Goal: Task Accomplishment & Management: Use online tool/utility

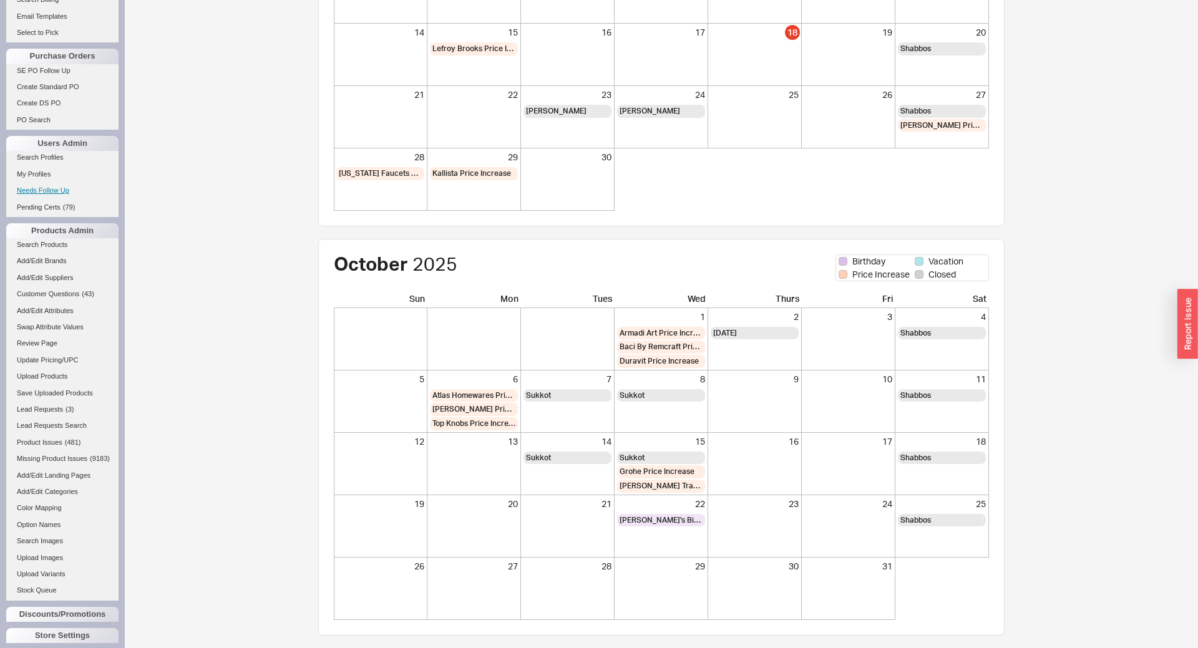
scroll to position [389, 0]
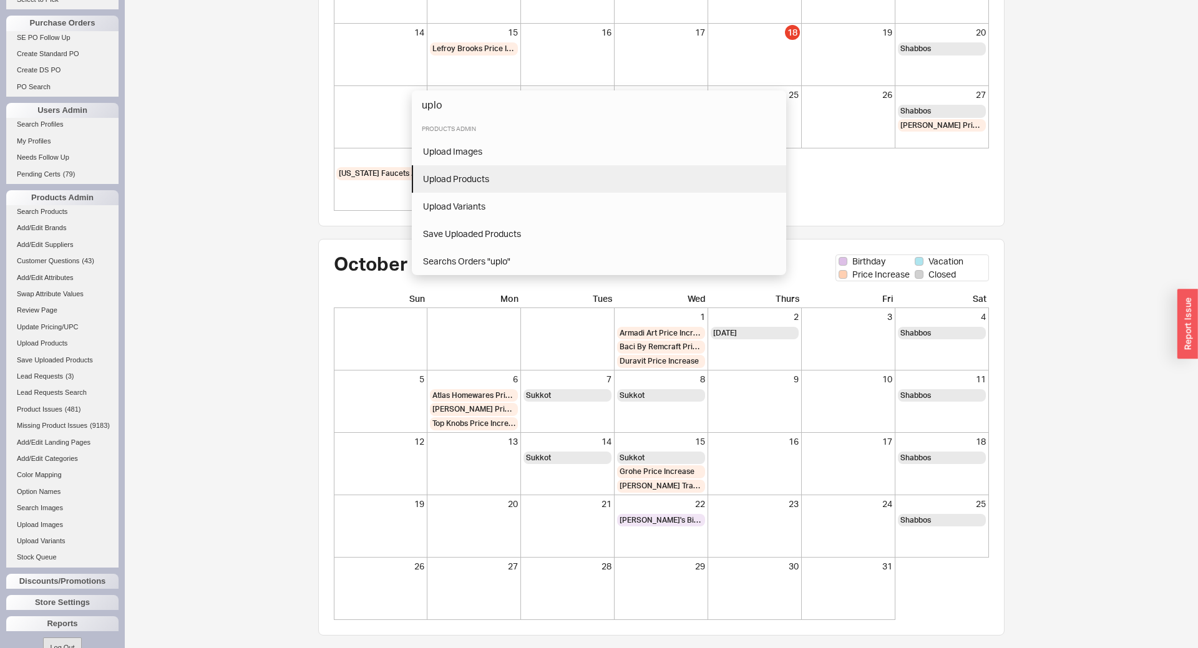
type input "uplo"
click at [492, 170] on div "Upload Products" at bounding box center [599, 179] width 374 height 27
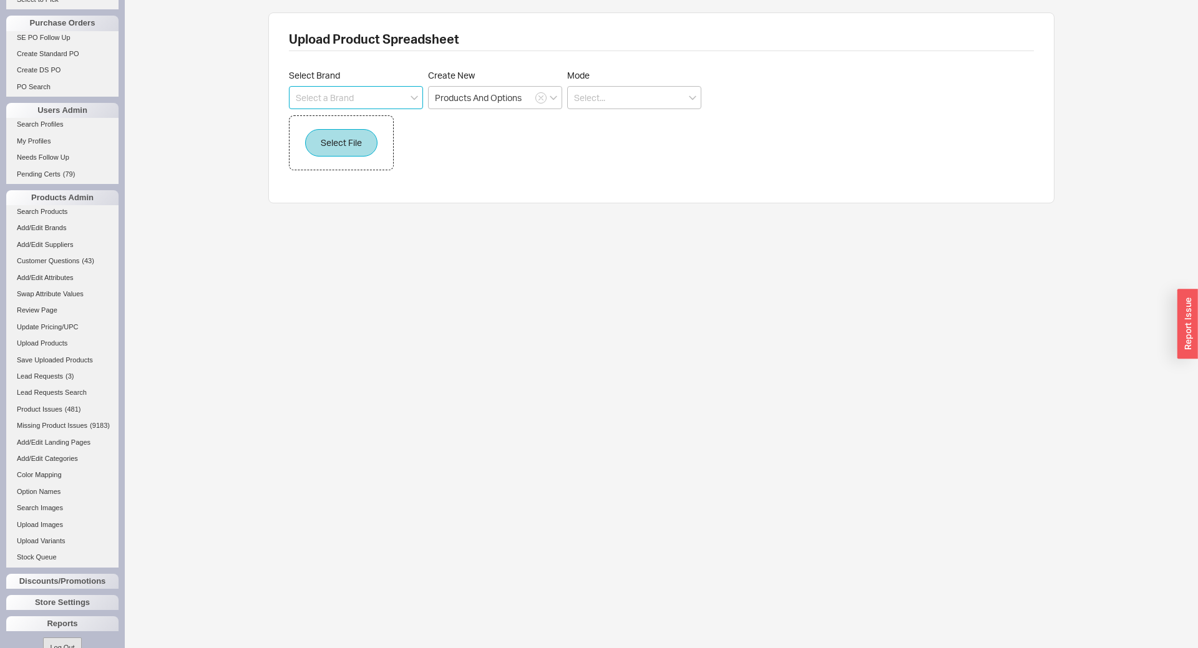
click at [376, 97] on input at bounding box center [356, 97] width 134 height 23
click at [349, 125] on div "Phylrich" at bounding box center [355, 123] width 133 height 22
type input "Phylrich"
click at [615, 99] on input at bounding box center [634, 97] width 134 height 23
click at [600, 140] on div "Partial" at bounding box center [634, 146] width 133 height 22
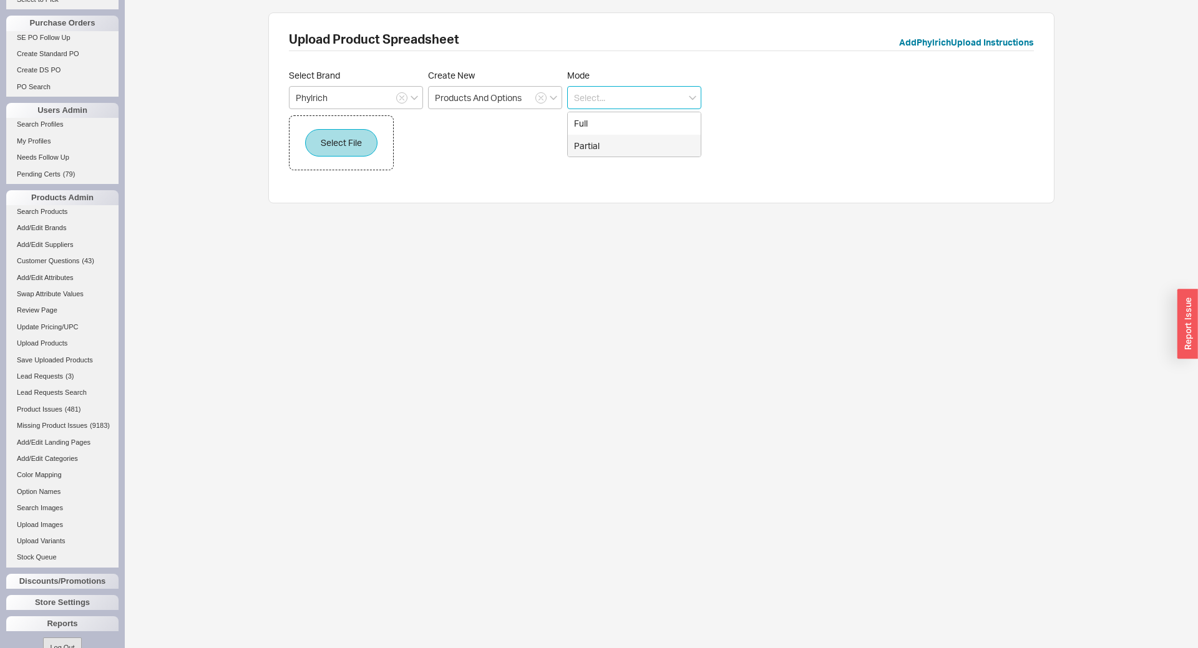
type input "Partial"
click at [361, 147] on button "Select File" at bounding box center [341, 142] width 72 height 27
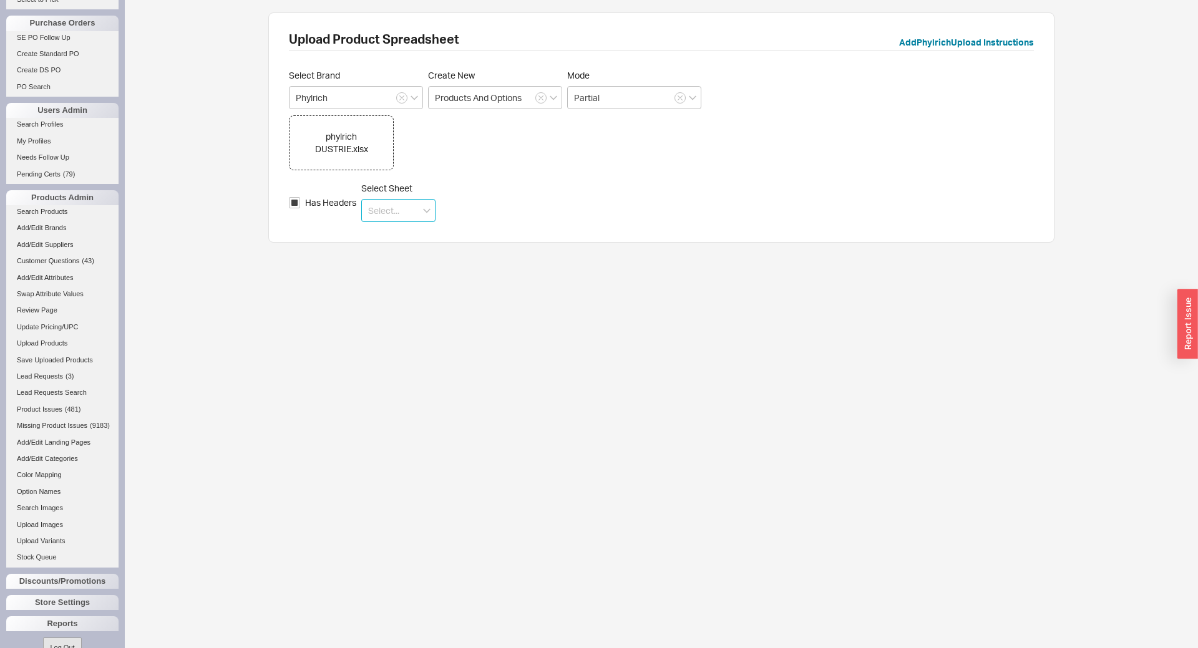
click at [398, 210] on input at bounding box center [398, 210] width 74 height 23
click at [405, 283] on div "BATHROOM FAUCETS" at bounding box center [398, 287] width 73 height 34
type input "BATHROOM FAUCETS"
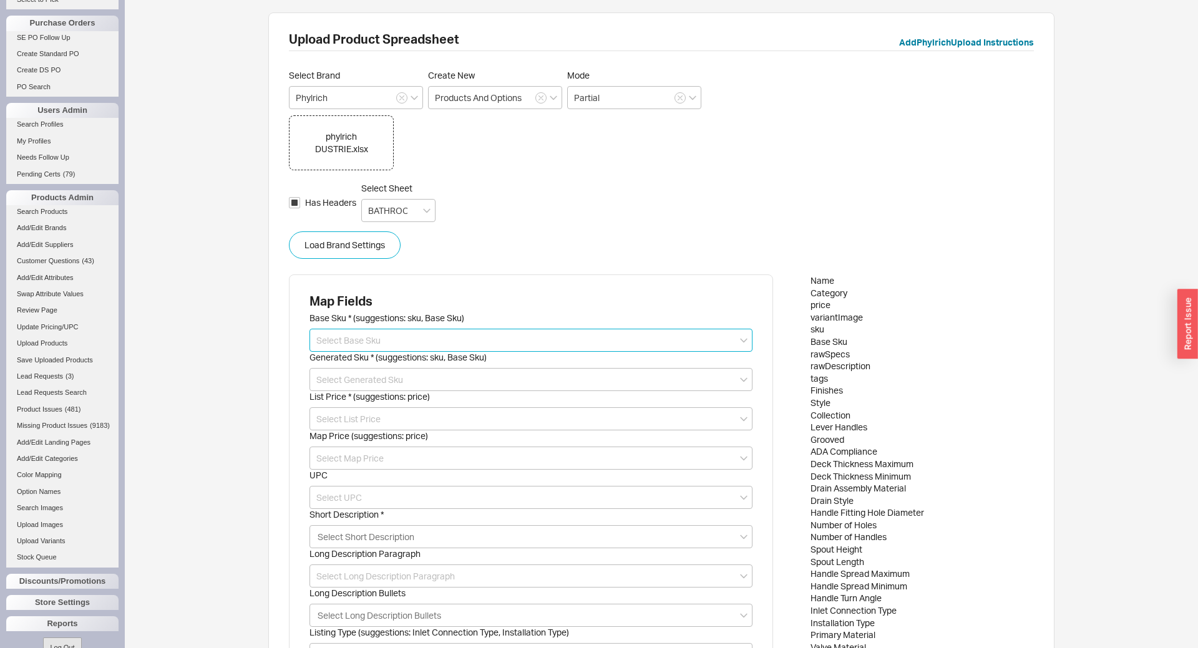
click at [379, 342] on input at bounding box center [530, 340] width 443 height 23
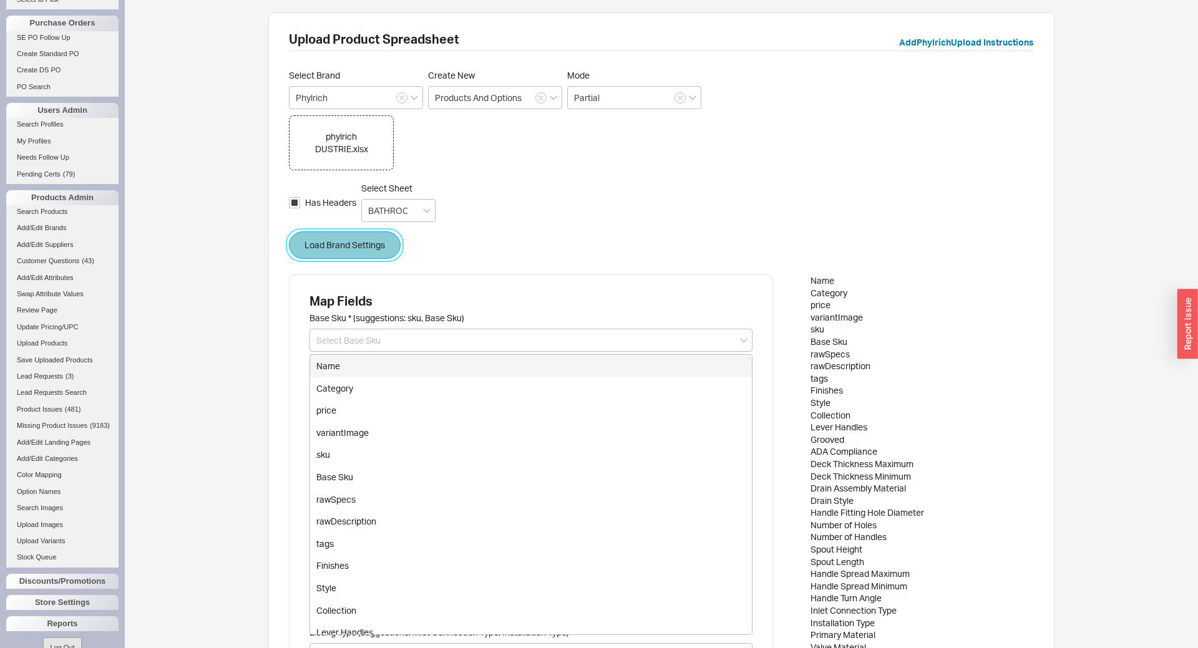
click at [345, 255] on button "Load Brand Settings" at bounding box center [345, 244] width 112 height 27
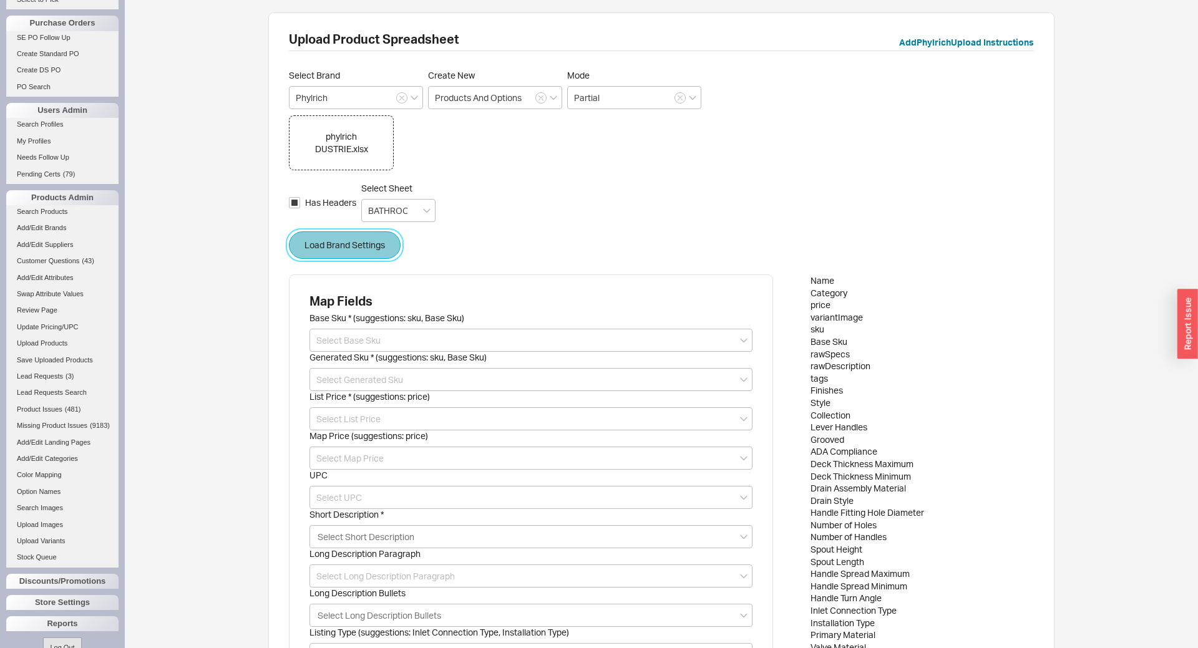
type input "rawSpecs"
type input "Category"
click at [345, 255] on button "Load Brand Settings" at bounding box center [345, 244] width 112 height 27
click at [345, 326] on div "Base Sku * (suggestions: sku, Base Sku)" at bounding box center [530, 332] width 443 height 39
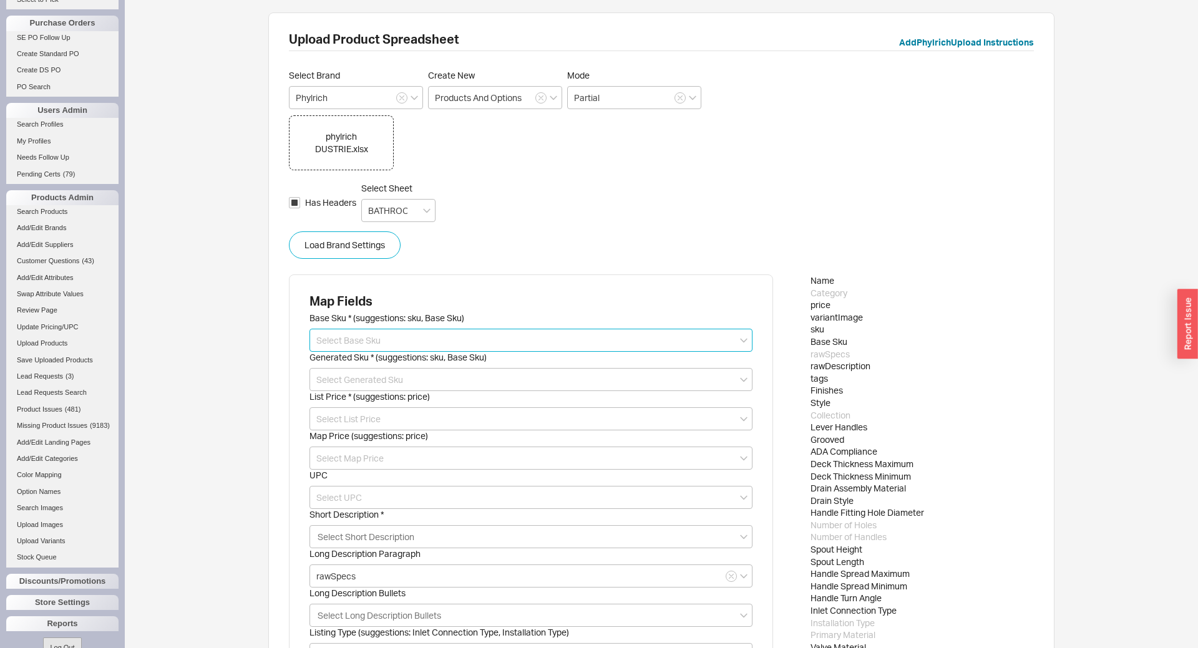
click at [346, 335] on input at bounding box center [530, 340] width 443 height 23
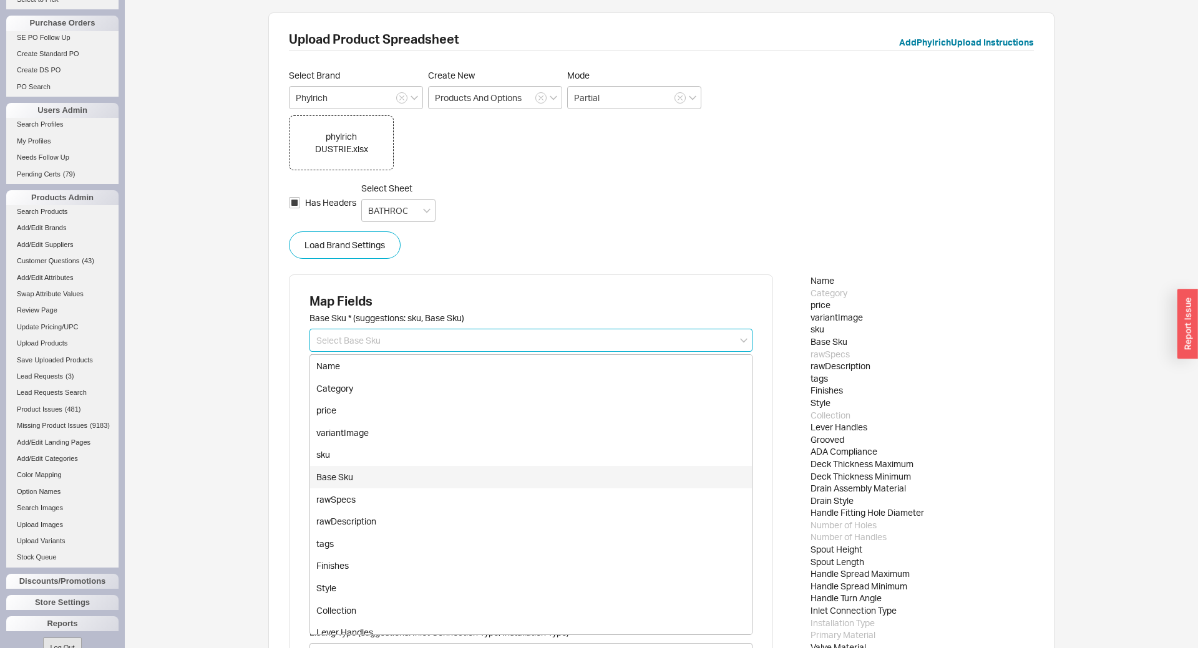
click at [352, 474] on div "Base Sku" at bounding box center [531, 477] width 442 height 22
type input "Base Sku"
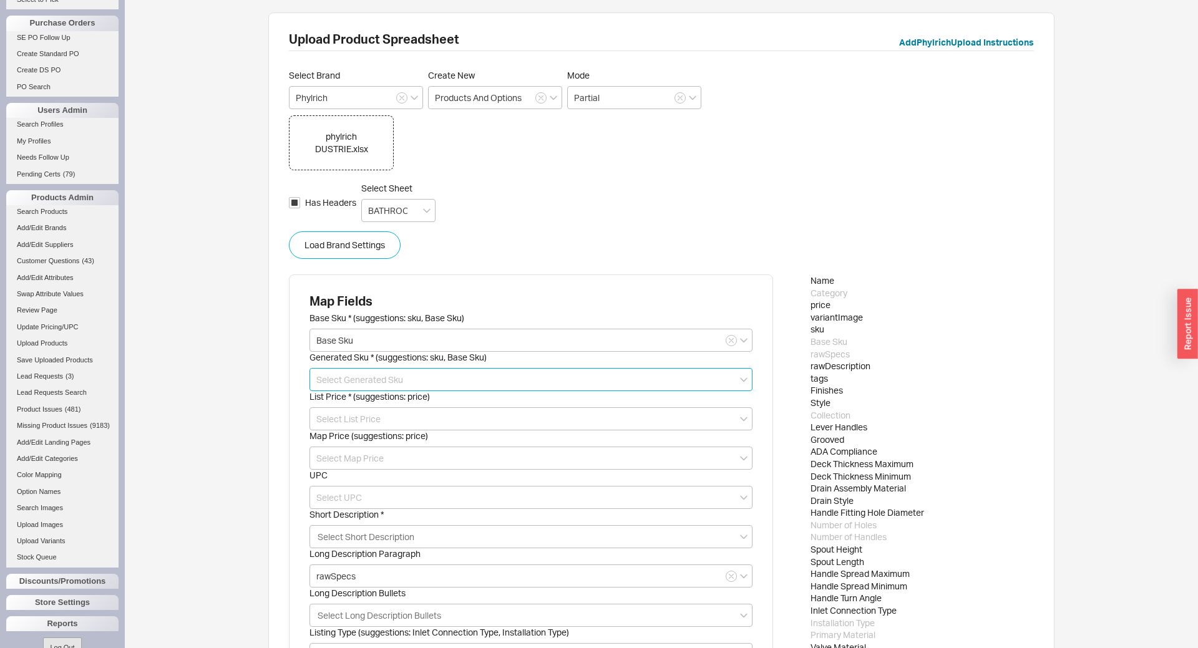
click at [336, 386] on input at bounding box center [530, 379] width 443 height 23
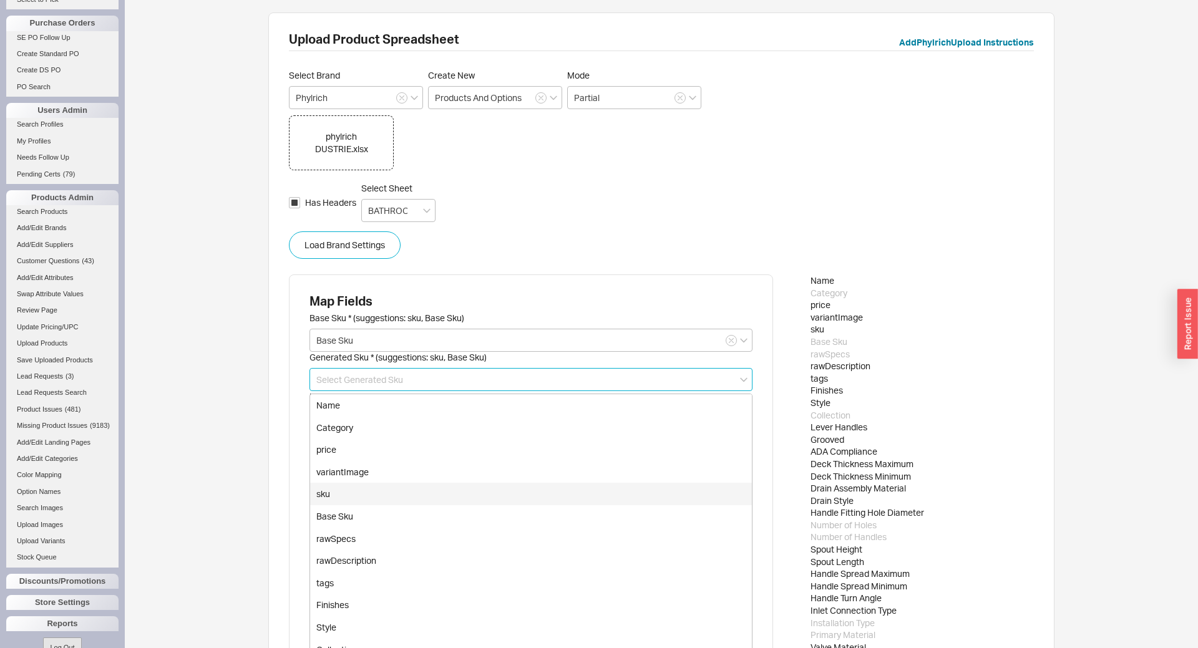
click at [354, 495] on div "sku" at bounding box center [531, 494] width 442 height 22
type input "sku"
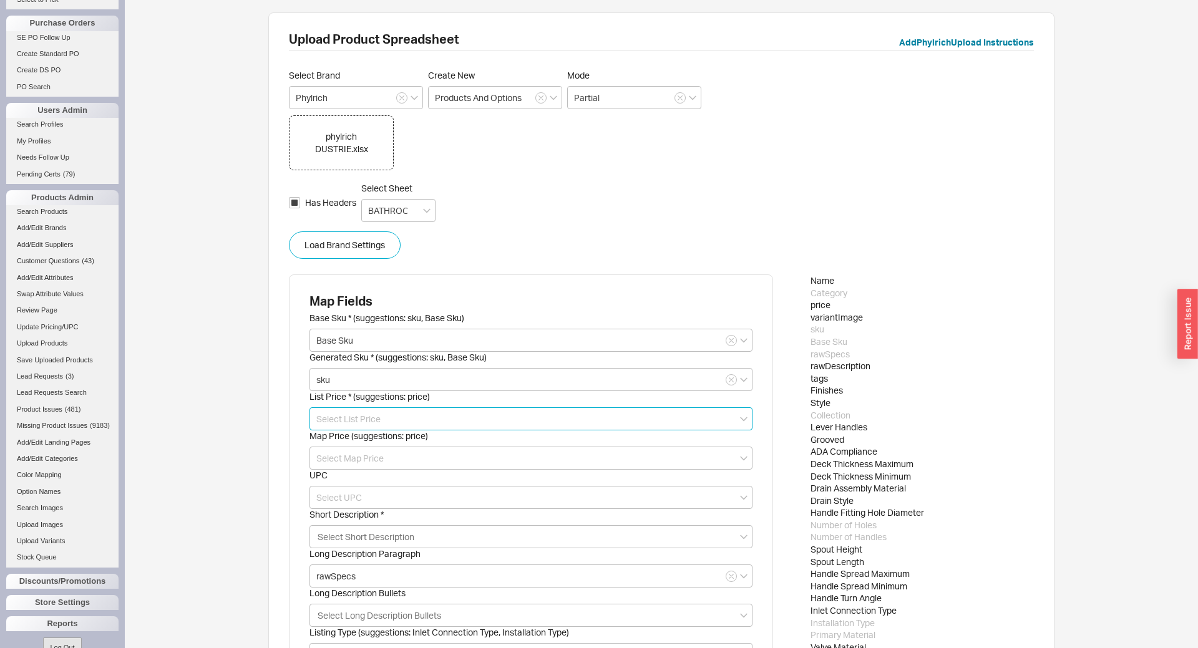
click at [324, 424] on input at bounding box center [530, 418] width 443 height 23
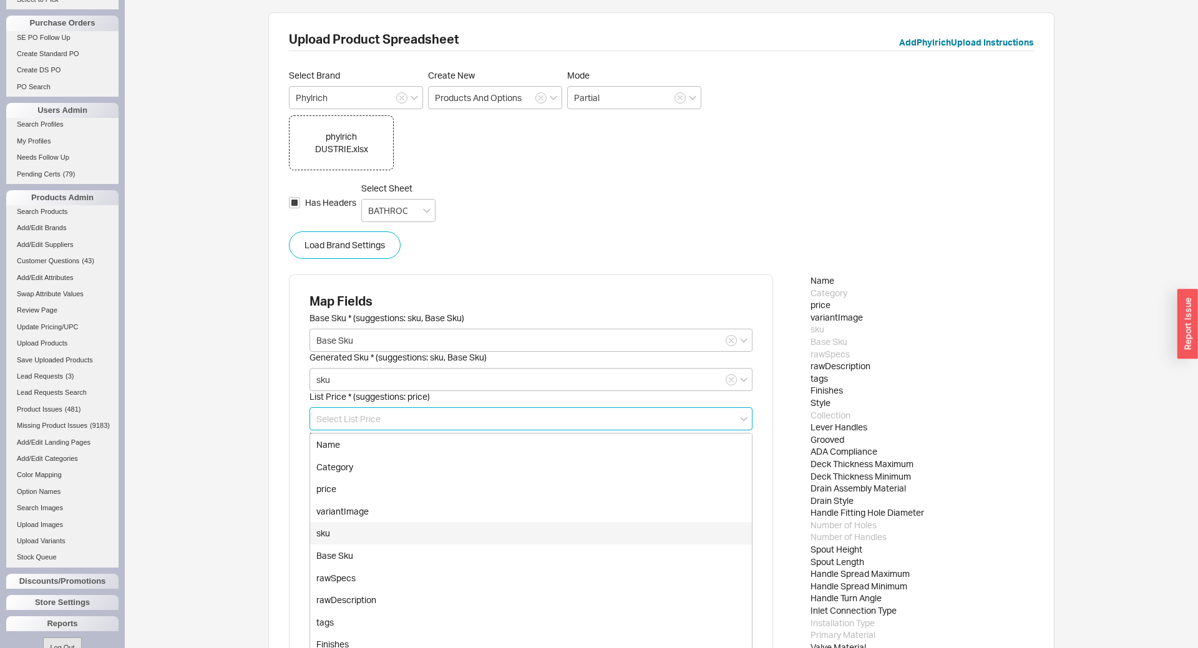
scroll to position [276, 0]
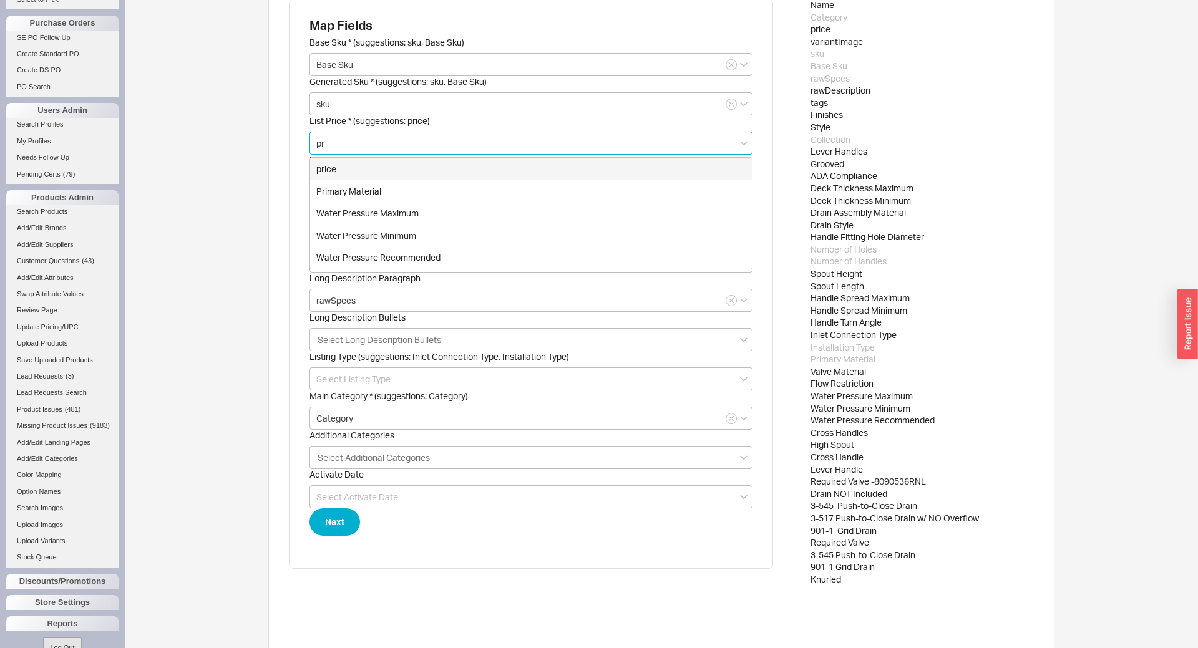
click at [352, 170] on div "price" at bounding box center [531, 169] width 442 height 22
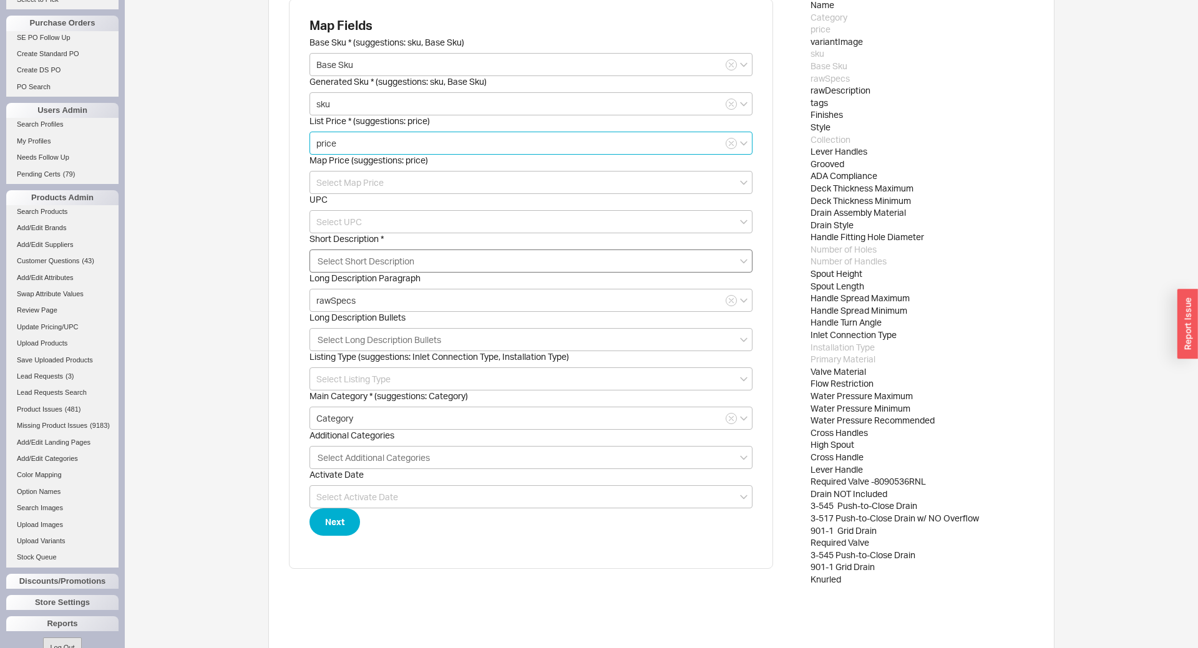
type input "price"
click at [327, 261] on input "Short Description * Select Short Description" at bounding box center [367, 261] width 102 height 14
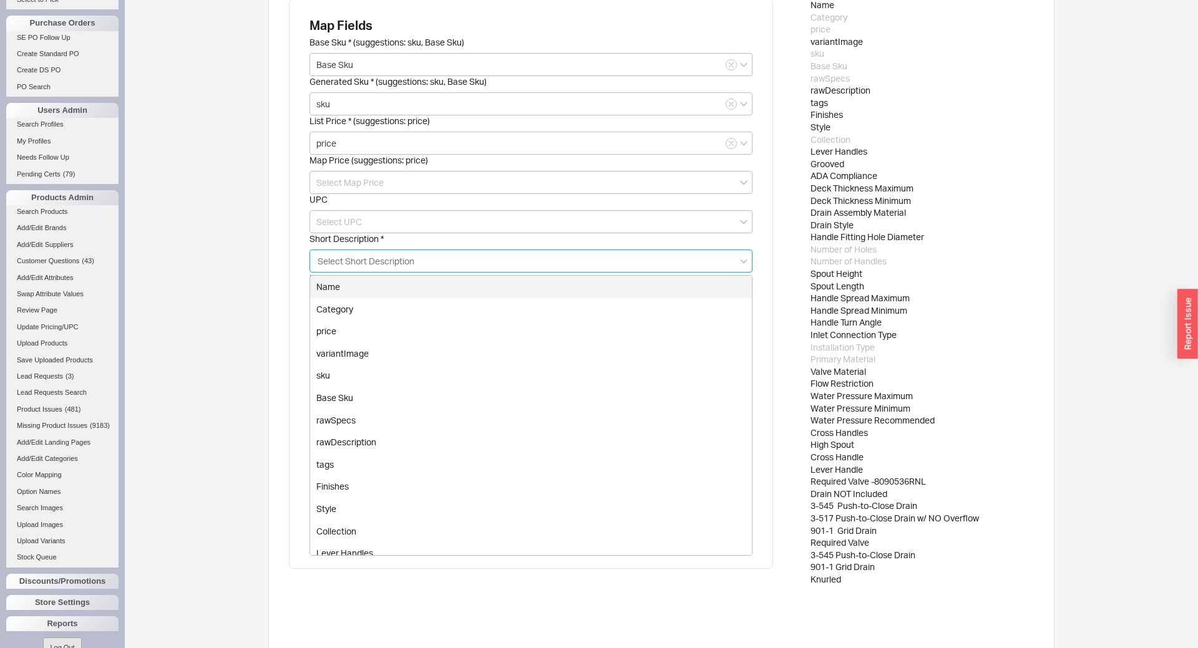
click at [347, 280] on div "Name" at bounding box center [531, 287] width 442 height 22
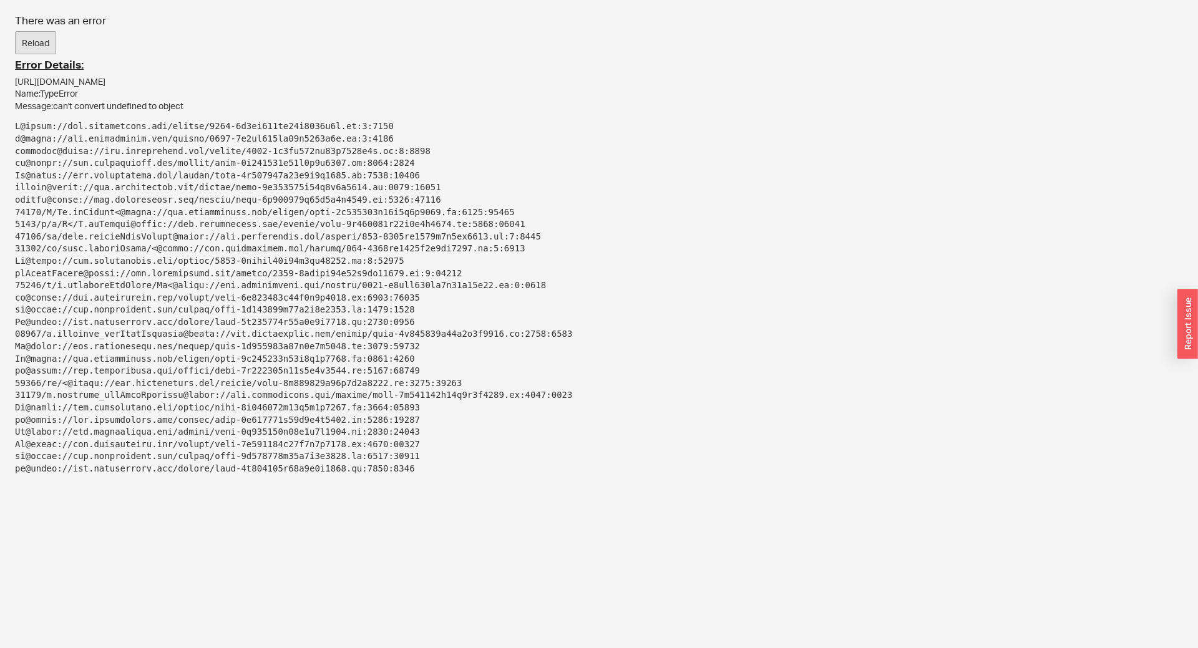
scroll to position [0, 0]
click at [27, 41] on button "Reload" at bounding box center [35, 43] width 41 height 24
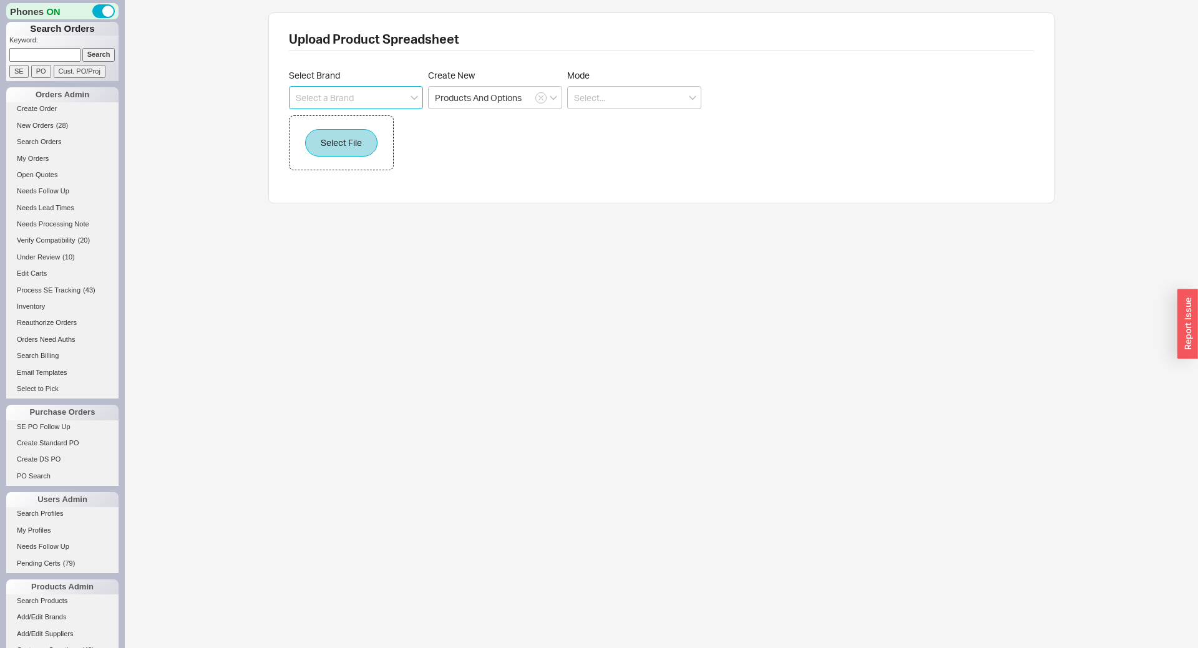
click at [359, 99] on input at bounding box center [356, 97] width 134 height 23
click at [331, 117] on div "Phylrich" at bounding box center [355, 123] width 133 height 22
type input "Phylrich"
click at [588, 102] on input at bounding box center [634, 97] width 134 height 23
click at [597, 147] on div "Partial" at bounding box center [634, 146] width 133 height 22
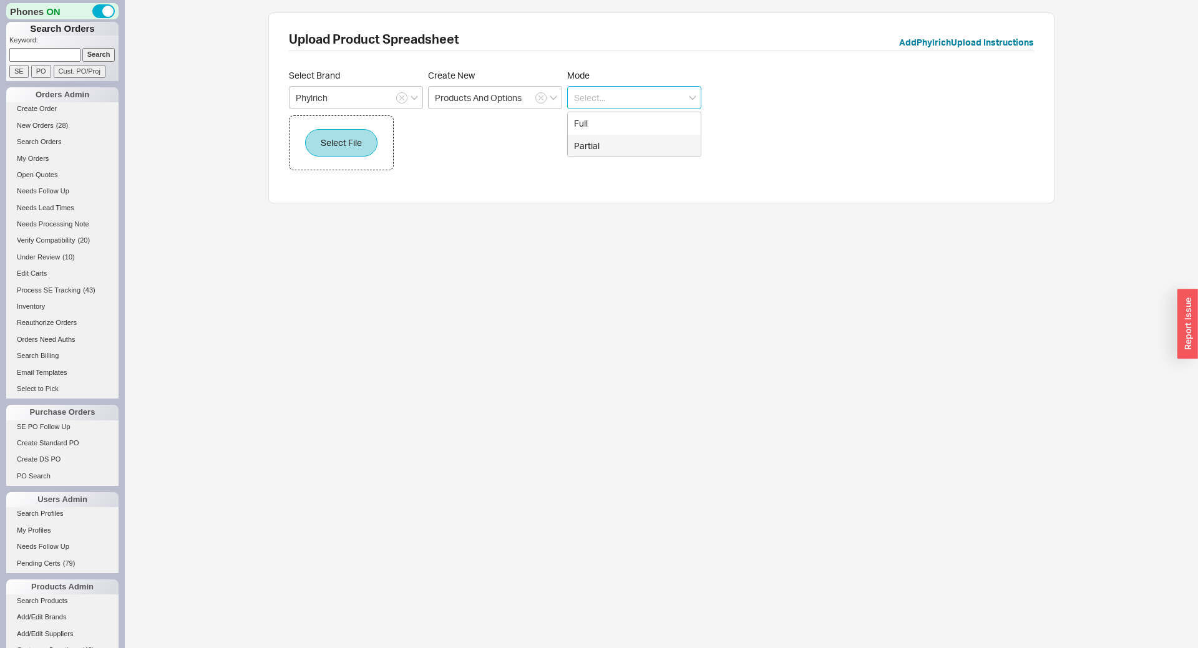
type input "Partial"
click at [338, 143] on button "Select File" at bounding box center [341, 142] width 72 height 27
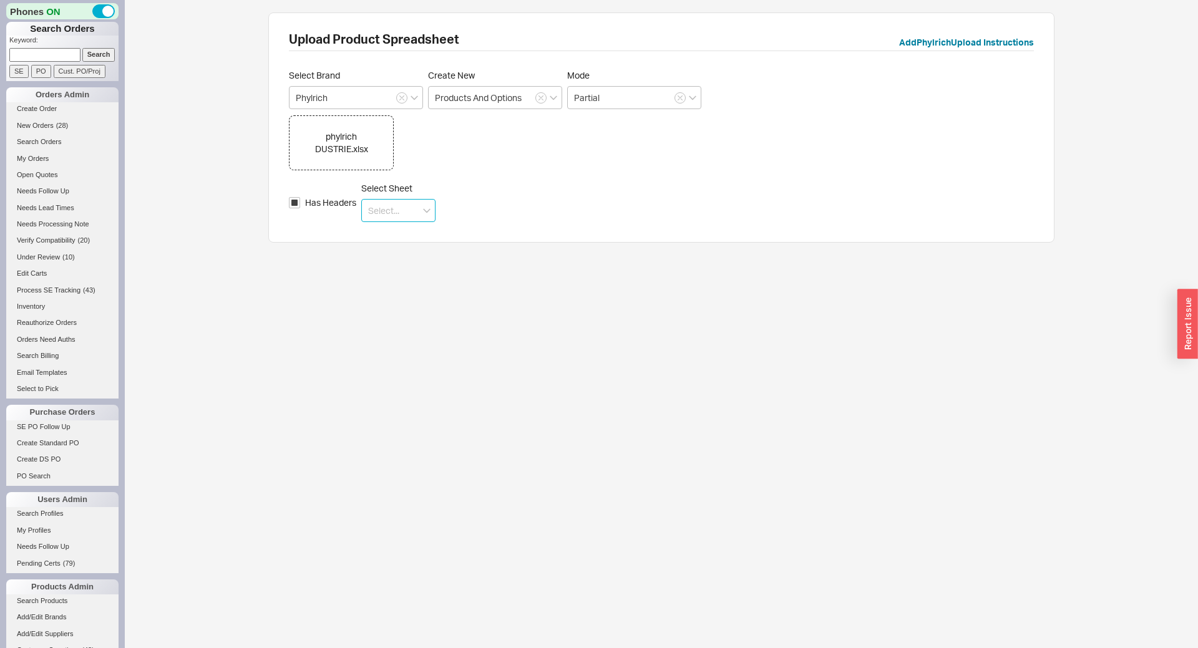
click at [392, 207] on input at bounding box center [398, 210] width 74 height 23
click at [393, 282] on div "BATHROOM FAUCETS" at bounding box center [398, 287] width 73 height 34
type input "BATHROOM FAUCETS"
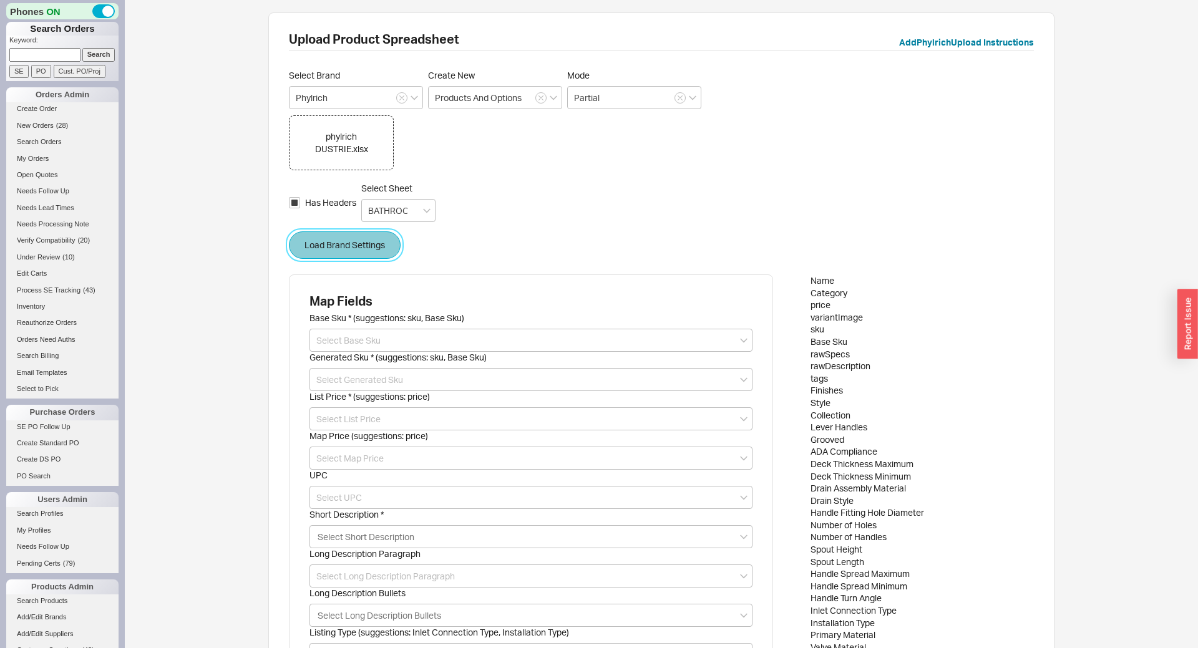
click at [322, 240] on button "Load Brand Settings" at bounding box center [345, 244] width 112 height 27
type input "rawSpecs"
type input "Category"
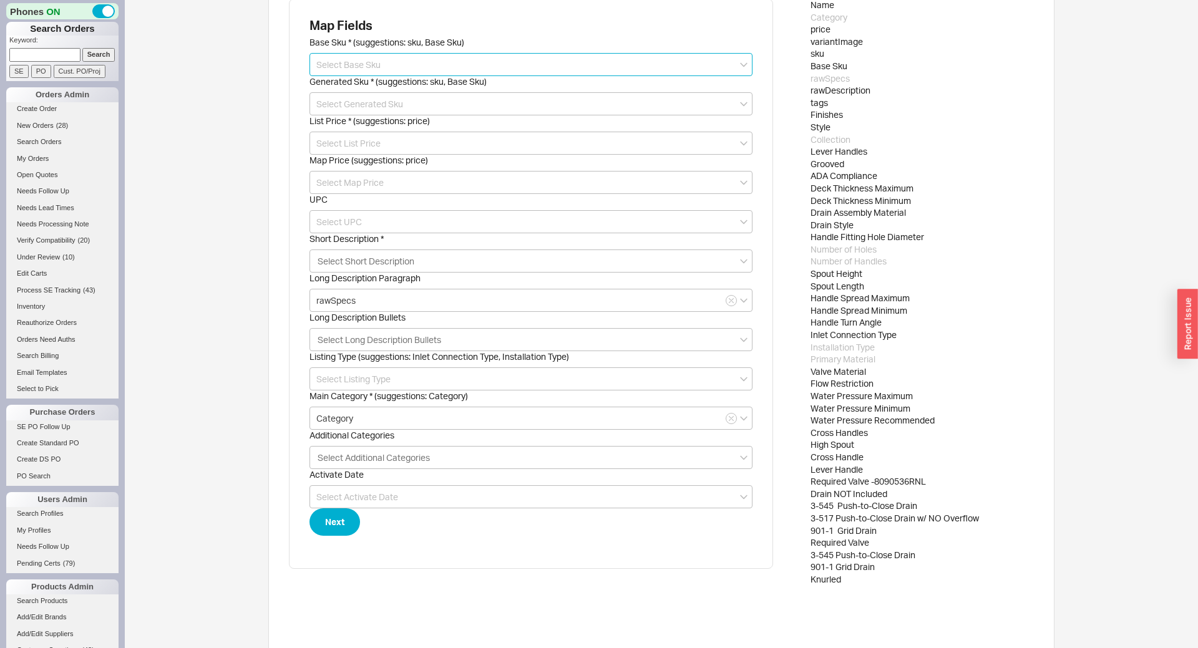
click at [333, 62] on input at bounding box center [530, 64] width 443 height 23
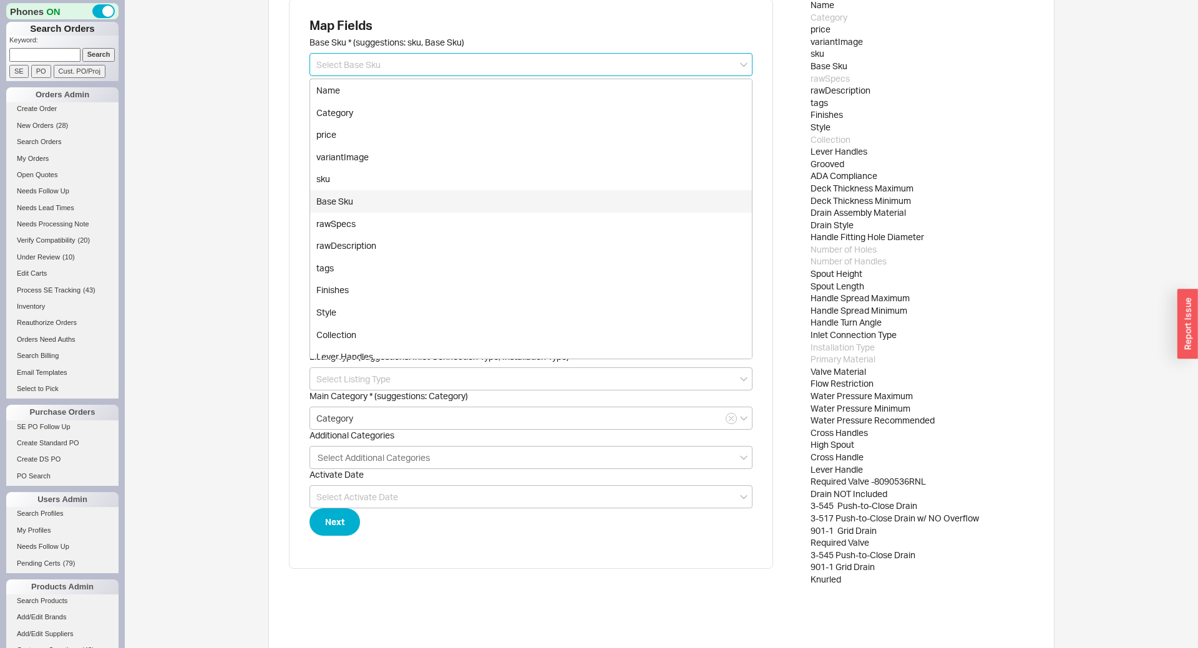
click at [341, 198] on div "Base Sku" at bounding box center [531, 201] width 442 height 22
type input "Base Sku"
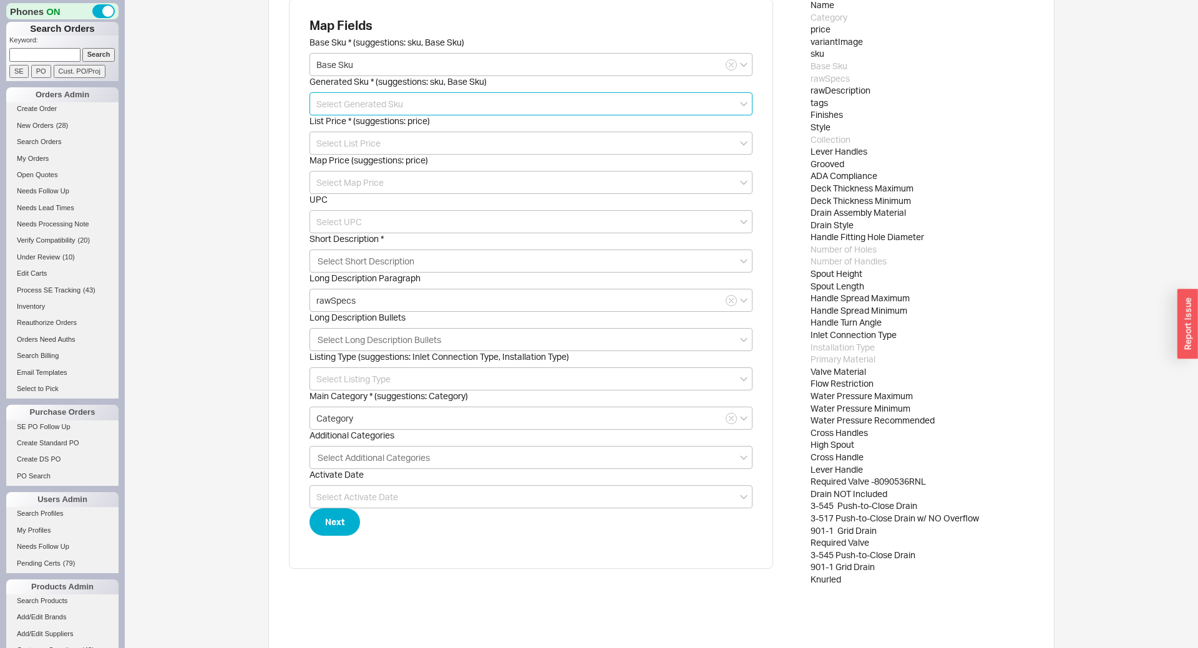
click at [344, 101] on input at bounding box center [530, 103] width 443 height 23
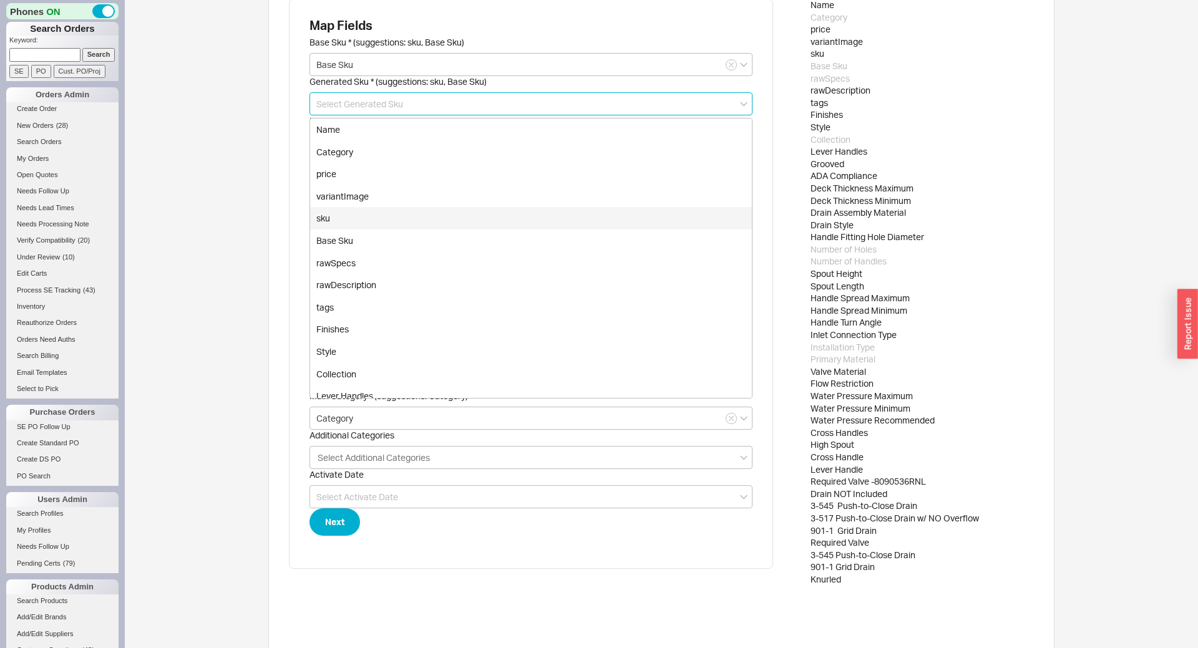
click at [333, 215] on div "sku" at bounding box center [531, 218] width 442 height 22
type input "sku"
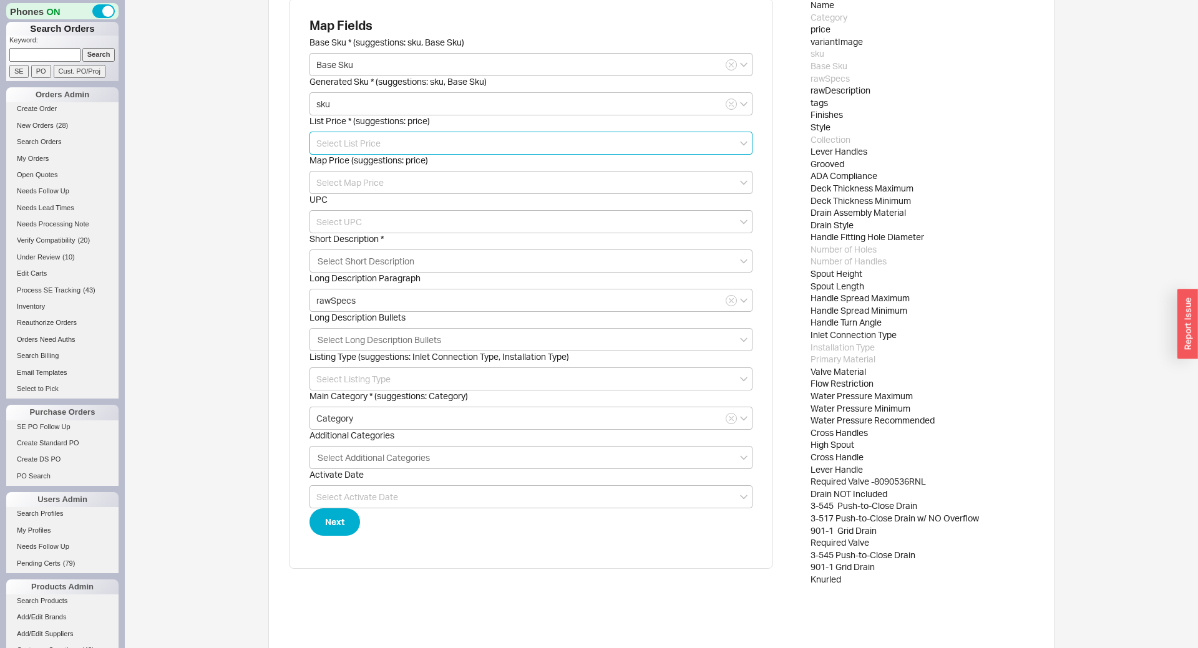
click at [334, 148] on input at bounding box center [530, 143] width 443 height 23
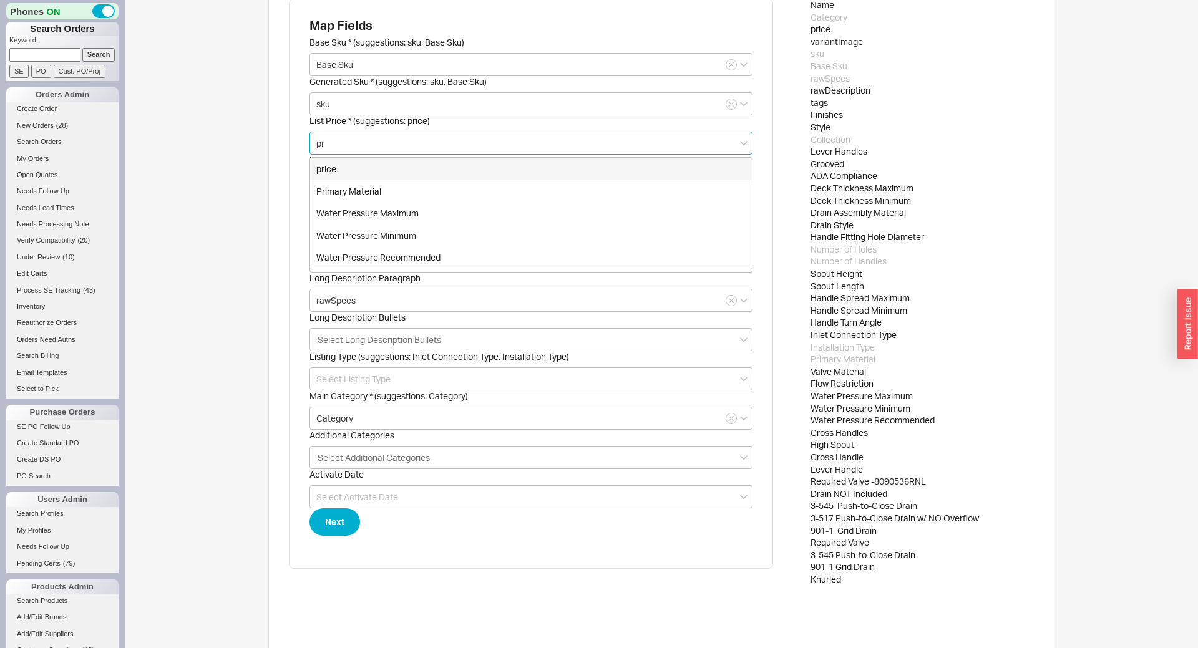
click at [328, 167] on div "price" at bounding box center [531, 169] width 442 height 22
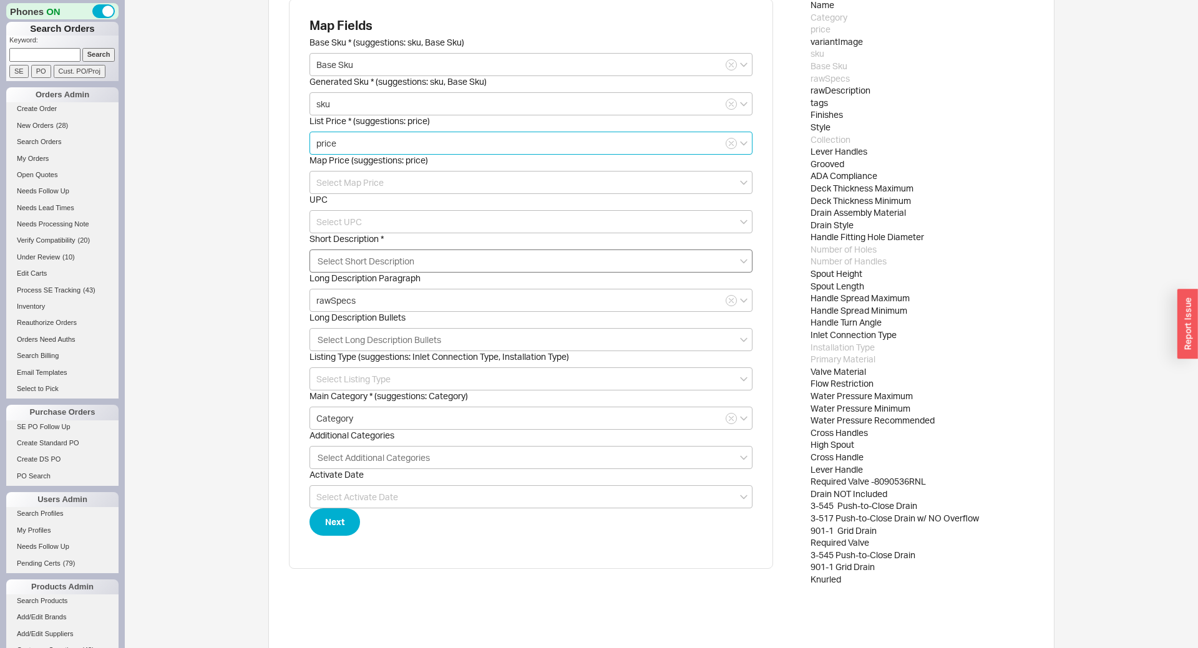
type input "price"
click at [339, 261] on input "Short Description * Select Short Description" at bounding box center [367, 261] width 102 height 14
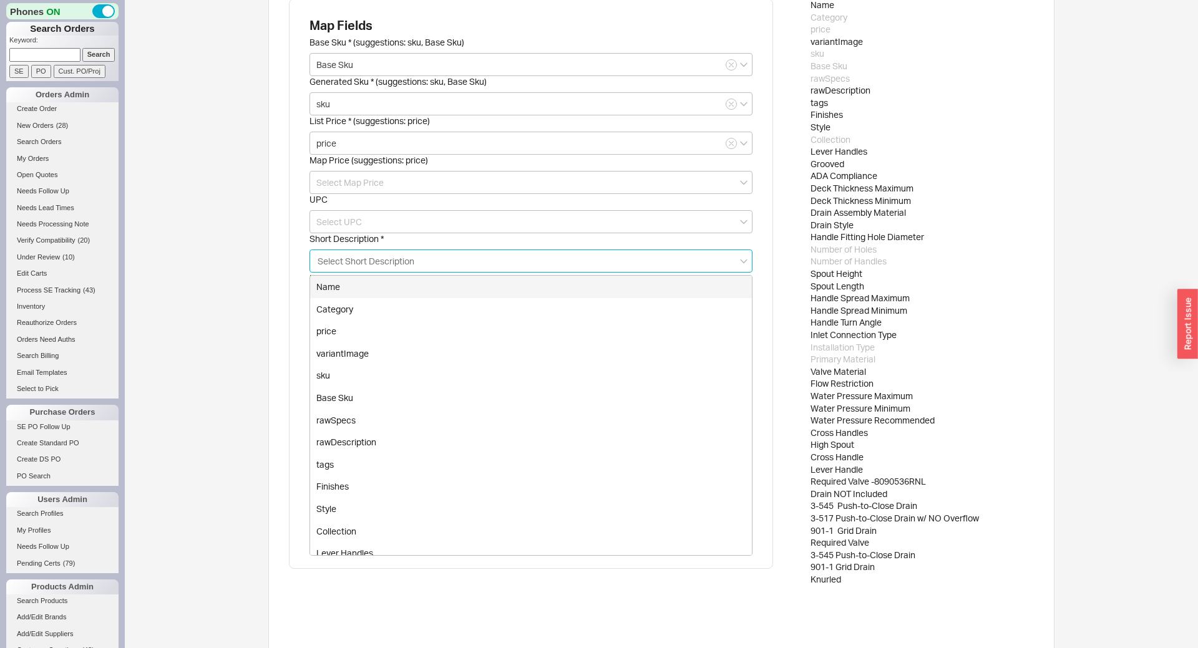
click at [341, 287] on div "Name" at bounding box center [531, 287] width 442 height 22
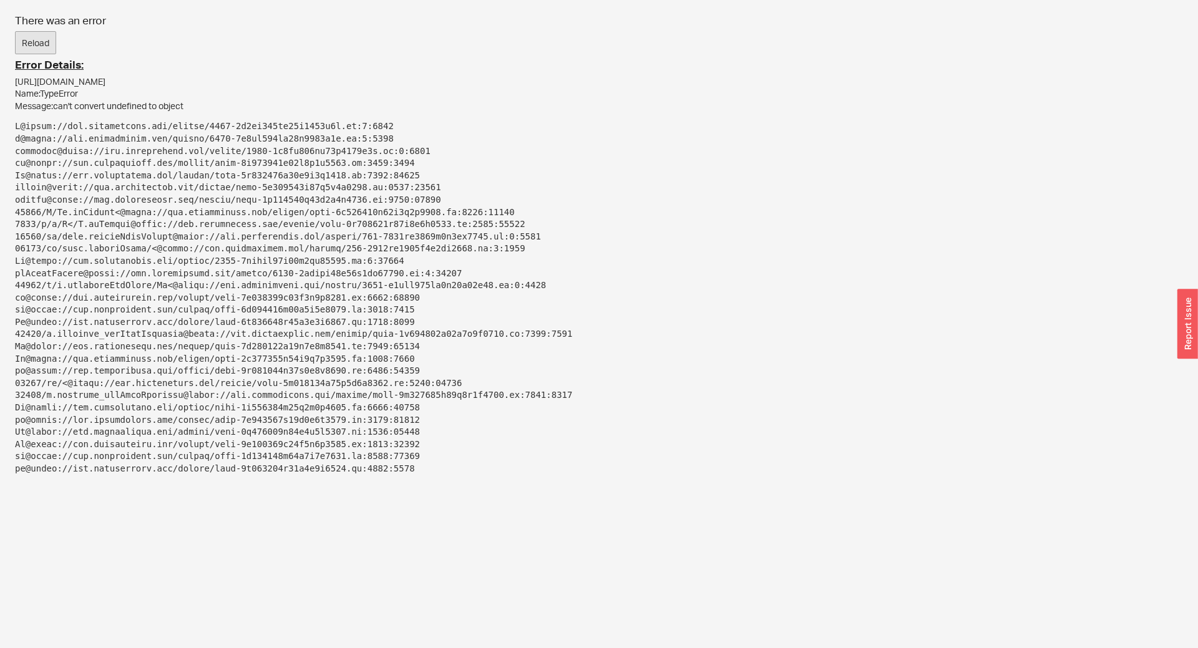
click at [1183, 328] on div "button" at bounding box center [1187, 324] width 21 height 70
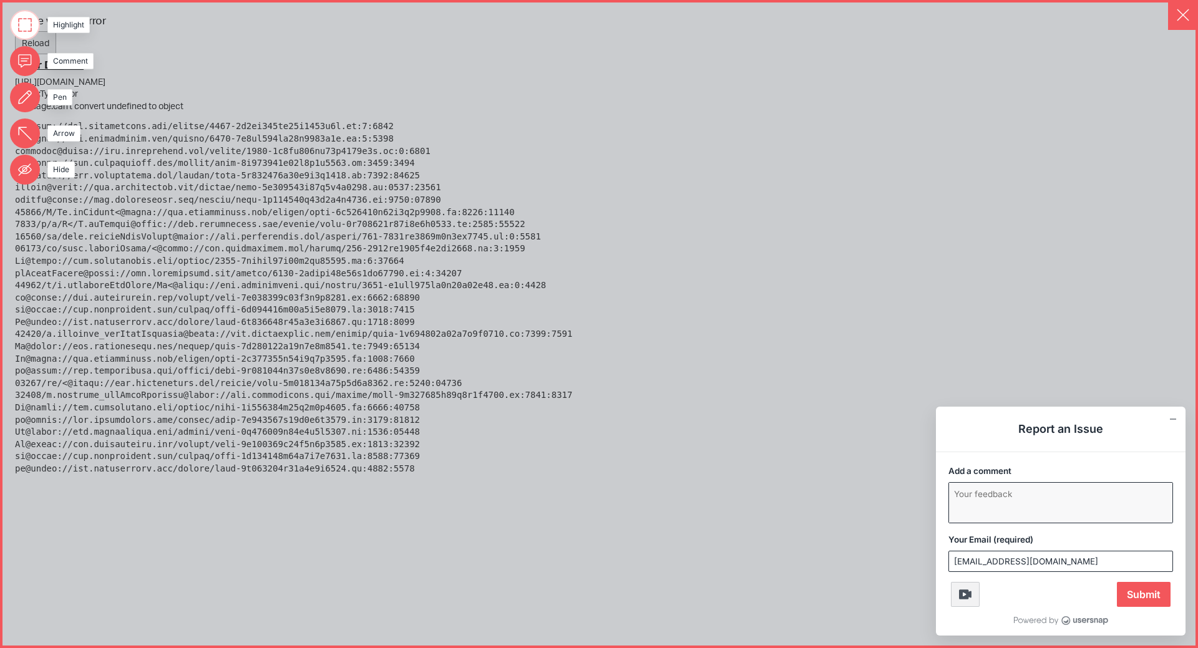
click at [1018, 505] on textarea "Add a comment" at bounding box center [1060, 503] width 223 height 40
type textarea "Every time I map the short description column it errors."
click at [1134, 590] on span "Submit" at bounding box center [1144, 594] width 54 height 25
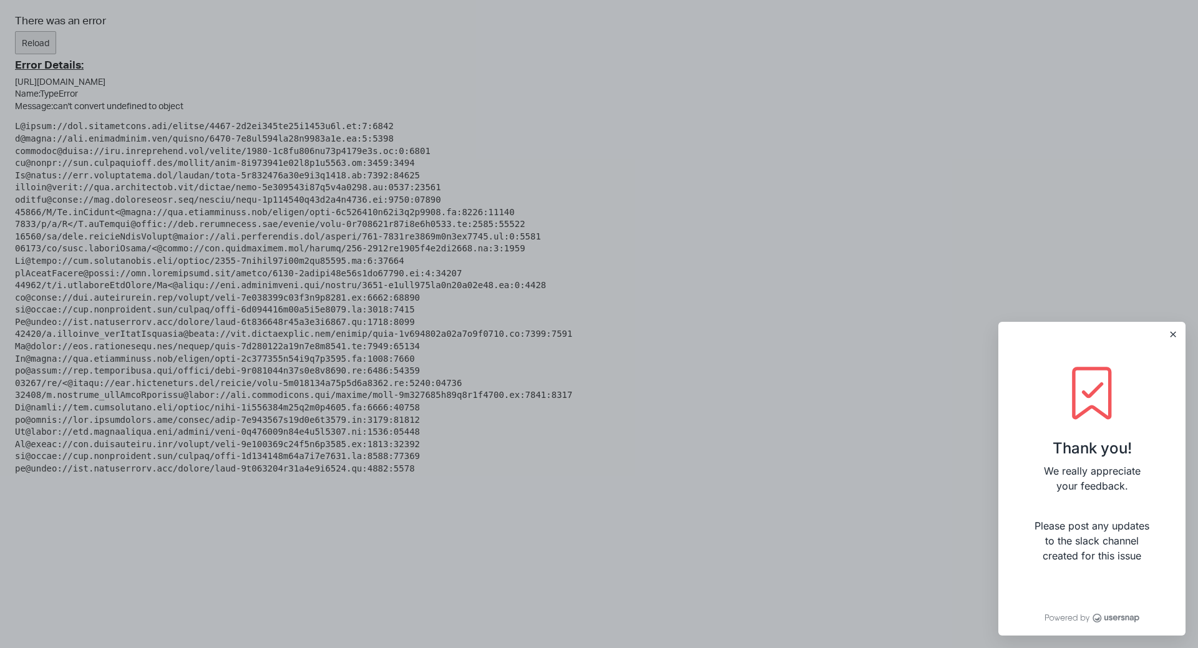
click at [48, 39] on div at bounding box center [599, 324] width 1198 height 648
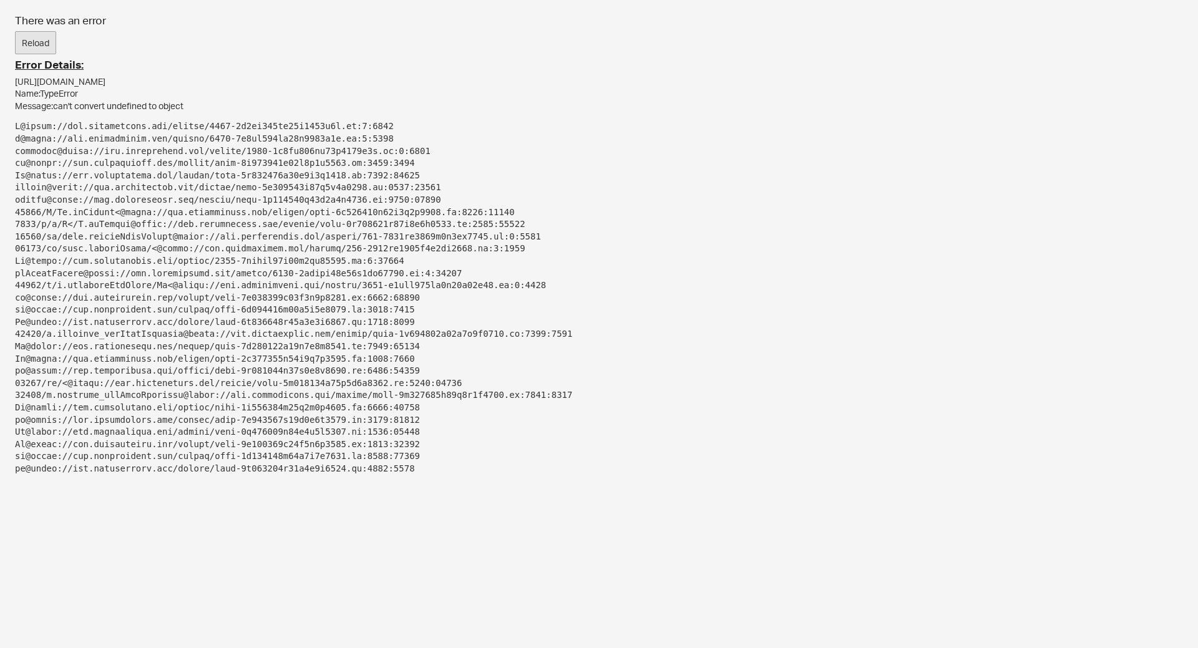
click at [33, 42] on button "Reload" at bounding box center [35, 43] width 41 height 24
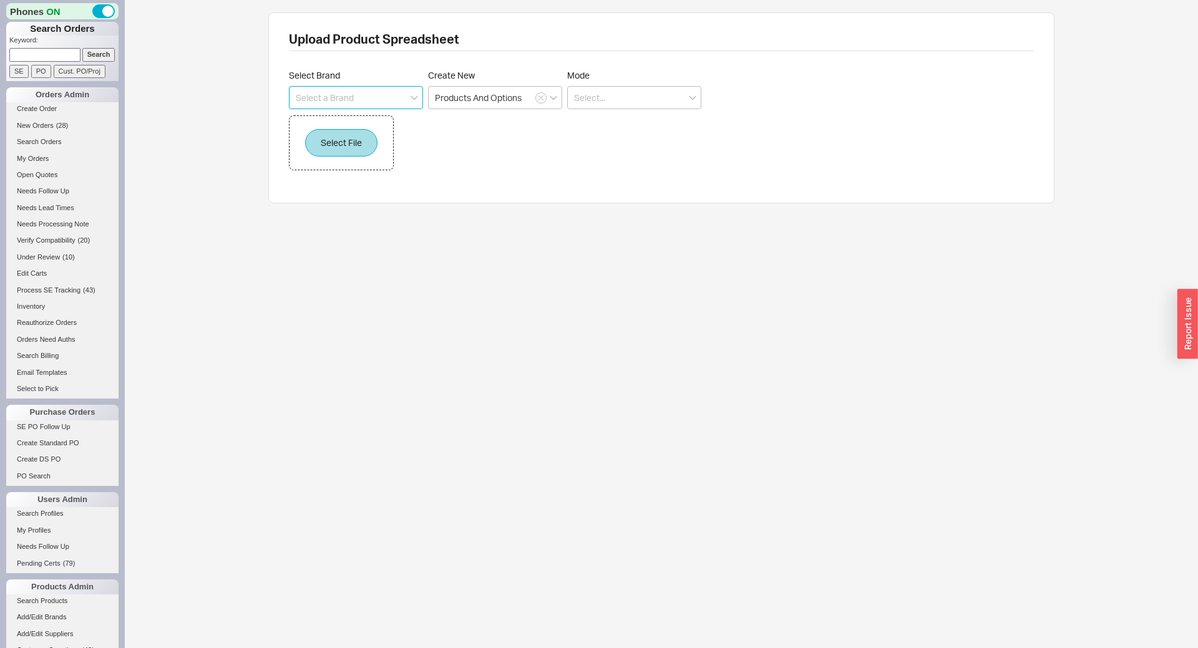
click at [344, 99] on input at bounding box center [356, 97] width 134 height 23
click at [243, 197] on div "Upload Product Spreadsheet Select Brand Create New Products And Options Mode Se…" at bounding box center [661, 109] width 1073 height 218
click at [344, 102] on input at bounding box center [356, 97] width 134 height 23
click at [387, 124] on div "Phylrich" at bounding box center [355, 123] width 133 height 22
type input "Phylrich"
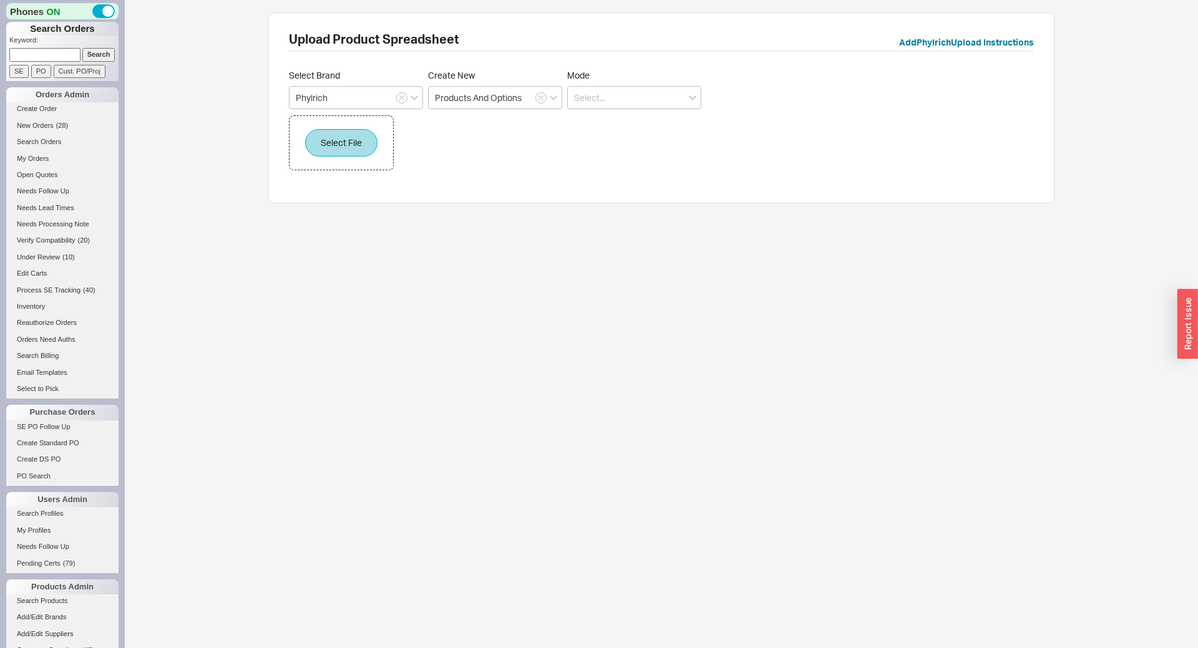
click at [562, 97] on div "Select Brand Phylrich Create New Products And Options Mode" at bounding box center [661, 89] width 745 height 39
click at [611, 104] on input at bounding box center [634, 97] width 134 height 23
click at [614, 141] on div "Partial" at bounding box center [634, 146] width 133 height 22
type input "Partial"
click at [360, 125] on div "Select File" at bounding box center [341, 142] width 105 height 55
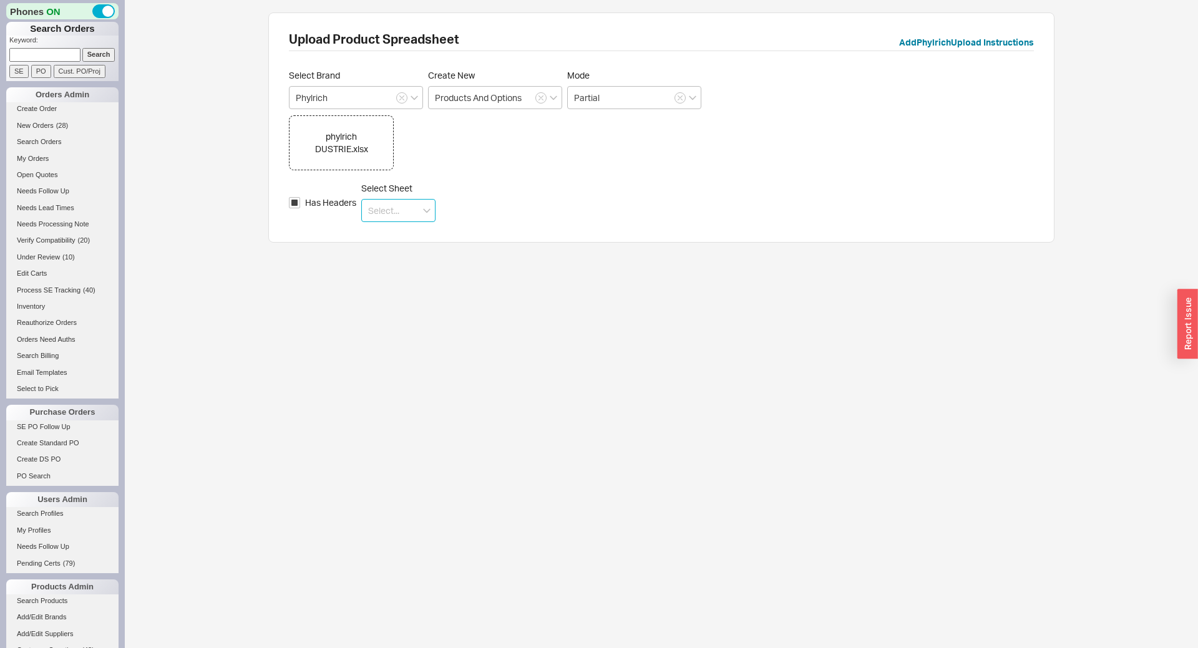
click at [377, 207] on input at bounding box center [398, 210] width 74 height 23
click at [372, 292] on div "BATHROOM FAUCETS" at bounding box center [398, 287] width 73 height 34
type input "BATHROOM FAUCETS"
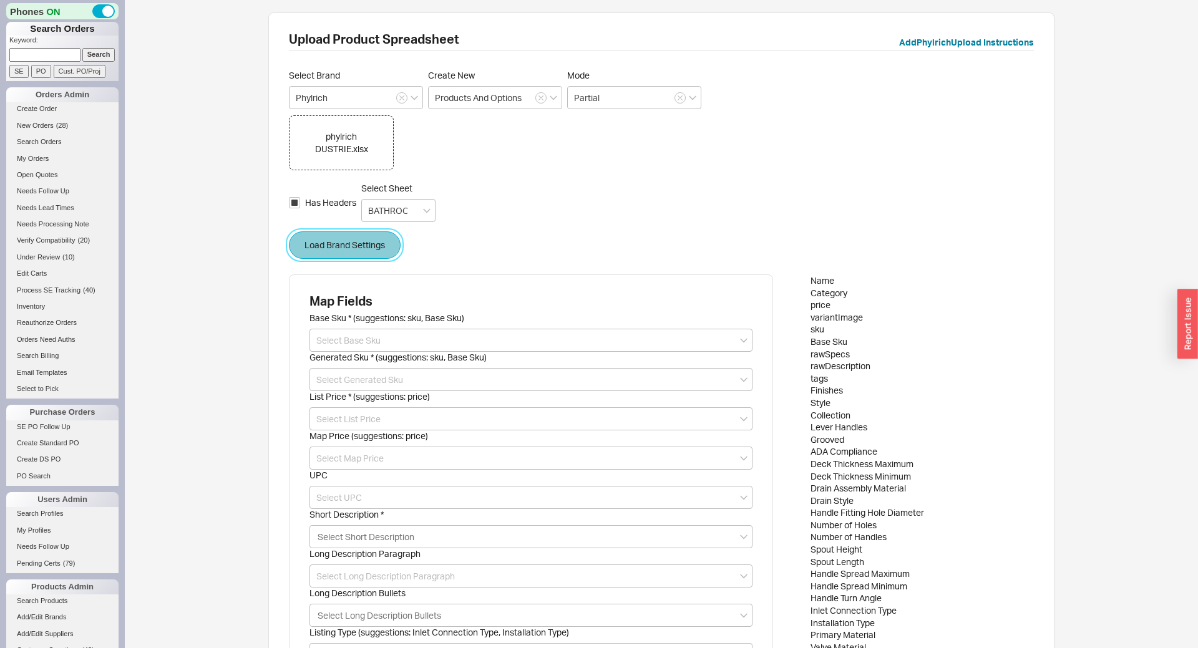
drag, startPoint x: 339, startPoint y: 245, endPoint x: 327, endPoint y: 318, distance: 74.1
click at [339, 244] on button "Load Brand Settings" at bounding box center [345, 244] width 112 height 27
type input "rawSpecs"
type input "Category"
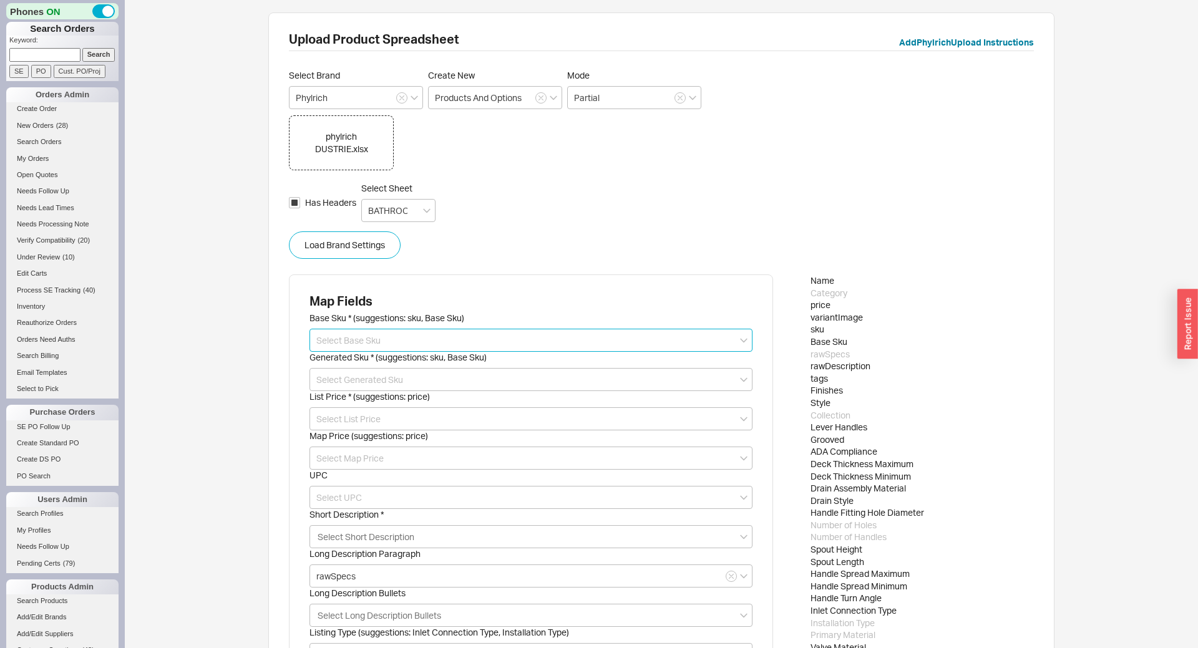
click at [328, 343] on input at bounding box center [530, 340] width 443 height 23
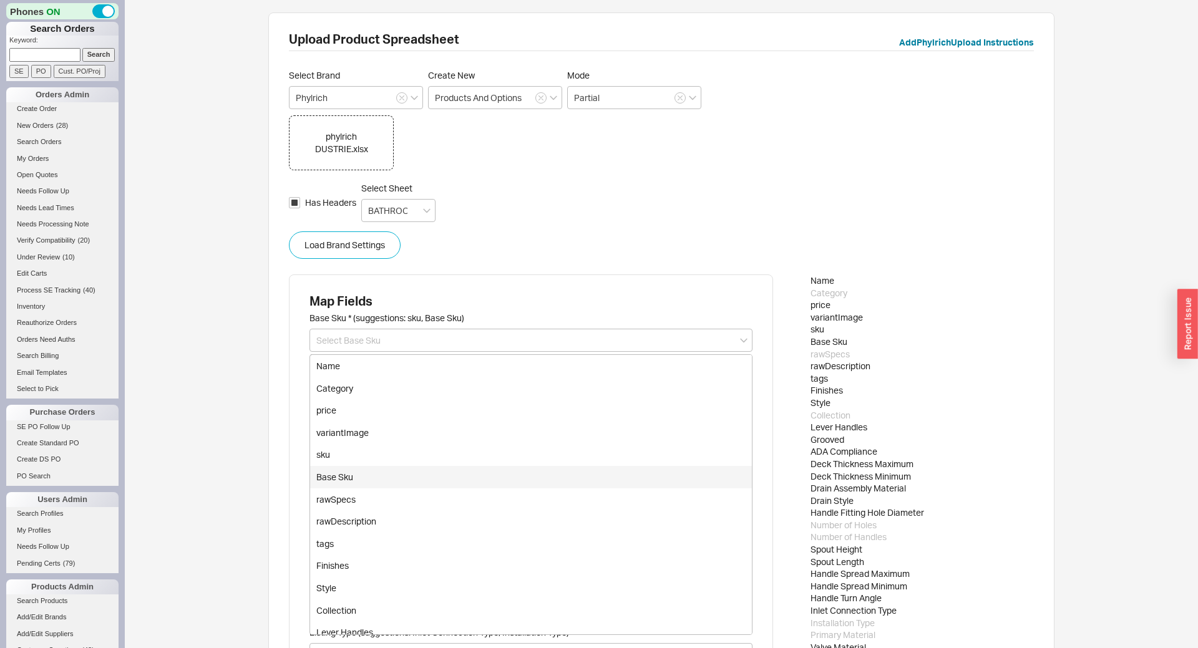
click at [160, 414] on div "Upload Product Spreadsheet Add Phylrich Upload Instructions Select Brand Phylri…" at bounding box center [661, 479] width 1073 height 958
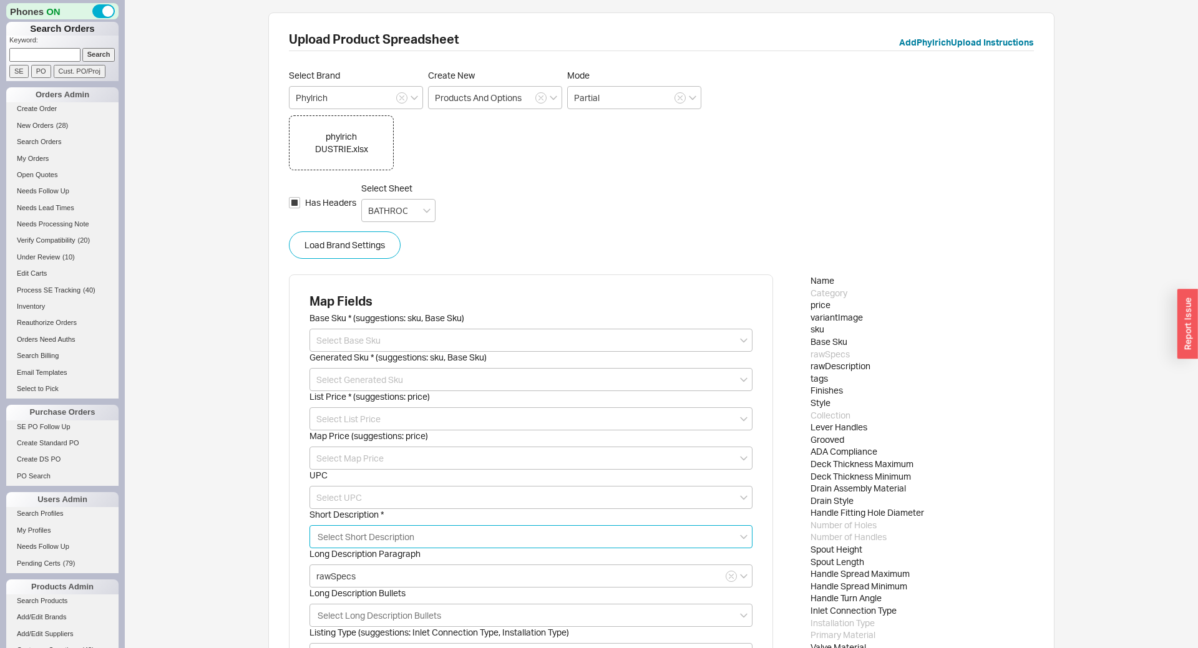
click at [338, 542] on input "Short Description * Select Short Description" at bounding box center [367, 537] width 102 height 14
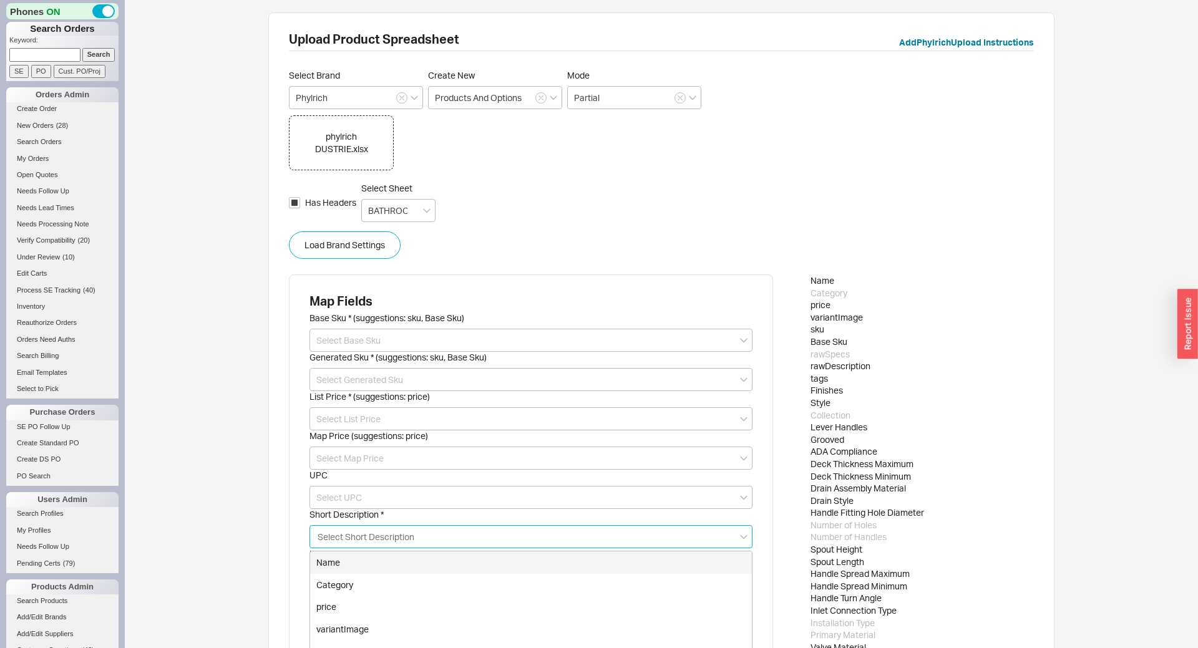
click at [343, 562] on div "Name" at bounding box center [531, 563] width 442 height 22
click at [232, 489] on div "Upload Product Spreadsheet Add Phylrich Upload Instructions Select Brand Phylri…" at bounding box center [661, 479] width 1073 height 958
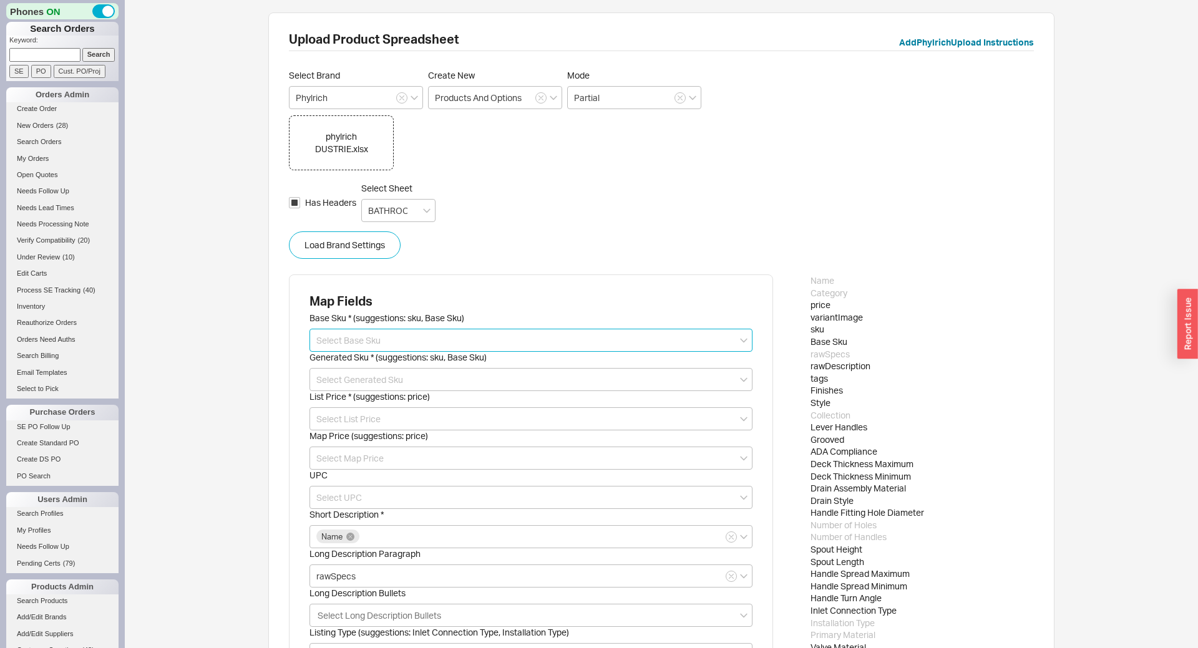
click at [340, 343] on input at bounding box center [530, 340] width 443 height 23
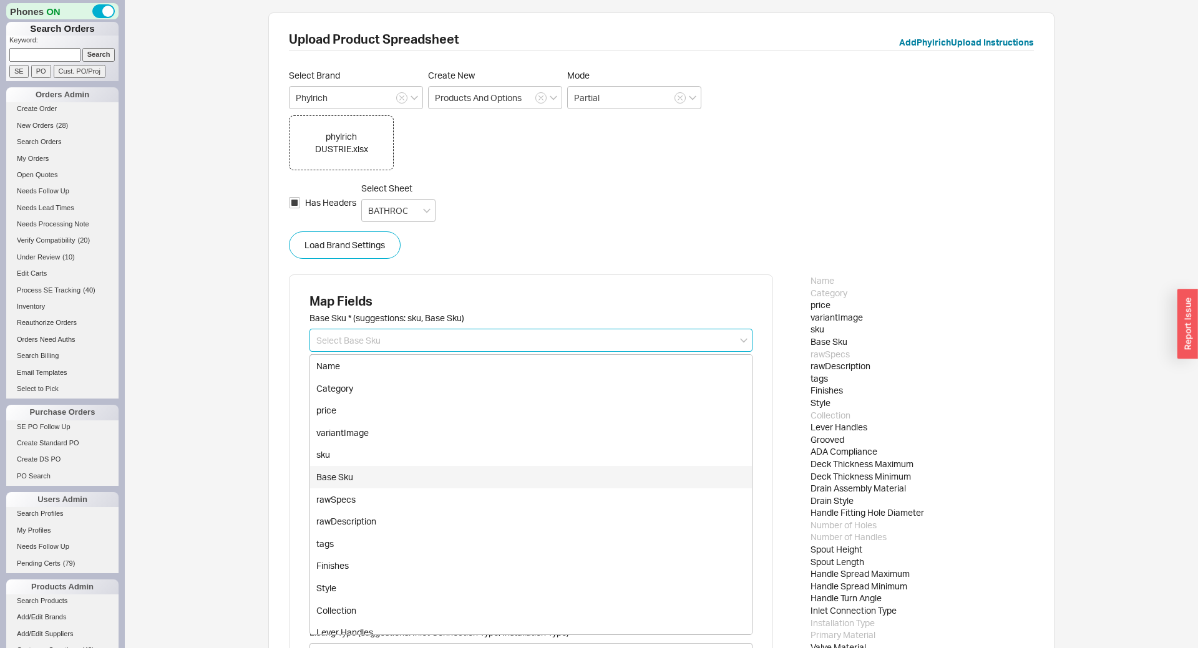
click at [349, 471] on div "Base Sku" at bounding box center [531, 477] width 442 height 22
type input "Base Sku"
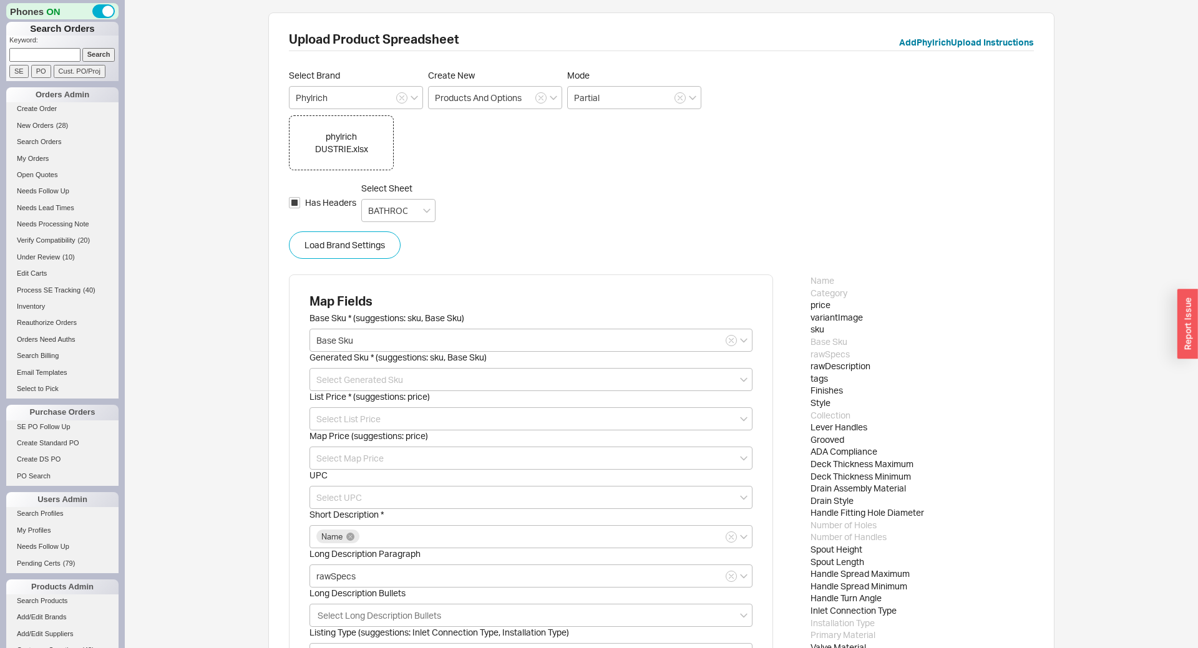
click at [216, 362] on div "Upload Product Spreadsheet Add Phylrich Upload Instructions Select Brand Phylri…" at bounding box center [661, 479] width 1073 height 958
click at [349, 384] on input at bounding box center [530, 379] width 443 height 23
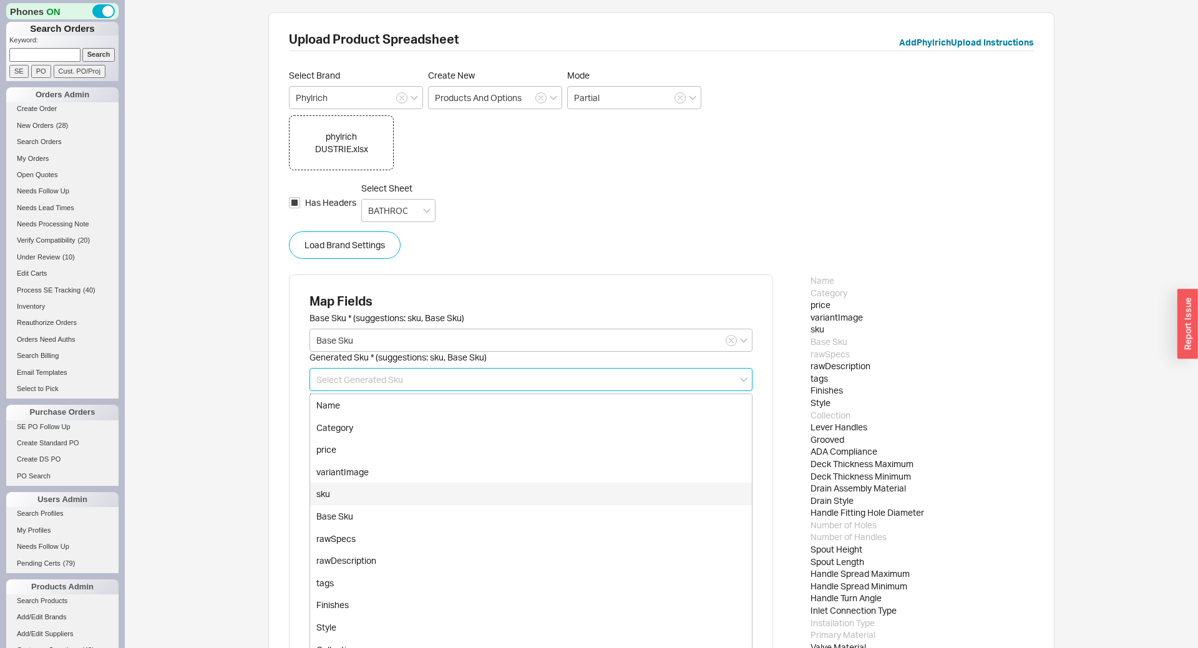
click at [336, 488] on div "sku" at bounding box center [531, 494] width 442 height 22
type input "sku"
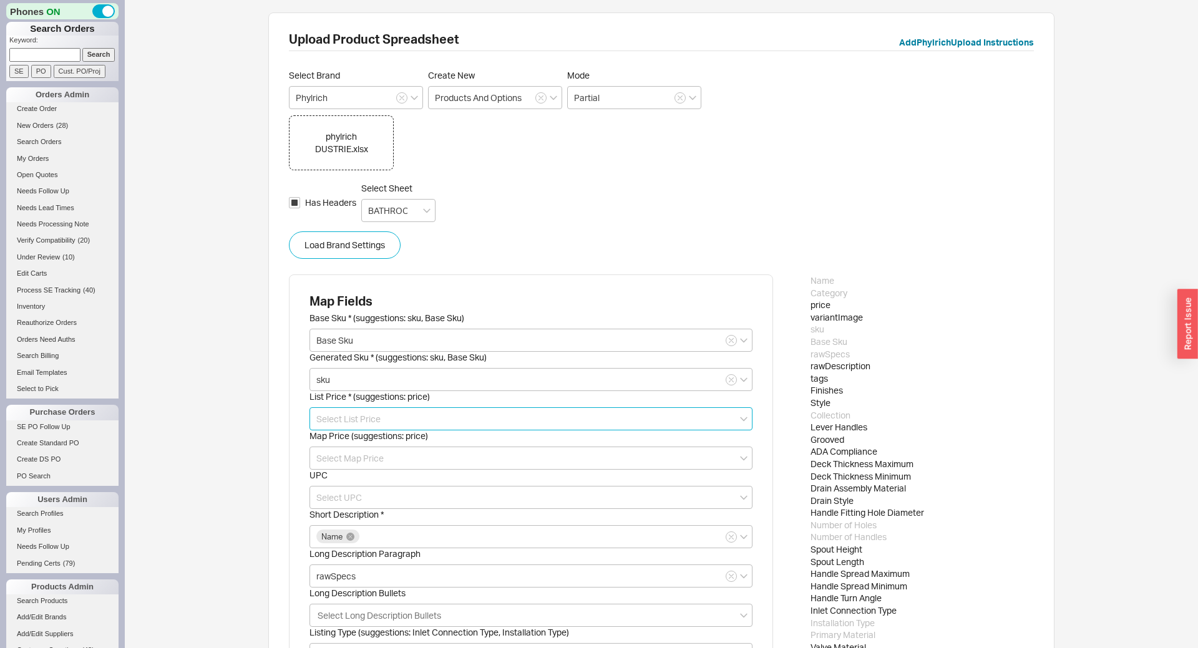
click at [334, 419] on input at bounding box center [530, 418] width 443 height 23
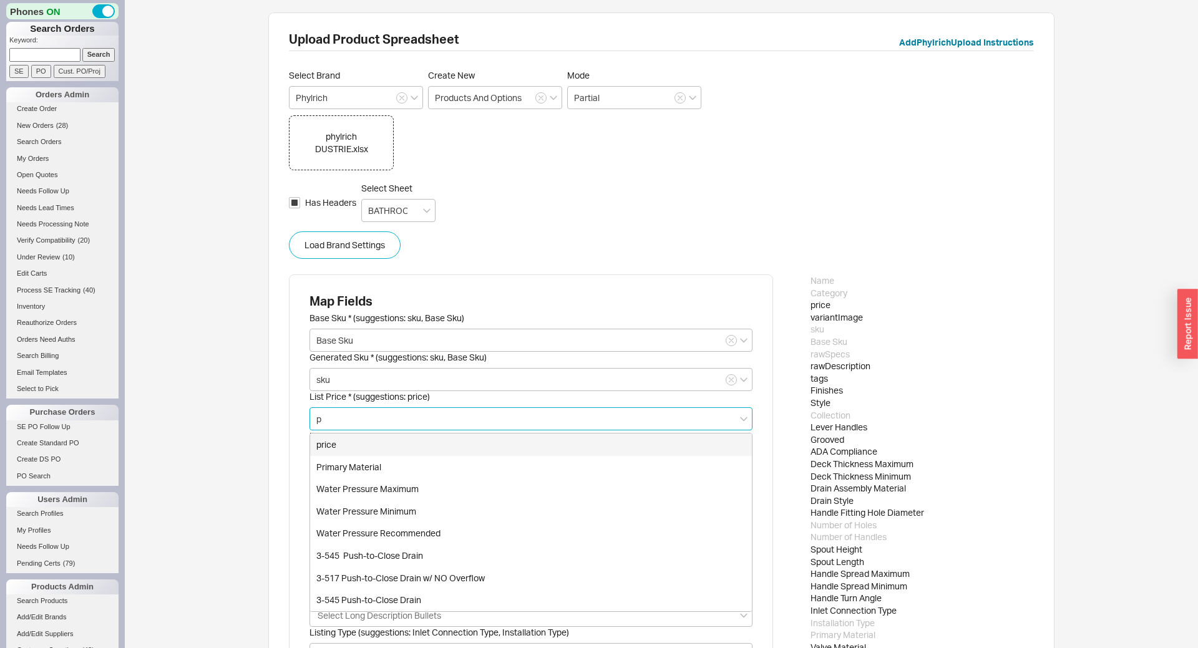
type input "pr"
click at [341, 443] on div "price" at bounding box center [531, 445] width 442 height 22
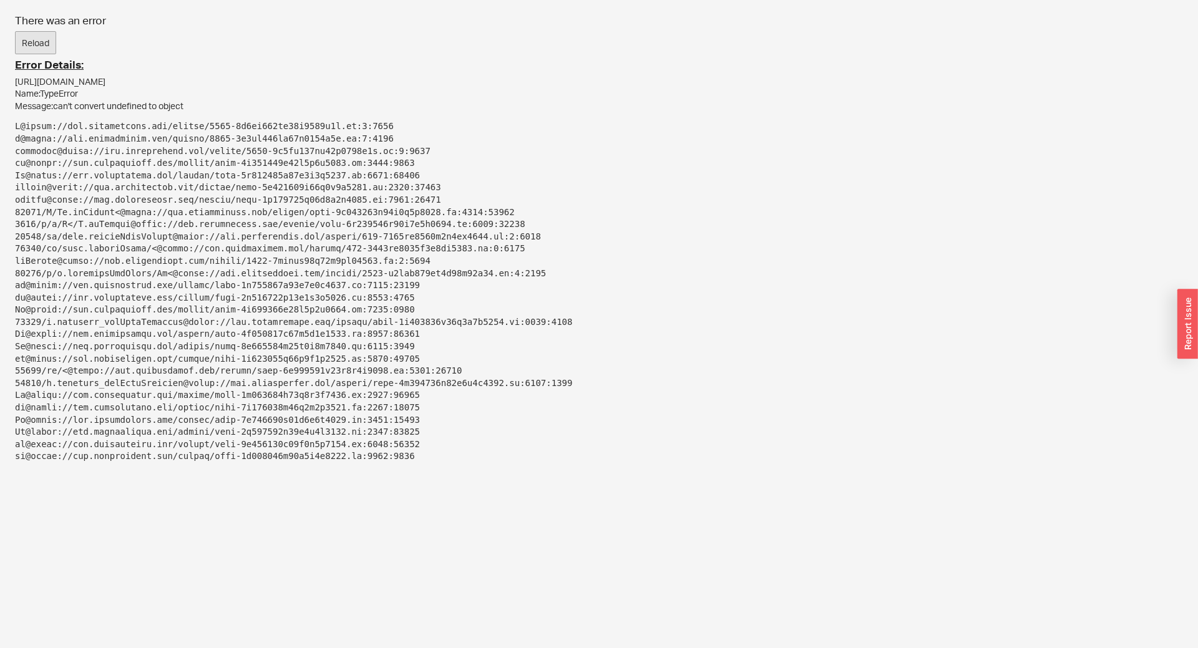
click at [31, 42] on button "Reload" at bounding box center [35, 43] width 41 height 24
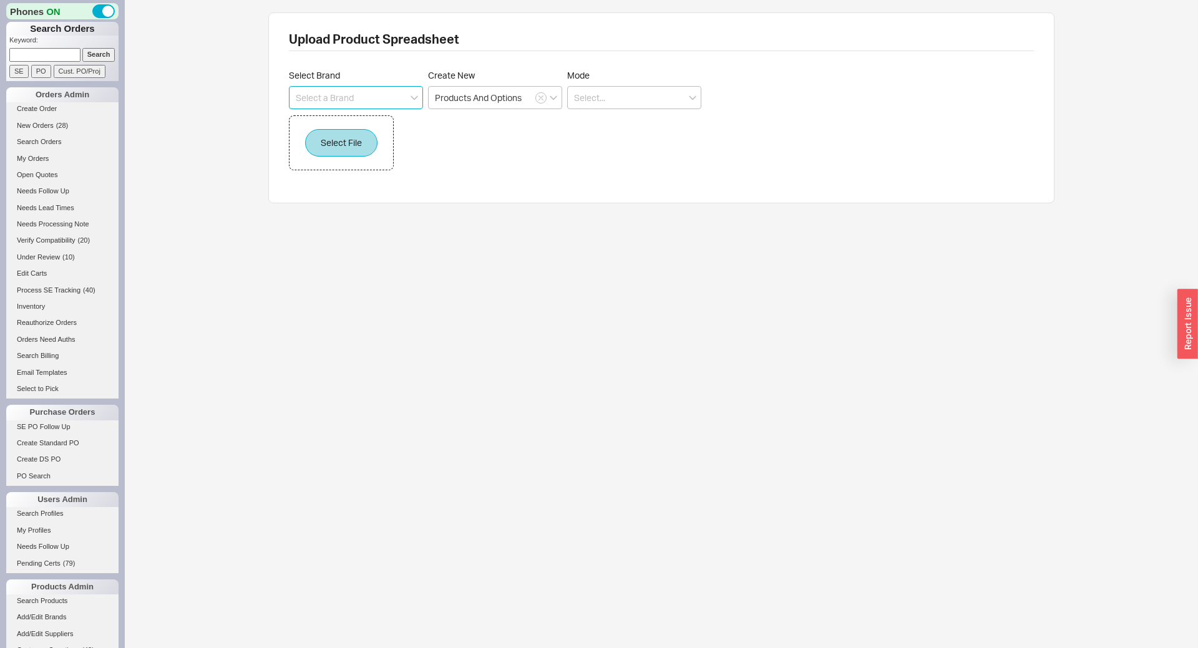
click at [381, 101] on input at bounding box center [356, 97] width 134 height 23
click at [311, 114] on div "Phylrich" at bounding box center [355, 123] width 133 height 22
type input "Phylrich"
click at [666, 97] on input at bounding box center [634, 97] width 134 height 23
click at [613, 140] on div "Partial" at bounding box center [634, 146] width 133 height 22
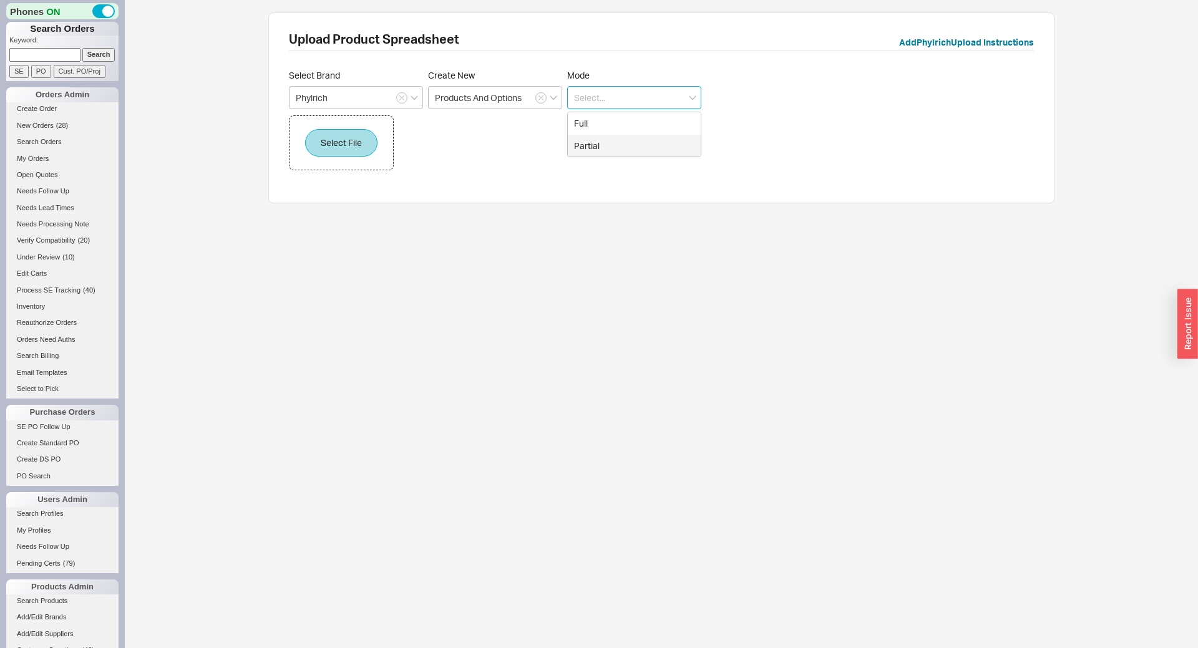
type input "Partial"
click at [341, 144] on button "Select File" at bounding box center [341, 142] width 72 height 27
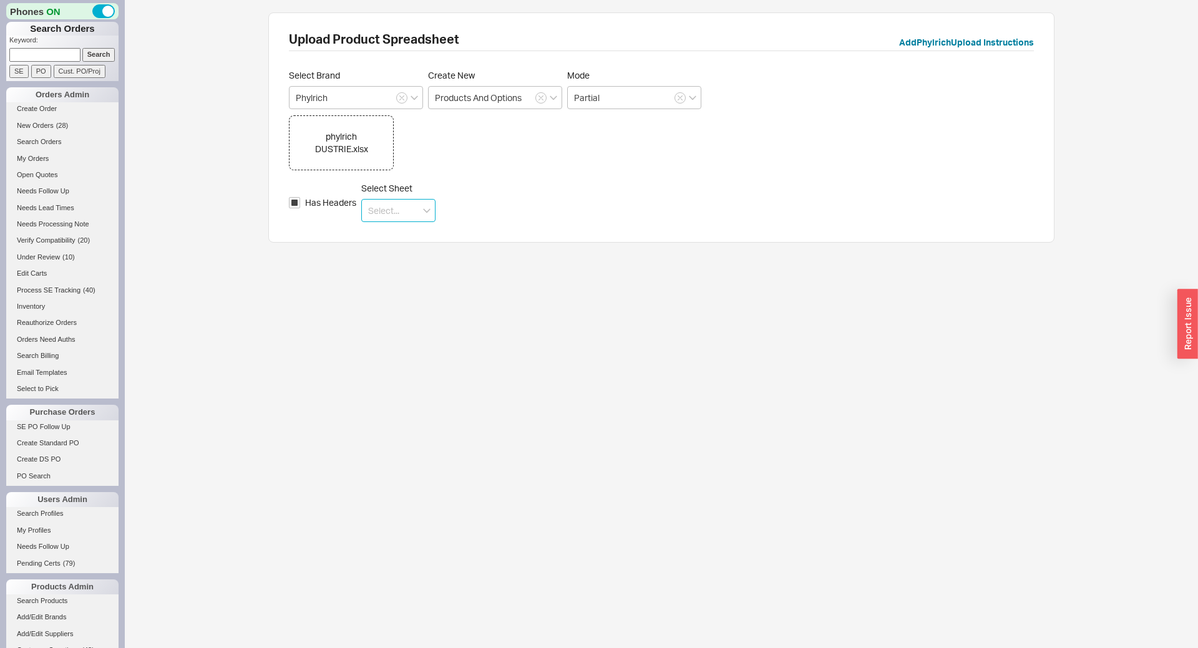
click at [403, 217] on input at bounding box center [398, 210] width 74 height 23
click at [395, 284] on div "BATHROOM FAUCETS" at bounding box center [398, 287] width 73 height 34
type input "BATHROOM FAUCETS"
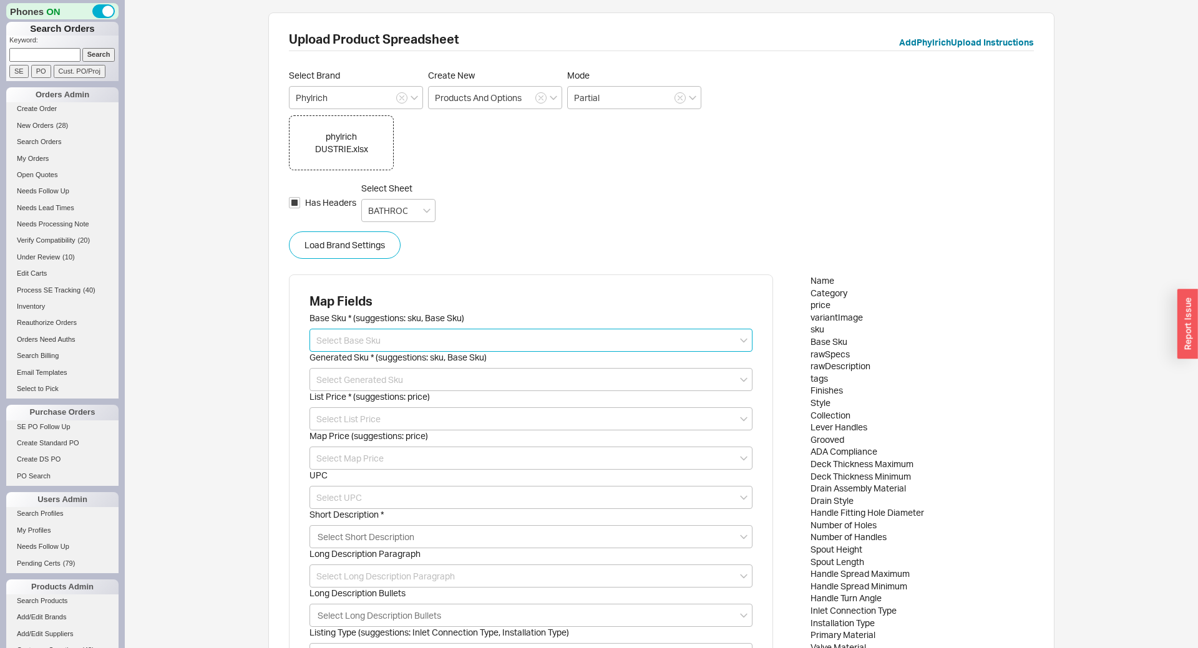
click at [369, 339] on input at bounding box center [530, 340] width 443 height 23
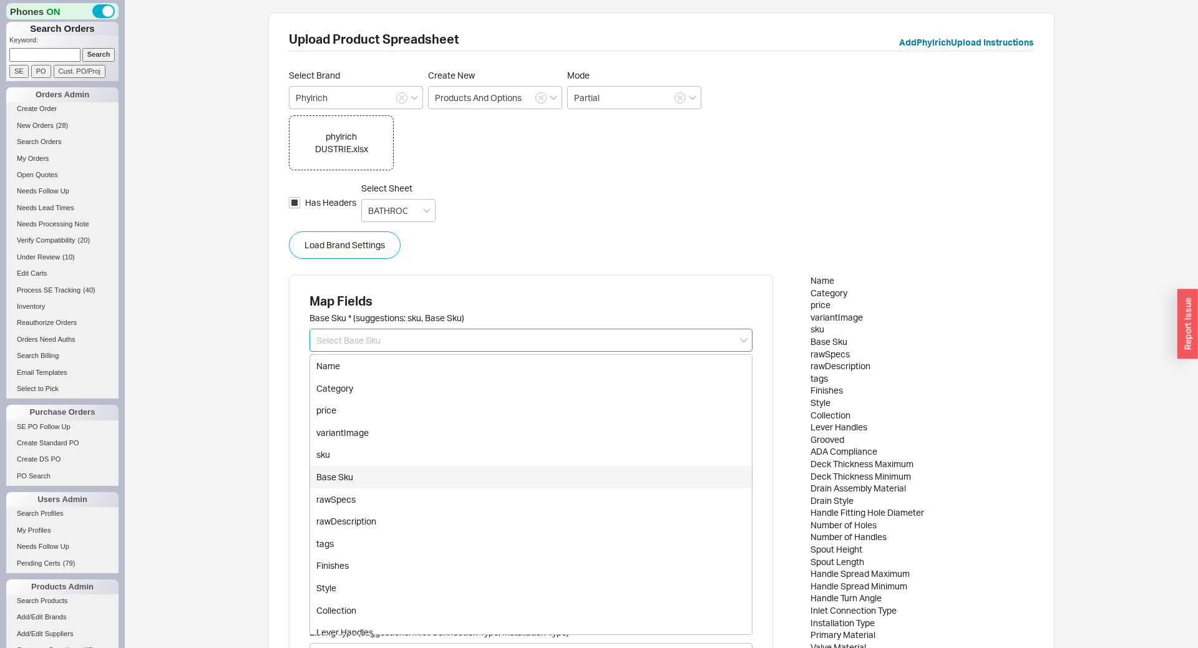
click at [340, 477] on div "Base Sku" at bounding box center [531, 477] width 442 height 22
type input "Base Sku"
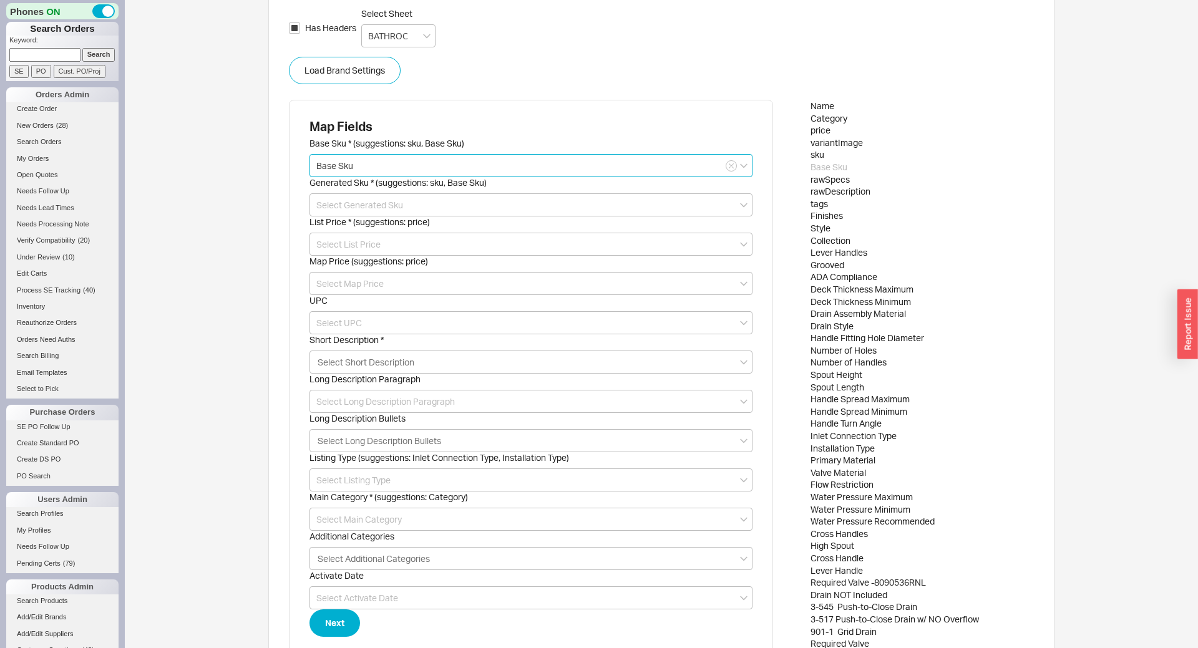
scroll to position [276, 0]
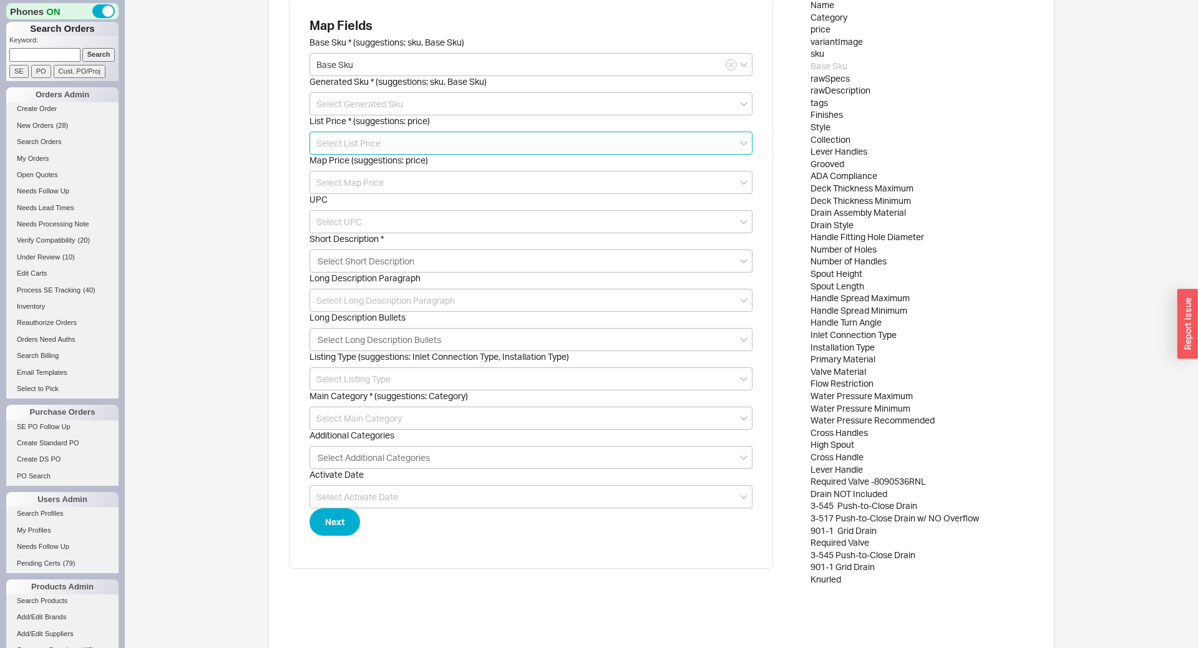
click at [333, 139] on input at bounding box center [530, 143] width 443 height 23
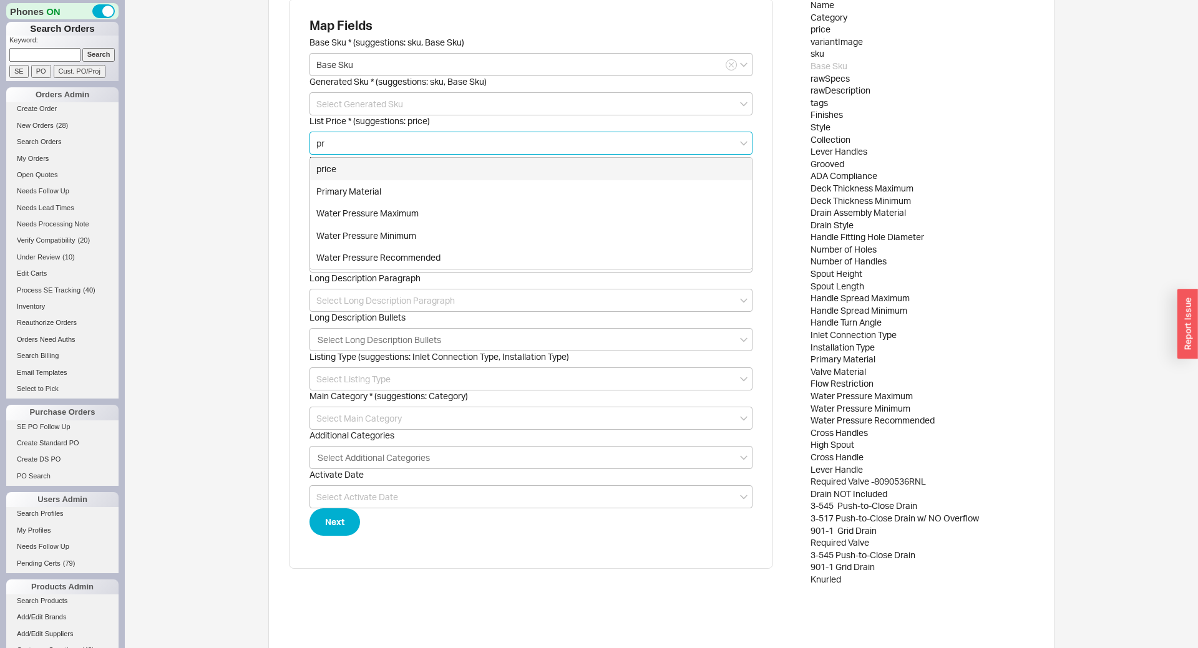
click at [335, 171] on div "price" at bounding box center [531, 169] width 442 height 22
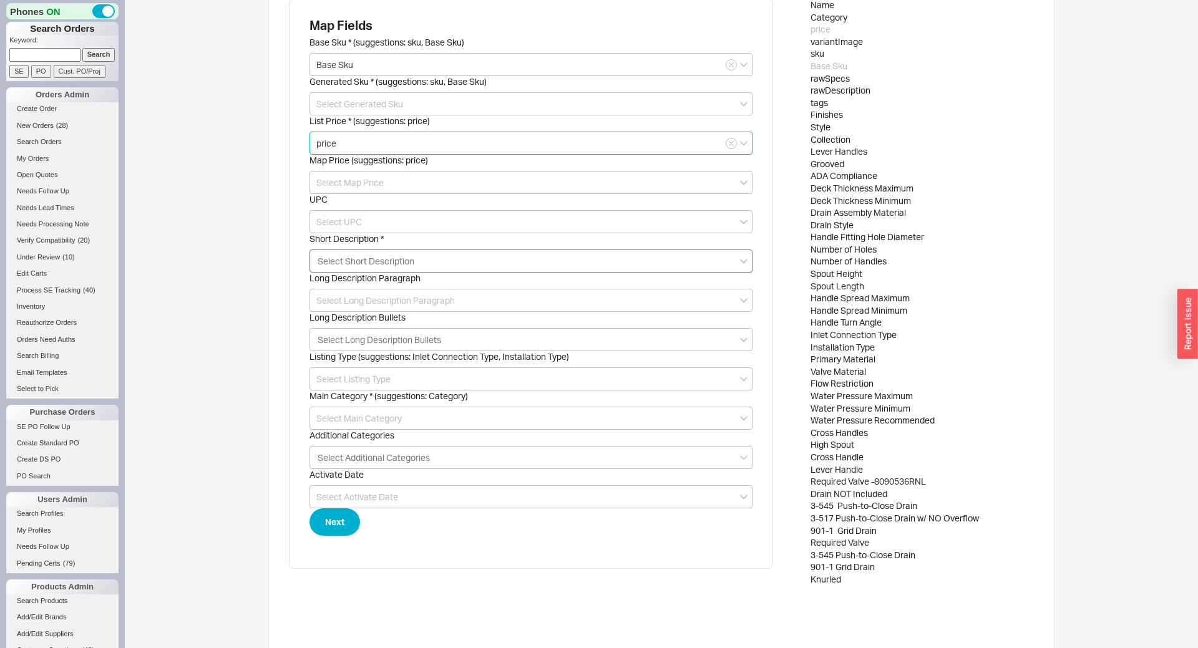
type input "price"
click at [340, 256] on input "Short Description * Select Short Description" at bounding box center [367, 261] width 102 height 14
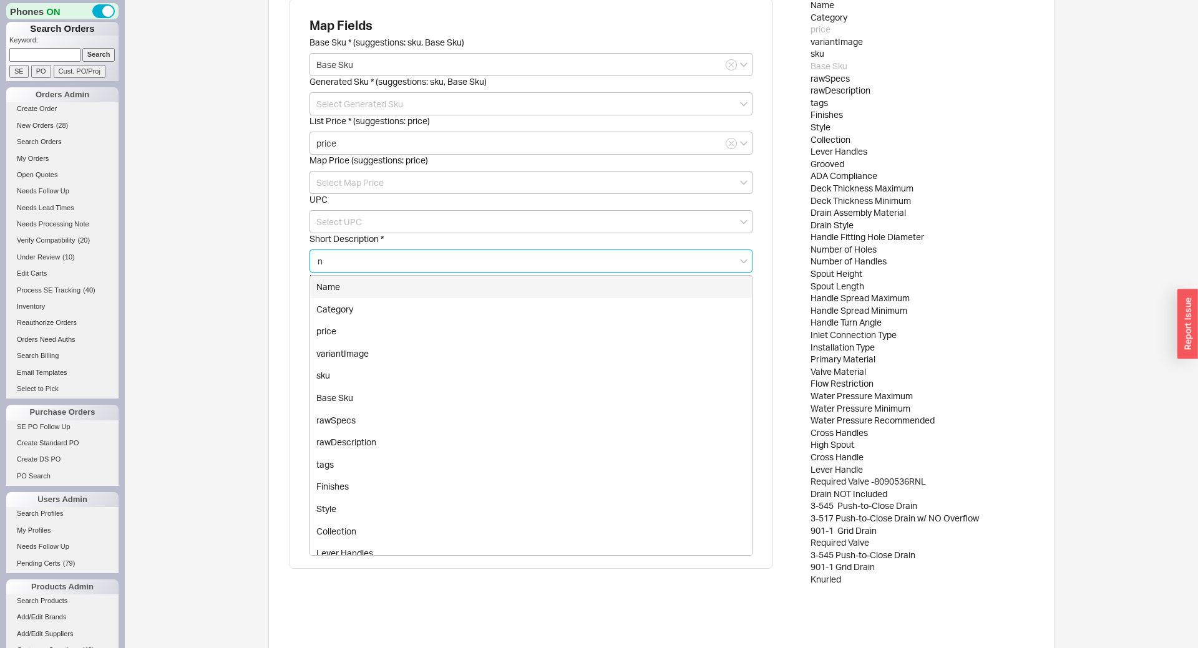
type input "na"
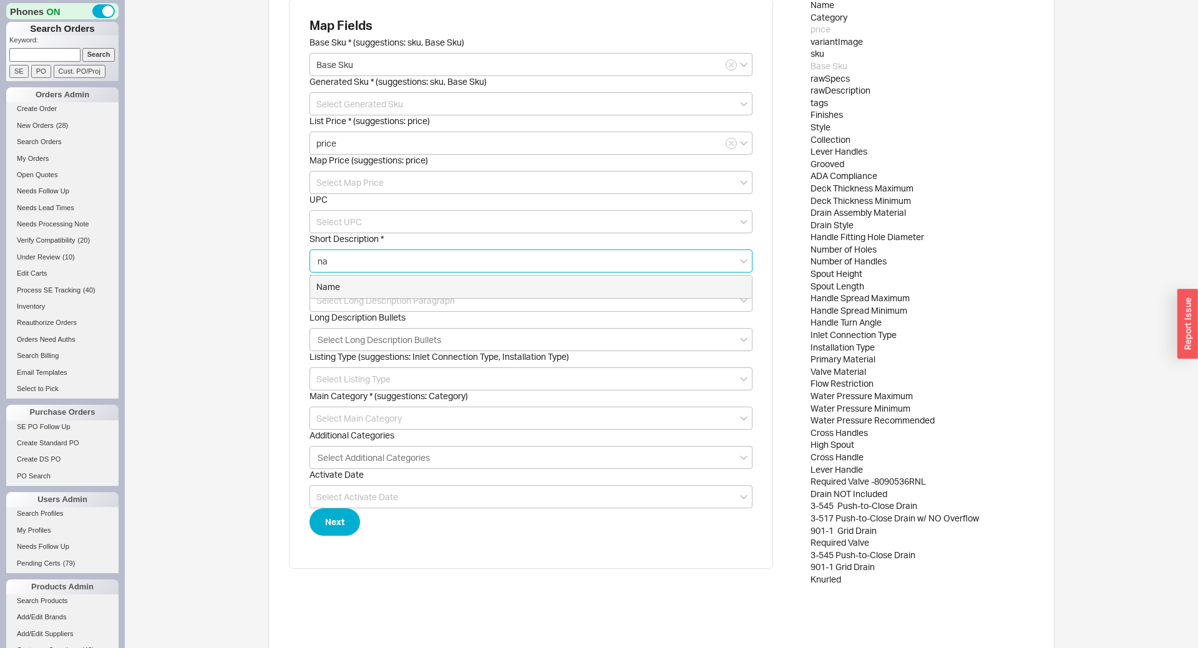
click at [348, 279] on div "Name" at bounding box center [531, 287] width 442 height 22
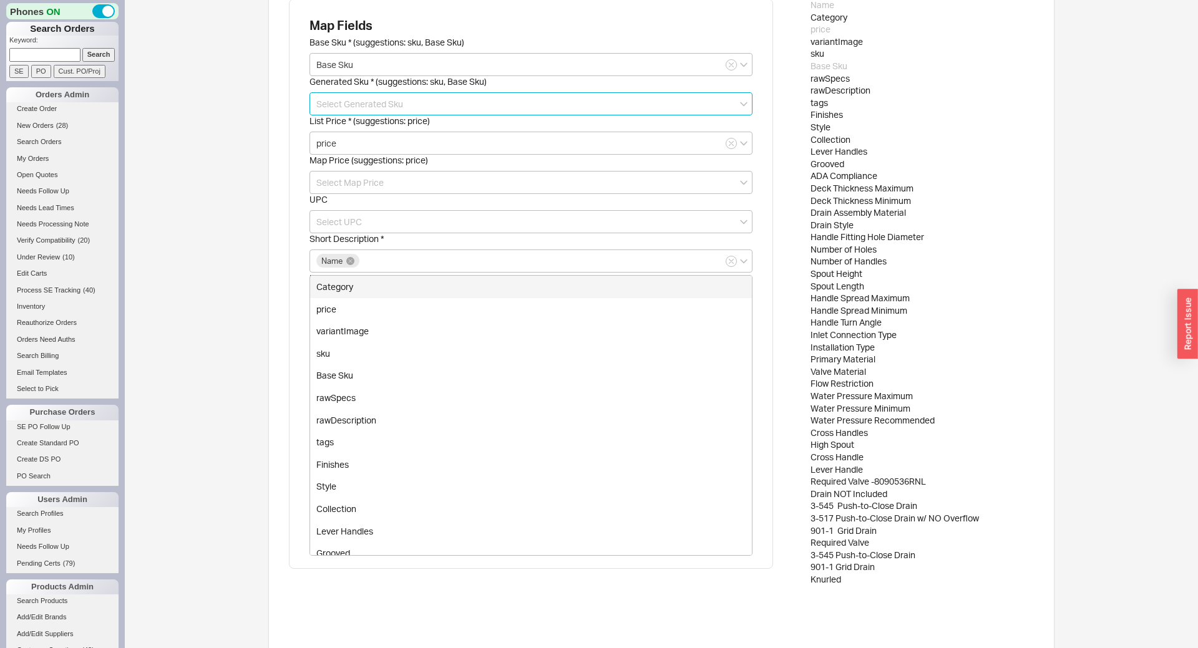
click at [335, 102] on input at bounding box center [530, 103] width 443 height 23
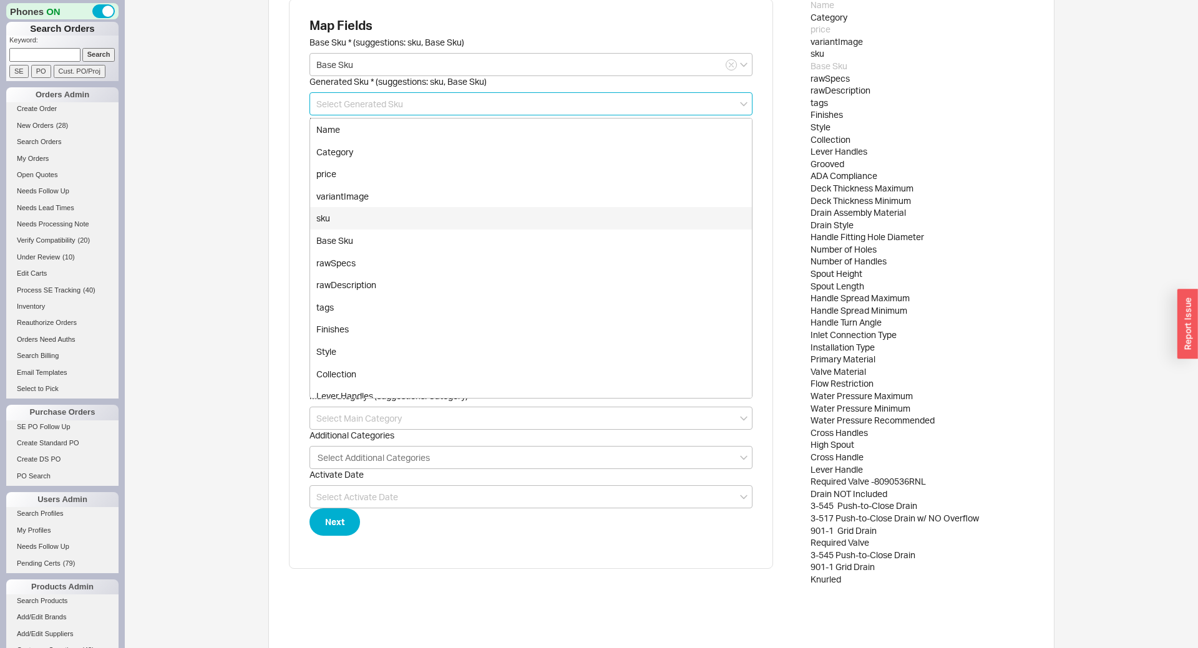
click at [337, 223] on div "sku" at bounding box center [531, 218] width 442 height 22
type input "sku"
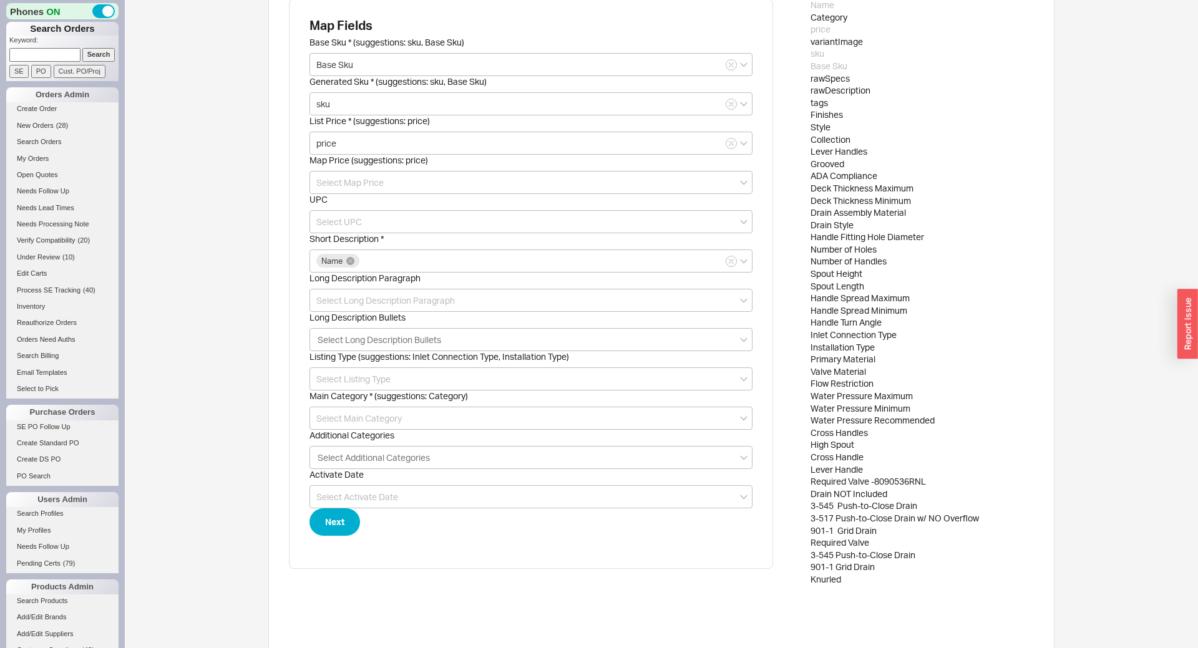
click at [250, 212] on div "Upload Product Spreadsheet Add Phylrich Upload Instructions Select Brand Phylri…" at bounding box center [661, 203] width 1073 height 958
click at [336, 307] on input at bounding box center [530, 300] width 443 height 23
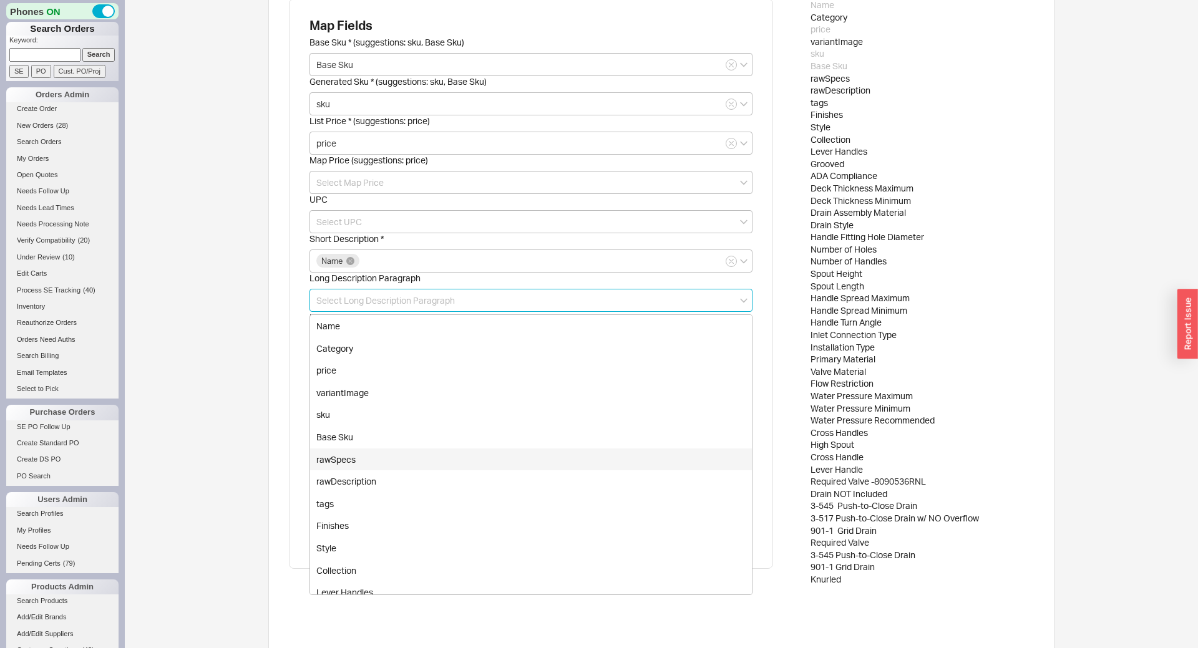
click at [368, 462] on div "rawSpecs" at bounding box center [531, 460] width 442 height 22
type input "rawSpecs"
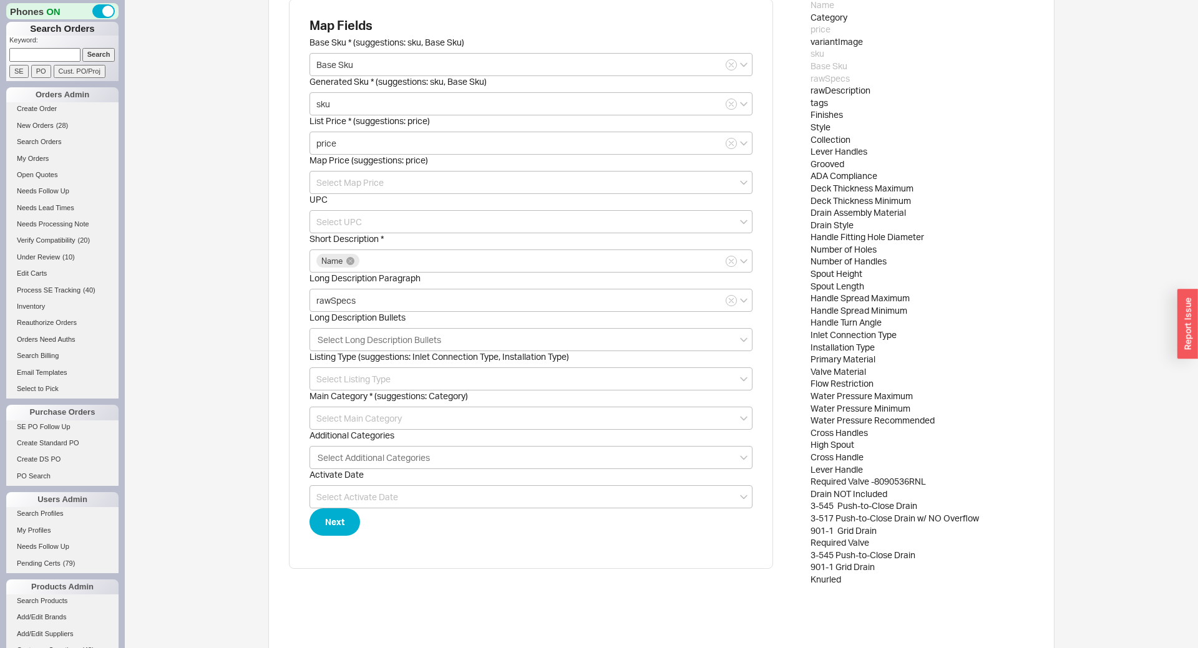
click at [251, 297] on div "Upload Product Spreadsheet Add Phylrich Upload Instructions Select Brand Phylri…" at bounding box center [661, 203] width 1073 height 958
click at [348, 339] on input "Long Description Bullets Select Long Description Bullets" at bounding box center [380, 340] width 129 height 14
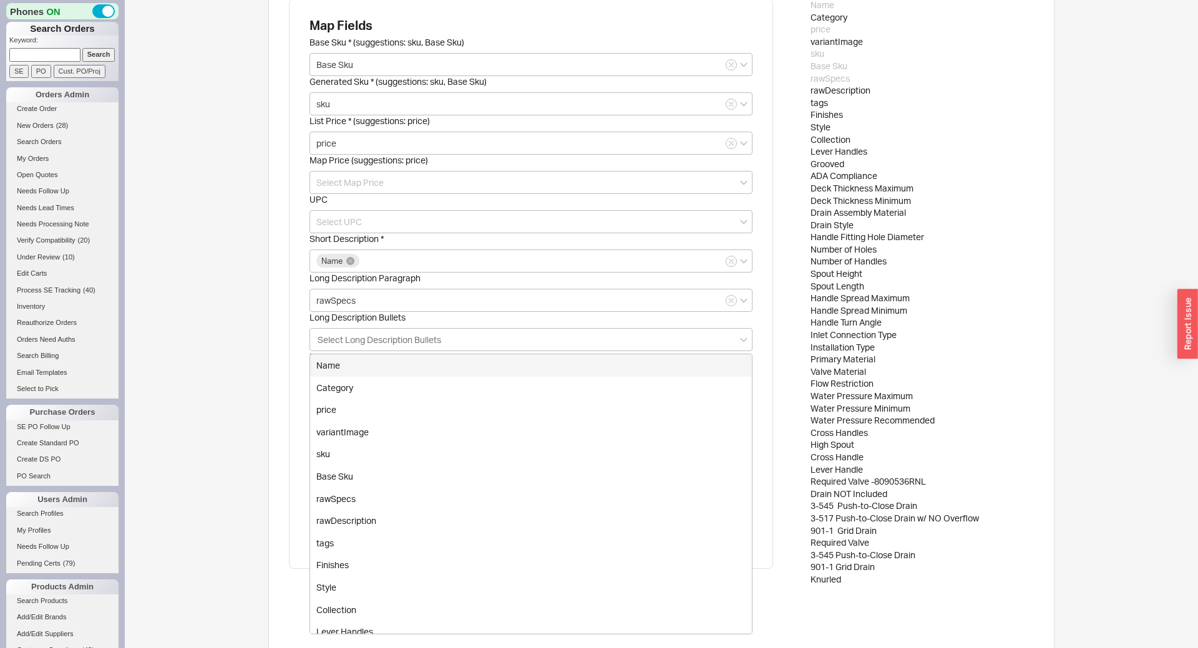
click at [251, 323] on div "Upload Product Spreadsheet Add Phylrich Upload Instructions Select Brand Phylri…" at bounding box center [661, 203] width 1073 height 958
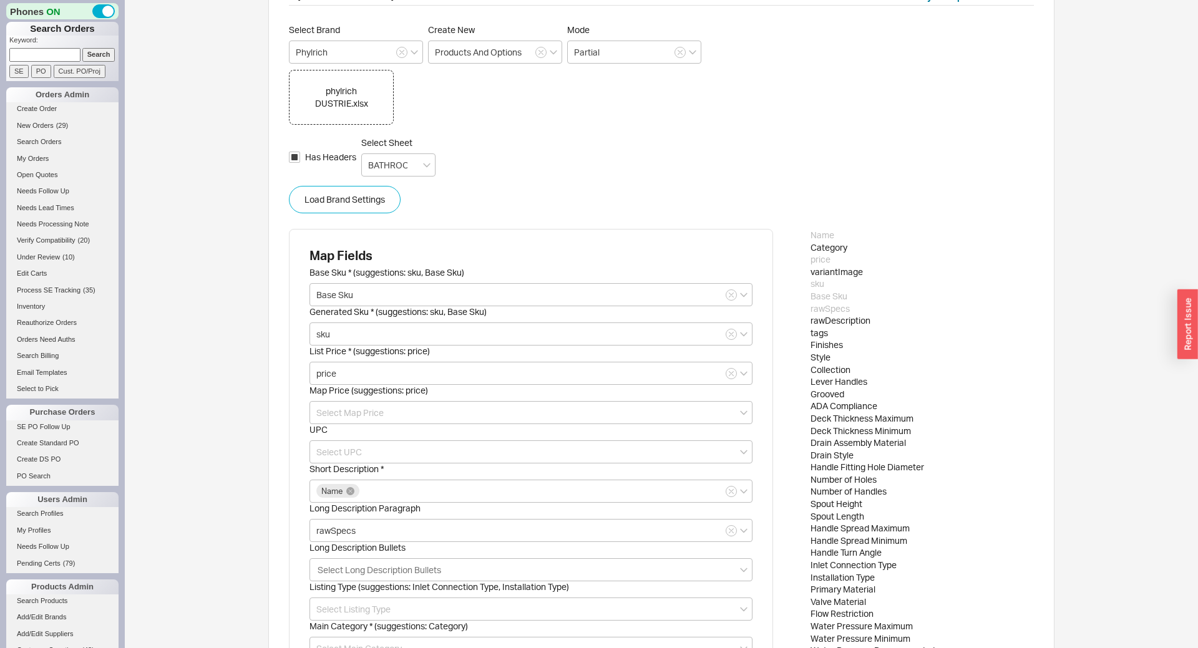
scroll to position [0, 0]
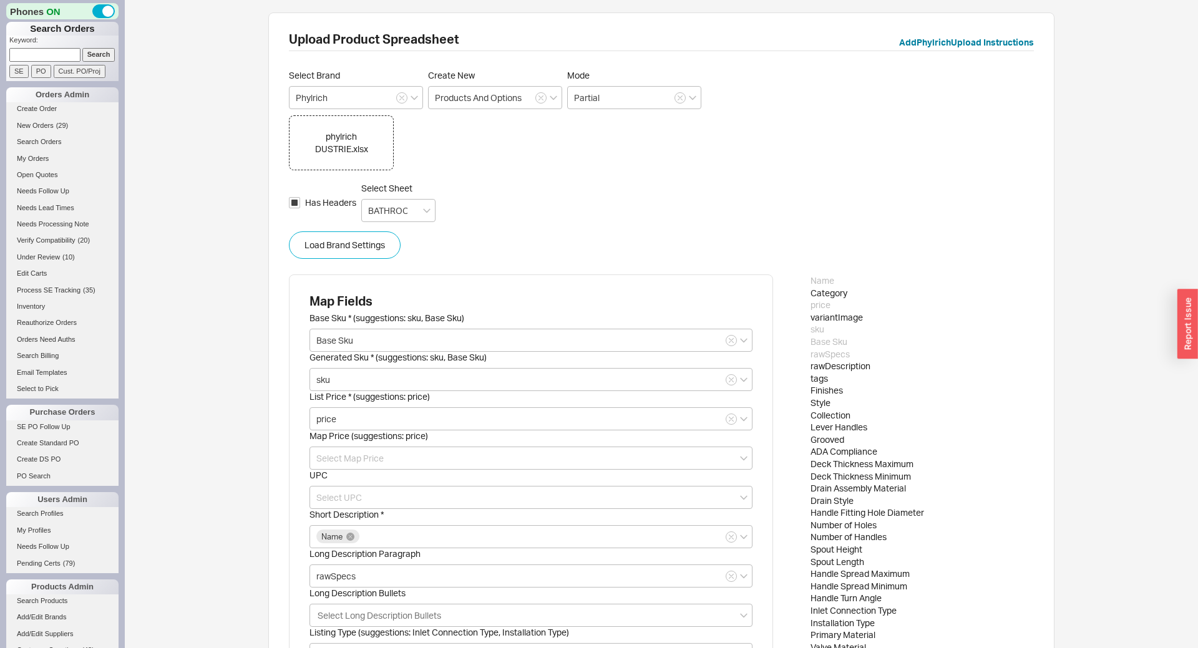
click at [333, 142] on div "phylrich DUSTRIE.xlsx" at bounding box center [341, 142] width 79 height 24
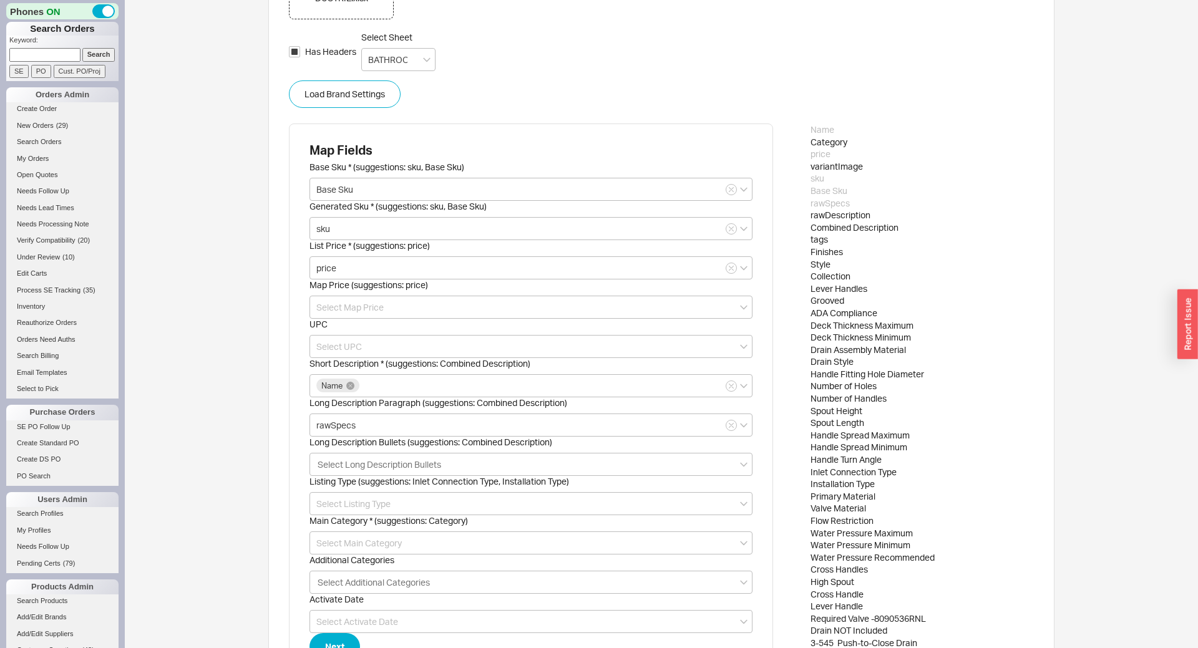
scroll to position [276, 0]
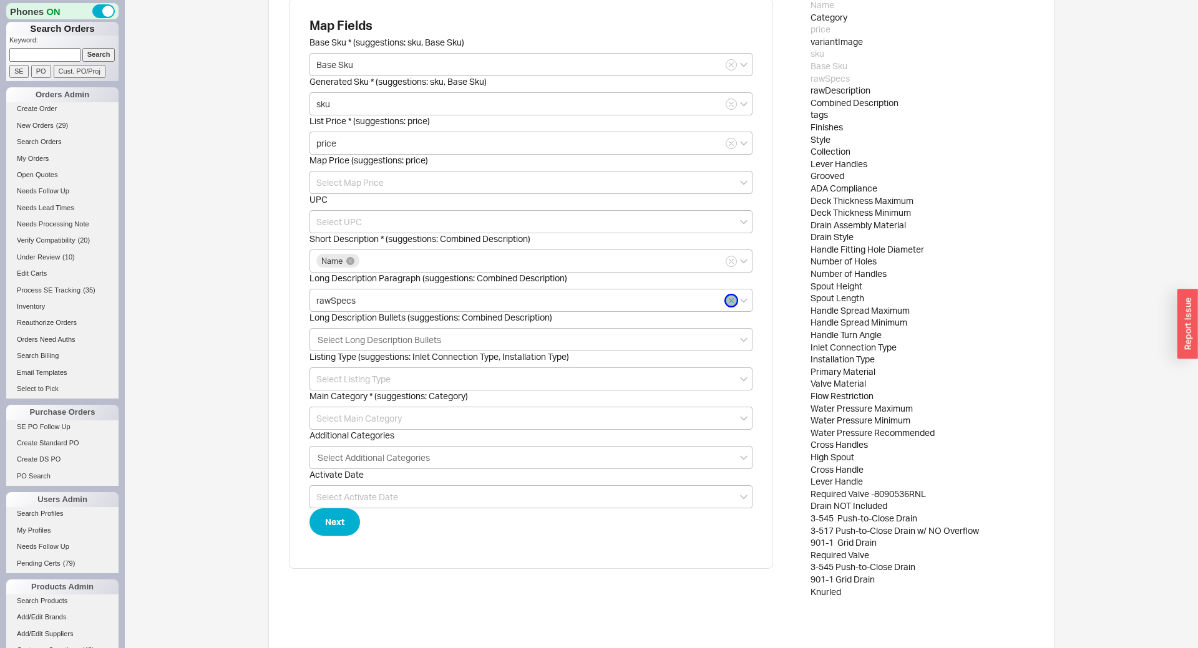
click at [727, 301] on button "button" at bounding box center [731, 300] width 11 height 11
click at [629, 303] on input at bounding box center [530, 300] width 443 height 23
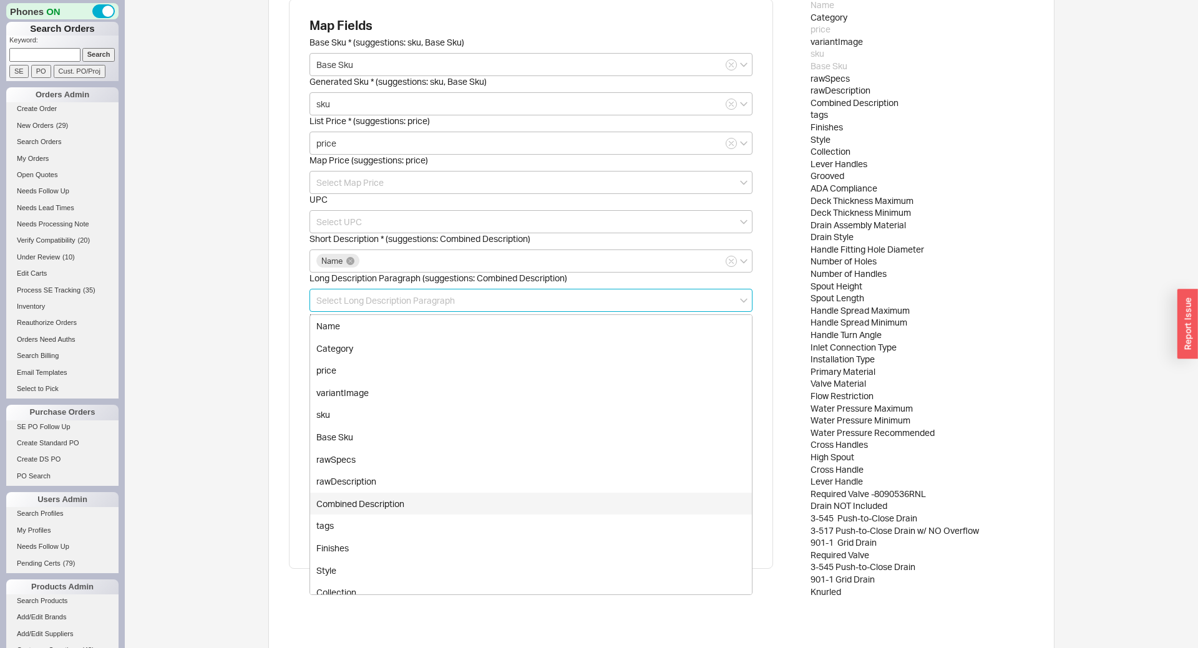
click at [402, 504] on div "Combined Description" at bounding box center [531, 504] width 442 height 22
type input "Combined Description"
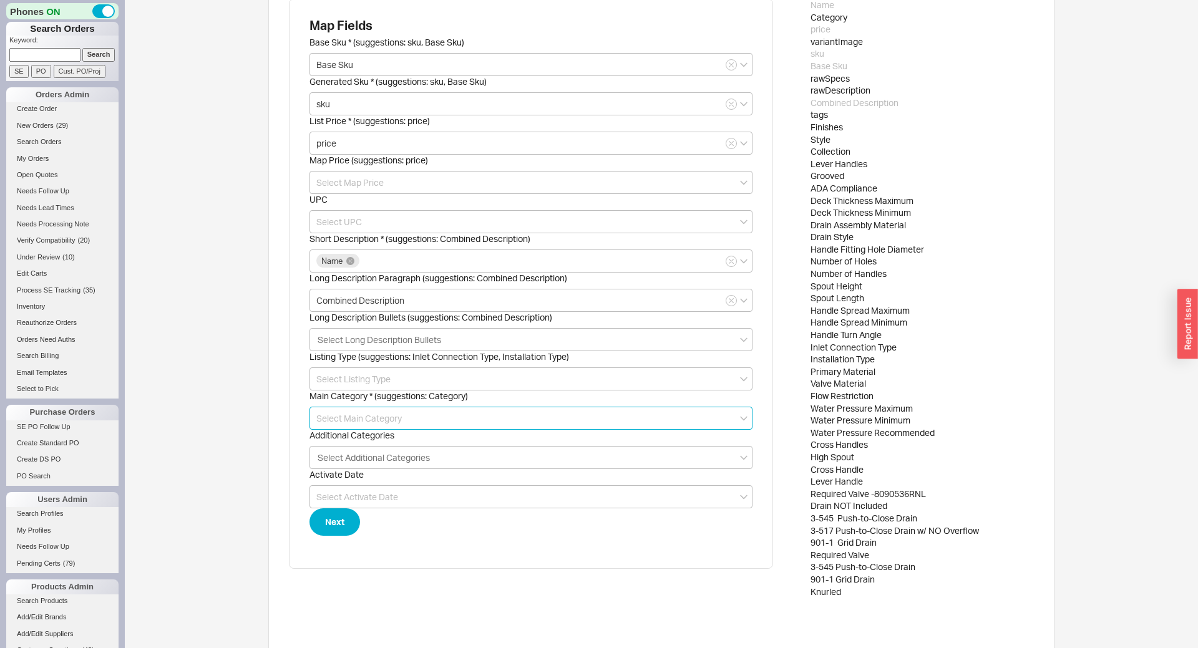
click at [356, 422] on input at bounding box center [530, 418] width 443 height 23
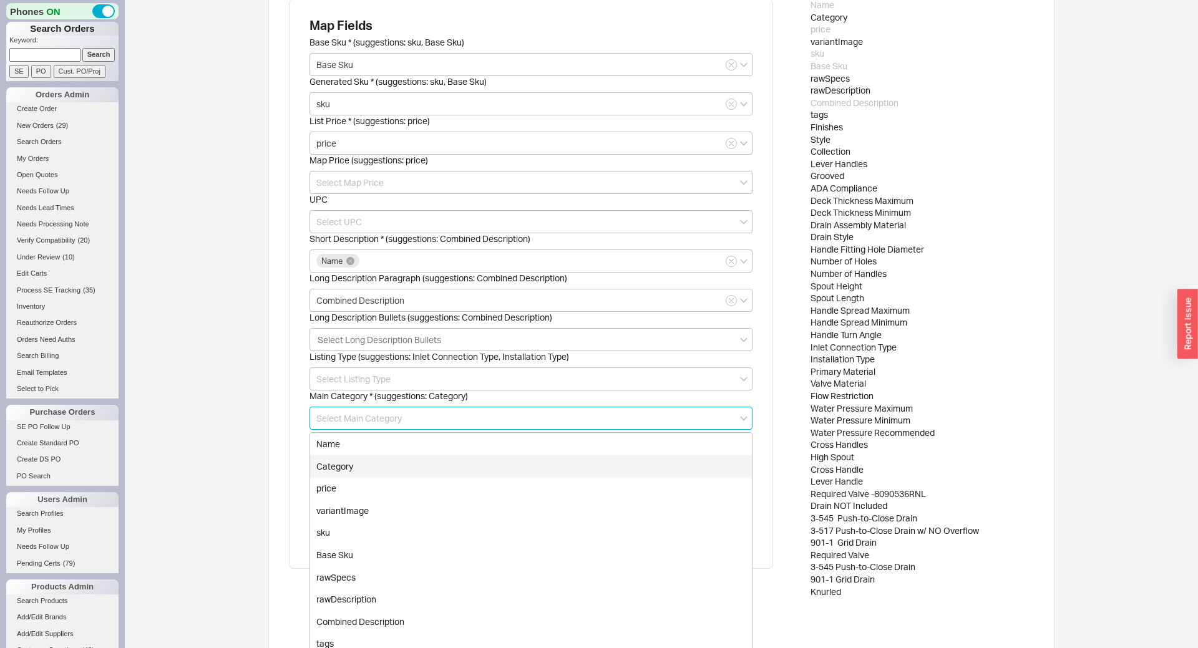
click at [361, 462] on div "Category" at bounding box center [531, 466] width 442 height 22
type input "Category"
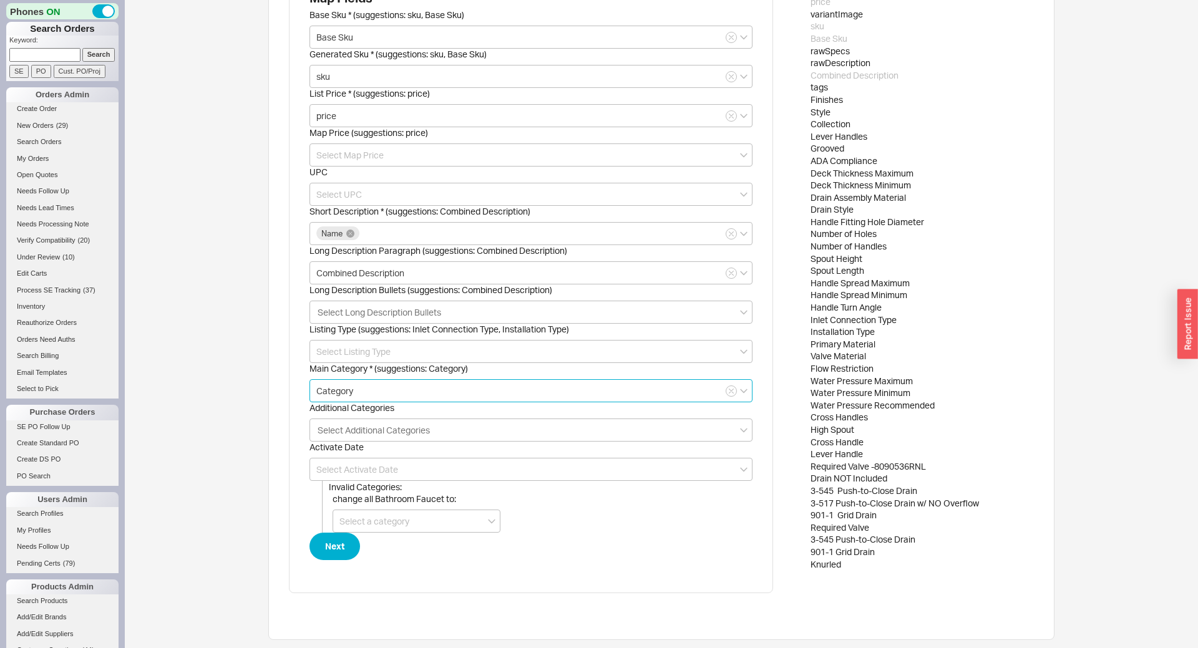
scroll to position [310, 0]
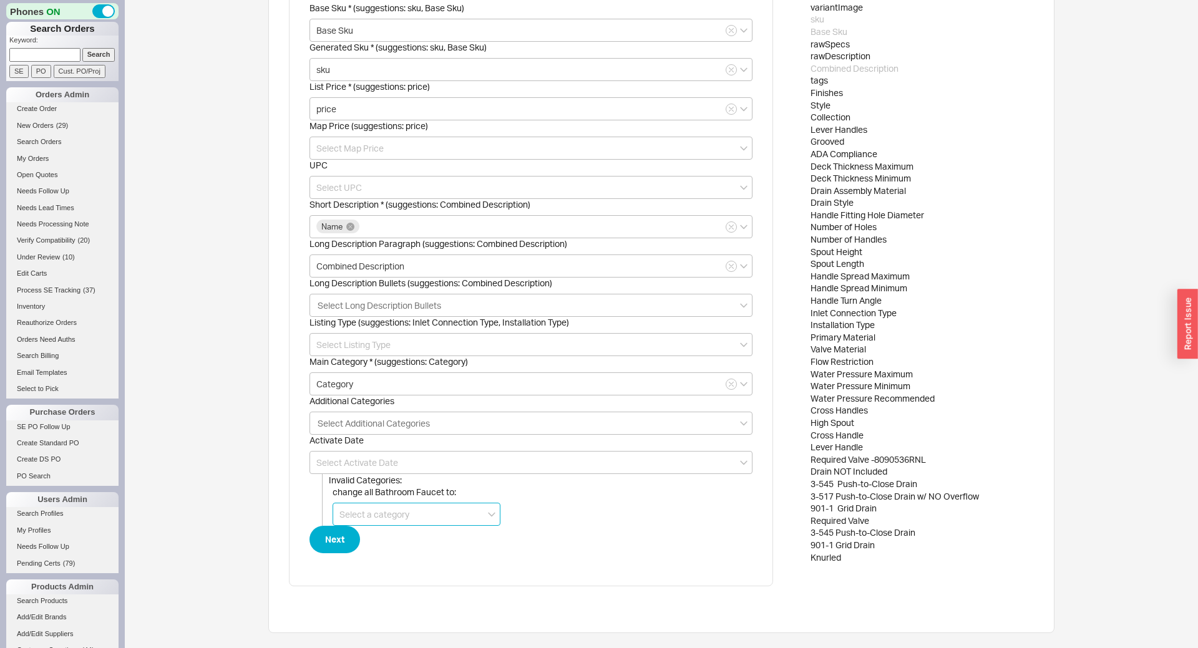
click at [368, 514] on input at bounding box center [417, 514] width 168 height 23
click at [417, 606] on div "bathroom faucets" at bounding box center [416, 606] width 167 height 22
type input "Bath > bathroom faucets"
click at [342, 542] on button "Next" at bounding box center [334, 539] width 51 height 27
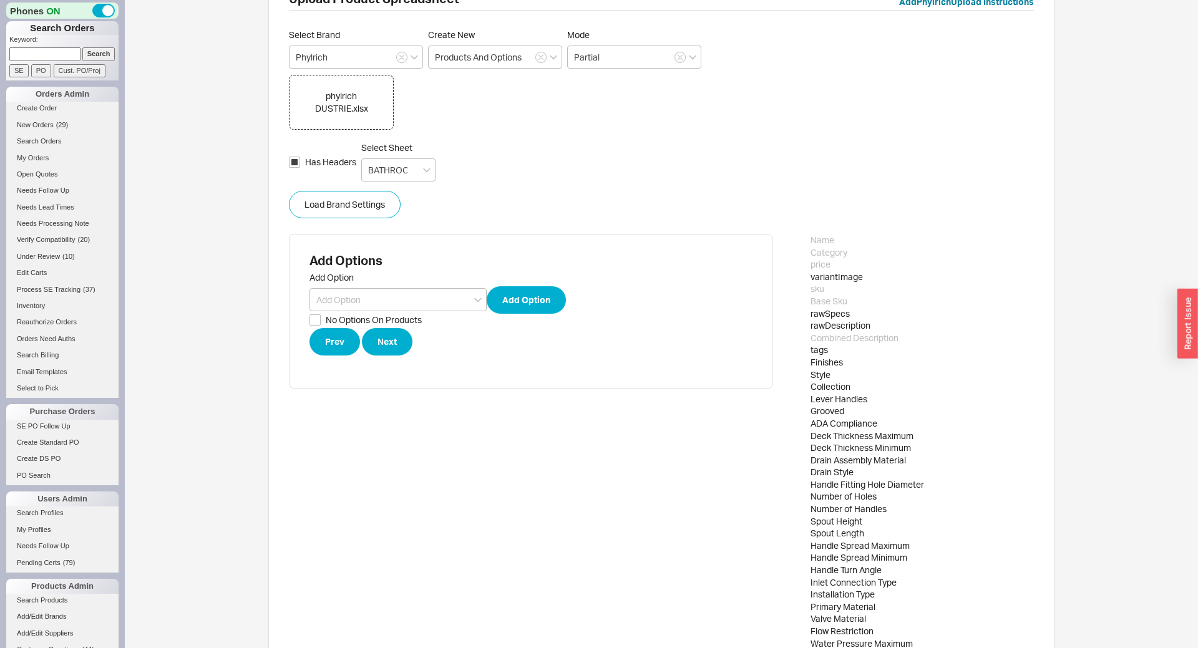
scroll to position [0, 0]
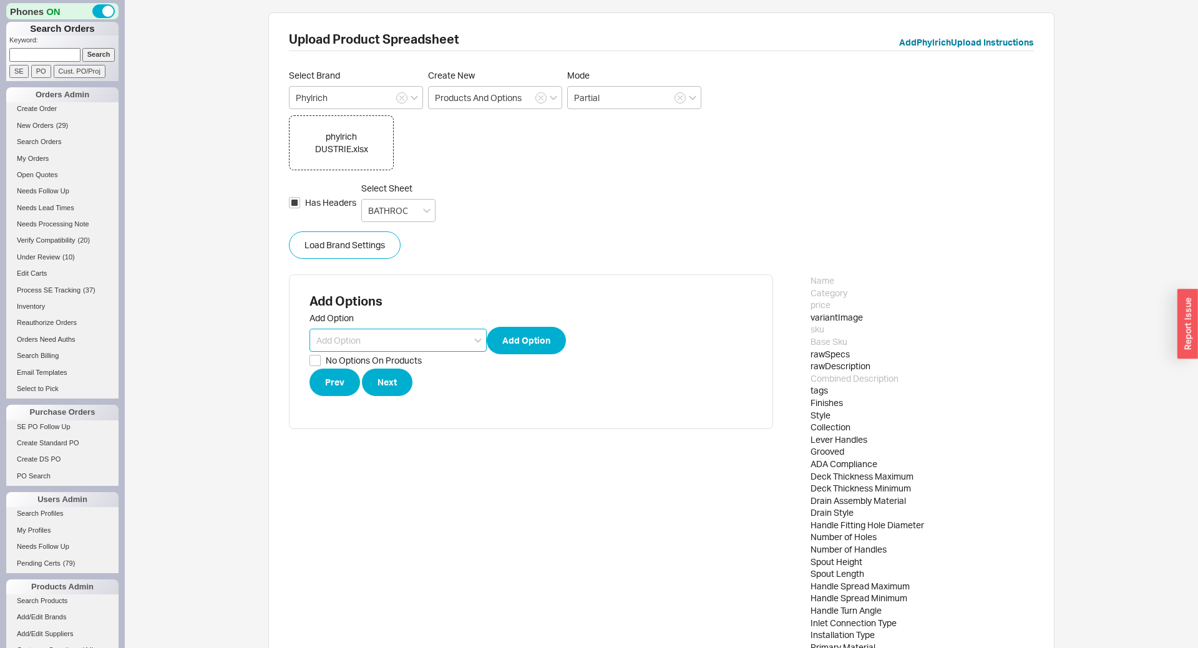
click at [391, 336] on input at bounding box center [397, 340] width 177 height 23
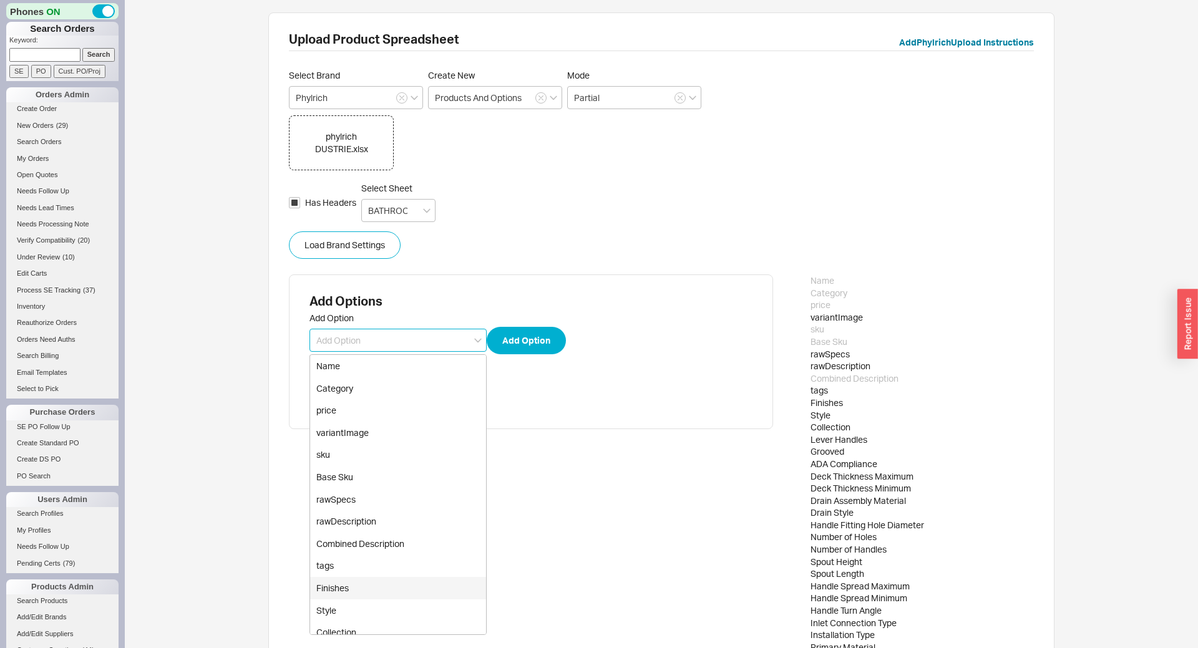
click at [371, 586] on div "Finishes" at bounding box center [398, 588] width 176 height 22
type input "Finishes"
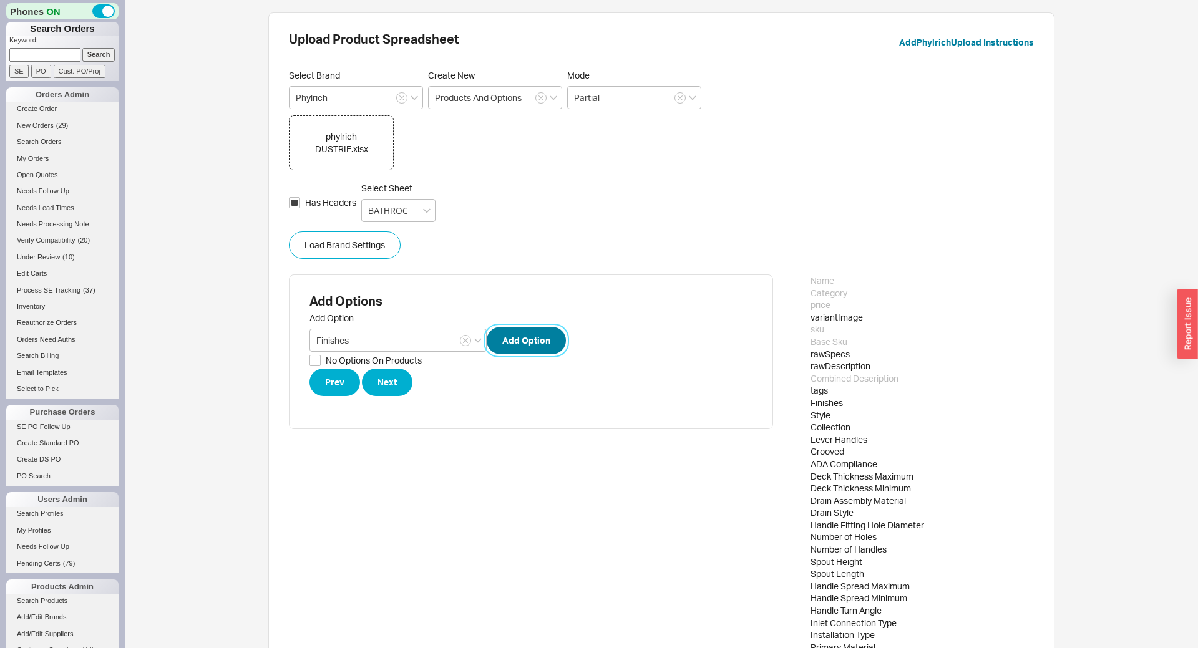
click at [520, 332] on button "Add Option" at bounding box center [526, 340] width 79 height 27
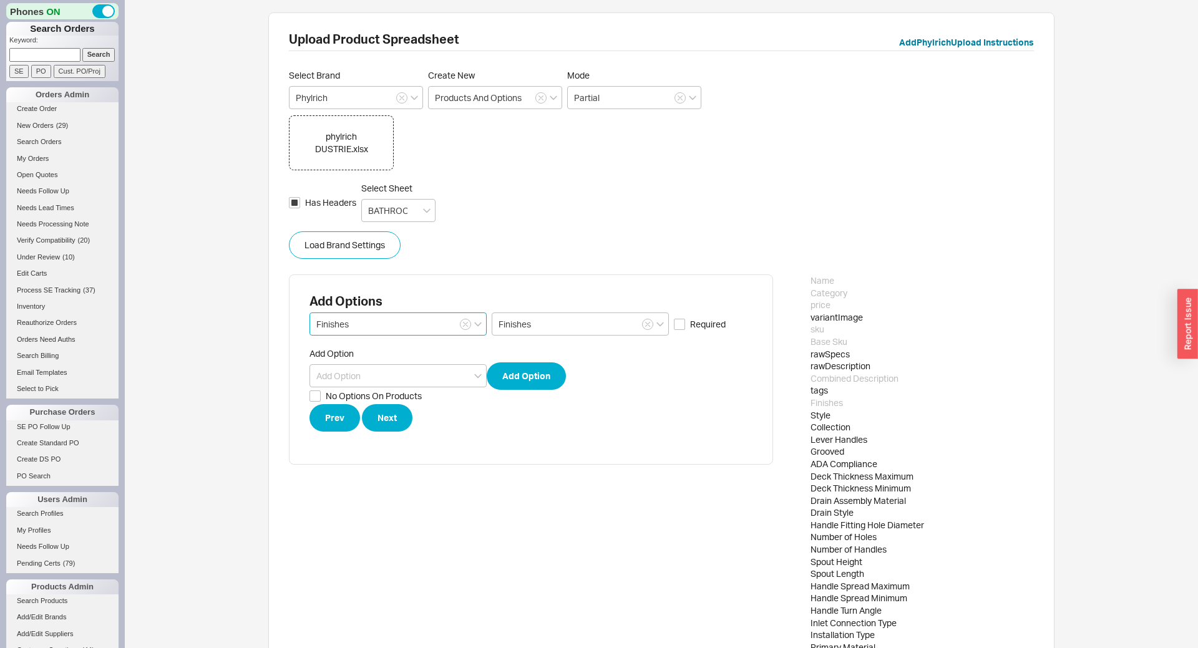
click at [436, 319] on input "Finishes" at bounding box center [397, 324] width 177 height 23
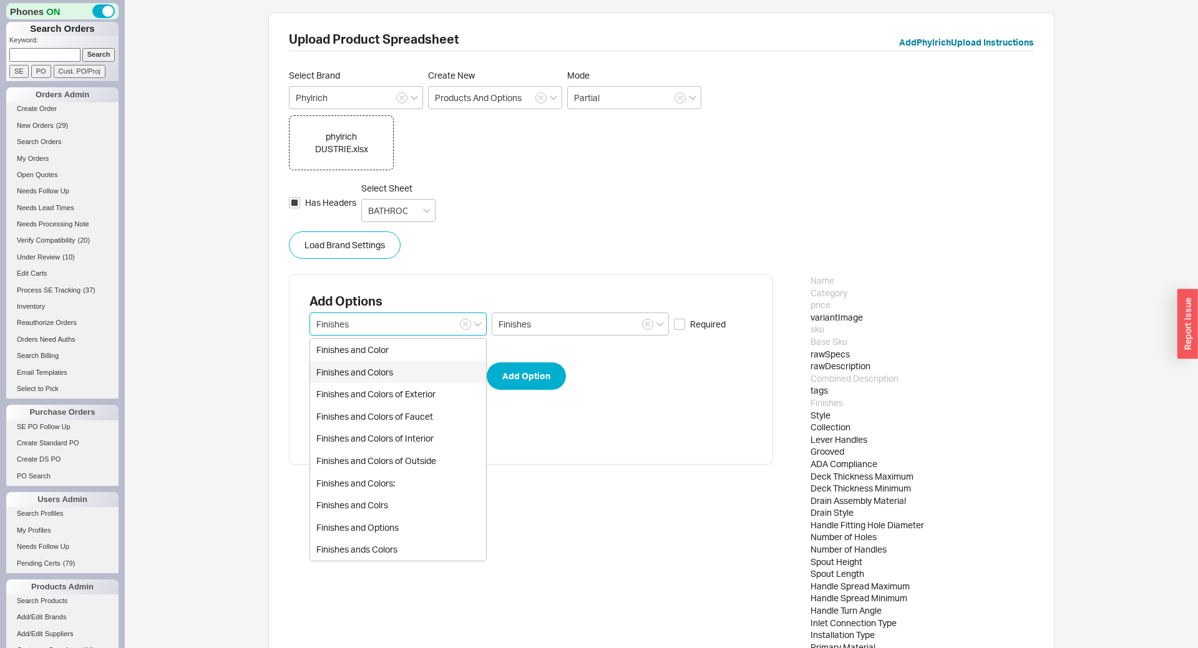
click at [403, 377] on div "Finishes and Colors" at bounding box center [398, 372] width 176 height 22
type input "Finishes and Colors"
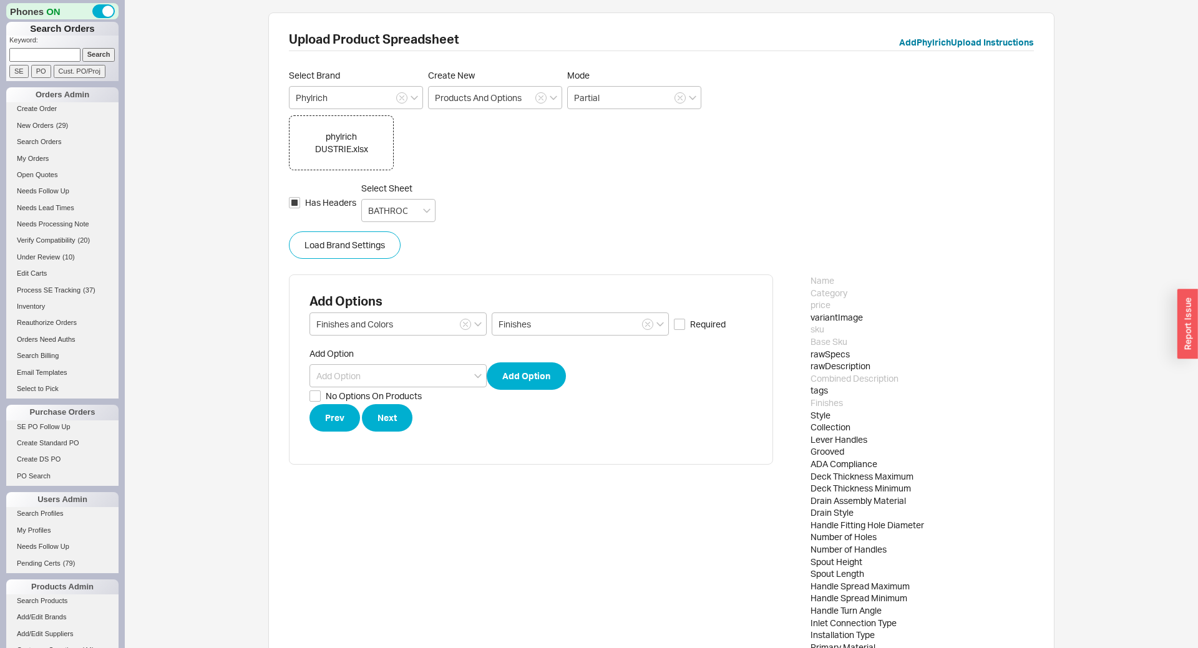
click at [694, 324] on span "Required" at bounding box center [708, 324] width 36 height 12
click at [685, 324] on input "Required" at bounding box center [679, 324] width 11 height 11
checkbox input "true"
click at [385, 420] on button "Next" at bounding box center [387, 417] width 51 height 27
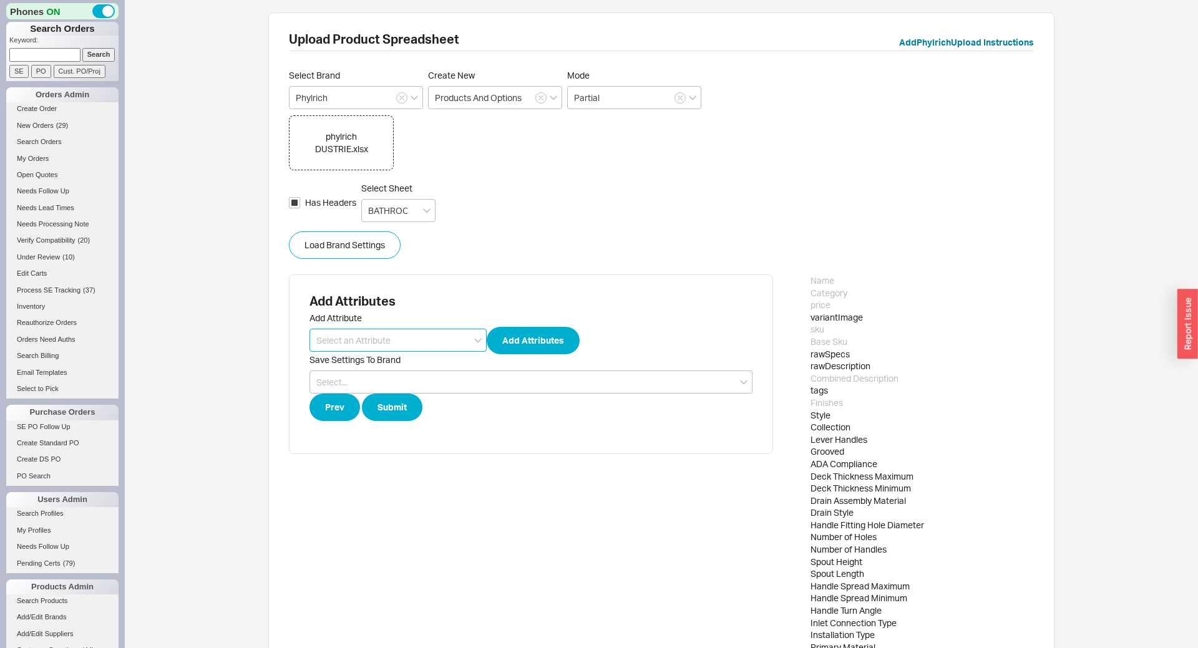
click at [424, 338] on input at bounding box center [397, 340] width 177 height 23
click at [373, 369] on div "Collection" at bounding box center [398, 366] width 176 height 22
type input "Collection"
click at [496, 337] on button "Add Attributes" at bounding box center [533, 340] width 93 height 27
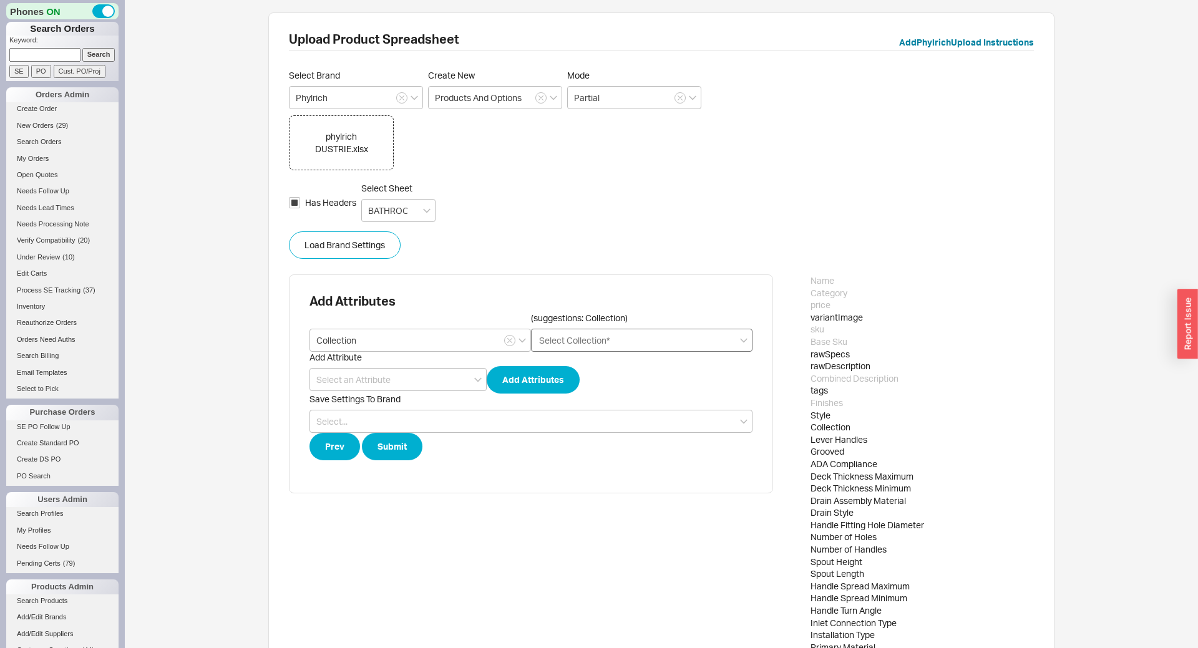
click at [568, 338] on input "(suggestions: Collection) Select Collection*" at bounding box center [575, 340] width 75 height 14
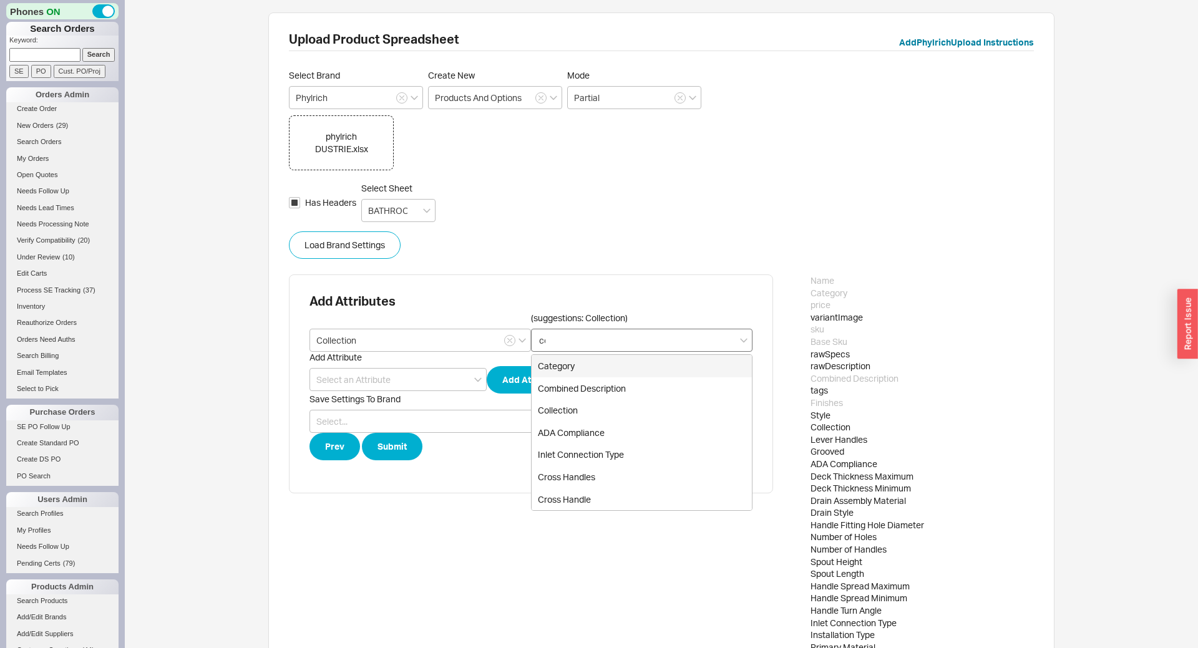
type input "col"
click at [552, 369] on div "Collection" at bounding box center [642, 366] width 220 height 22
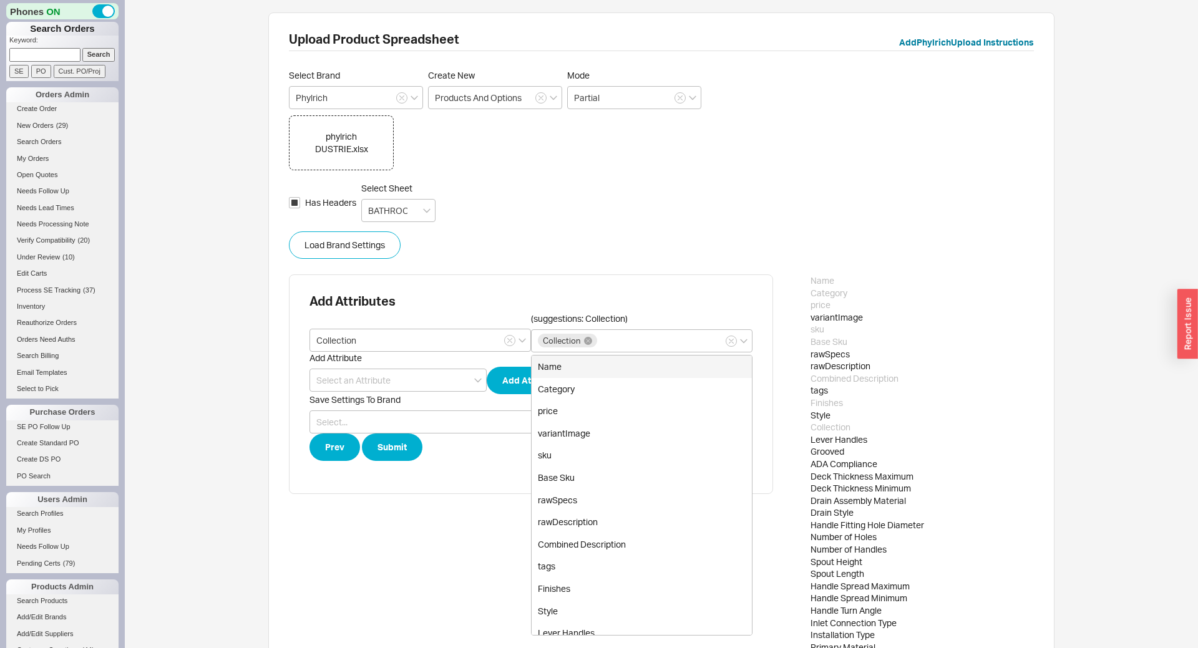
click at [688, 263] on div "Load Brand Settings Add Attributes Collection (suggestions: Collection) Collect…" at bounding box center [661, 576] width 745 height 691
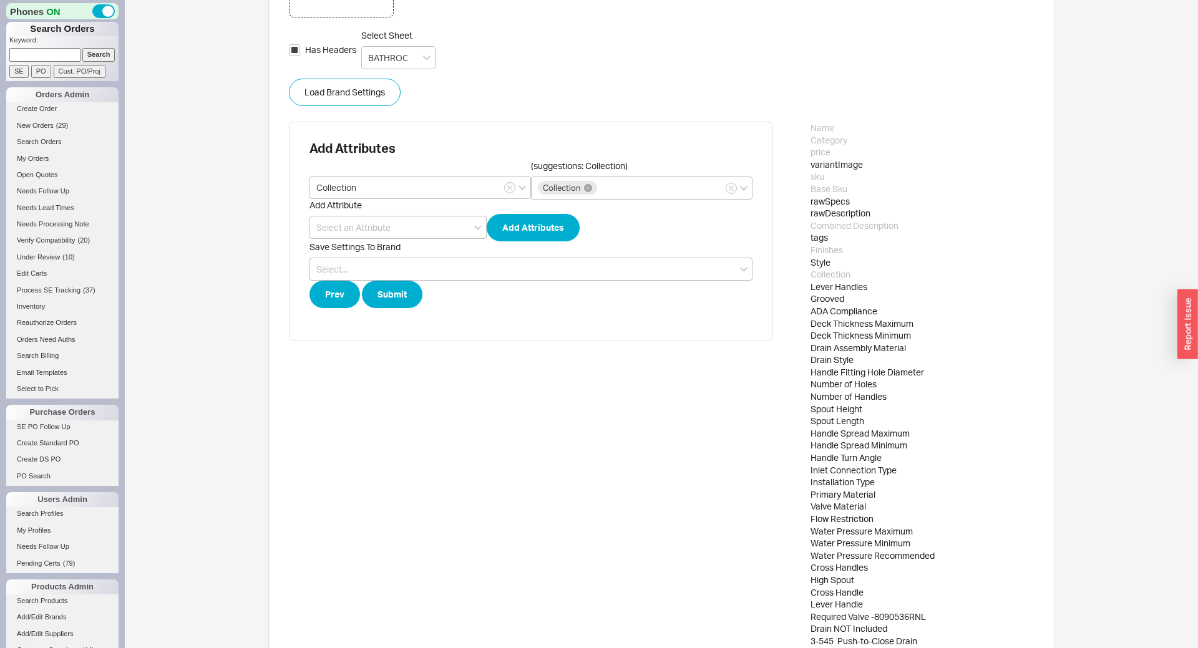
scroll to position [276, 0]
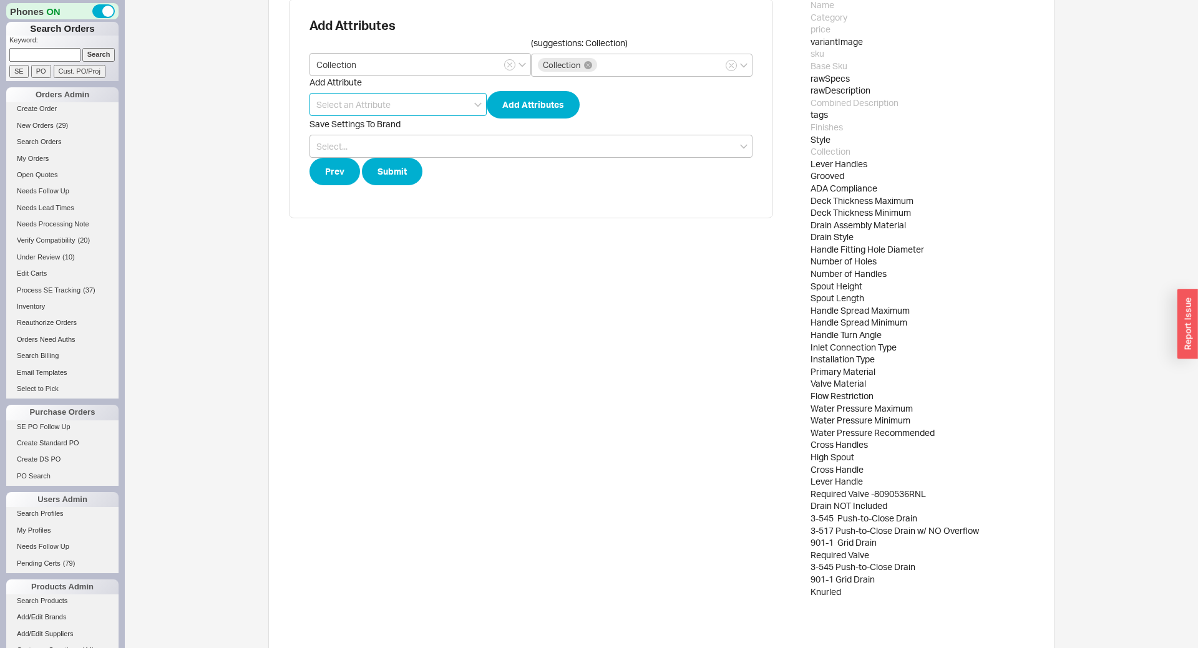
click at [353, 102] on input at bounding box center [397, 104] width 177 height 23
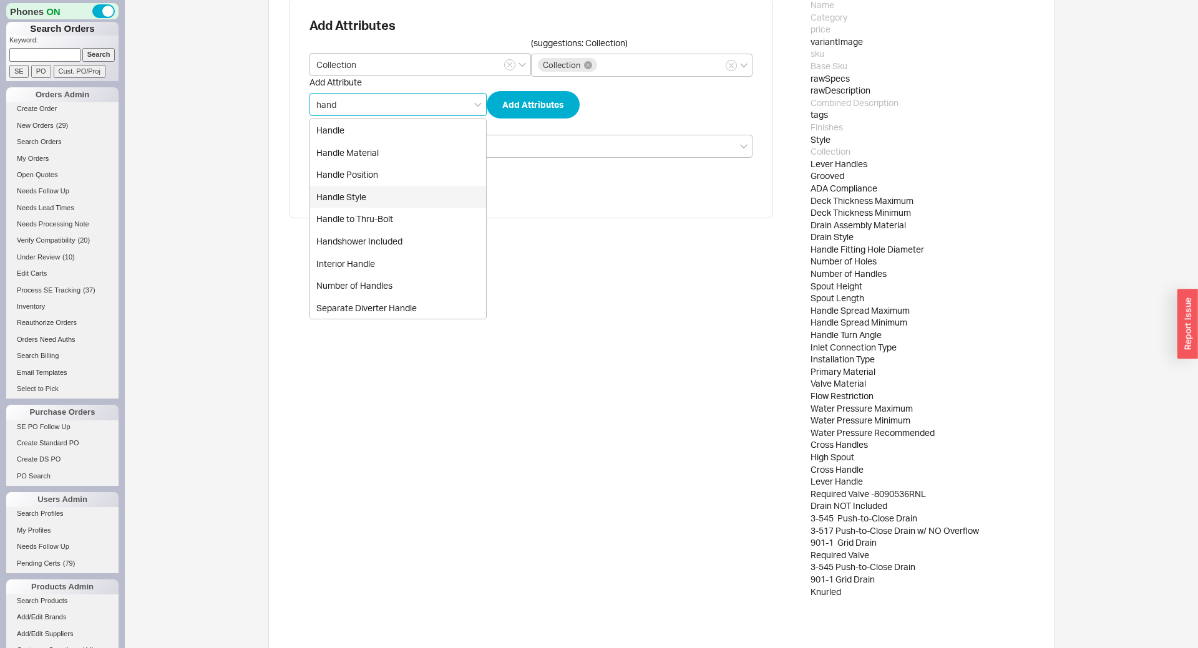
click at [378, 202] on div "Handle Style" at bounding box center [398, 197] width 176 height 22
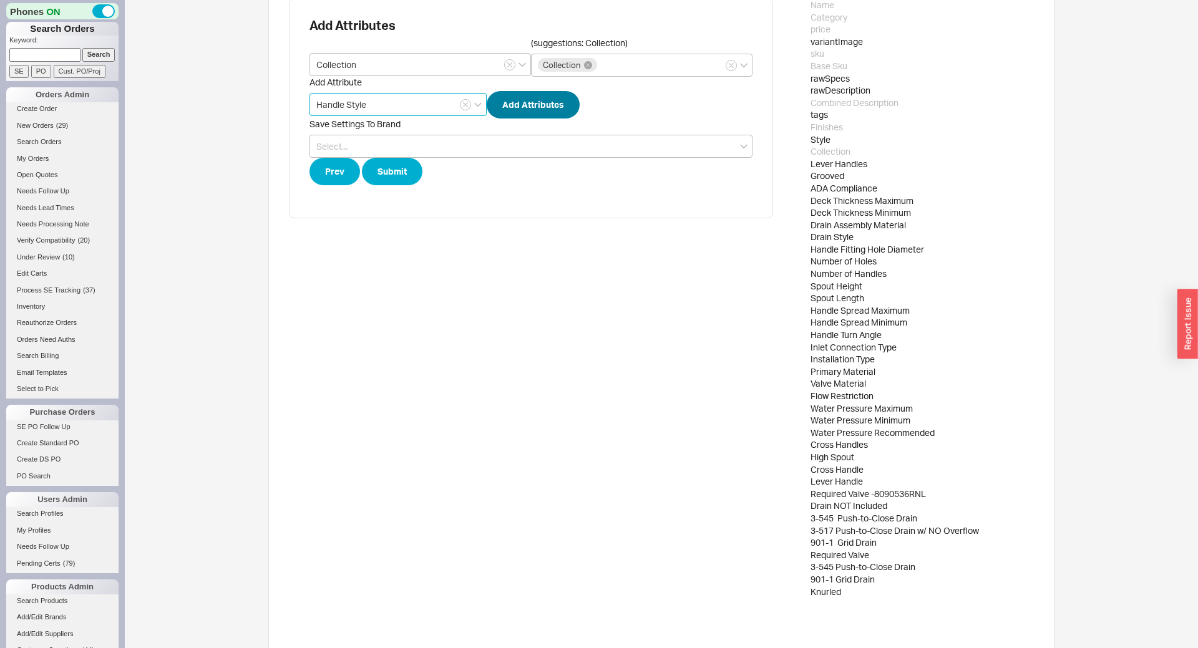
type input "Handle Style"
click at [543, 111] on button "Add Attributes" at bounding box center [533, 104] width 93 height 27
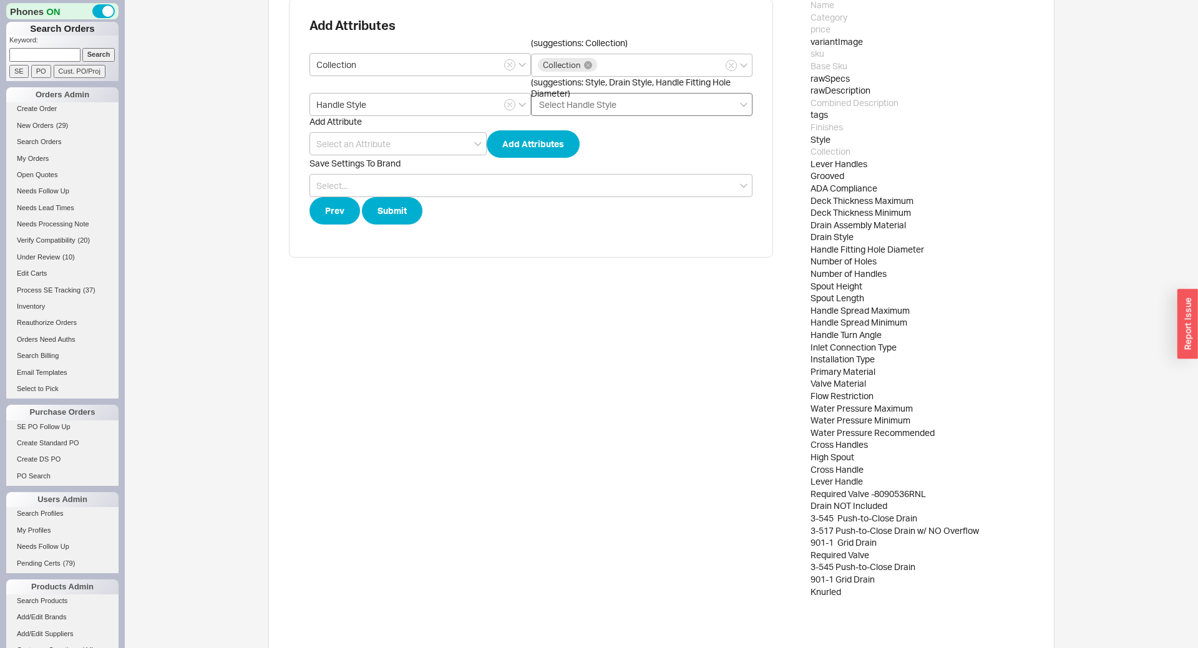
click at [623, 102] on div "Select Handle Style" at bounding box center [641, 104] width 221 height 23
click at [620, 102] on input "(suggestions: Style, Drain Style, Handle Fitting Hole Diameter) Select Handle S…" at bounding box center [579, 104] width 82 height 14
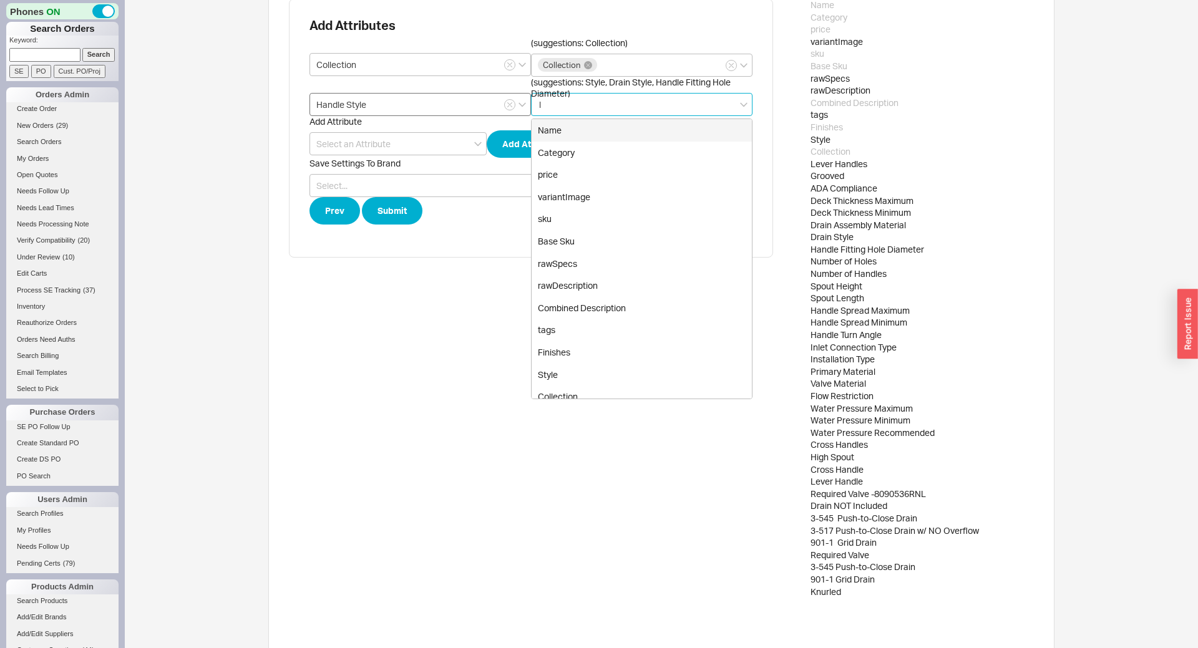
type input "le"
click at [615, 131] on div "Lever Handles" at bounding box center [642, 130] width 220 height 22
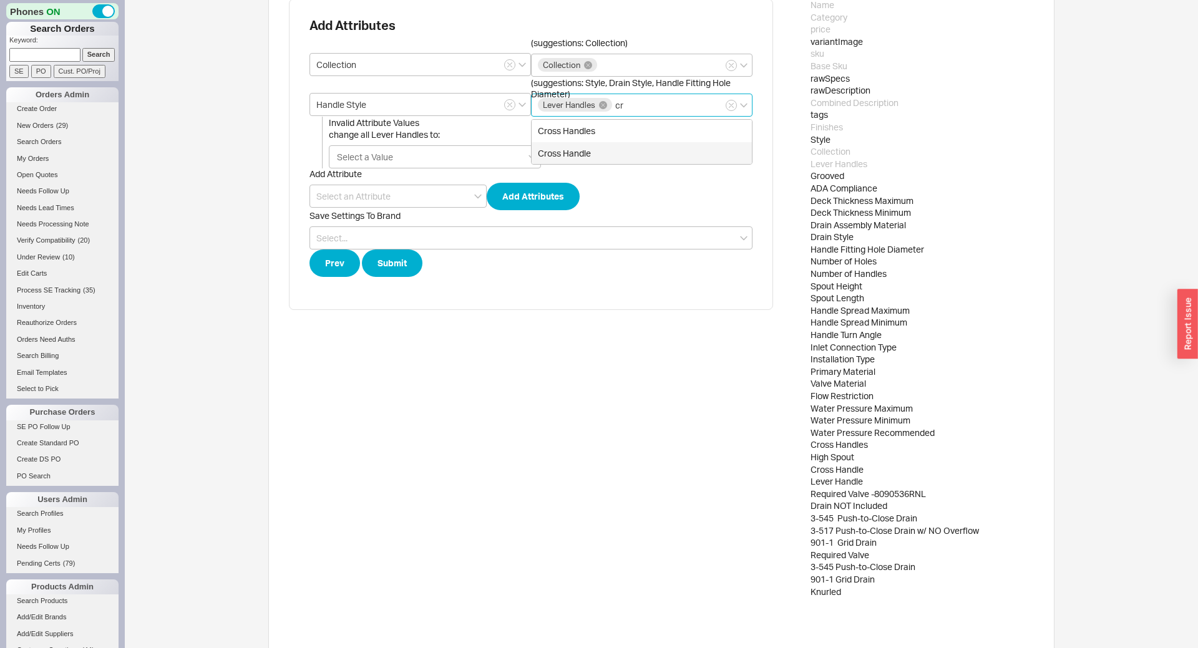
type input "cr"
click at [634, 109] on div "Lever Handles" at bounding box center [641, 105] width 221 height 23
click at [623, 109] on input "(suggestions: Style, Drain Style, Handle Fitting Hole Diameter) Lever Handles" at bounding box center [618, 105] width 9 height 14
type input "cr"
click at [605, 130] on div "Cross Handles" at bounding box center [642, 131] width 220 height 22
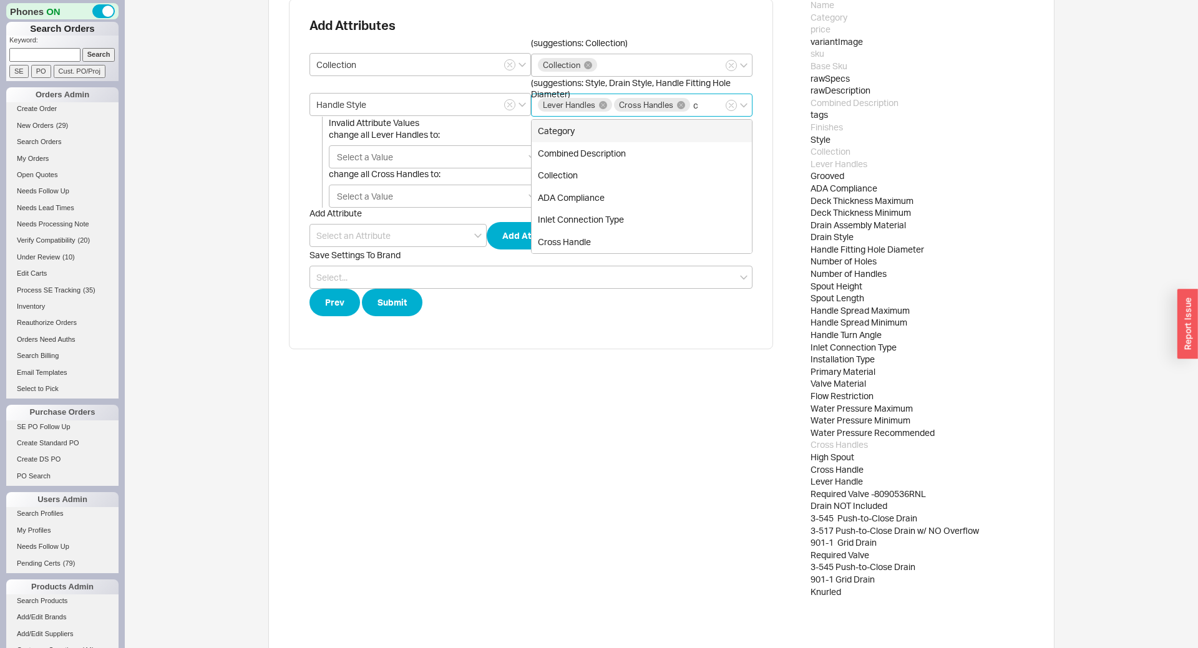
type input "cr"
click at [621, 130] on div "Cross Handle" at bounding box center [642, 131] width 220 height 22
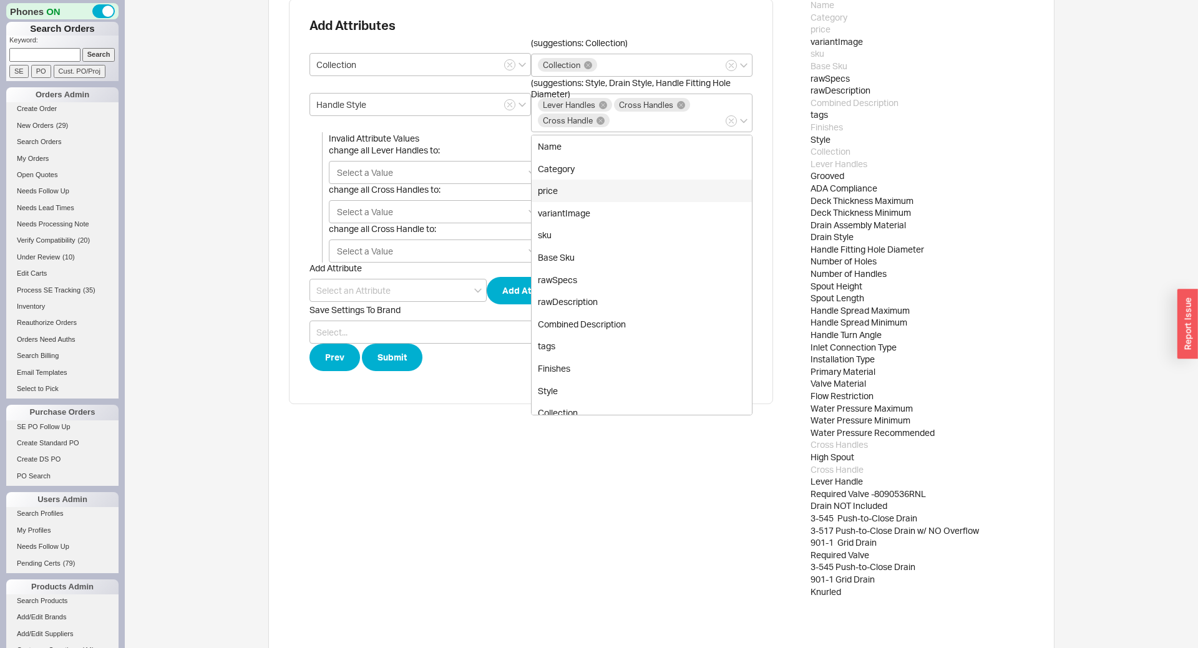
click at [1054, 263] on div "Upload Product Spreadsheet Add Phylrich Upload Instructions Select Brand Phylri…" at bounding box center [661, 203] width 1073 height 958
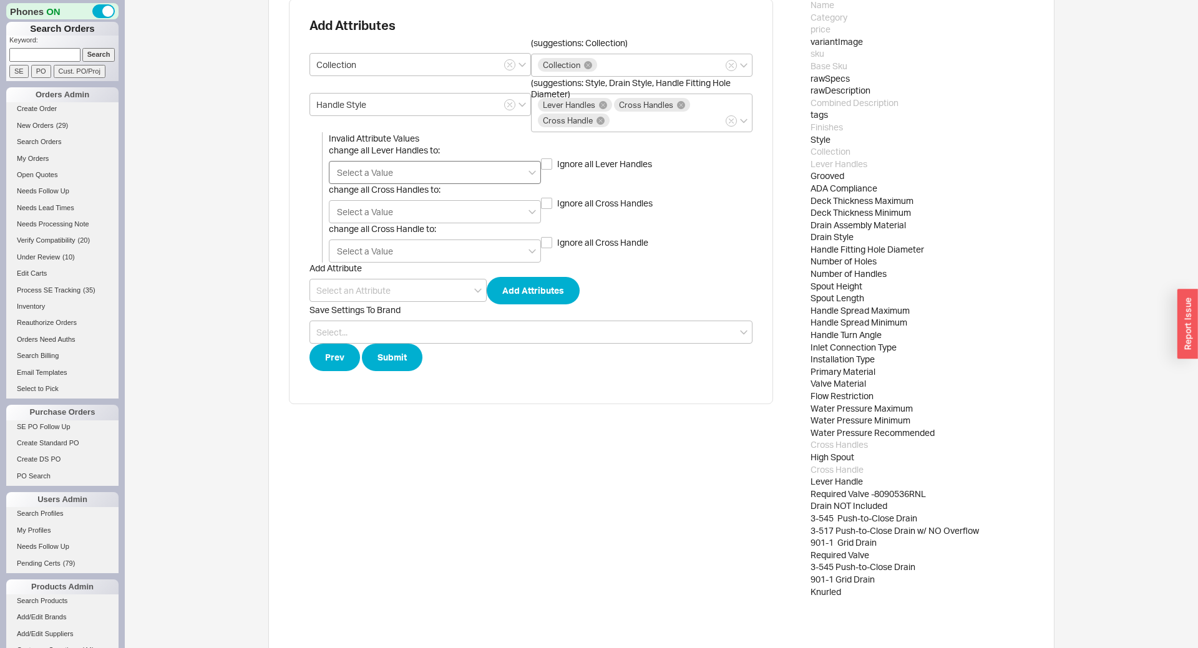
click at [457, 171] on div "Select a Value" at bounding box center [435, 172] width 212 height 23
click at [395, 171] on input "change all Lever Handles to: Select a Value" at bounding box center [365, 172] width 59 height 14
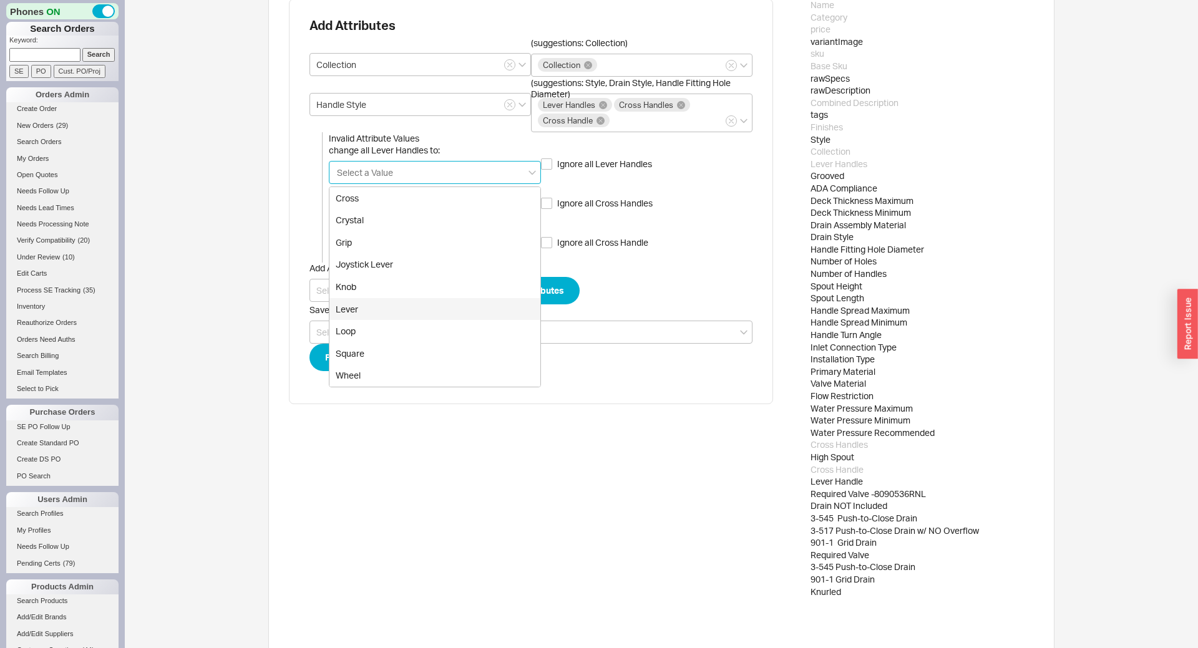
click at [360, 316] on div "Lever" at bounding box center [434, 309] width 211 height 22
click at [294, 191] on div "Add Attributes Collection (suggestions: Collection) Collection Handle Style (su…" at bounding box center [531, 202] width 484 height 406
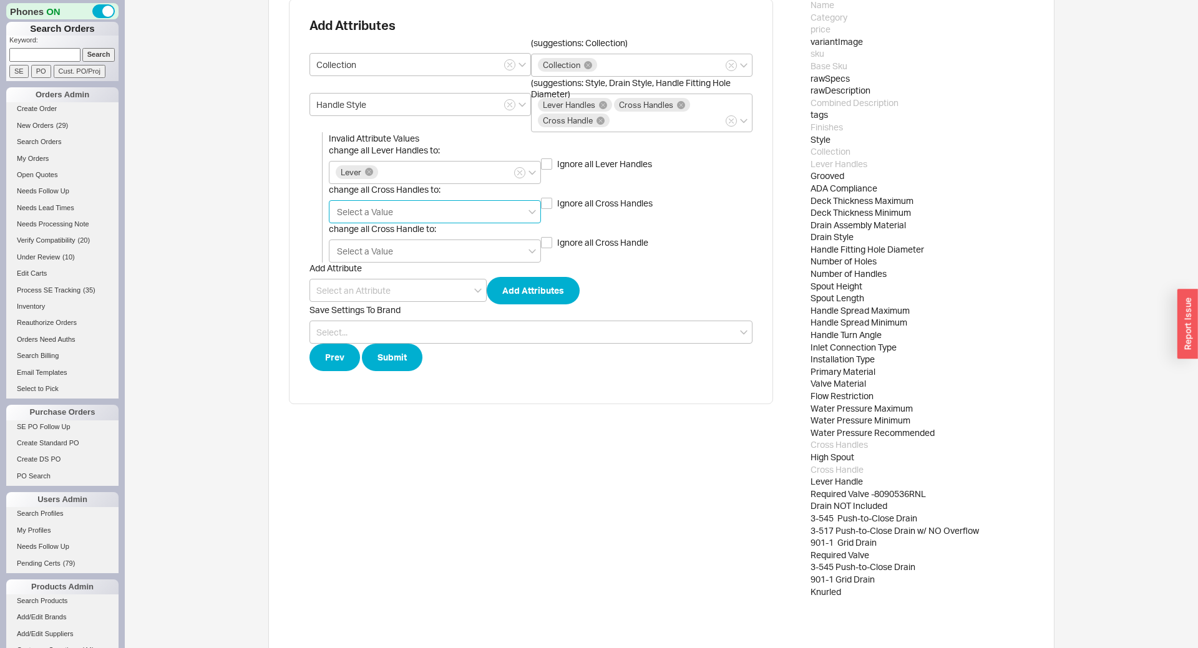
click at [372, 214] on input "change all Cross Handles to: Select a Value" at bounding box center [365, 212] width 59 height 14
type input "cr"
click at [369, 242] on div "Cross" at bounding box center [434, 237] width 211 height 22
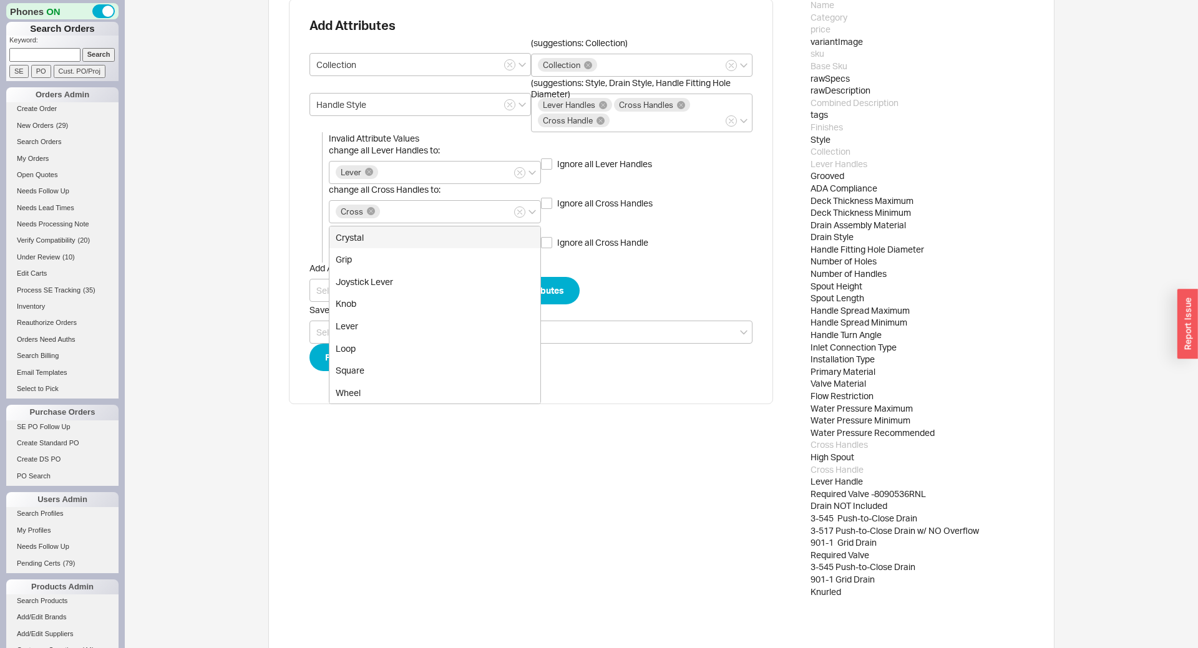
drag, startPoint x: 265, startPoint y: 228, endPoint x: 301, endPoint y: 230, distance: 36.2
click at [265, 228] on div "Upload Product Spreadsheet Add Phylrich Upload Instructions Select Brand Phylri…" at bounding box center [661, 203] width 1073 height 958
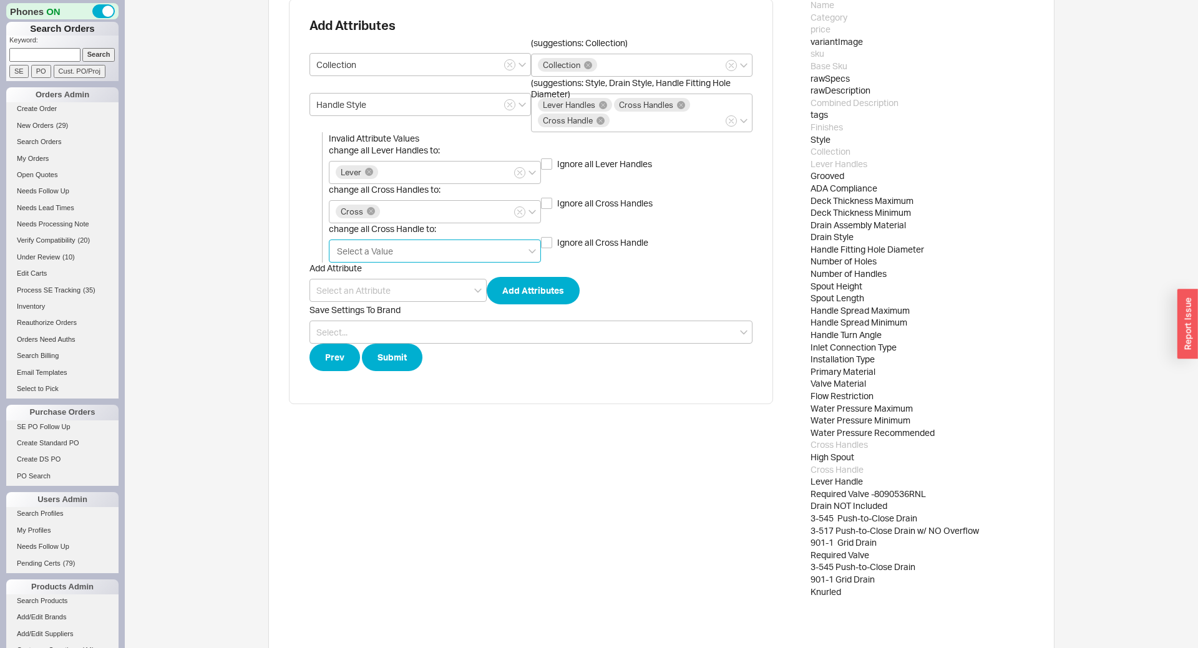
click at [387, 244] on input "change all Cross Handle to: Select a Value" at bounding box center [365, 251] width 59 height 14
type input "cr"
click at [386, 277] on div "Cross" at bounding box center [434, 277] width 211 height 22
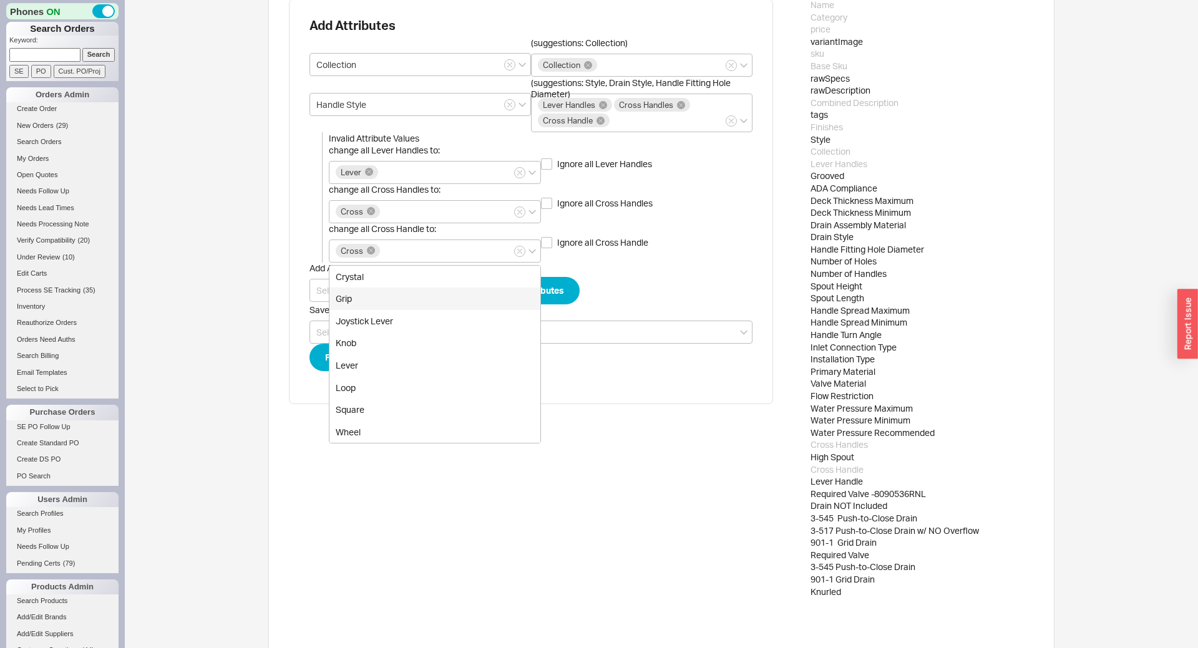
click at [916, 517] on div "3-545 Push-to-Close Drain" at bounding box center [921, 518] width 223 height 12
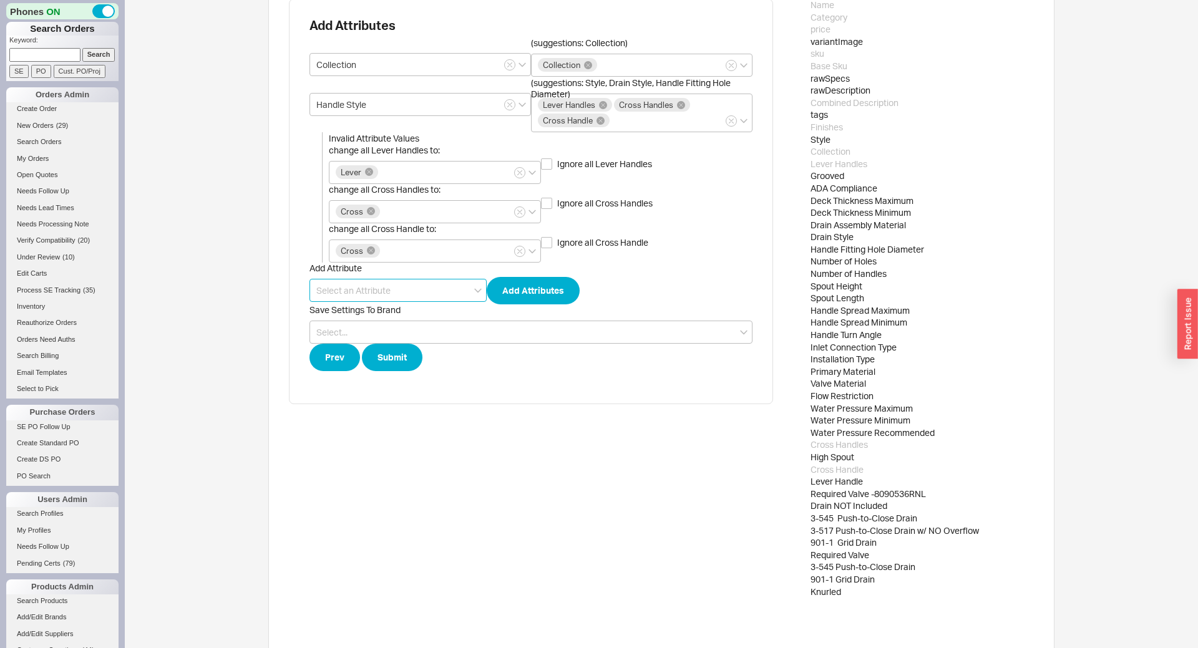
click at [361, 288] on input at bounding box center [397, 290] width 177 height 23
click at [364, 319] on div "ADA Compliant" at bounding box center [398, 316] width 176 height 22
type input "ADA Compliant"
click at [579, 296] on div "Add Attribute ADA Compliant Add Attributes" at bounding box center [530, 284] width 443 height 42
click at [555, 294] on button "Add Attributes" at bounding box center [533, 290] width 93 height 27
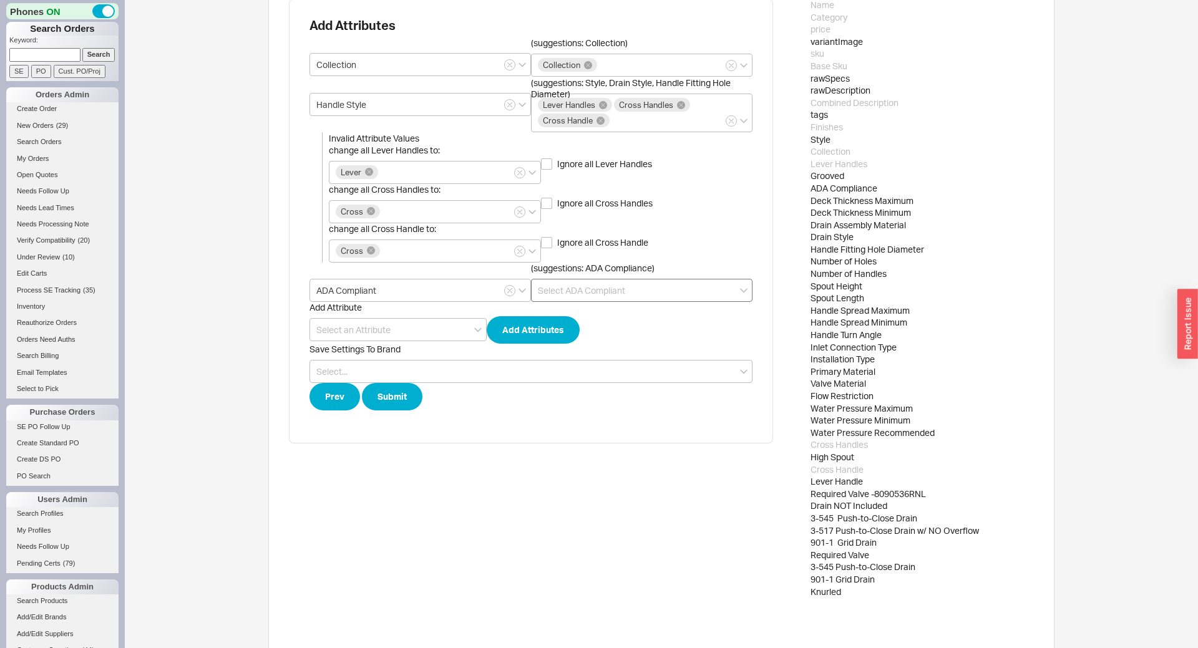
click at [585, 295] on input at bounding box center [641, 290] width 221 height 23
click at [577, 304] on div "ADA Compliance" at bounding box center [641, 316] width 221 height 24
click at [573, 313] on div "ADA Compliance" at bounding box center [642, 316] width 220 height 22
type input "ADA Compliance"
click at [734, 294] on button "button" at bounding box center [731, 290] width 11 height 11
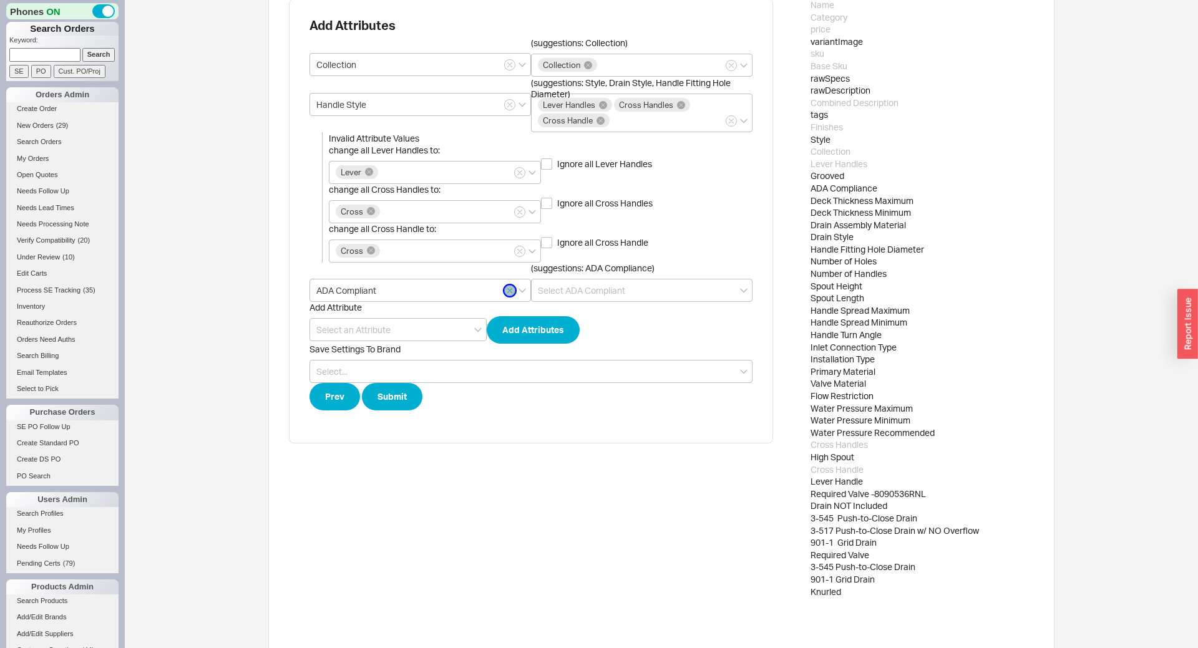
click at [512, 292] on icon "button" at bounding box center [509, 290] width 5 height 7
drag, startPoint x: 820, startPoint y: 203, endPoint x: 839, endPoint y: 220, distance: 24.7
click at [839, 220] on div "Name Category price variantImage sku Base Sku rawSpecs rawDescription Combined …" at bounding box center [921, 323] width 223 height 648
click at [850, 223] on div "Drain Assembly Material" at bounding box center [921, 225] width 223 height 12
drag, startPoint x: 831, startPoint y: 247, endPoint x: 869, endPoint y: 247, distance: 38.1
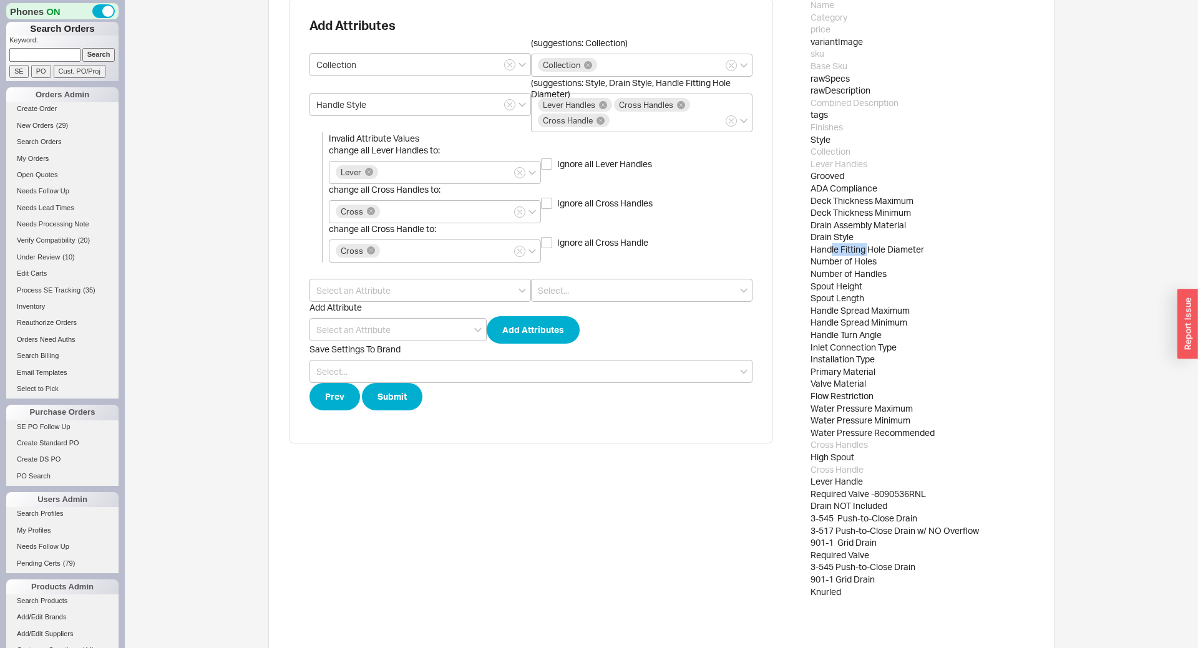
click at [869, 247] on div "Handle Fitting Hole Diameter" at bounding box center [921, 249] width 223 height 12
click at [830, 259] on div "Number of Holes" at bounding box center [921, 261] width 223 height 12
click at [354, 294] on input at bounding box center [419, 290] width 221 height 23
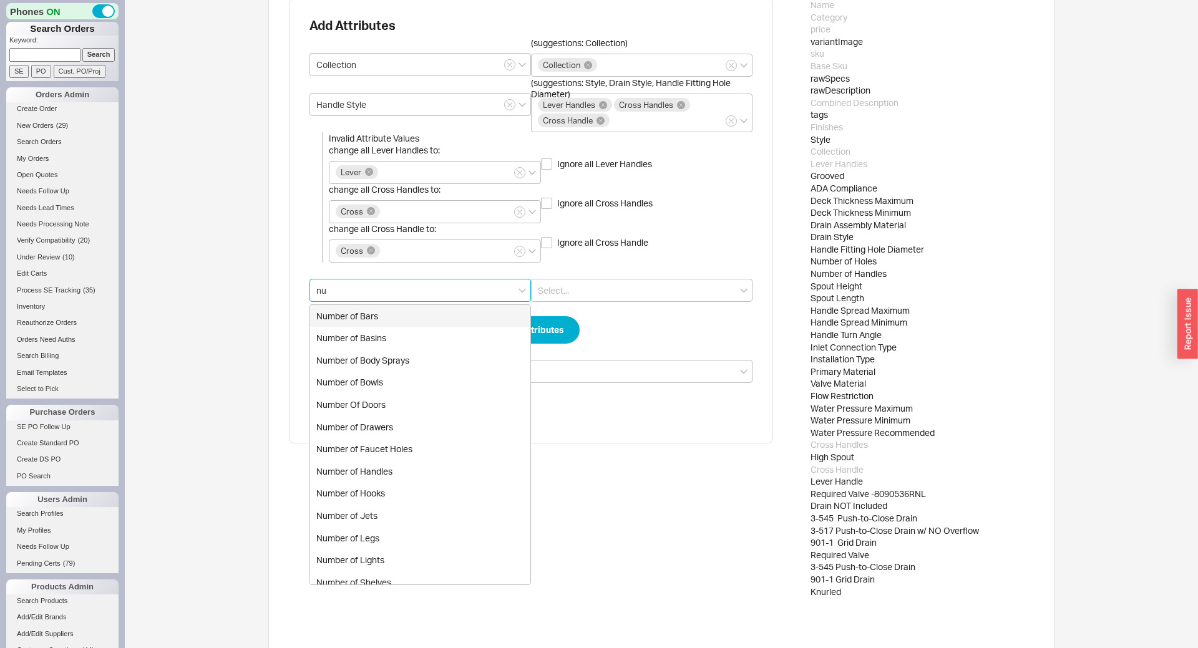
type input "n"
type input "j"
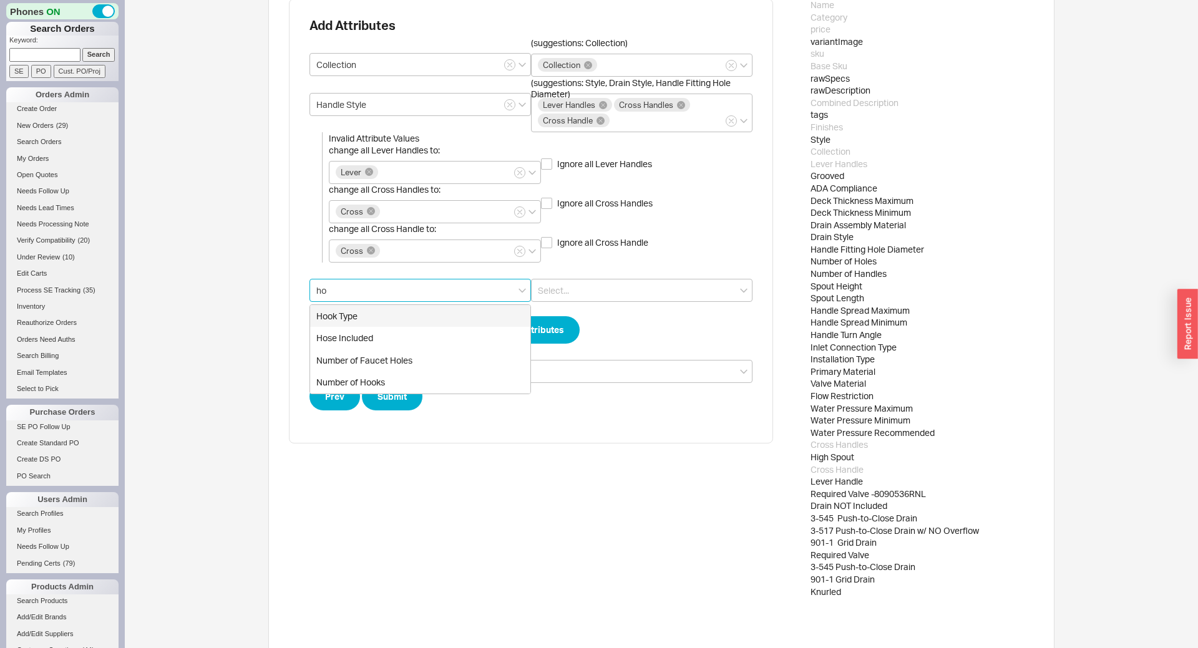
type input "hol"
click at [430, 318] on div "Number of Faucet Holes" at bounding box center [420, 316] width 220 height 22
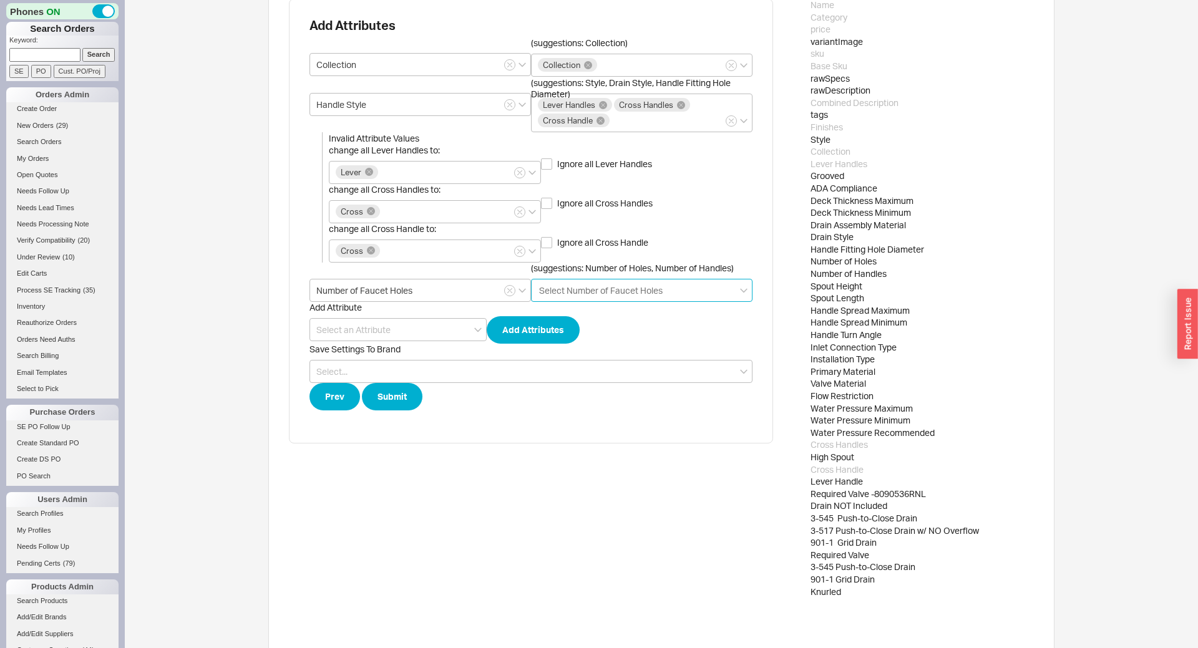
click at [565, 291] on input "(suggestions: Number of Holes, Number of Handles) Select Number of Faucet Holes" at bounding box center [601, 290] width 127 height 14
type input "number o"
click at [585, 311] on div "Number of Holes" at bounding box center [642, 316] width 220 height 22
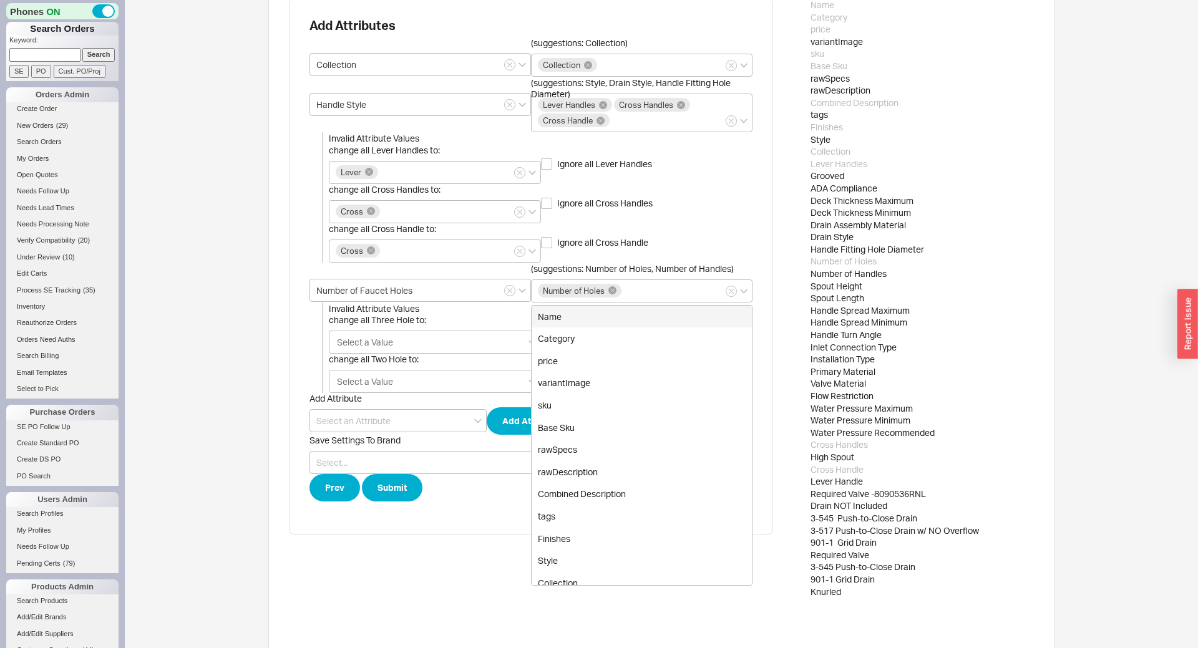
click at [265, 336] on div "Upload Product Spreadsheet Add Phylrich Upload Instructions Select Brand Phylri…" at bounding box center [661, 203] width 1073 height 958
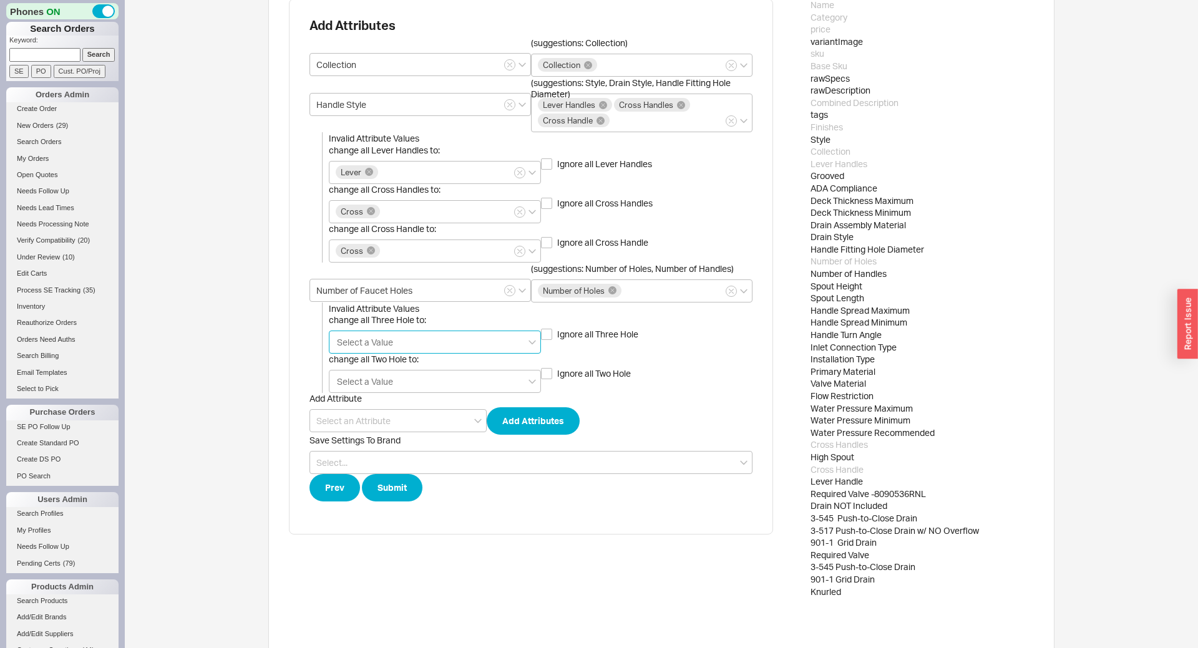
click at [381, 343] on input "change all Three Hole to: Select a Value" at bounding box center [365, 342] width 59 height 14
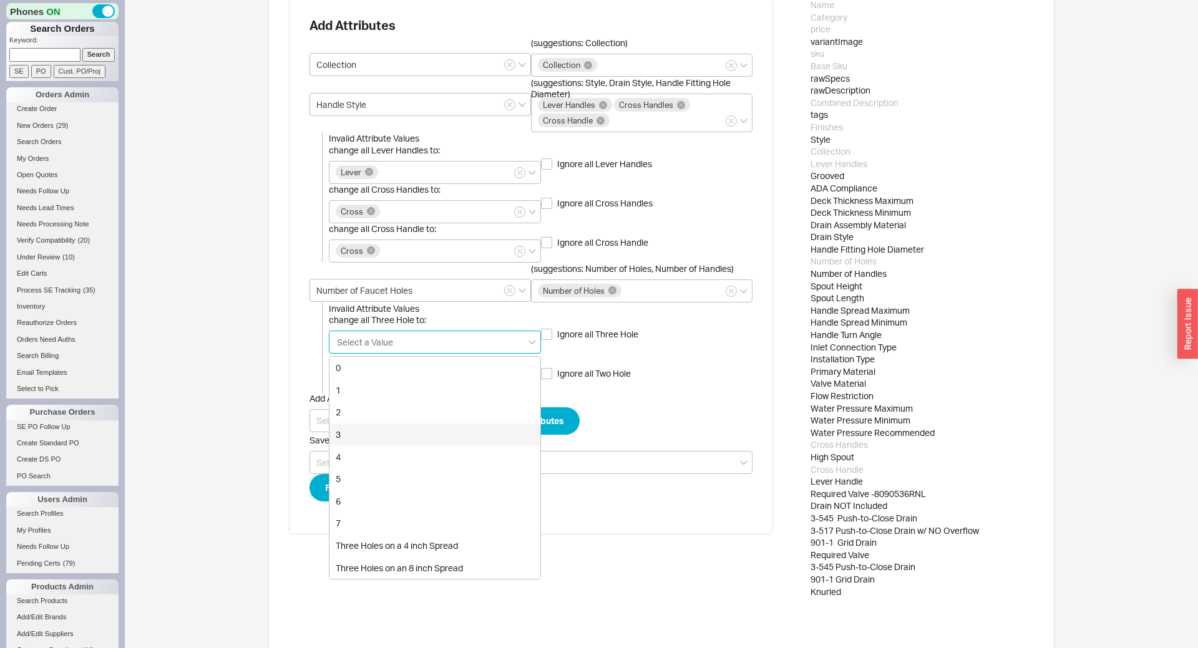
click at [366, 442] on div "3" at bounding box center [434, 435] width 211 height 22
click at [260, 357] on div "Upload Product Spreadsheet Add Phylrich Upload Instructions Select Brand Phylri…" at bounding box center [661, 203] width 1073 height 958
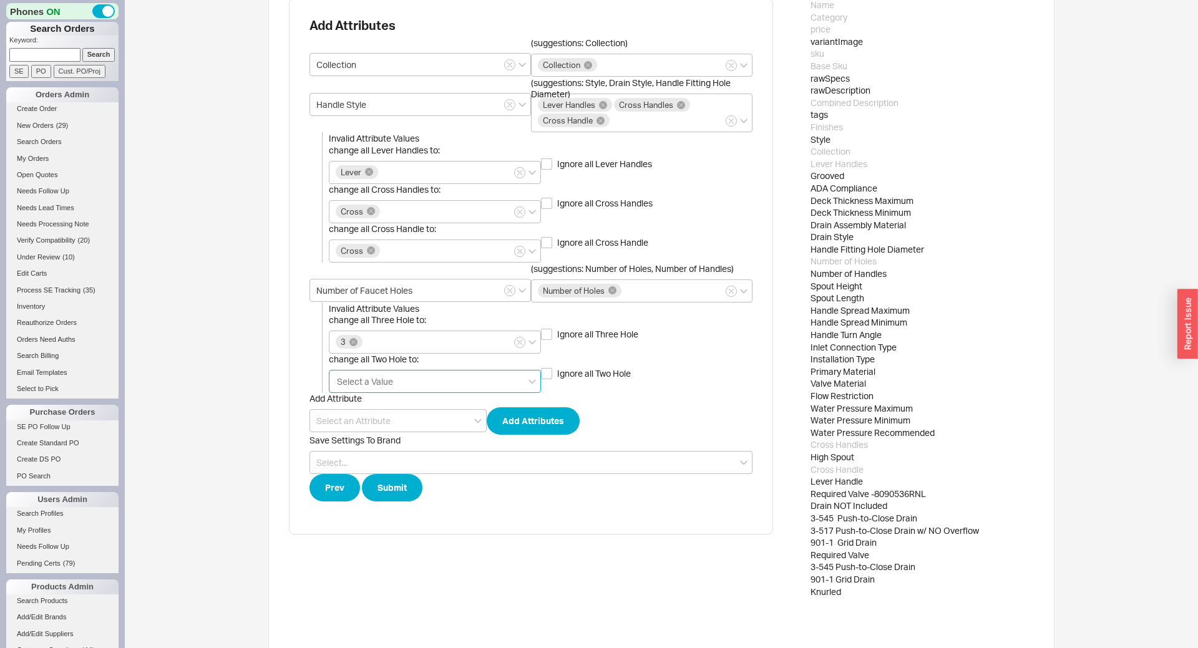
click at [381, 384] on input "change all Two Hole to: Select a Value" at bounding box center [365, 381] width 59 height 14
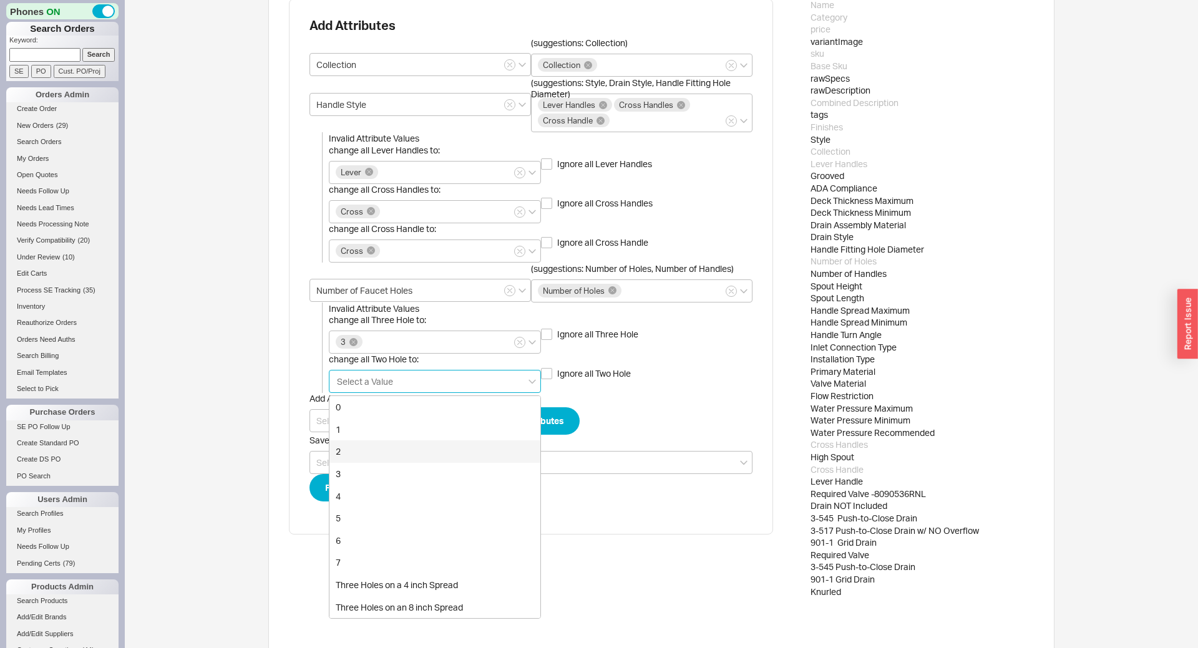
click at [351, 450] on div "2" at bounding box center [434, 451] width 211 height 22
click at [214, 374] on div "Upload Product Spreadsheet Add Phylrich Upload Instructions Select Brand Phylri…" at bounding box center [661, 203] width 1073 height 958
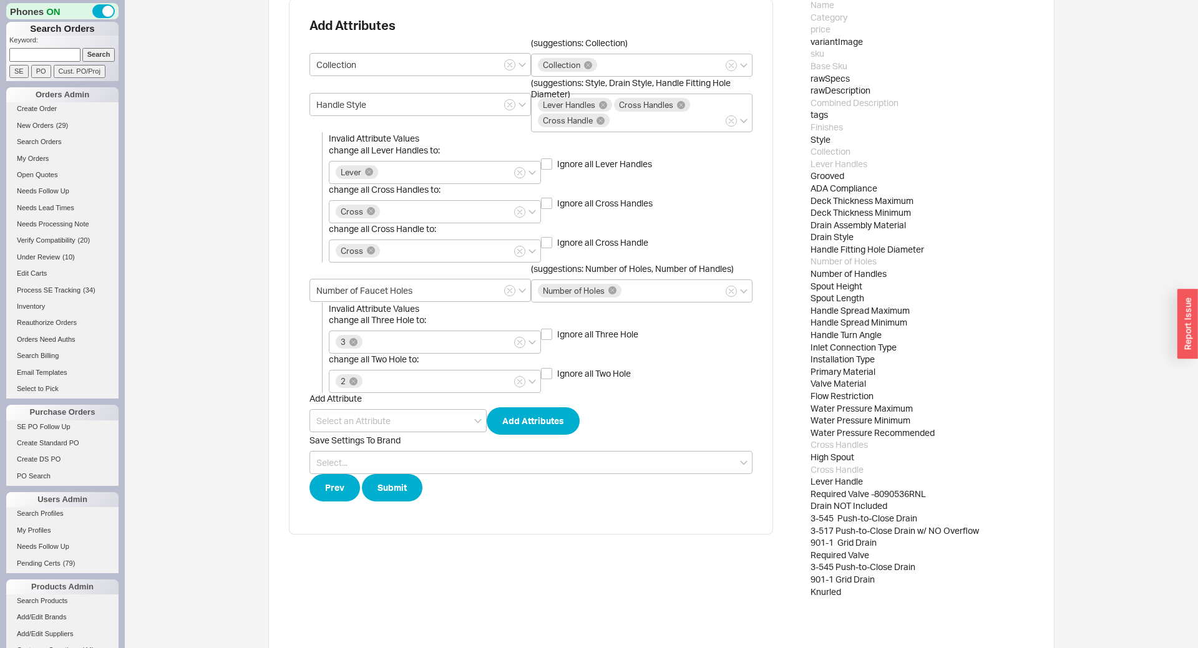
click at [382, 433] on div "Add Attribute Add Attributes" at bounding box center [530, 414] width 443 height 42
click at [382, 425] on input at bounding box center [397, 420] width 177 height 23
click at [428, 445] on div "Number of Handles" at bounding box center [398, 446] width 176 height 22
type input "Number of Handles"
click at [564, 418] on button "Add Attributes" at bounding box center [533, 420] width 93 height 27
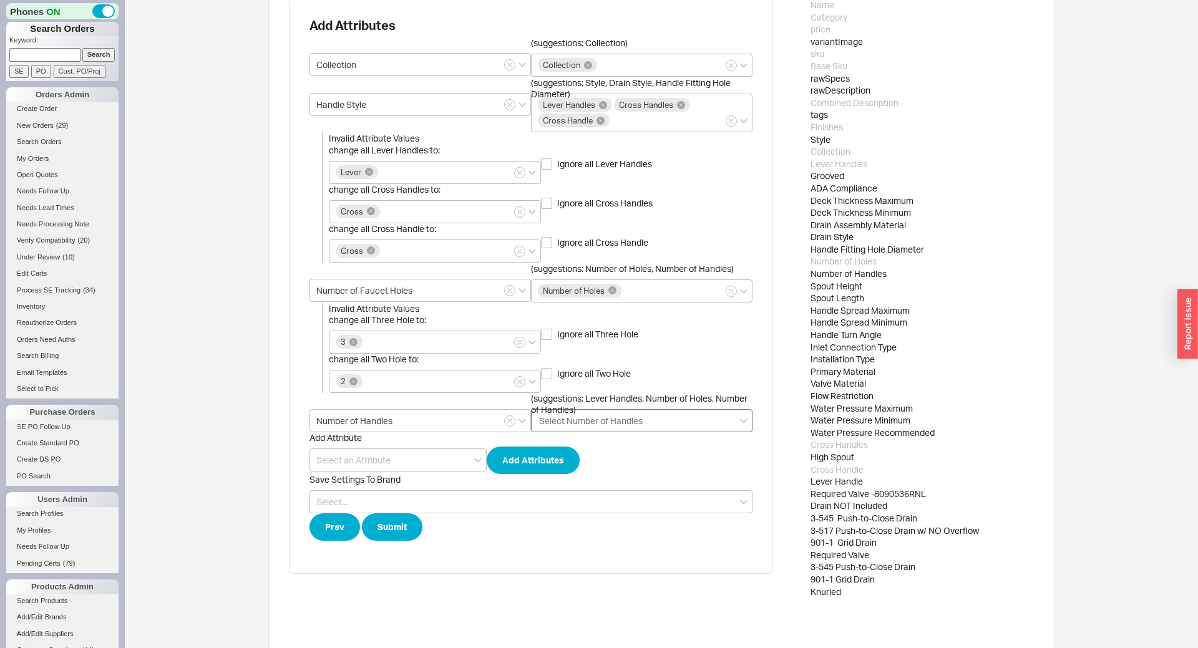
click at [576, 424] on input "(suggestions: Lever Handles, Number of Holes, Number of Handles) Select Number …" at bounding box center [592, 421] width 108 height 14
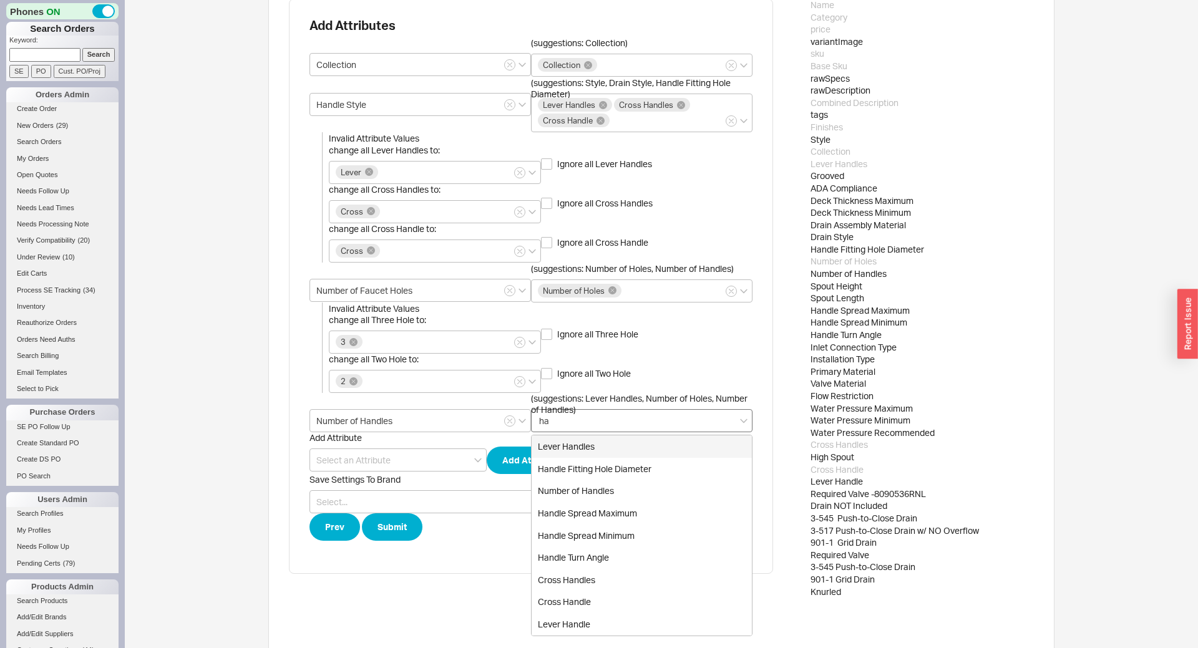
type input "han"
click at [590, 488] on div "Number of Handles" at bounding box center [642, 491] width 220 height 22
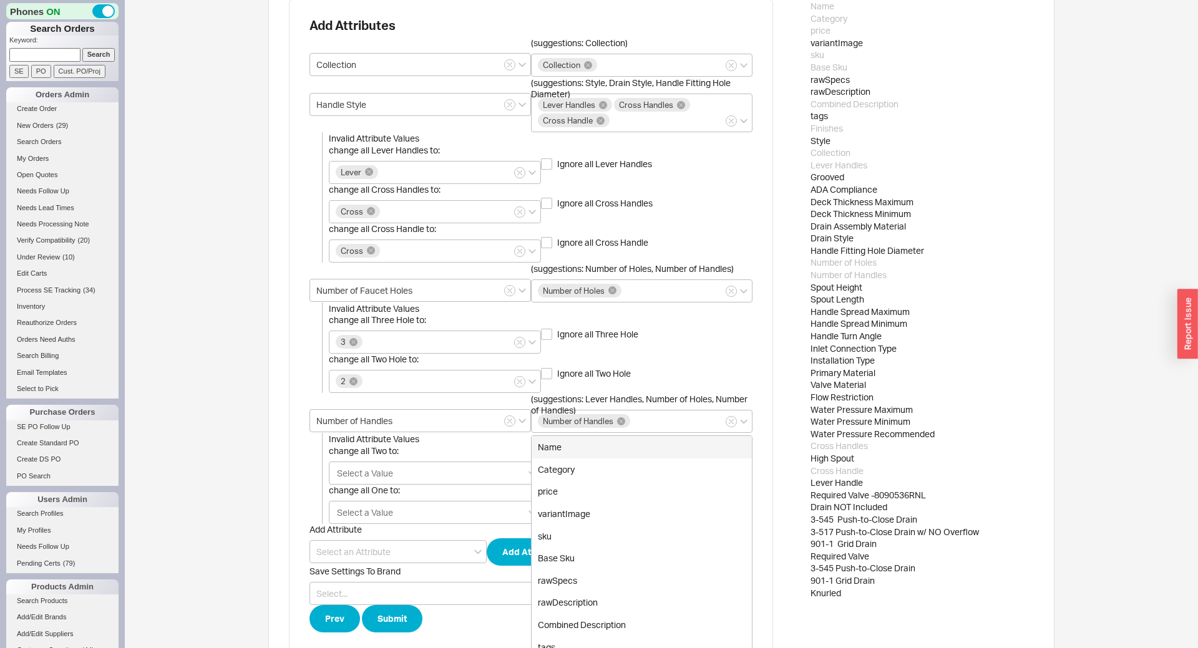
click at [208, 448] on div "Upload Product Spreadsheet Add Phylrich Upload Instructions Select Brand Phylri…" at bounding box center [661, 220] width 1073 height 992
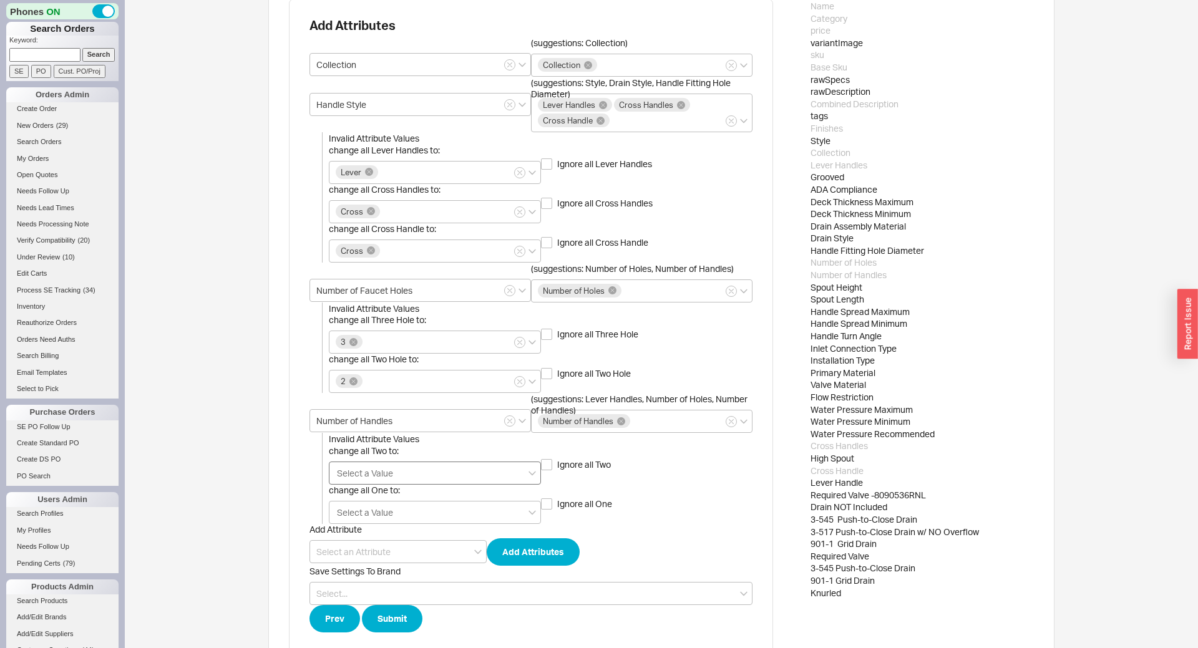
click at [399, 477] on div "Select a Value" at bounding box center [435, 473] width 212 height 23
click at [395, 477] on input "change all Two to: Select a Value" at bounding box center [365, 473] width 59 height 14
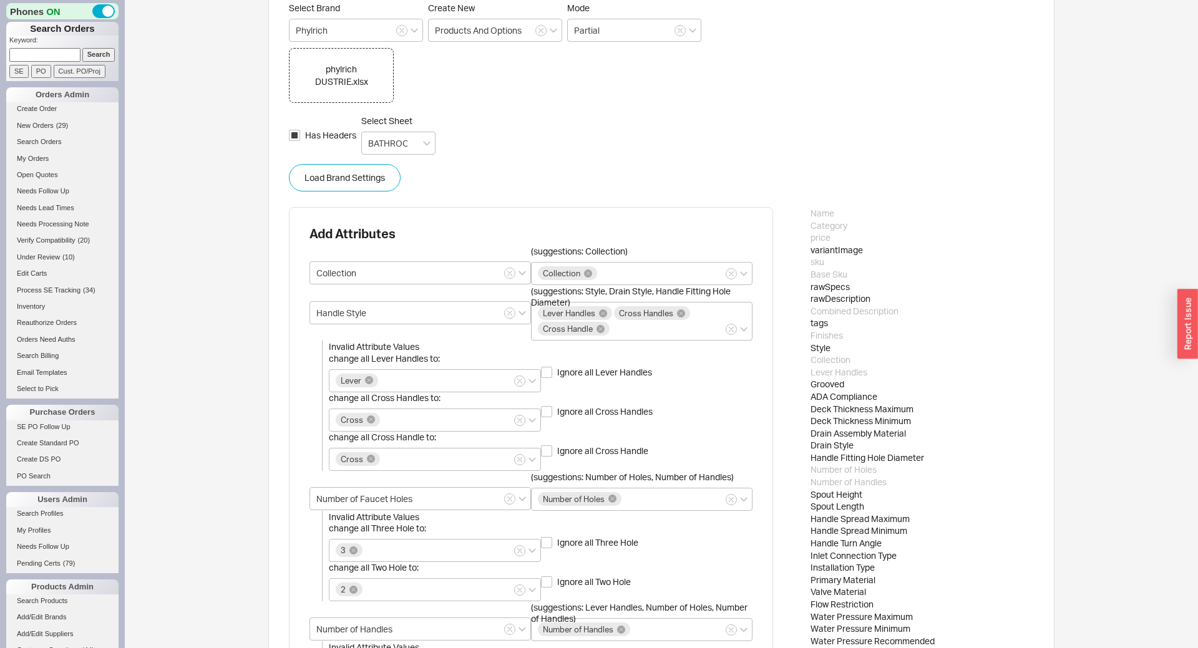
scroll to position [343, 0]
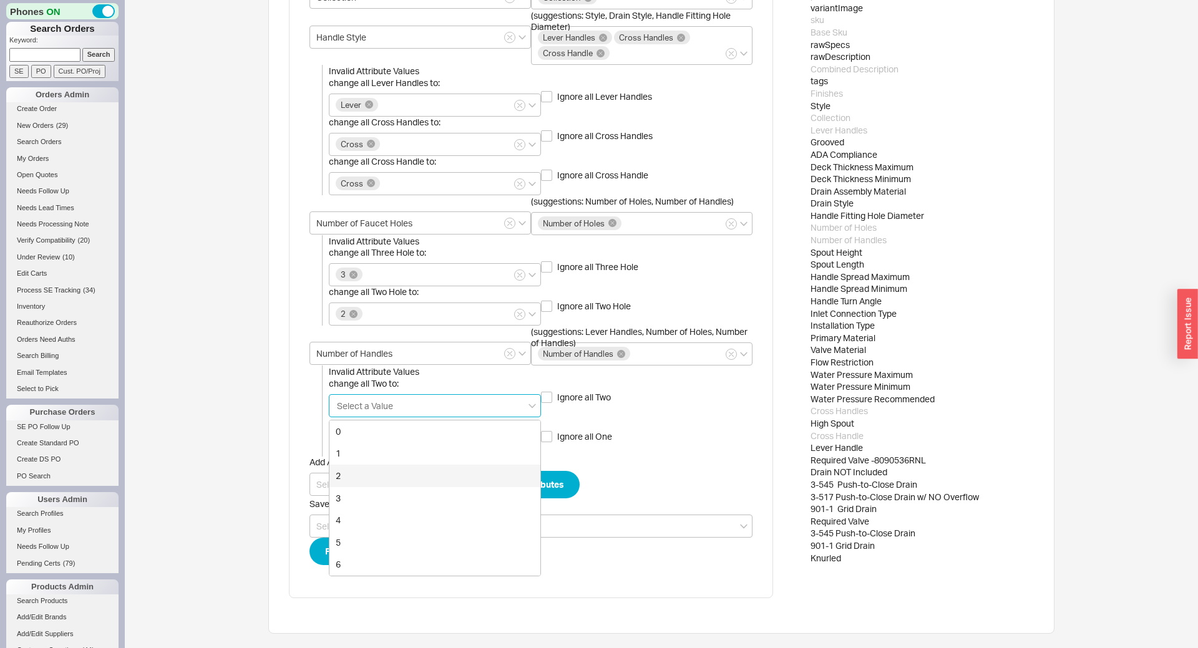
click at [356, 474] on div "2" at bounding box center [434, 476] width 211 height 22
click at [276, 427] on div "Upload Product Spreadsheet Add Phylrich Upload Instructions Select Brand Phylri…" at bounding box center [661, 151] width 786 height 965
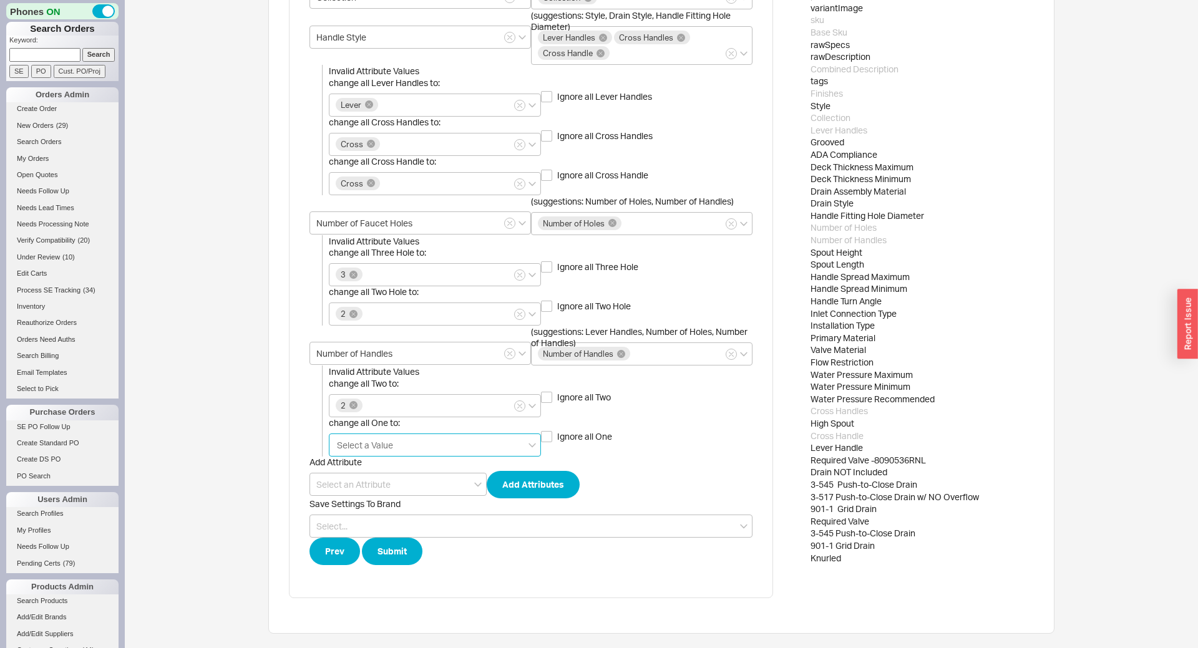
click at [369, 450] on input "change all One to: Select a Value" at bounding box center [365, 445] width 59 height 14
click at [359, 494] on div "1" at bounding box center [434, 493] width 211 height 22
click at [246, 443] on div "Upload Product Spreadsheet Add Phylrich Upload Instructions Select Brand Phylri…" at bounding box center [661, 153] width 1073 height 992
click at [849, 256] on div "Spout Height" at bounding box center [921, 252] width 223 height 12
click at [336, 483] on input at bounding box center [397, 484] width 177 height 23
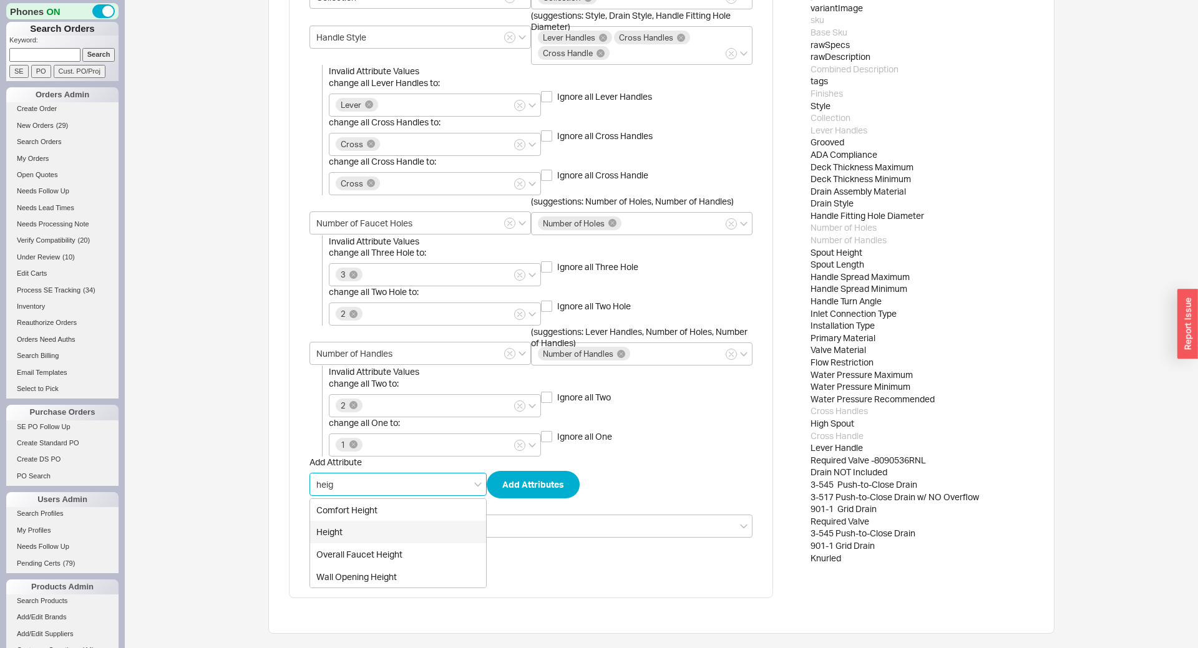
click at [357, 534] on div "Height" at bounding box center [398, 532] width 176 height 22
type input "Height"
click at [522, 499] on span "Save Settings To Brand" at bounding box center [530, 503] width 443 height 11
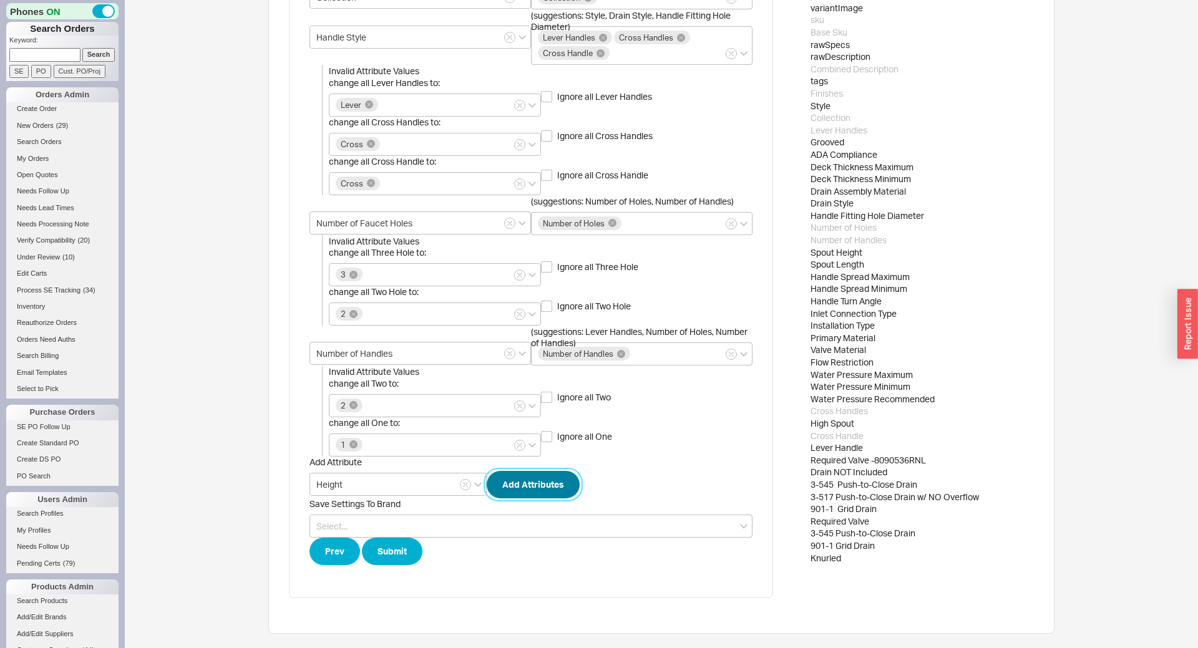
click at [532, 488] on button "Add Attributes" at bounding box center [533, 484] width 93 height 27
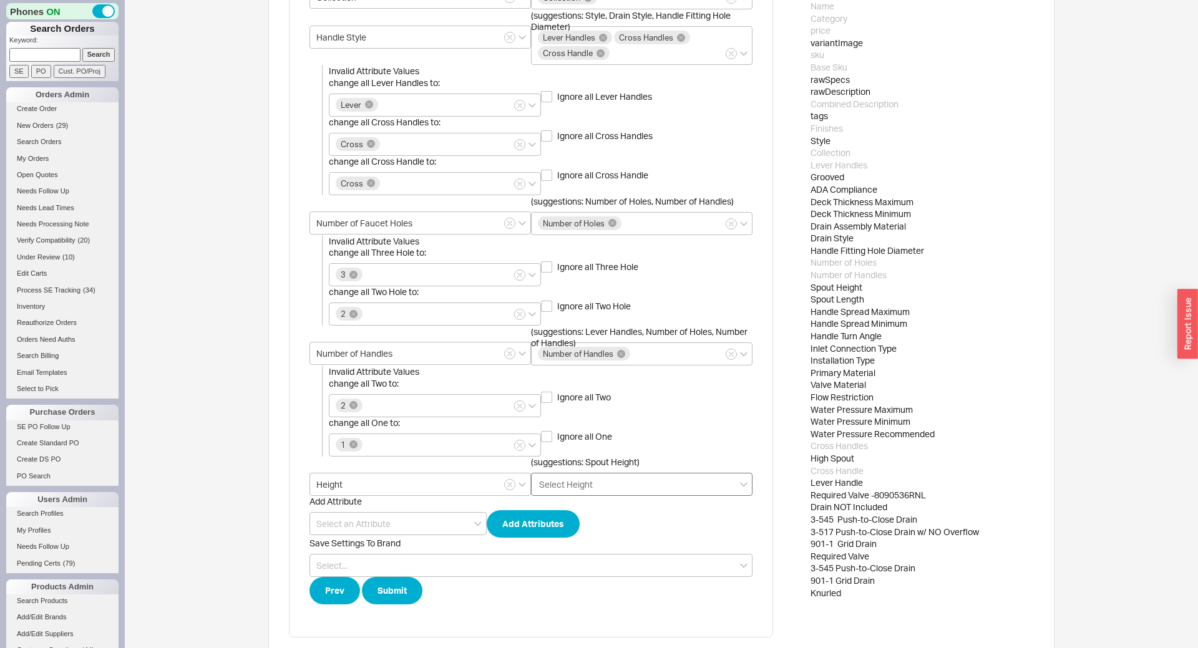
click at [572, 487] on input "(suggestions: Spout Height) Select Height" at bounding box center [566, 484] width 57 height 14
type input "spou"
click at [543, 507] on div "Spout Height" at bounding box center [642, 510] width 220 height 22
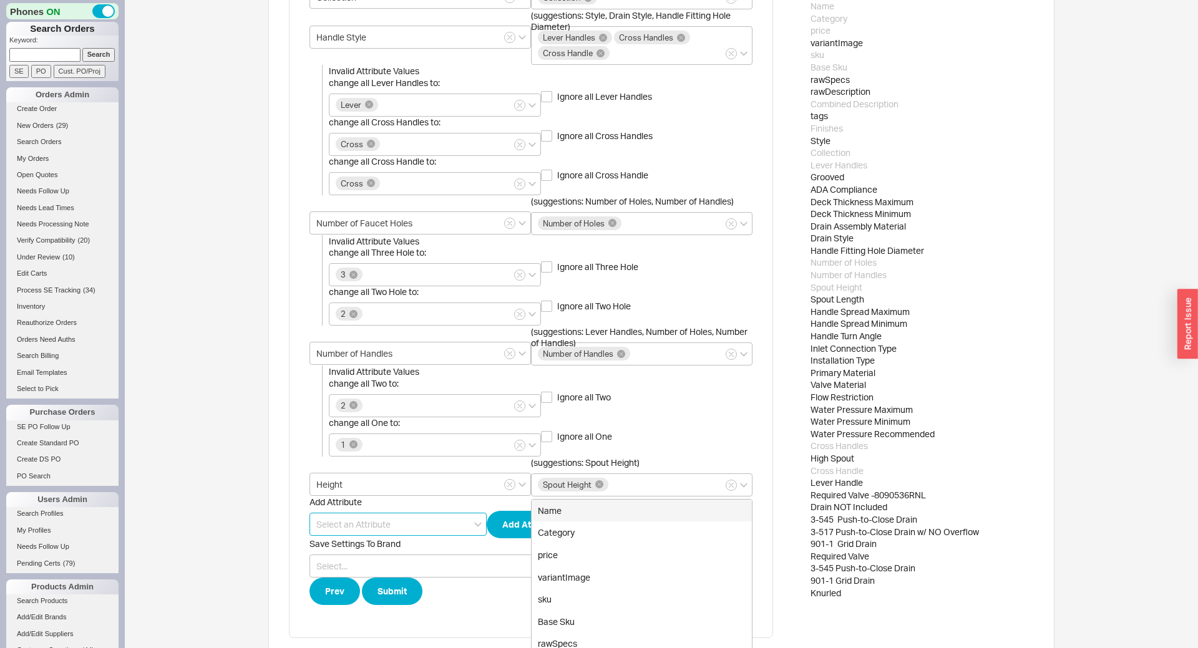
click at [357, 523] on input at bounding box center [397, 524] width 177 height 23
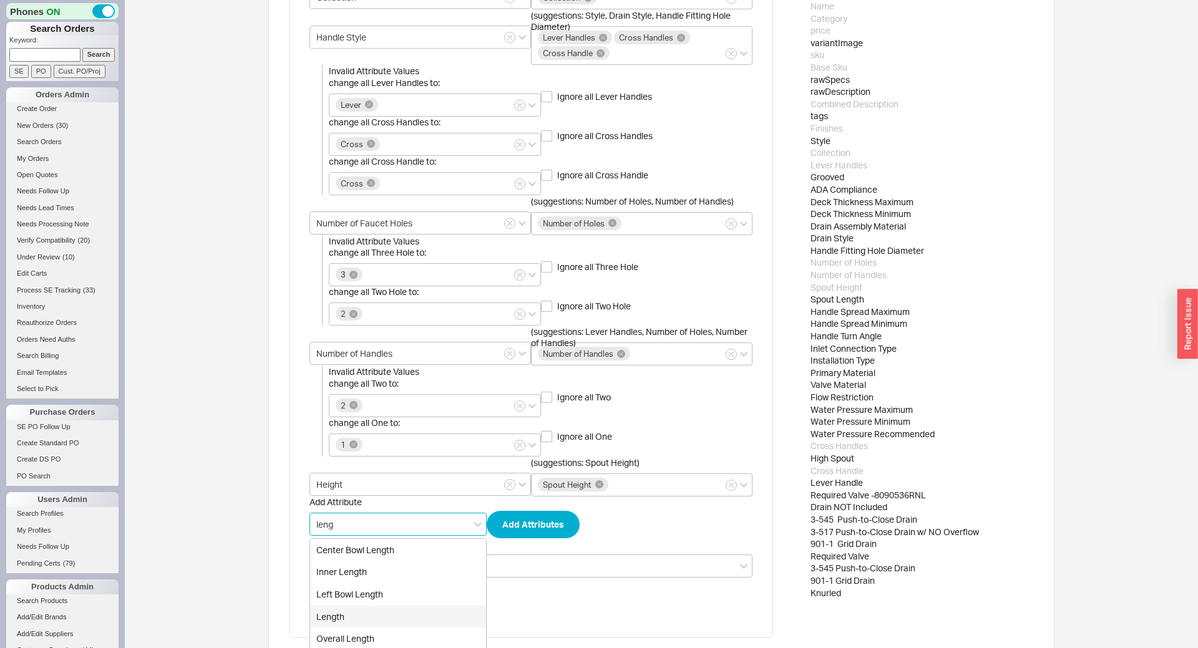
click at [361, 611] on div "Length" at bounding box center [398, 617] width 176 height 22
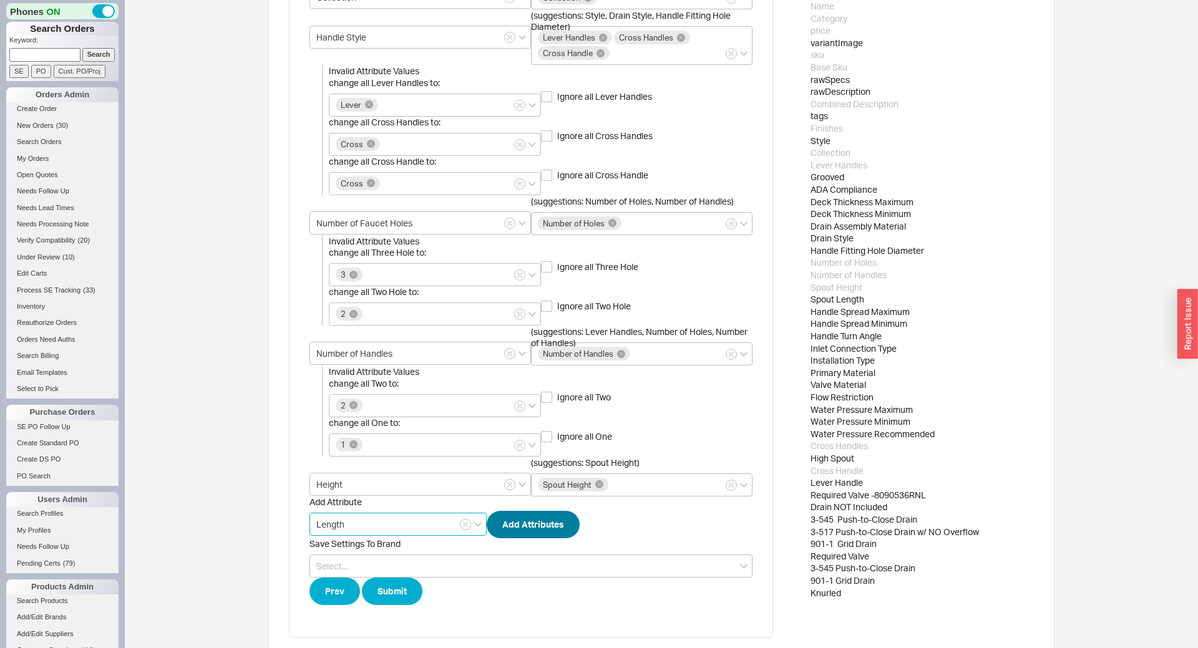
type input "Length"
click at [521, 523] on button "Add Attributes" at bounding box center [533, 524] width 93 height 27
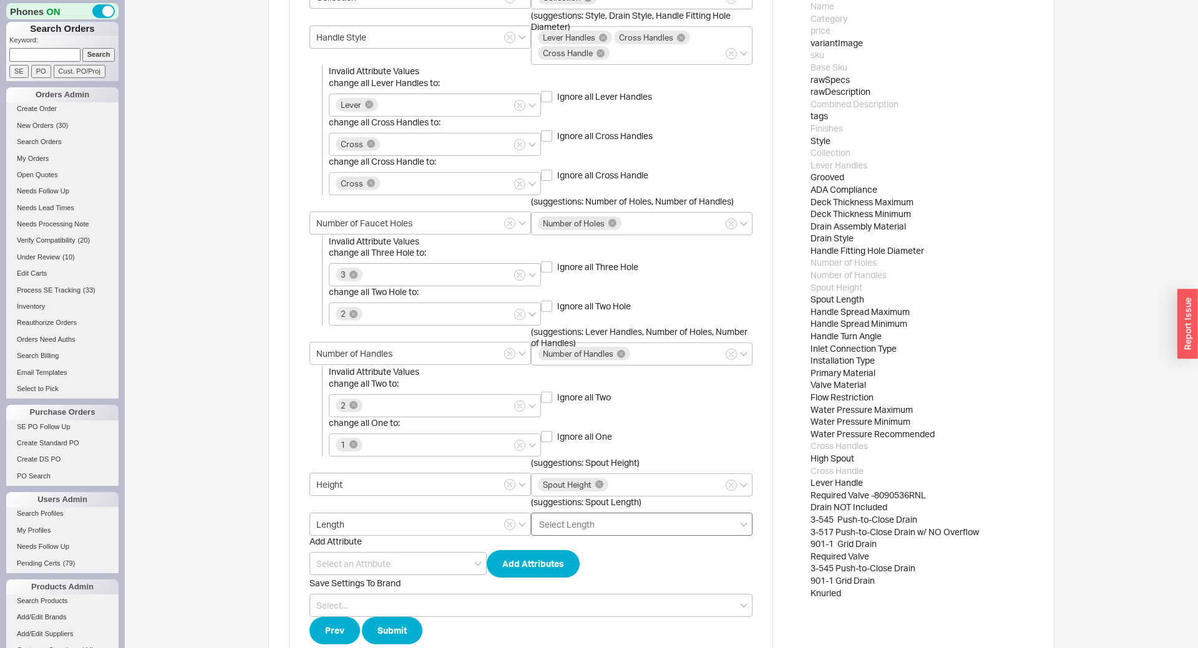
click at [575, 531] on input "(suggestions: Spout Length) Select Length" at bounding box center [567, 524] width 59 height 14
type input "spou"
click at [585, 579] on div "Spout Length" at bounding box center [642, 572] width 220 height 22
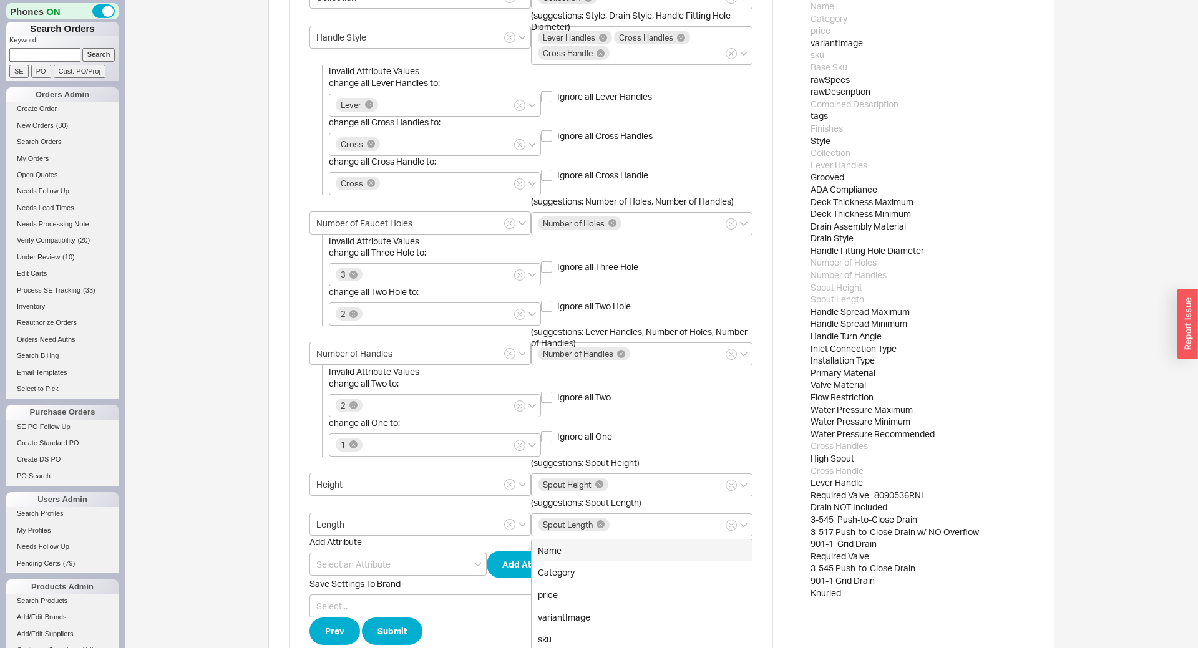
click at [987, 316] on div "Handle Spread Maximum" at bounding box center [921, 312] width 223 height 12
drag, startPoint x: 864, startPoint y: 336, endPoint x: 858, endPoint y: 338, distance: 6.4
click at [858, 338] on div "Handle Turn Angle" at bounding box center [921, 336] width 223 height 12
click at [859, 350] on div "Inlet Connection Type" at bounding box center [921, 349] width 223 height 12
click at [853, 361] on div "Installation Type" at bounding box center [921, 360] width 223 height 12
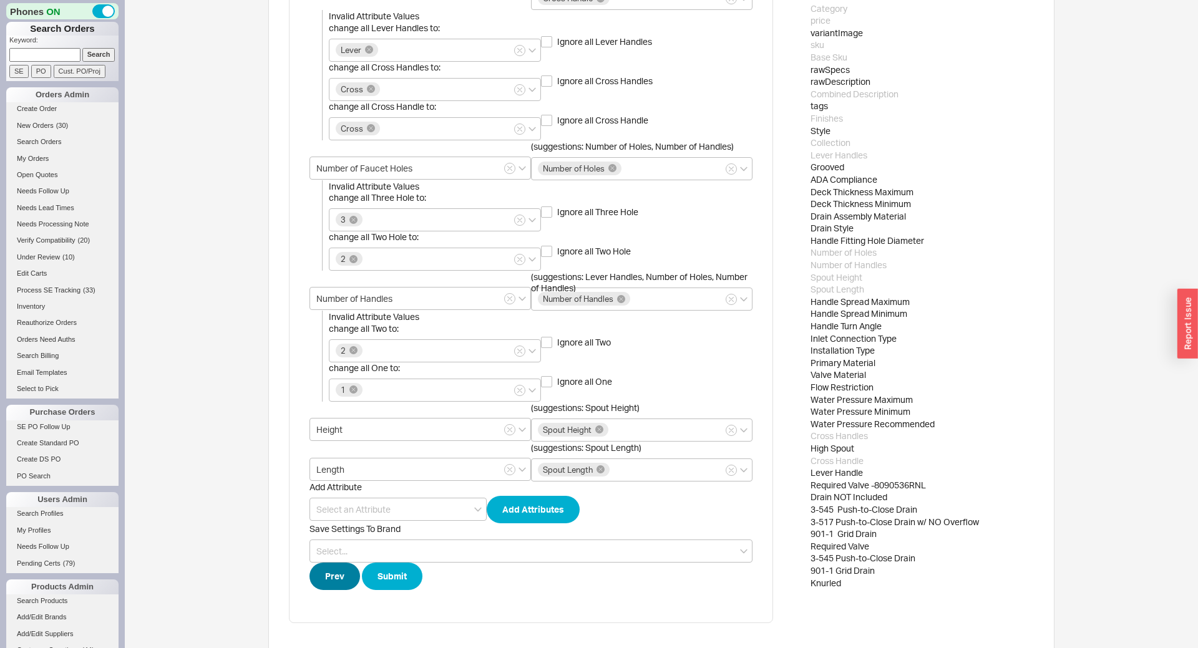
scroll to position [423, 0]
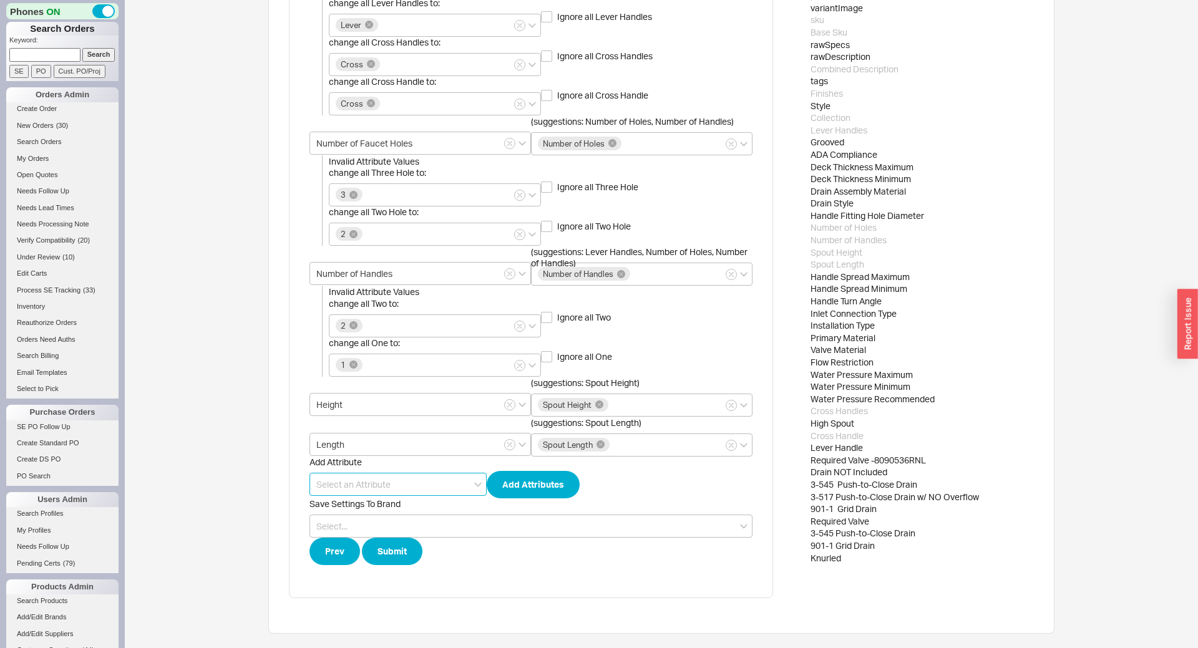
click at [351, 482] on input at bounding box center [397, 484] width 177 height 23
click at [361, 514] on div "Installation" at bounding box center [398, 510] width 176 height 22
type input "Installation"
click at [528, 487] on button "Add Attributes" at bounding box center [533, 484] width 93 height 27
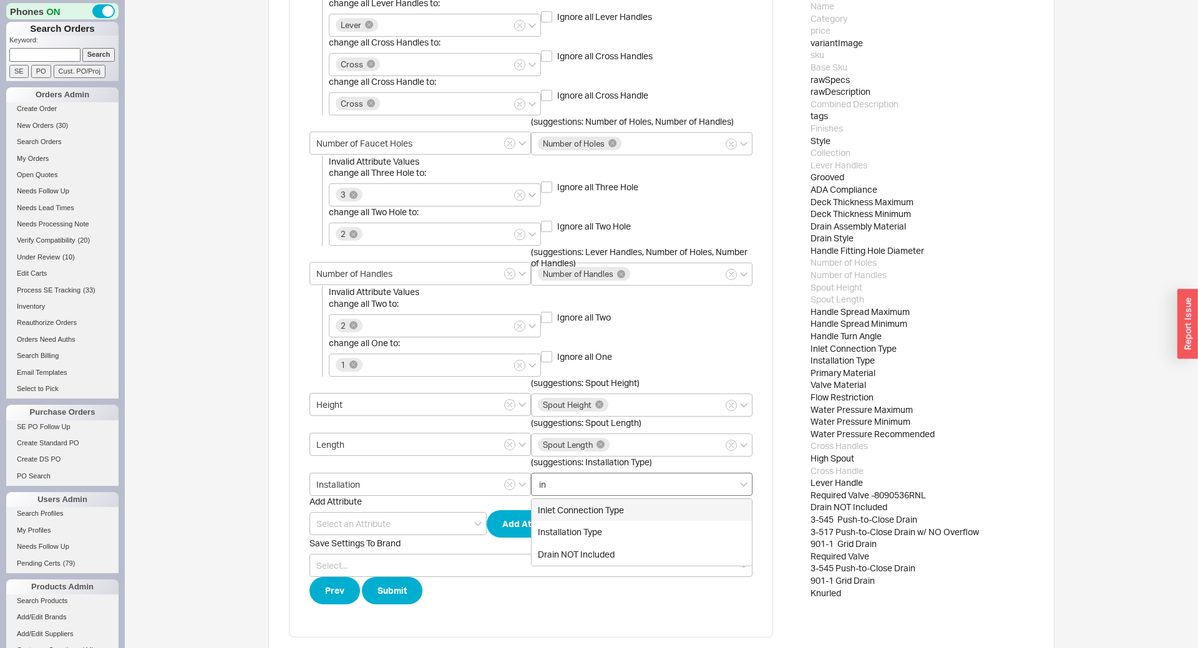
type input "ins"
click at [598, 503] on div "Installation Type" at bounding box center [642, 510] width 220 height 22
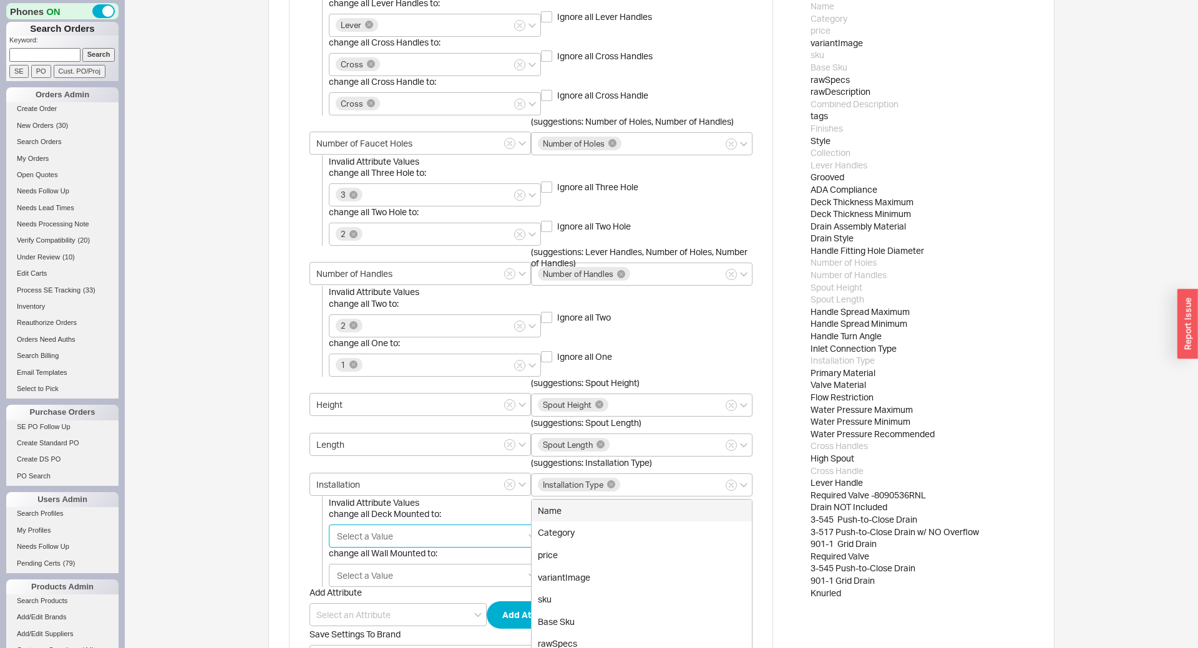
click at [394, 535] on input "change all Deck Mounted to: Select a Value" at bounding box center [365, 536] width 59 height 14
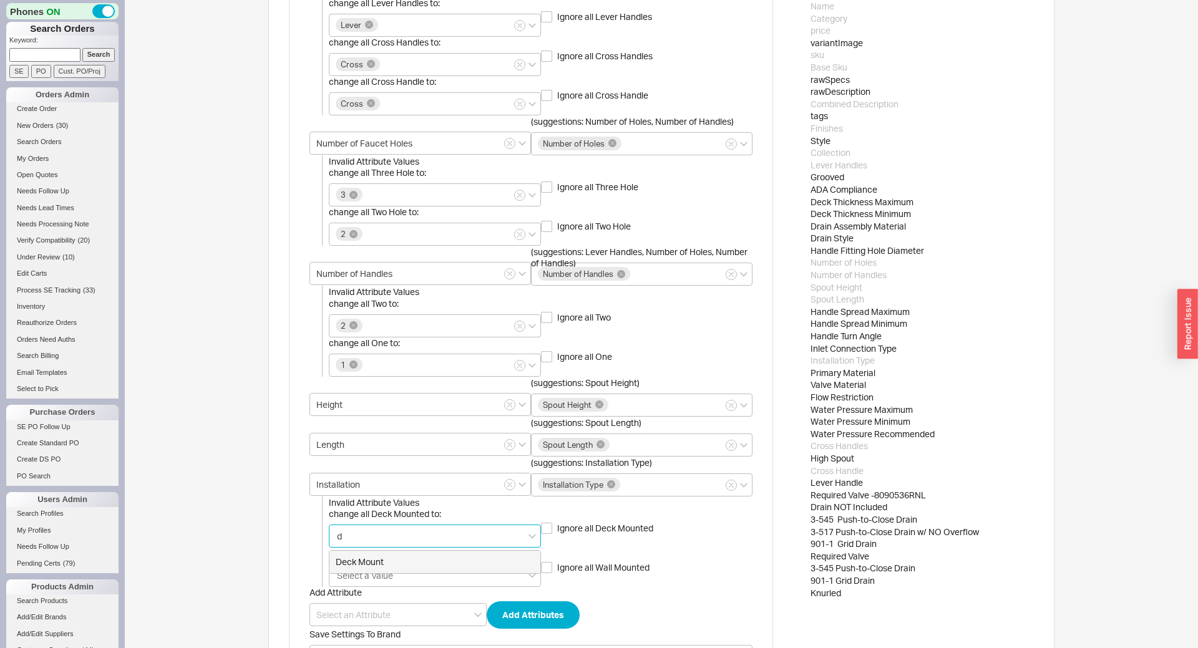
type input "de"
click at [381, 560] on div "Deck Mount" at bounding box center [434, 562] width 211 height 22
click at [256, 537] on div "Upload Product Spreadsheet Add Phylrich Upload Instructions Select Brand Phylri…" at bounding box center [661, 178] width 1073 height 1202
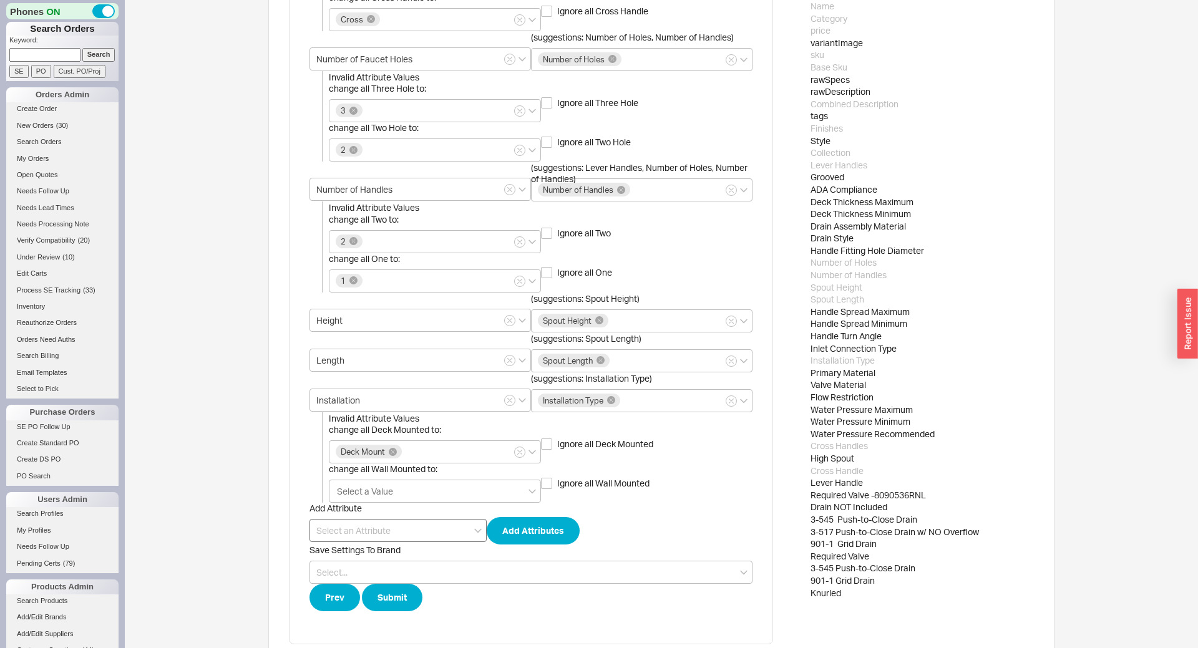
scroll to position [554, 0]
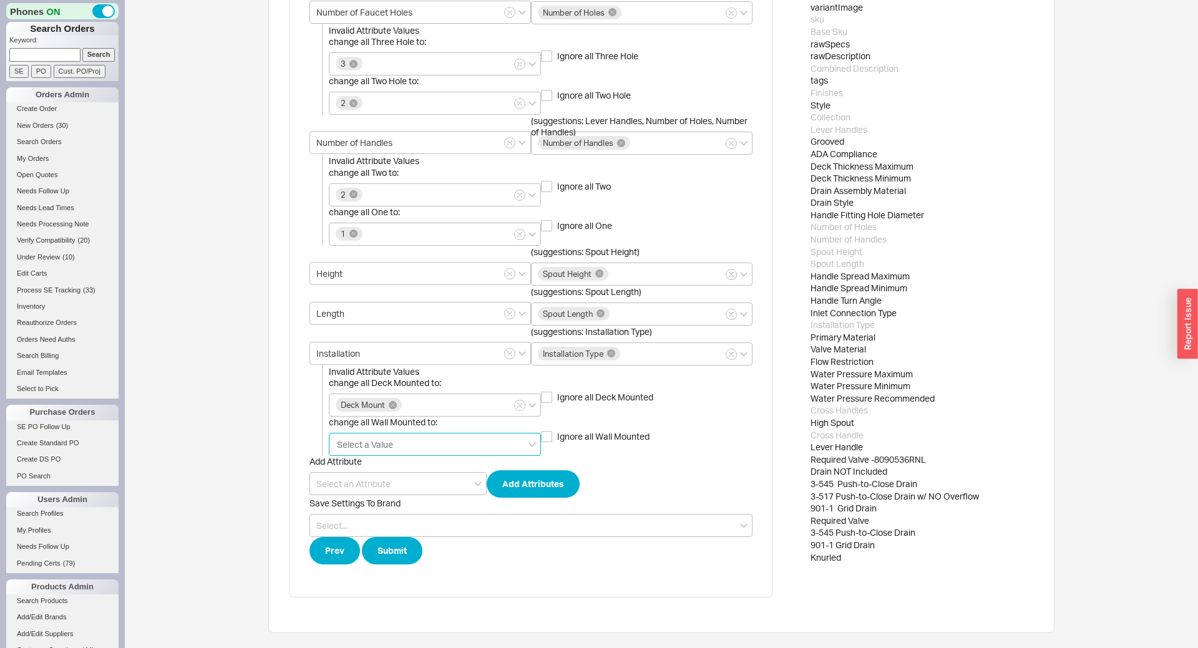
click at [368, 444] on input "change all Wall Mounted to: Select a Value" at bounding box center [365, 444] width 59 height 14
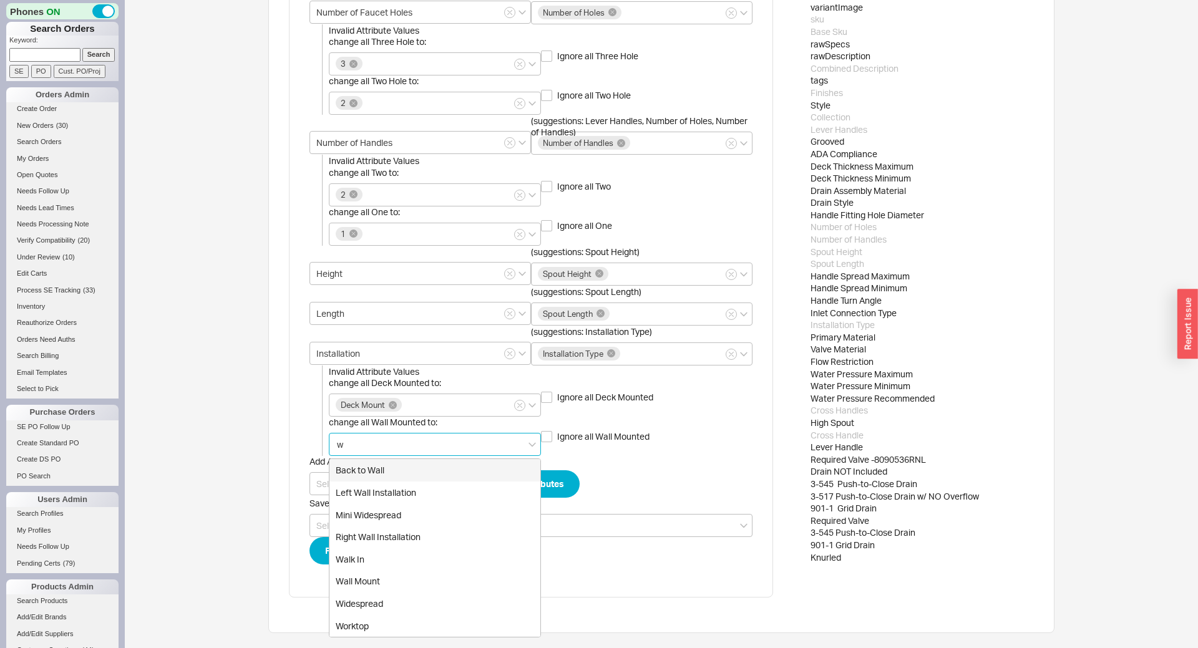
type input "wa"
click at [386, 556] on div "Wall Mount" at bounding box center [434, 559] width 211 height 22
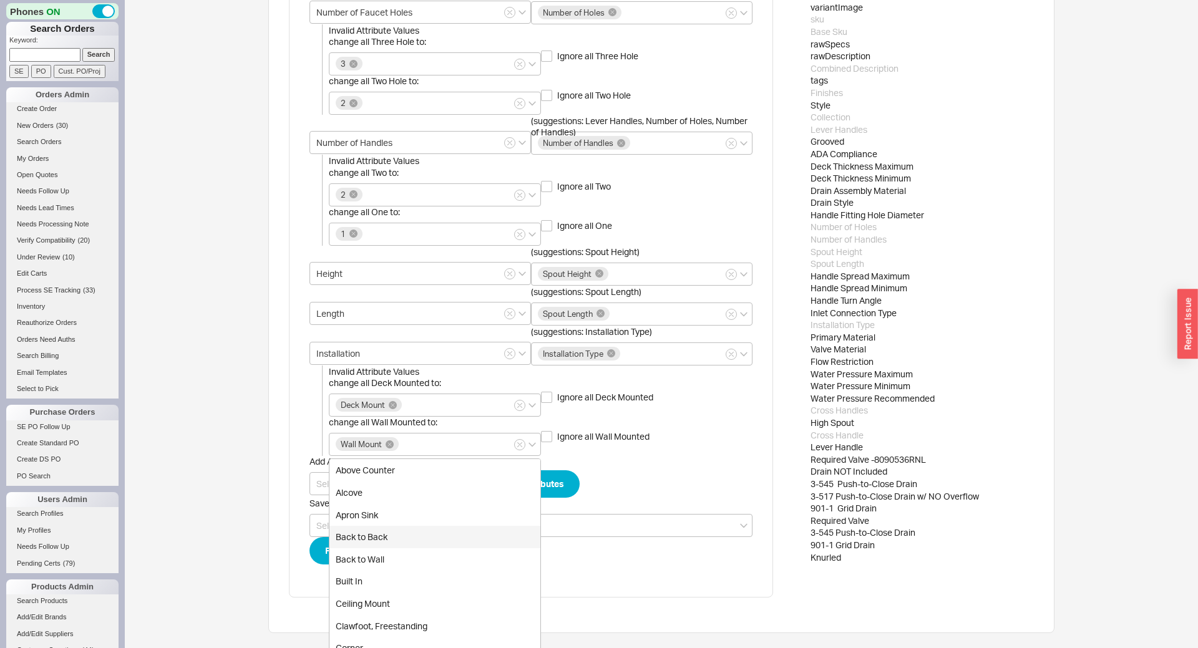
click at [266, 475] on div "Upload Product Spreadsheet Add Phylrich Upload Instructions Select Brand Phylri…" at bounding box center [661, 47] width 1073 height 1202
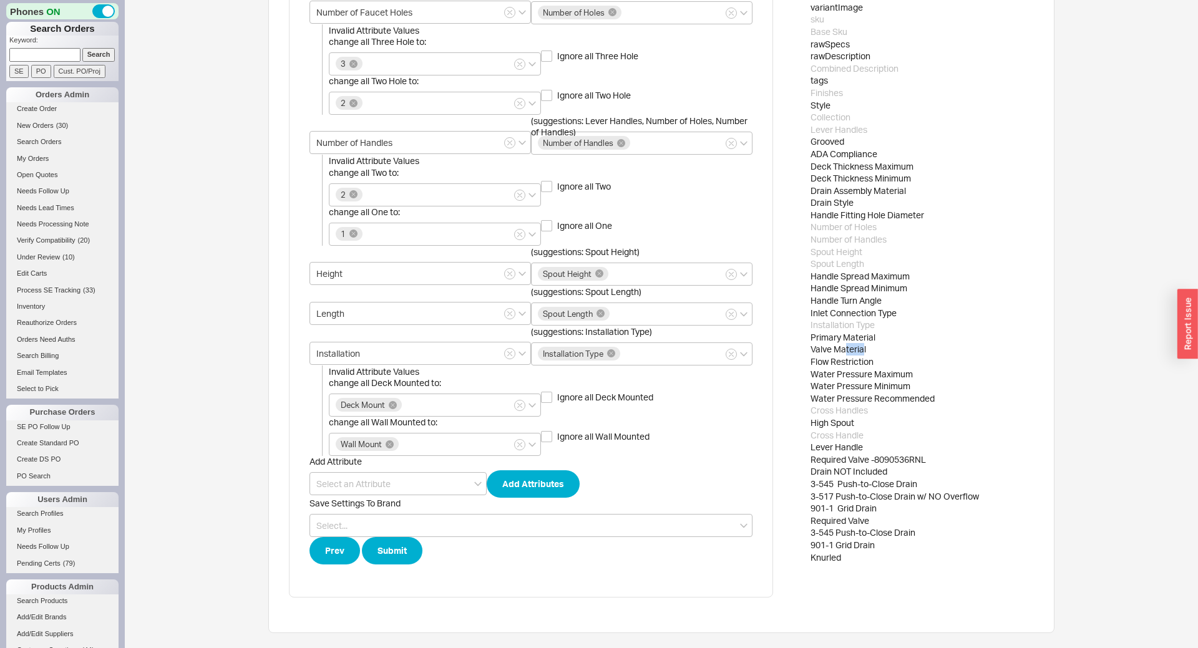
drag, startPoint x: 863, startPoint y: 352, endPoint x: 847, endPoint y: 364, distance: 20.6
click at [847, 354] on div "Valve Material" at bounding box center [921, 350] width 223 height 12
click at [845, 367] on div "Flow Restriction" at bounding box center [921, 362] width 223 height 12
click at [334, 487] on input at bounding box center [397, 483] width 177 height 23
click at [416, 510] on div "Flow Rate" at bounding box center [398, 509] width 176 height 22
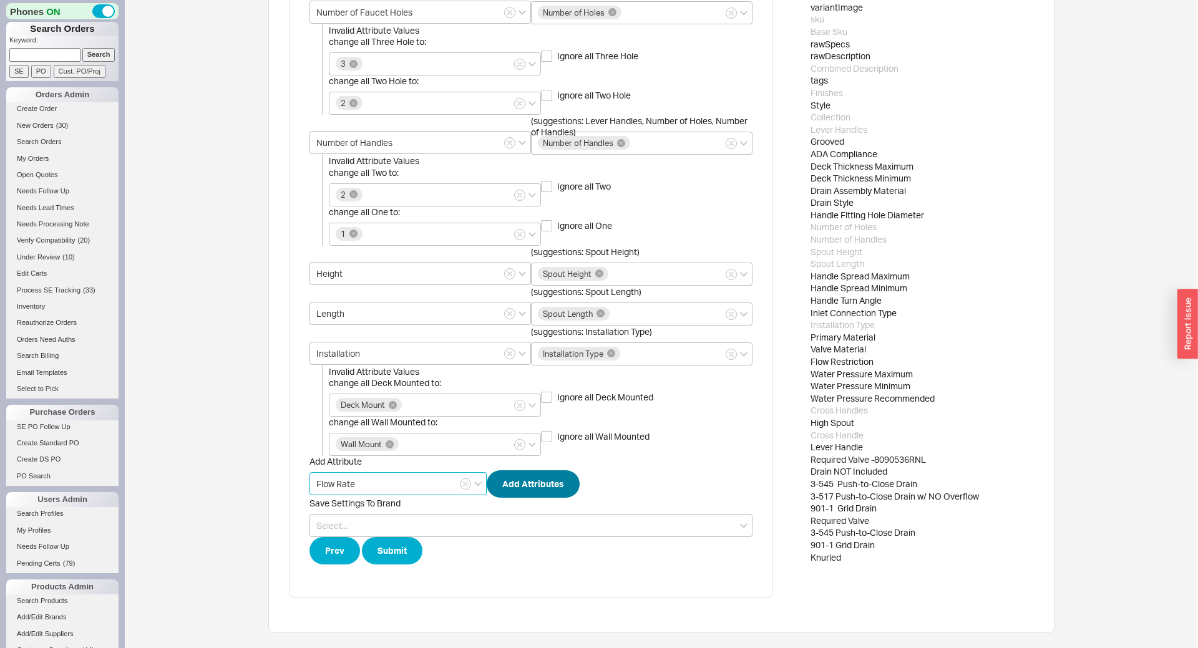
type input "Flow Rate"
click at [540, 477] on button "Add Attributes" at bounding box center [533, 483] width 93 height 27
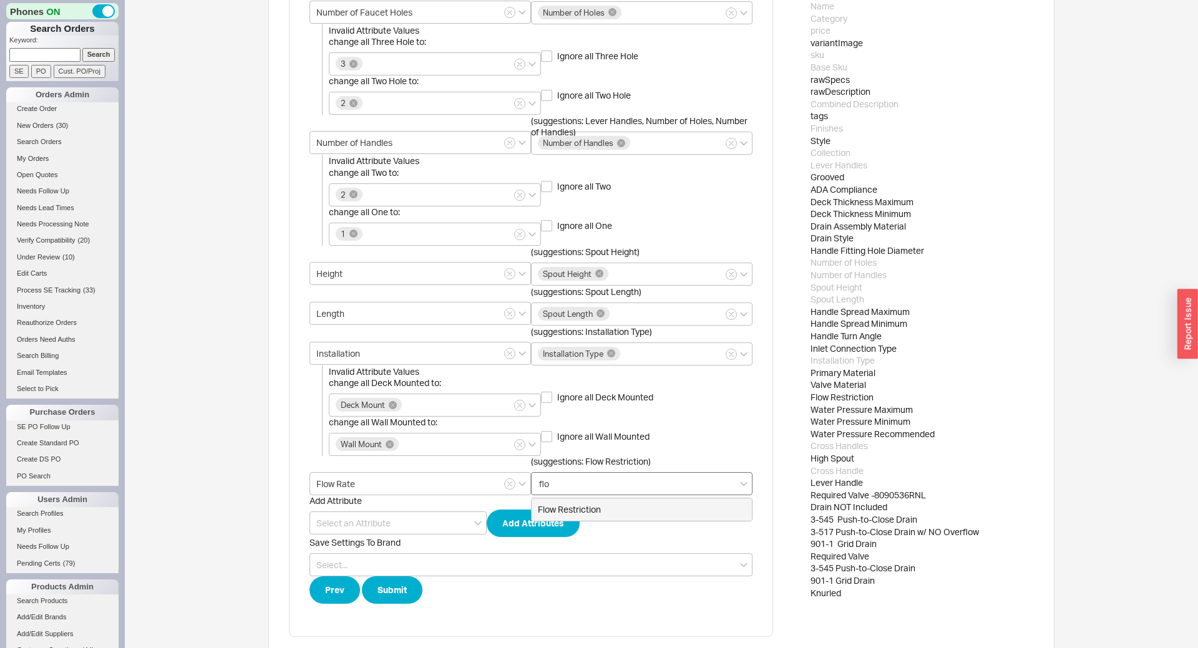
type input "flow"
click at [623, 508] on div "Flow Restriction" at bounding box center [642, 509] width 220 height 22
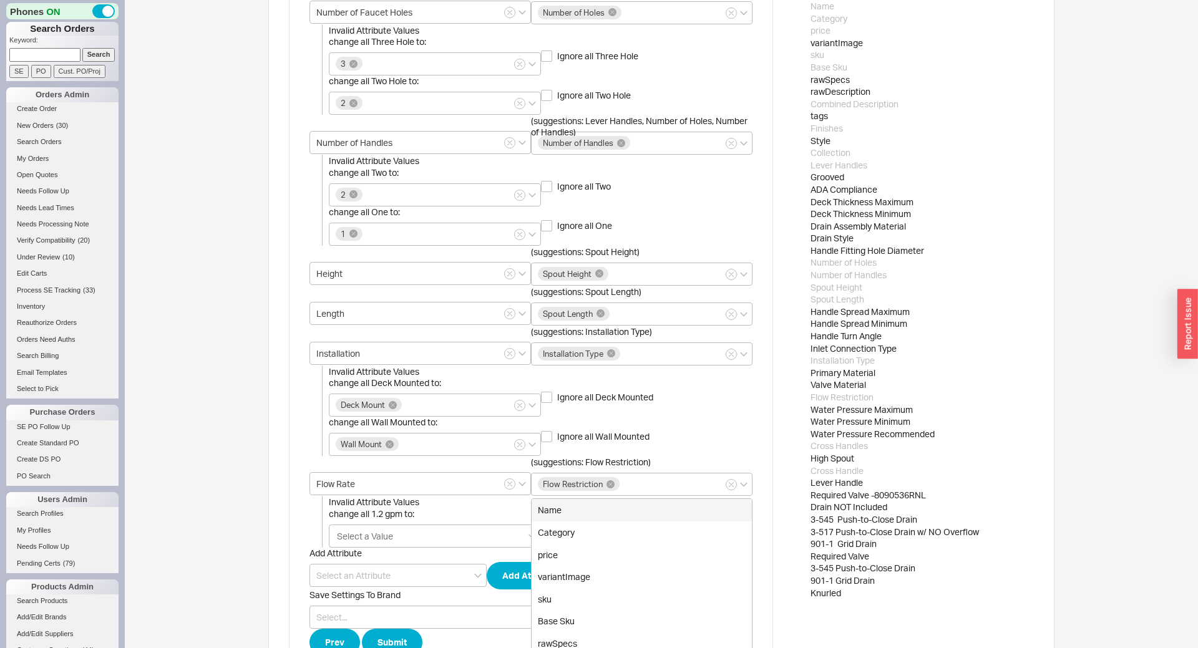
click at [245, 520] on div "Upload Product Spreadsheet Add Phylrich Upload Instructions Select Brand Phylri…" at bounding box center [661, 93] width 1073 height 1294
click at [380, 535] on input "change all 1.2 gpm to: Select a Value" at bounding box center [365, 536] width 59 height 14
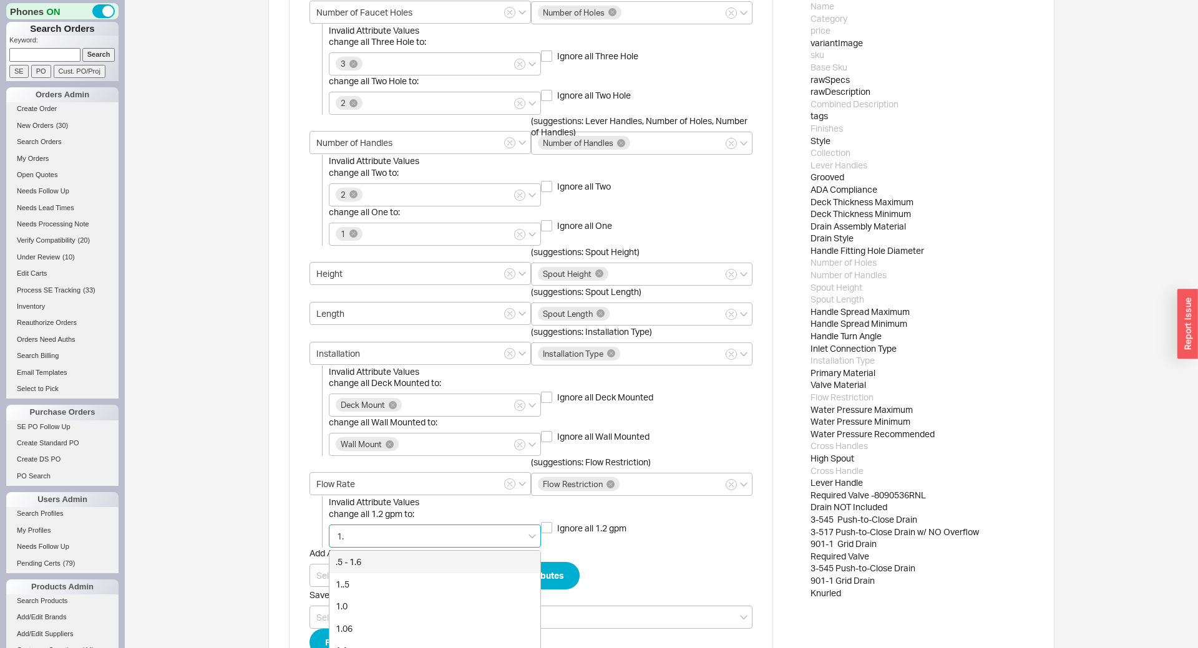
type input "1.2"
click at [380, 555] on div "1.2" at bounding box center [434, 562] width 211 height 22
click at [203, 510] on div "Upload Product Spreadsheet Add Phylrich Upload Instructions Select Brand Phylri…" at bounding box center [661, 93] width 1073 height 1294
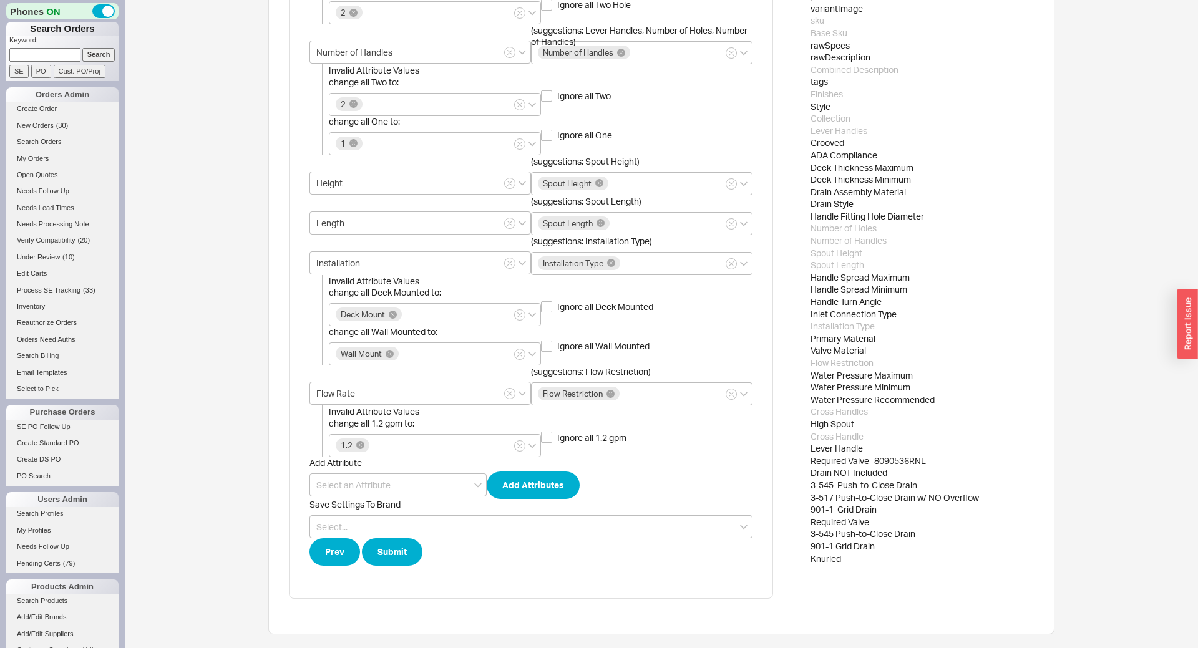
scroll to position [646, 0]
drag, startPoint x: 855, startPoint y: 473, endPoint x: 820, endPoint y: 477, distance: 35.1
click at [820, 477] on div "Drain NOT Included" at bounding box center [921, 471] width 223 height 12
click at [828, 475] on div "Drain NOT Included" at bounding box center [921, 471] width 223 height 12
drag, startPoint x: 811, startPoint y: 474, endPoint x: 897, endPoint y: 473, distance: 85.5
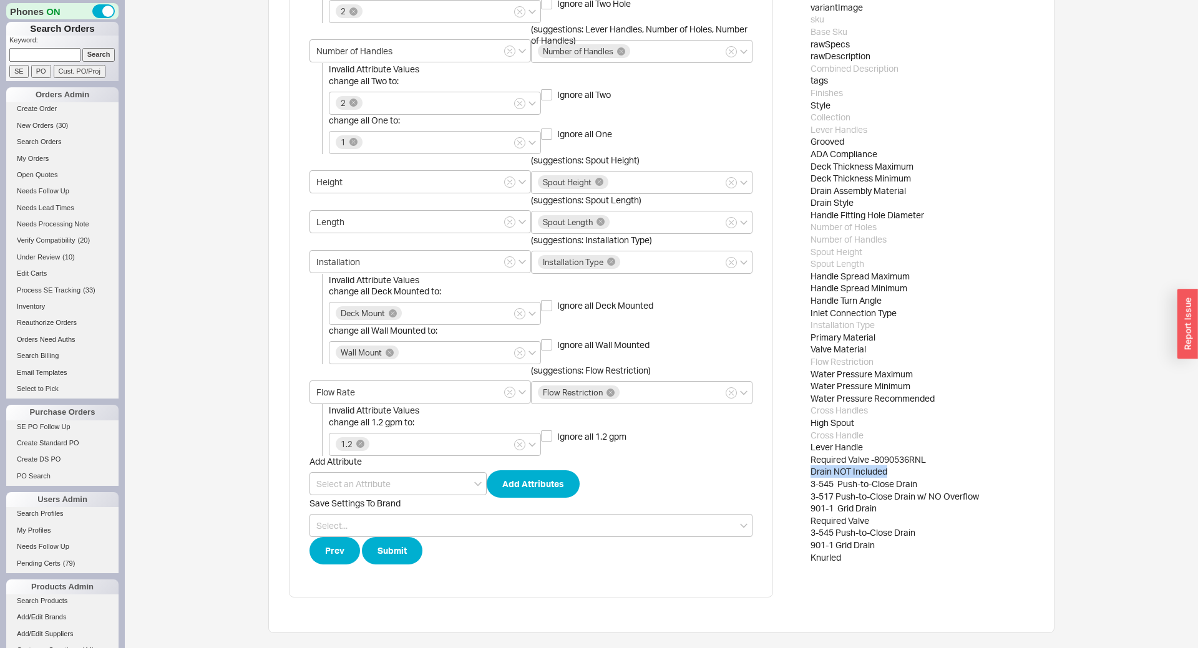
click at [897, 473] on div "Drain NOT Included" at bounding box center [921, 471] width 223 height 12
click at [797, 571] on div "Add Attributes Collection (suggestions: Collection) Collection Handle Style (su…" at bounding box center [661, 121] width 745 height 984
click at [853, 522] on div "Required Valve" at bounding box center [921, 521] width 223 height 12
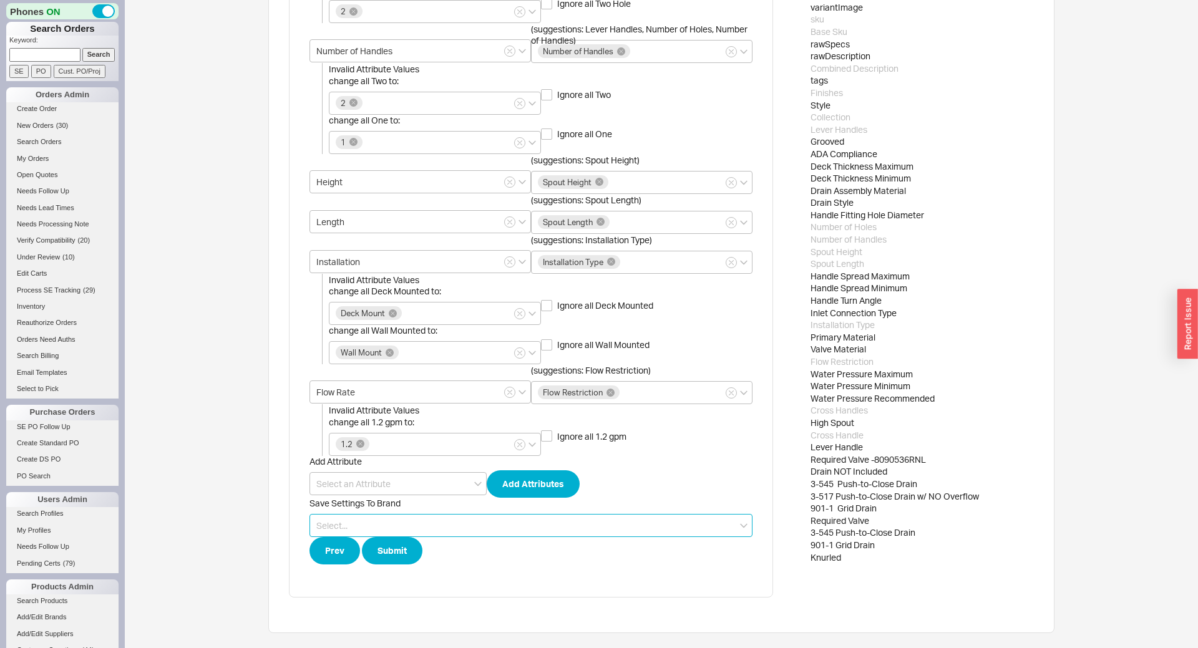
click at [329, 528] on input at bounding box center [530, 525] width 443 height 23
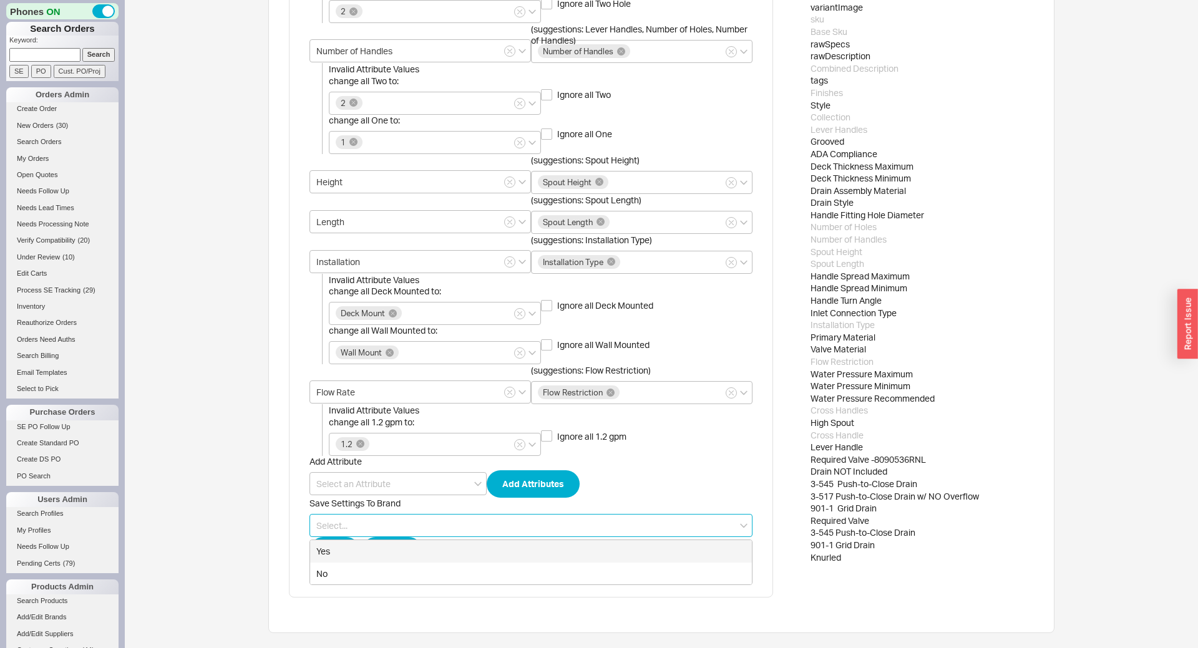
click at [336, 549] on div "Yes" at bounding box center [531, 551] width 442 height 22
type input "Yes"
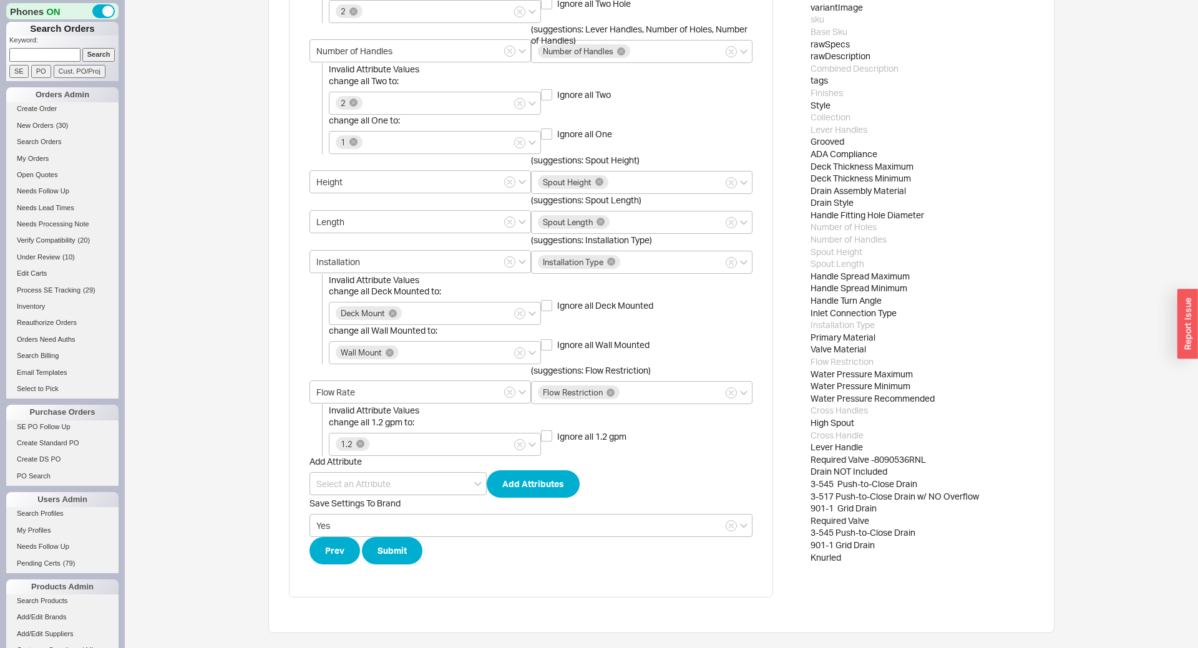
click at [842, 520] on div "Required Valve" at bounding box center [921, 521] width 223 height 12
click at [387, 555] on button "Submit" at bounding box center [392, 550] width 61 height 27
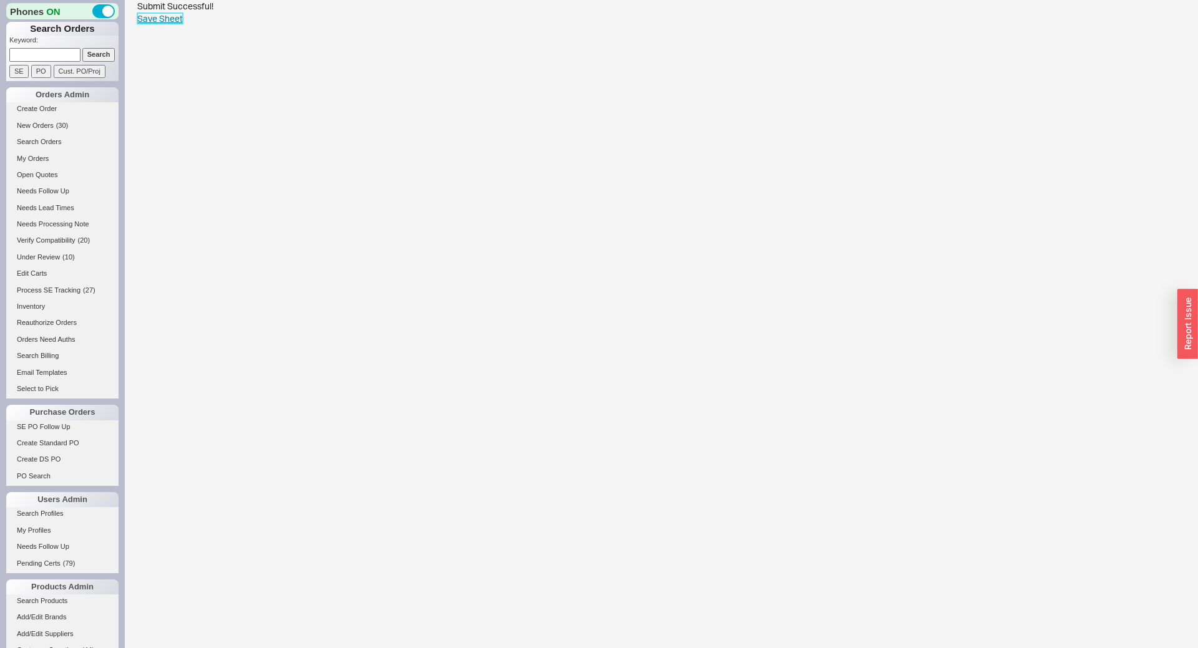
click at [169, 22] on link "Save Sheet" at bounding box center [160, 18] width 46 height 11
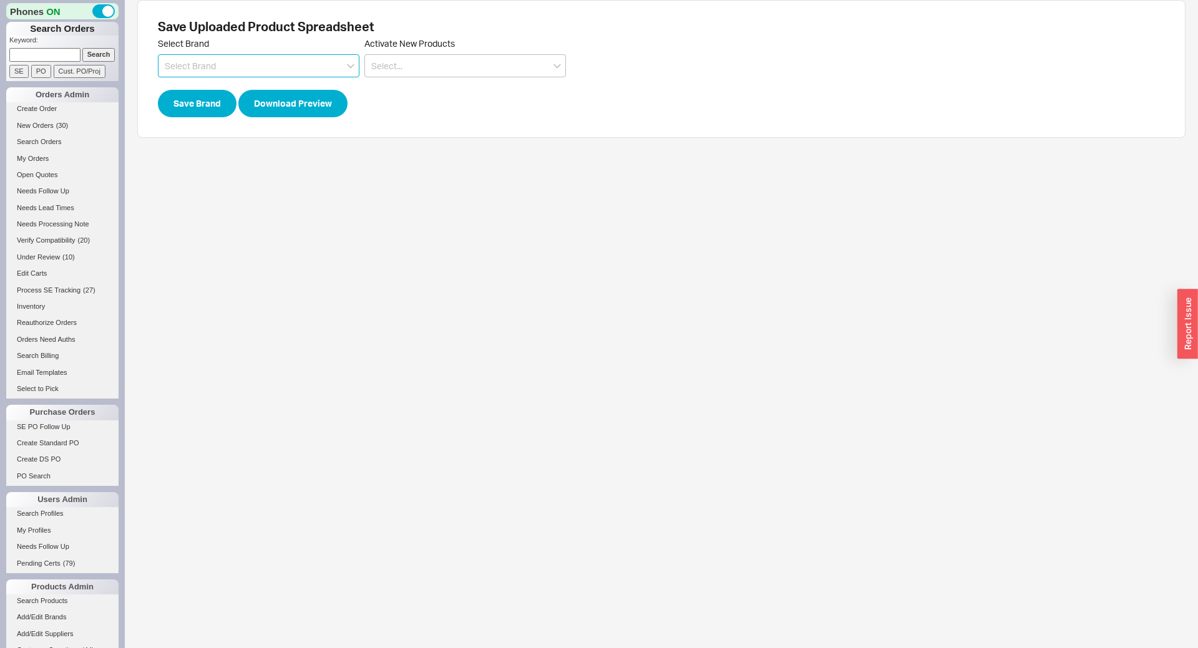
click at [203, 69] on input at bounding box center [259, 65] width 202 height 23
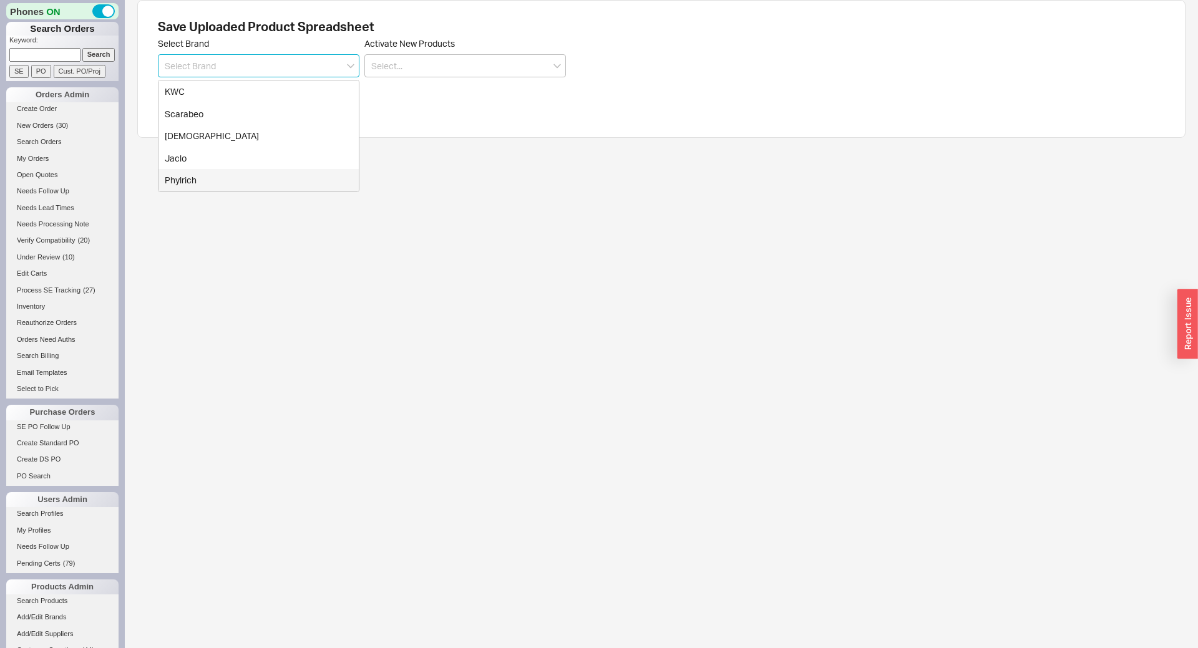
click at [195, 174] on div "Phylrich" at bounding box center [258, 180] width 200 height 22
type input "Phylrich"
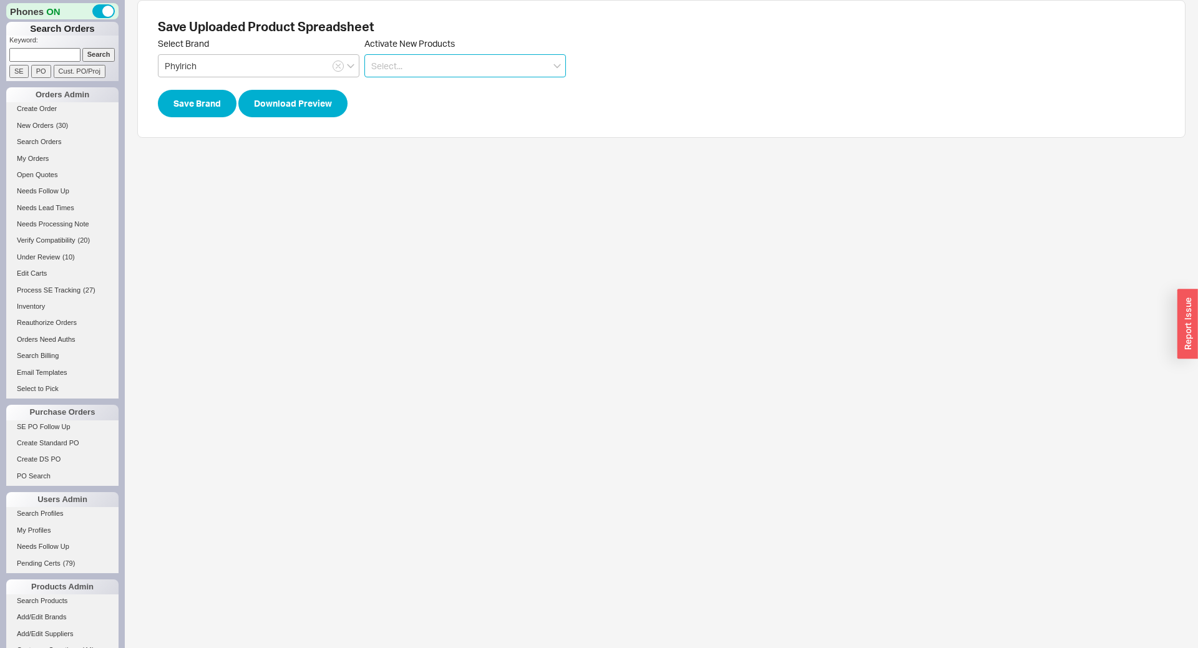
click at [387, 72] on input at bounding box center [465, 65] width 202 height 23
click at [383, 94] on div "Yes" at bounding box center [465, 91] width 200 height 22
type input "Yes"
click at [185, 99] on button "Save Brand" at bounding box center [197, 103] width 79 height 27
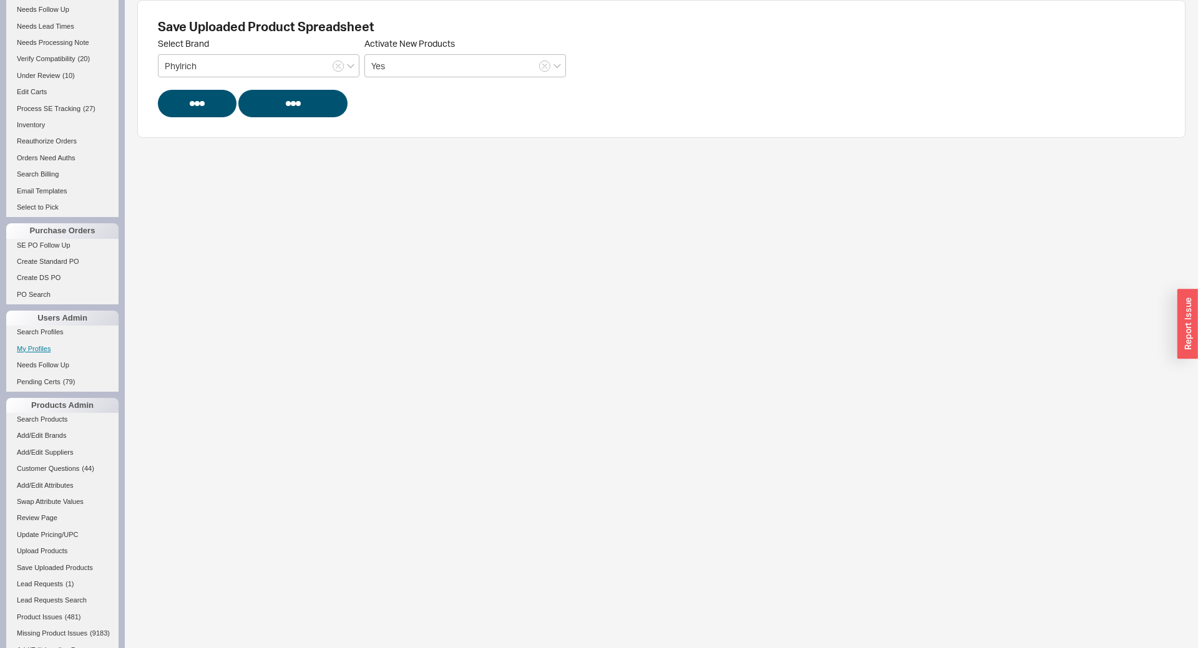
scroll to position [416, 0]
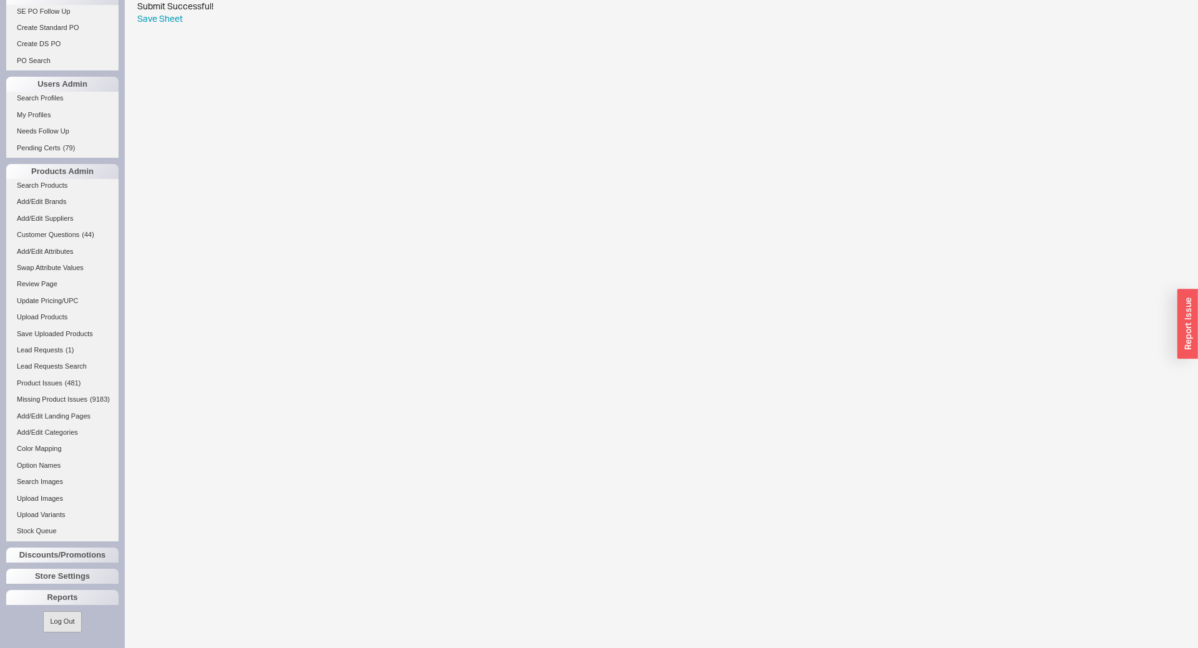
click at [326, 24] on html "Phones ON Search Orders Keyword: Search SE PO Cust. PO/Proj Orders Admin Create…" at bounding box center [599, 12] width 1198 height 24
type input "ima"
click at [450, 185] on div "Upload Images" at bounding box center [599, 179] width 374 height 27
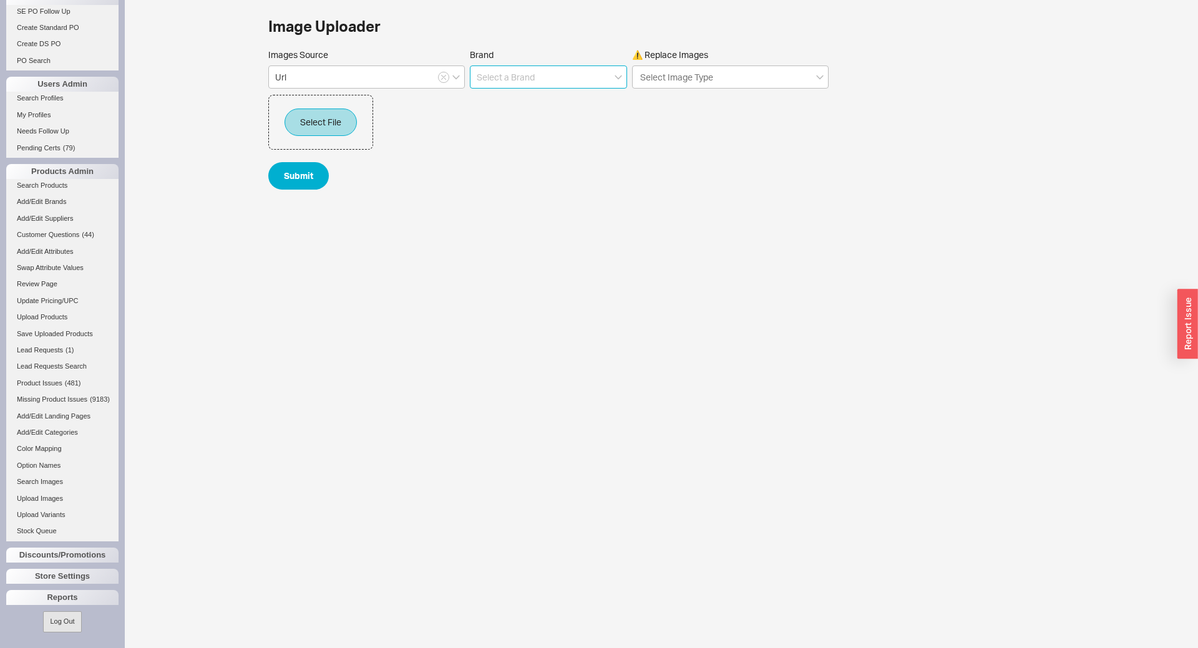
click at [495, 75] on input at bounding box center [548, 77] width 157 height 23
click at [502, 111] on div "Phylrich" at bounding box center [548, 103] width 156 height 22
type input "Phylrich"
click at [718, 76] on div "Select Image Type" at bounding box center [730, 77] width 197 height 23
click at [716, 76] on input "⚠️ Replace Images Select Image Type" at bounding box center [677, 77] width 77 height 14
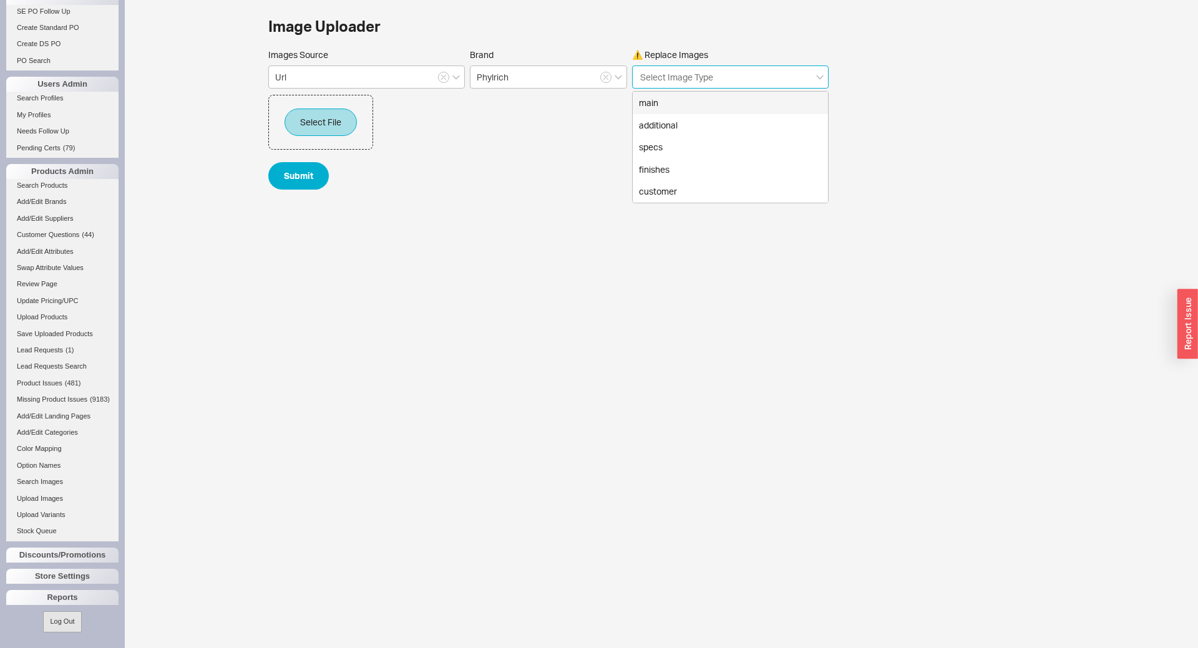
click at [683, 104] on div "main" at bounding box center [730, 103] width 195 height 22
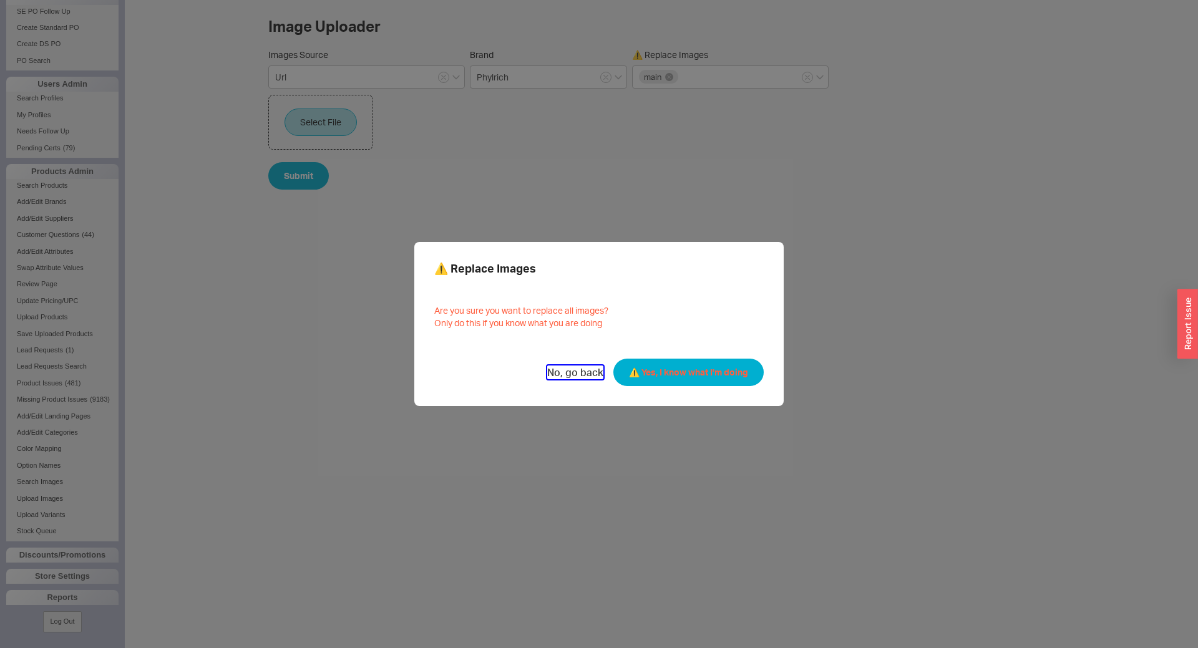
click at [571, 376] on button "No, go back" at bounding box center [575, 373] width 56 height 14
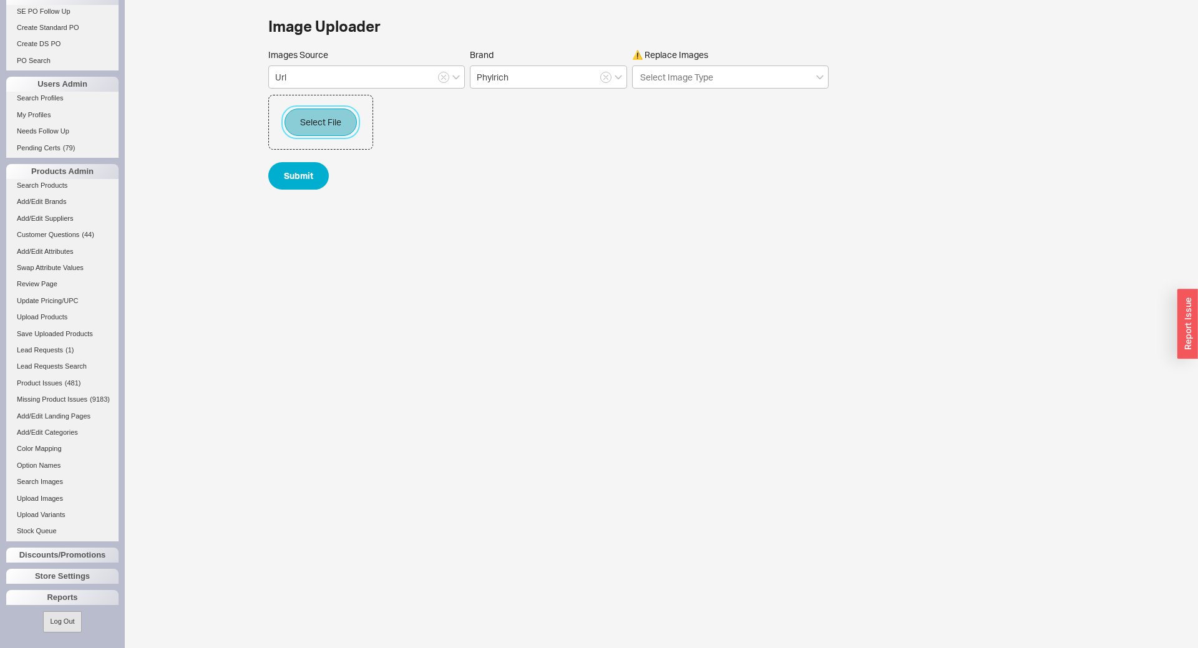
click at [333, 112] on button "Select File" at bounding box center [320, 122] width 72 height 27
click at [391, 188] on input at bounding box center [380, 189] width 79 height 23
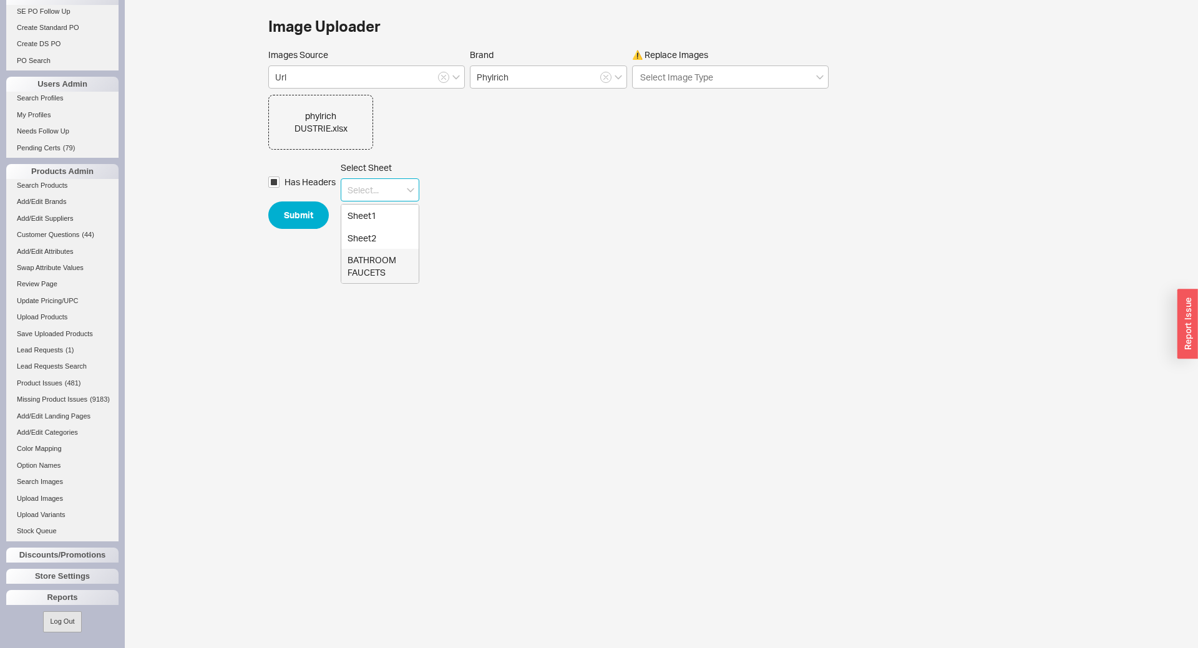
click at [387, 262] on div "BATHROOM FAUCETS" at bounding box center [379, 266] width 77 height 34
type input "BATHROOM FAUCETS"
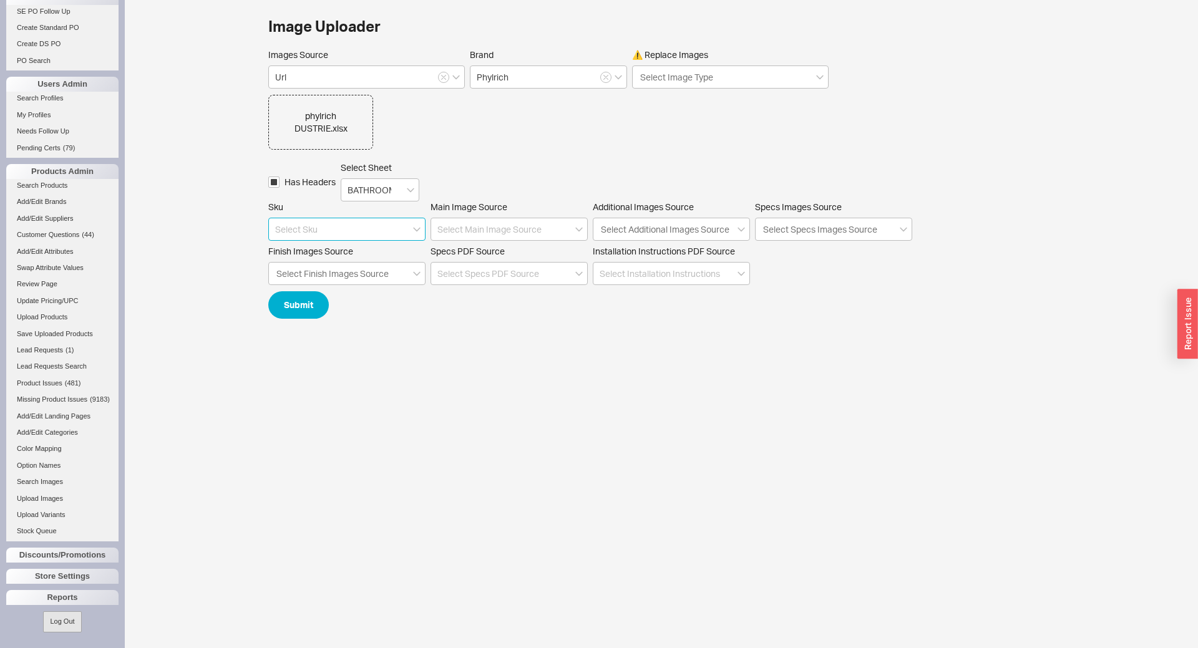
click at [386, 226] on input at bounding box center [346, 229] width 157 height 23
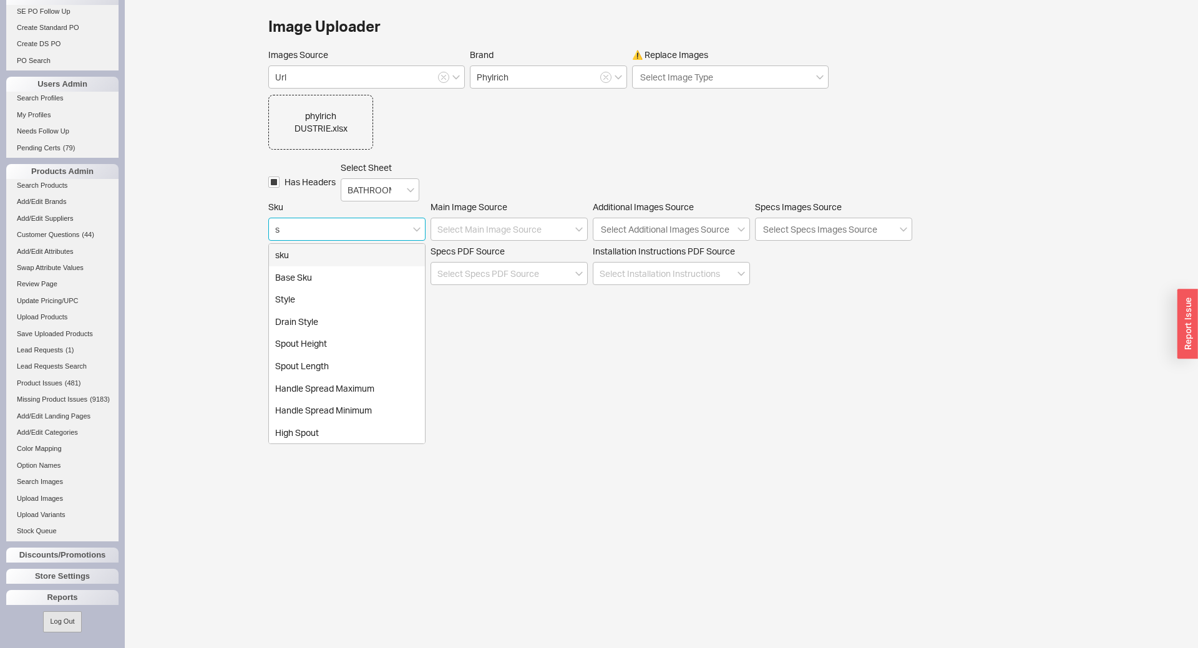
click at [306, 256] on div "sku" at bounding box center [347, 255] width 156 height 22
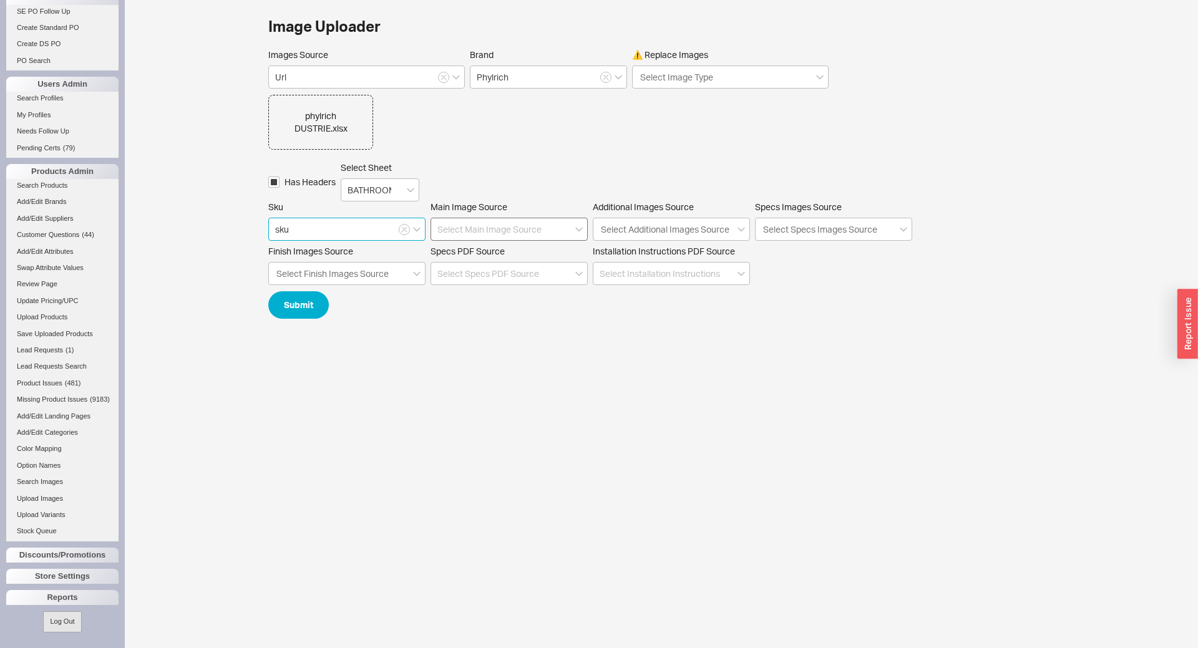
type input "sku"
click at [492, 233] on input at bounding box center [508, 229] width 157 height 23
type input "i"
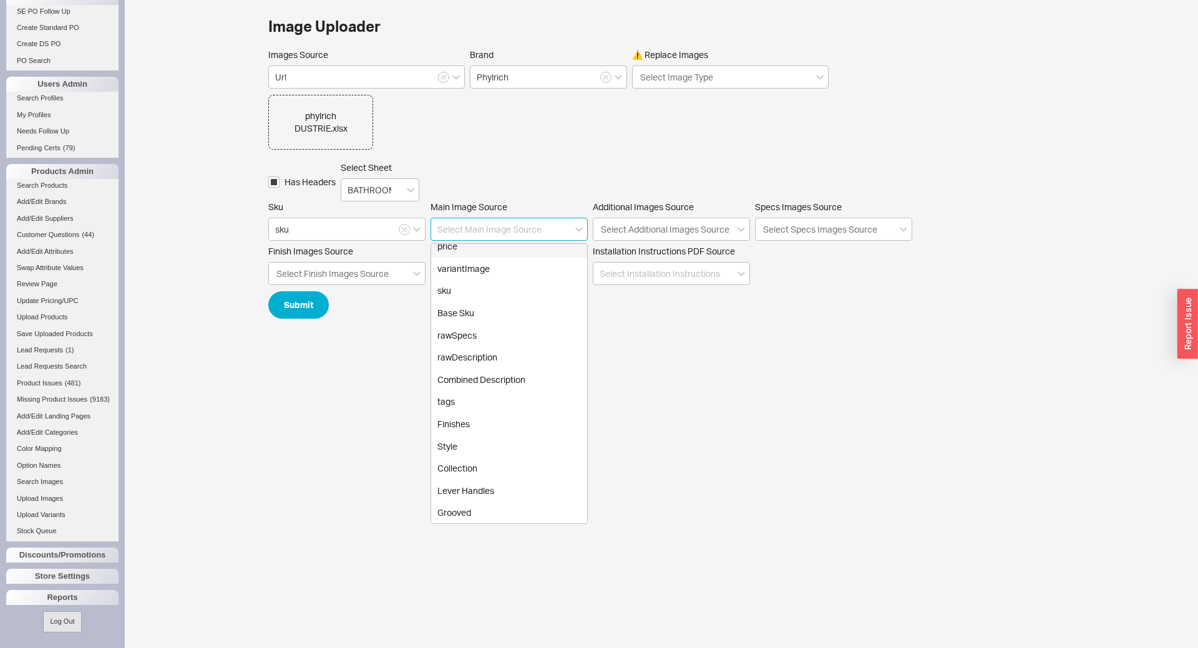
scroll to position [25, 0]
click at [499, 293] on div "variantImage" at bounding box center [509, 297] width 156 height 22
type input "variantImage"
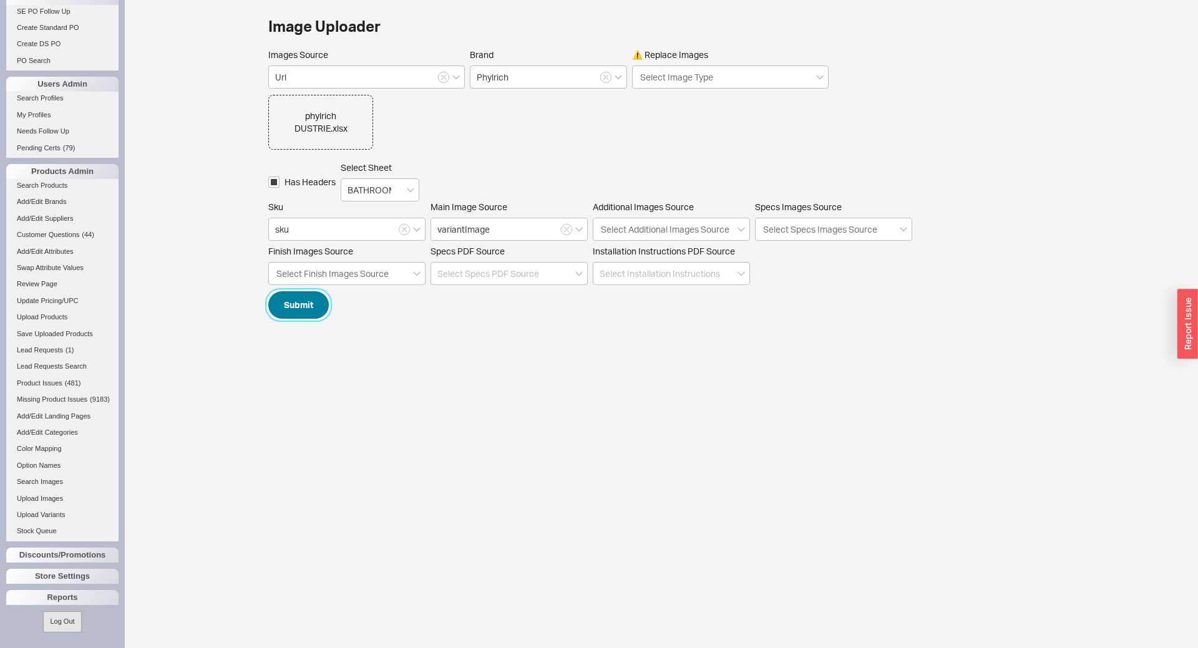
click at [291, 301] on button "Submit" at bounding box center [298, 304] width 61 height 27
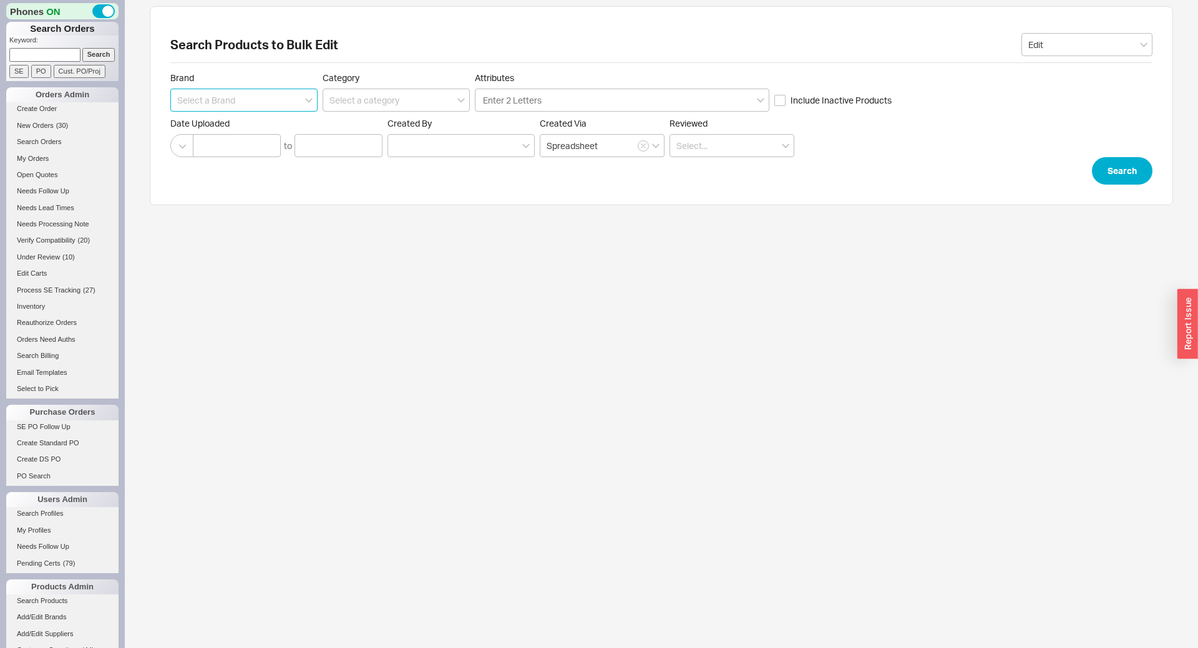
click at [251, 104] on input at bounding box center [243, 100] width 147 height 23
click at [230, 122] on div "Phylrich" at bounding box center [244, 126] width 146 height 22
type input "Phylrich"
click at [216, 130] on div "Date Uploaded to" at bounding box center [276, 137] width 212 height 39
click at [243, 150] on input at bounding box center [237, 145] width 88 height 23
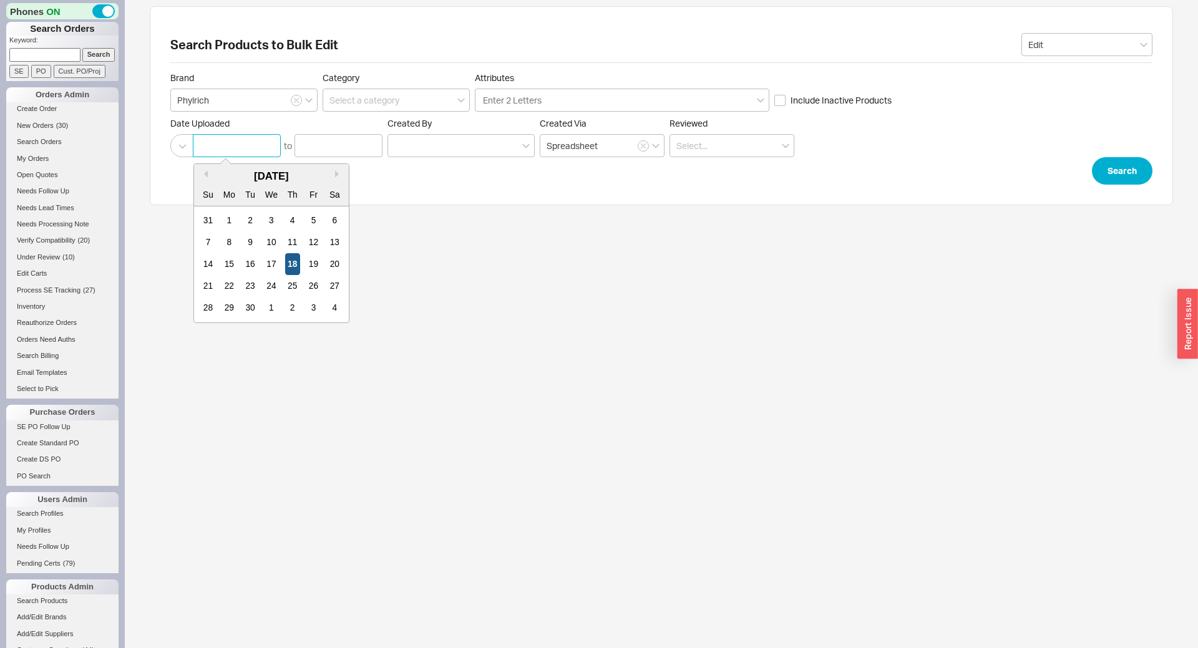
click at [294, 262] on div "18" at bounding box center [292, 264] width 15 height 22
type input "[DATE]"
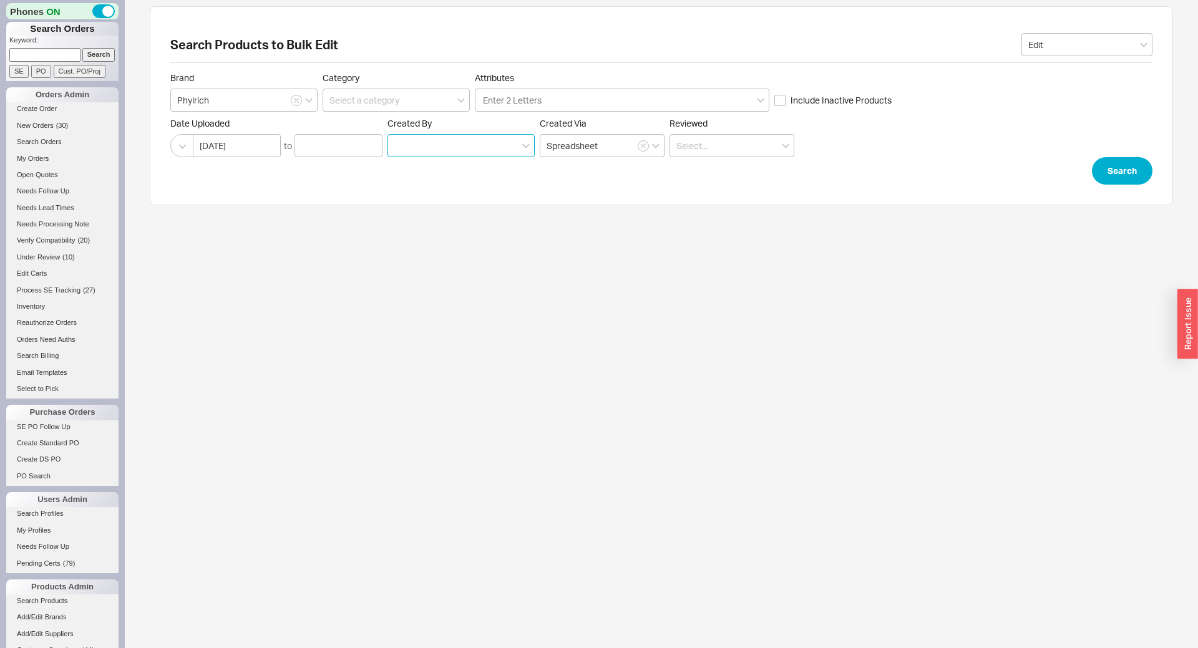
click at [480, 141] on input at bounding box center [460, 145] width 147 height 23
click at [470, 174] on div "Tziporah" at bounding box center [461, 171] width 146 height 22
type input "Tziporah"
click at [1108, 175] on button "Search" at bounding box center [1122, 170] width 61 height 27
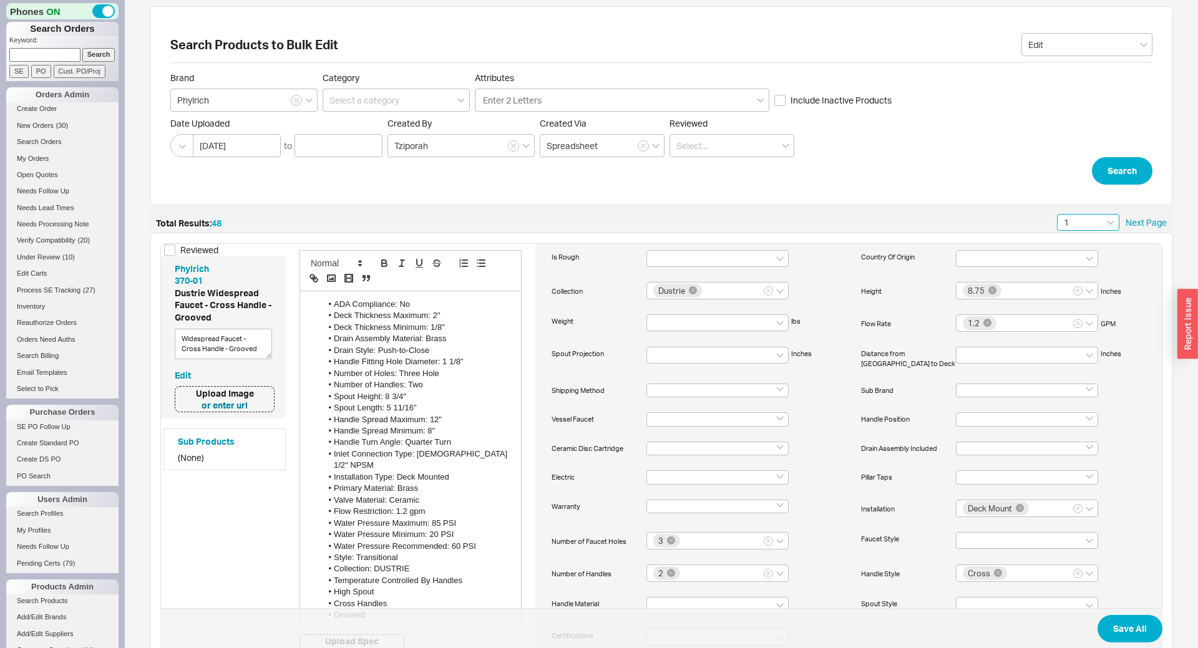
click at [1103, 226] on input "1" at bounding box center [1088, 222] width 62 height 17
click at [997, 212] on div "Total Results: 48 1 1 2 3 4 5 Next Page" at bounding box center [661, 218] width 1023 height 27
drag, startPoint x: 221, startPoint y: 220, endPoint x: 231, endPoint y: 218, distance: 9.7
click at [231, 218] on div "Total Results: 48 1 Next Page" at bounding box center [661, 218] width 1023 height 27
click at [229, 225] on div "Total Results: 48 1 Next Page" at bounding box center [661, 218] width 1023 height 27
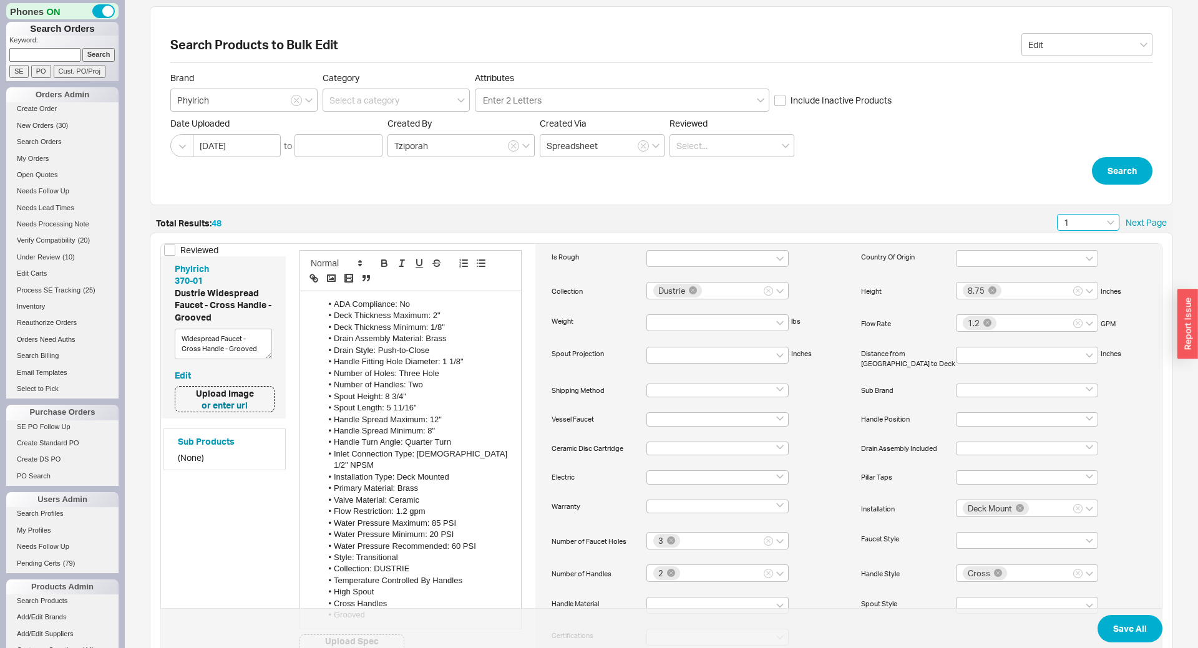
click at [1079, 220] on input "1" at bounding box center [1088, 222] width 62 height 17
click at [928, 208] on div "Total Results: 48 1 1 2 3 4 5 Next Page" at bounding box center [661, 218] width 1023 height 27
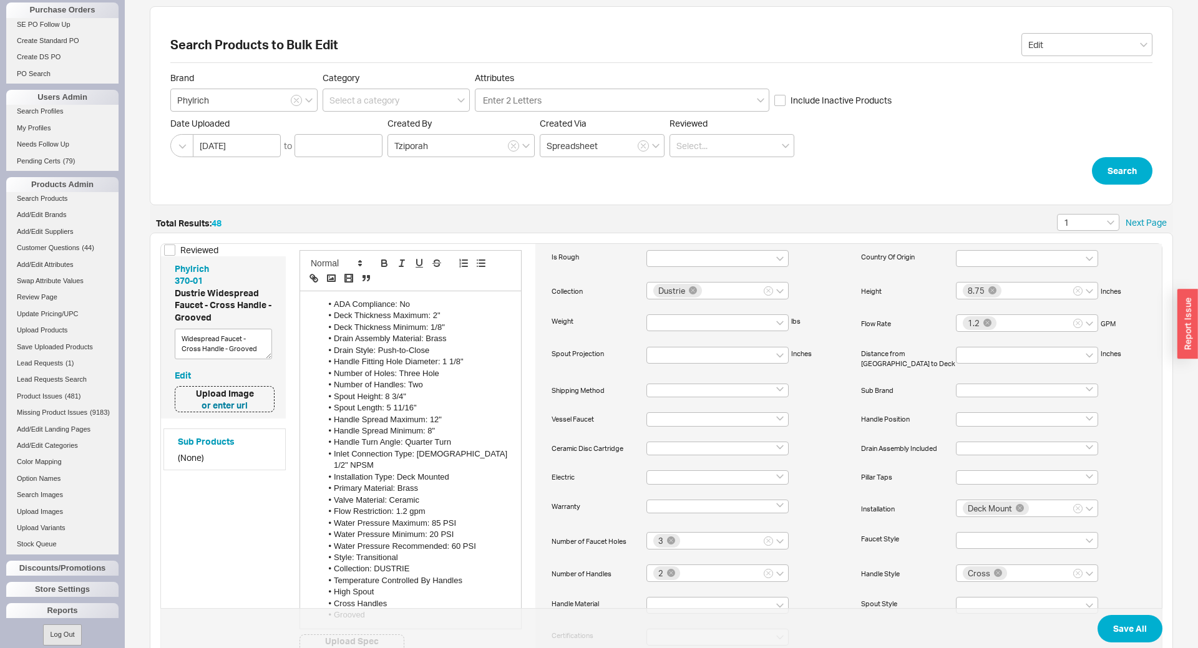
scroll to position [416, 0]
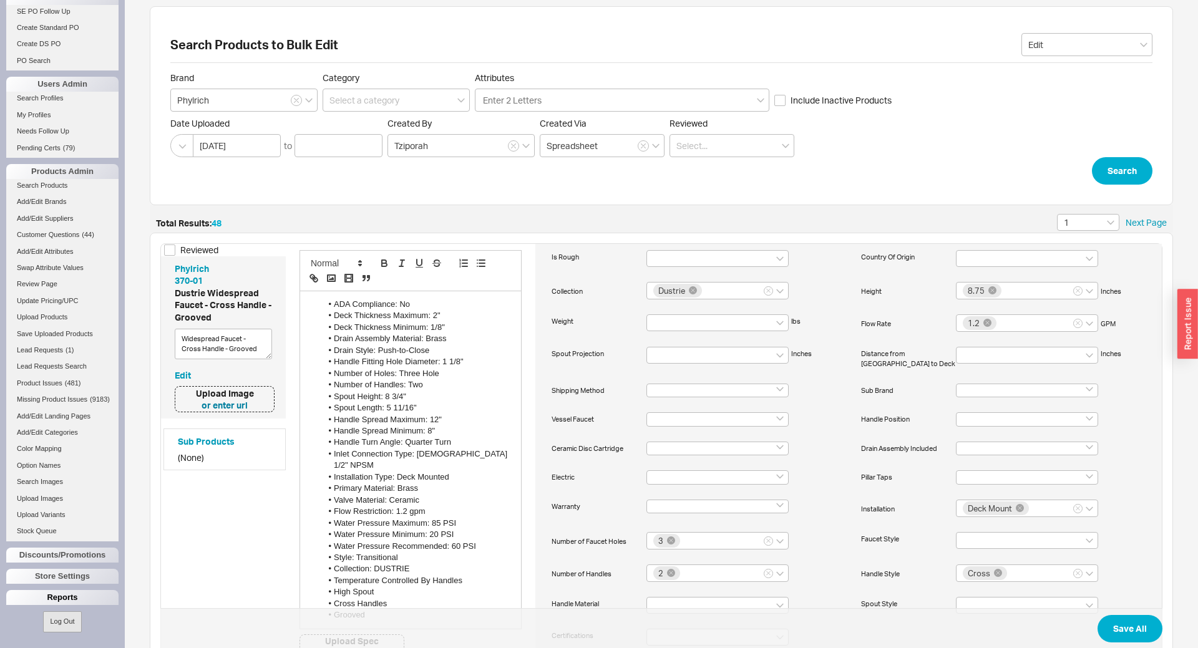
click at [46, 598] on div "Reports" at bounding box center [62, 597] width 112 height 15
drag, startPoint x: 210, startPoint y: 223, endPoint x: 233, endPoint y: 224, distance: 23.1
click at [233, 224] on div "Total Results: 48 1 Next Page" at bounding box center [661, 218] width 1023 height 27
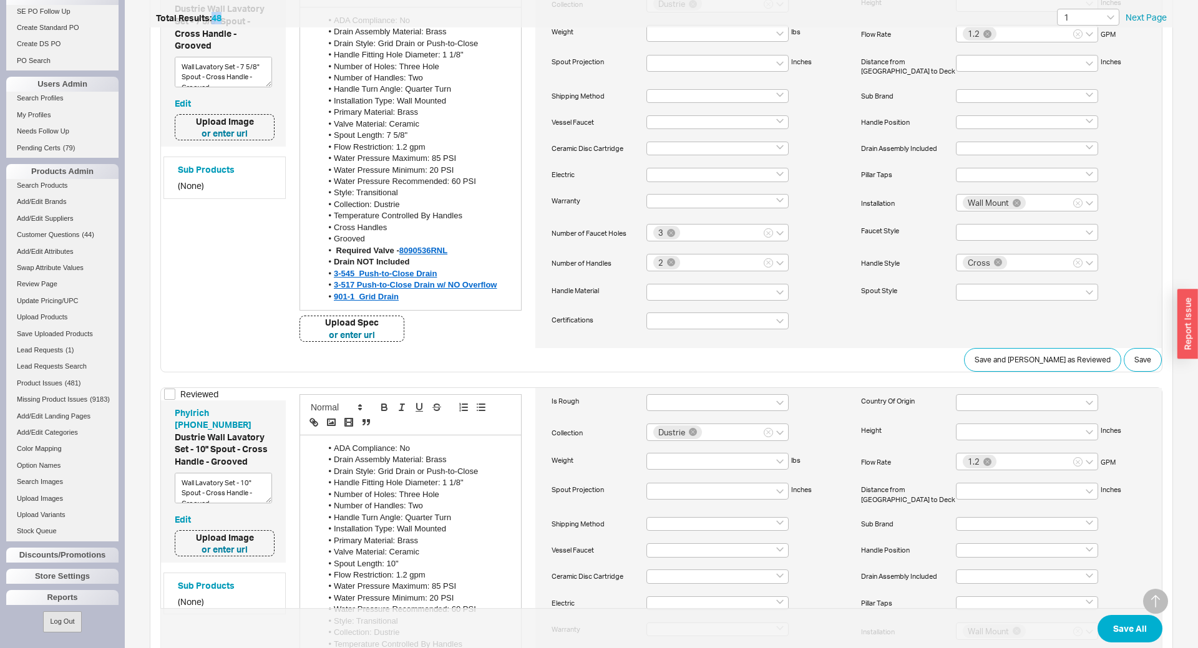
scroll to position [4083, 0]
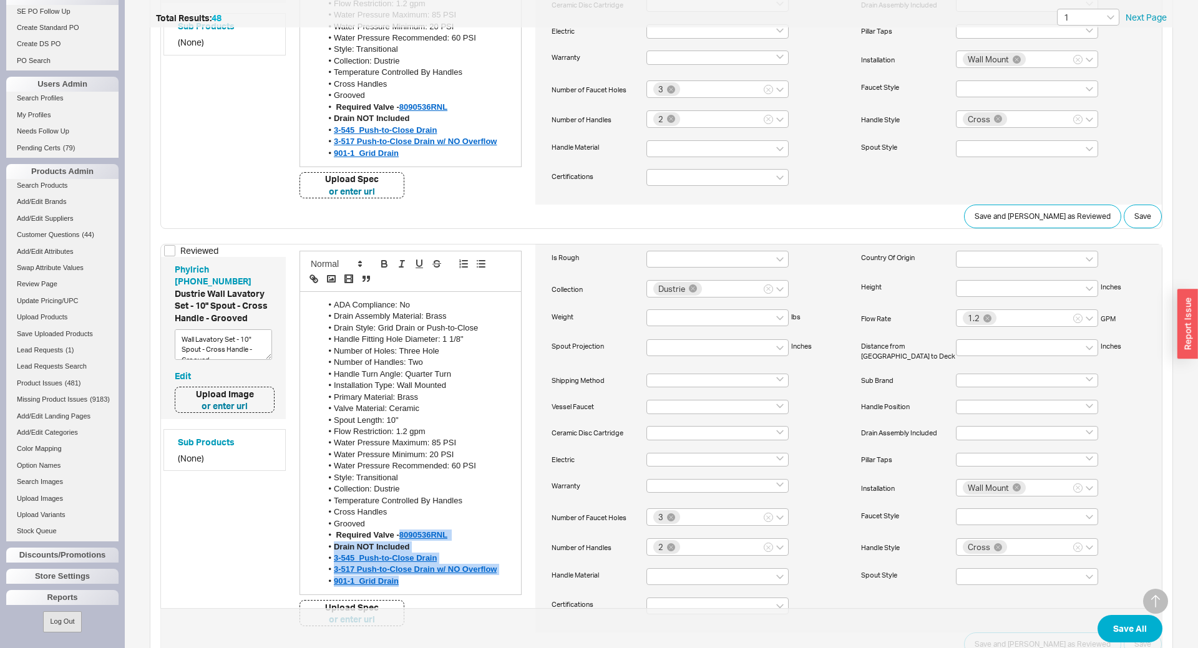
drag, startPoint x: 402, startPoint y: 496, endPoint x: 399, endPoint y: 443, distance: 53.1
click at [462, 518] on li "Grooved" at bounding box center [417, 523] width 190 height 11
click at [431, 530] on strong "8090536RNL" at bounding box center [423, 534] width 48 height 9
click at [500, 553] on link at bounding box center [482, 557] width 35 height 9
drag, startPoint x: 426, startPoint y: 493, endPoint x: 411, endPoint y: 493, distance: 15.6
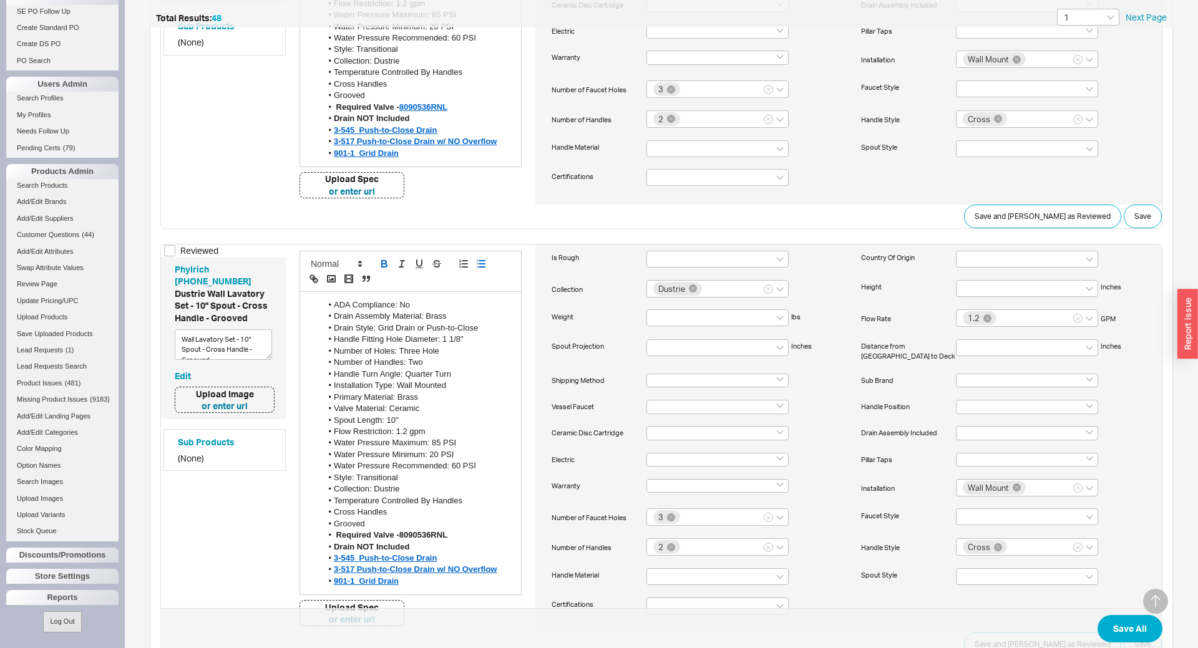
click at [411, 576] on li "901-1 Grid Drain" at bounding box center [417, 581] width 190 height 11
click at [404, 576] on li "901-1 Grid Drain" at bounding box center [417, 581] width 190 height 11
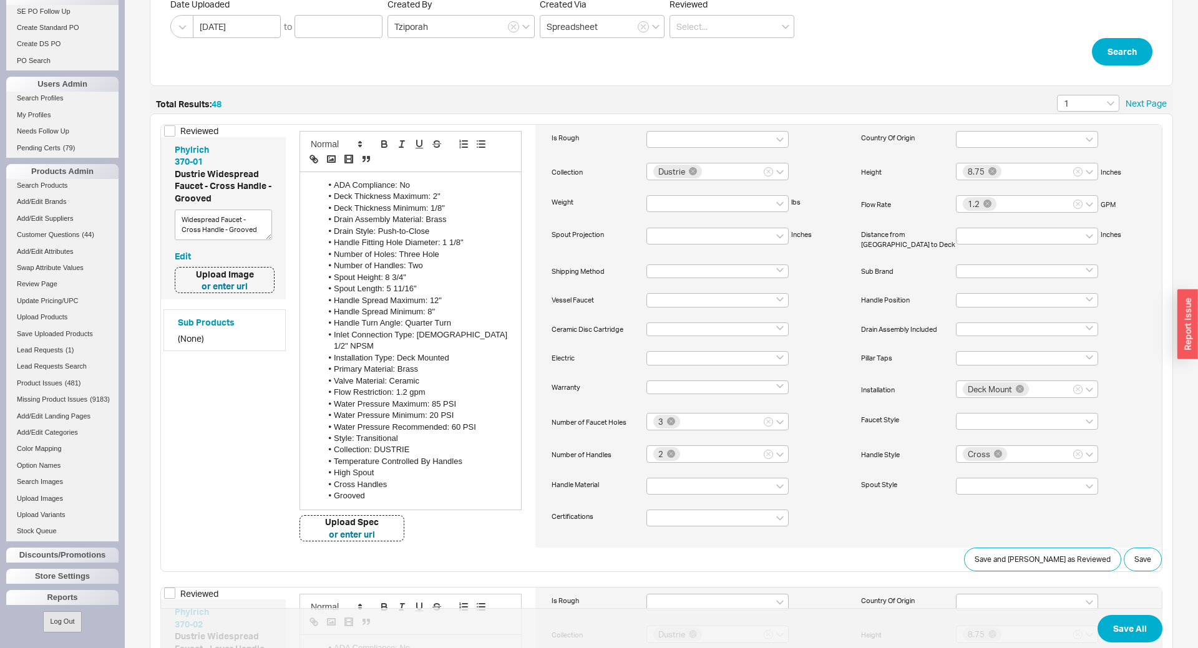
scroll to position [0, 0]
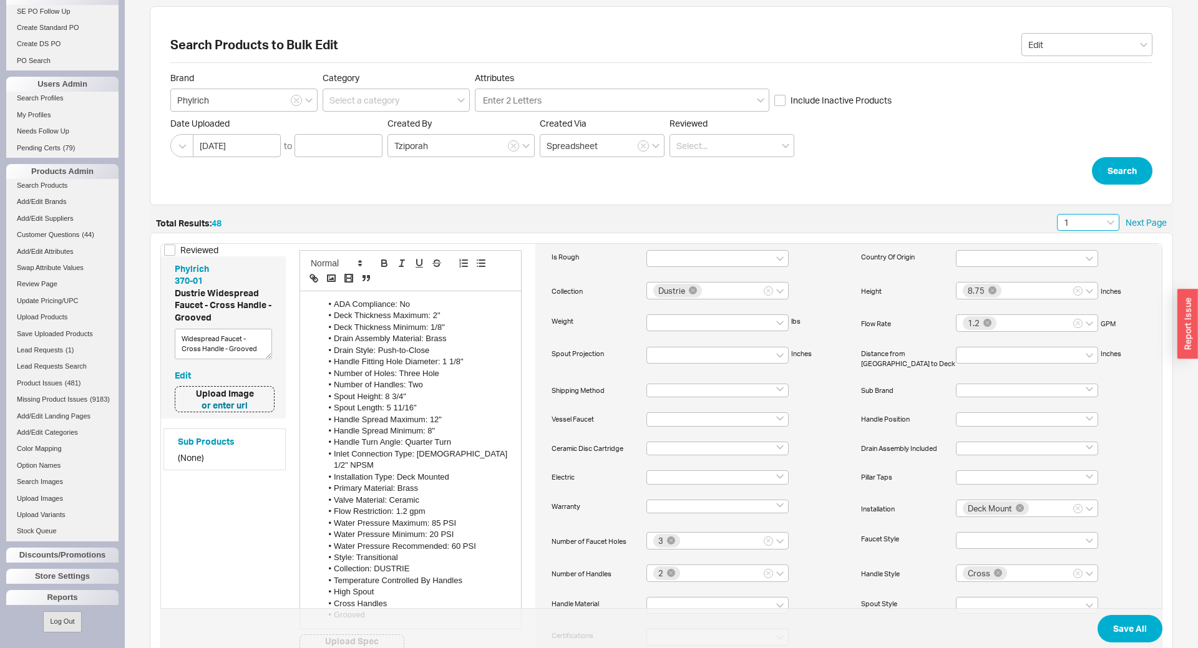
click at [1093, 223] on input "1" at bounding box center [1088, 222] width 62 height 17
click at [1081, 276] on div "2" at bounding box center [1088, 267] width 61 height 22
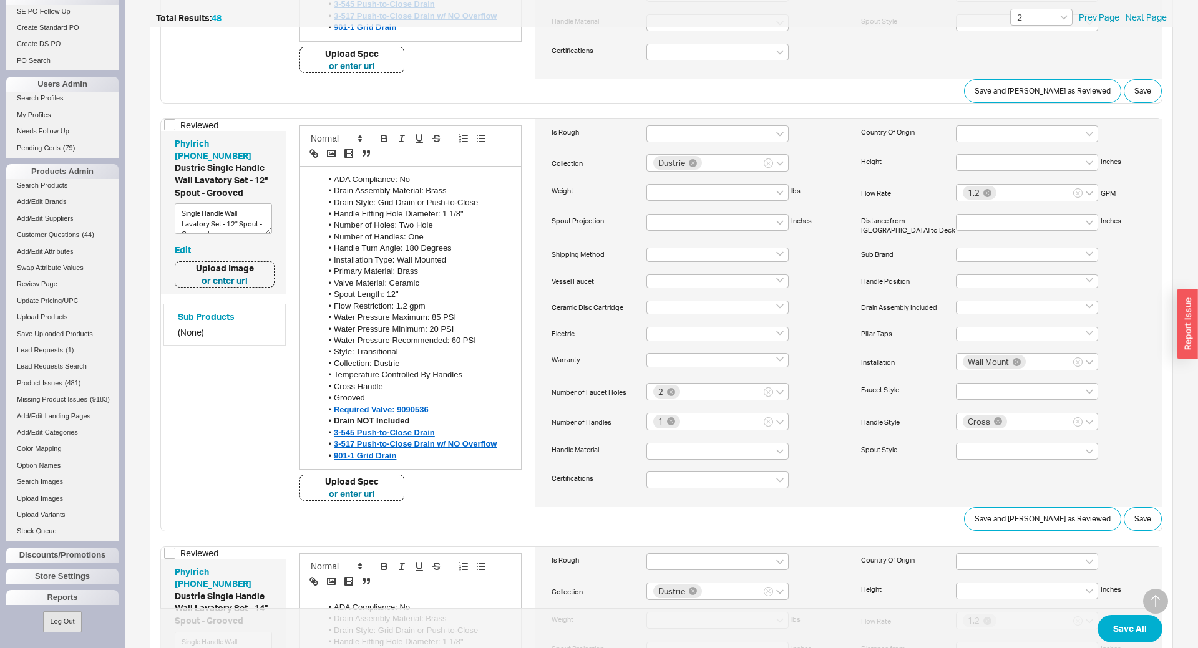
scroll to position [3946, 0]
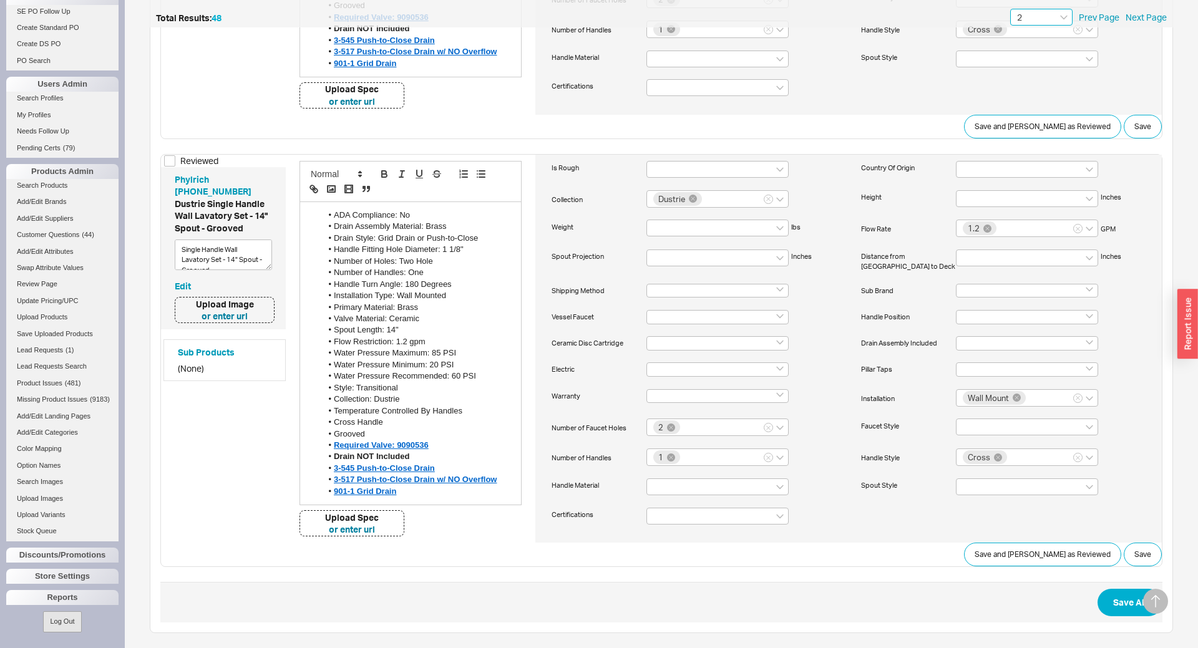
click at [1049, 16] on input "2" at bounding box center [1041, 17] width 62 height 17
click at [1031, 87] on div "3" at bounding box center [1041, 84] width 61 height 22
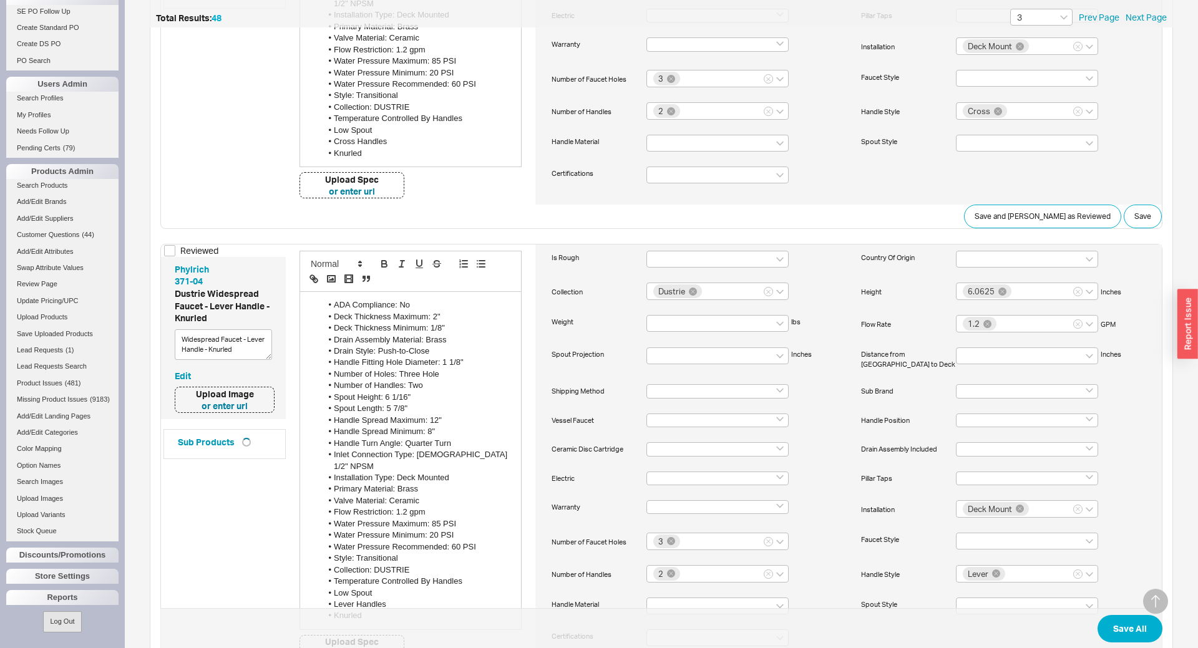
scroll to position [4130, 0]
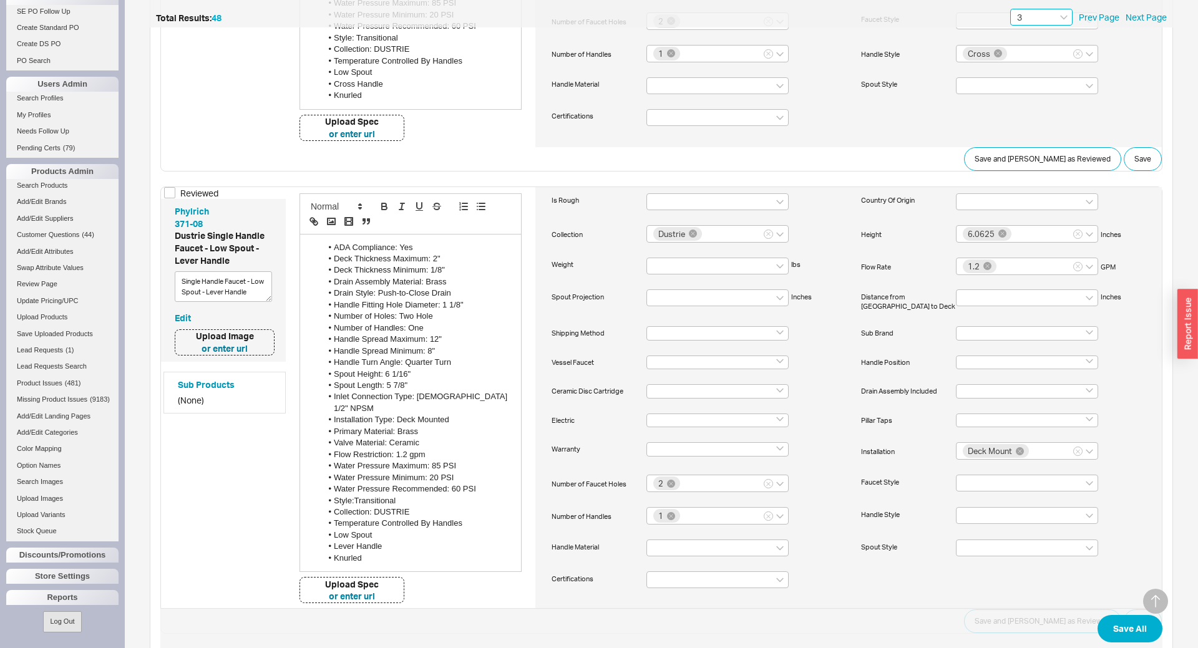
click at [1032, 9] on input "3" at bounding box center [1041, 17] width 62 height 17
click at [1029, 107] on div "4" at bounding box center [1041, 106] width 61 height 22
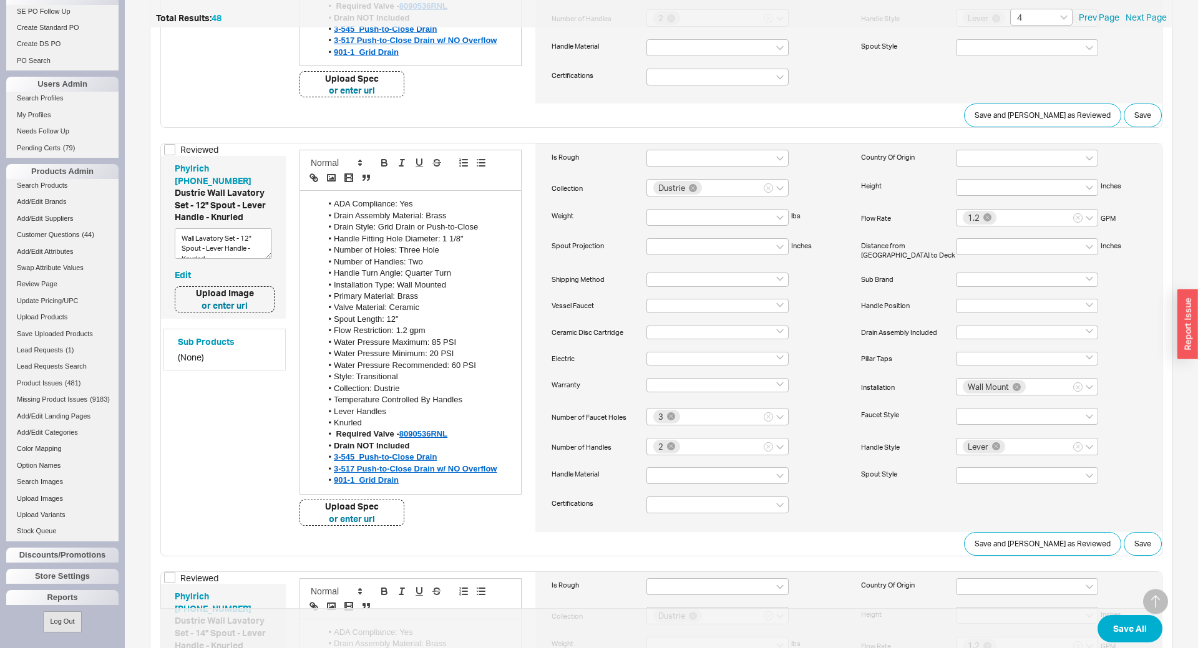
scroll to position [3992, 0]
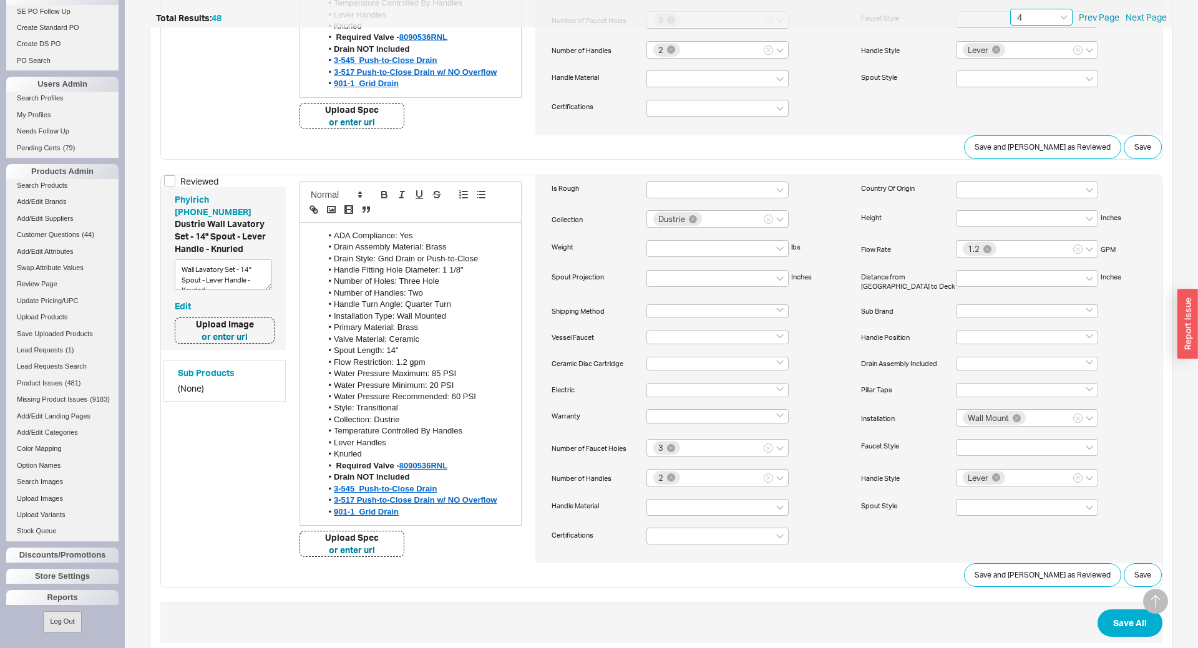
click at [1041, 24] on input "4" at bounding box center [1041, 17] width 62 height 17
click at [1033, 122] on div "5" at bounding box center [1041, 128] width 61 height 22
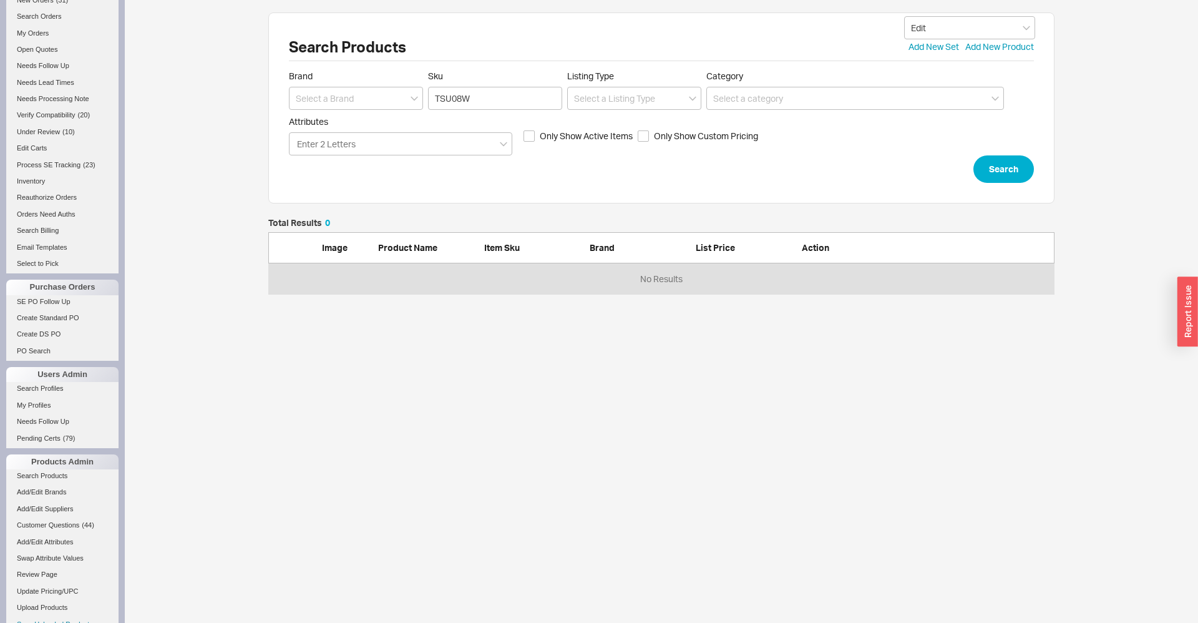
scroll to position [195, 0]
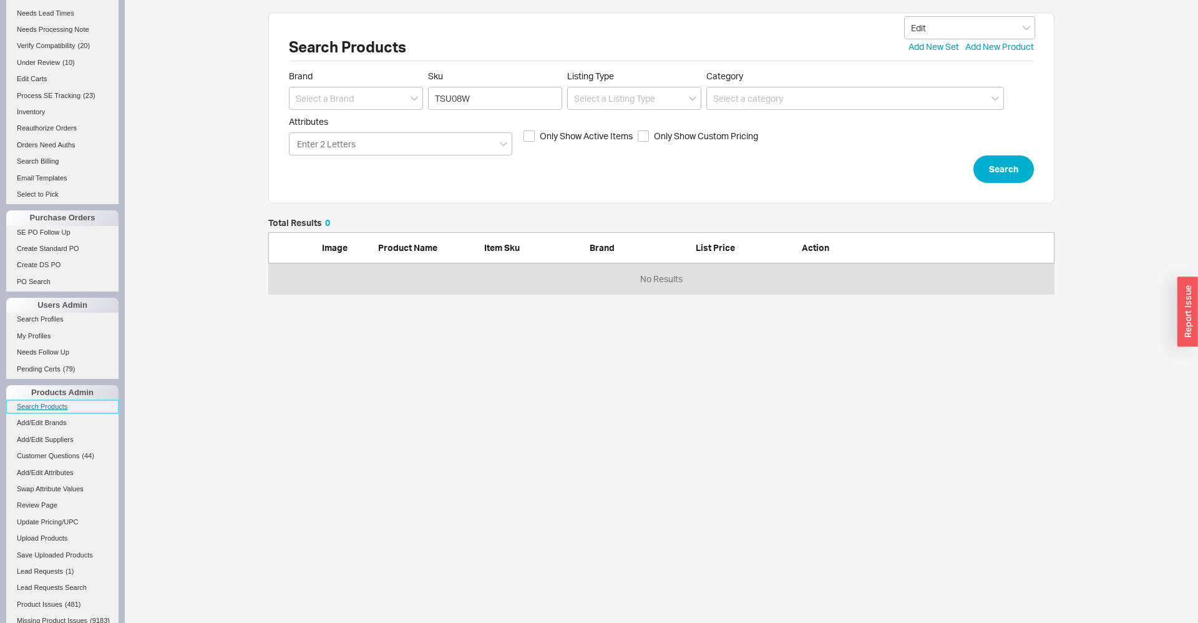
click at [22, 407] on link "Search Products" at bounding box center [62, 406] width 112 height 13
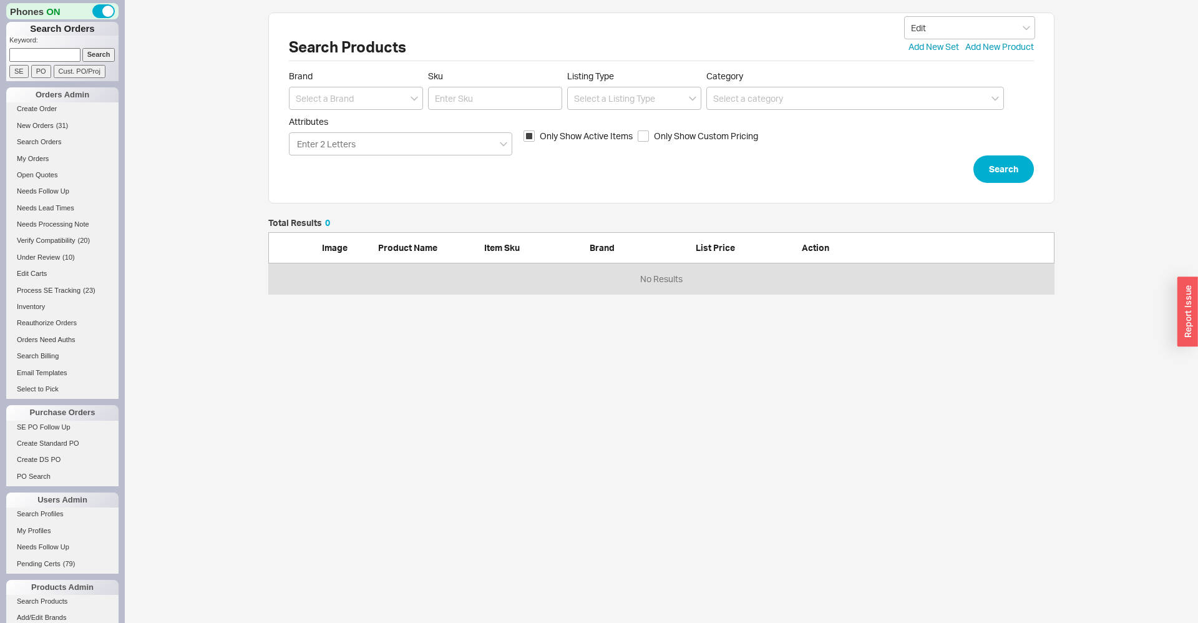
scroll to position [75, 786]
click at [454, 107] on input "Sku" at bounding box center [495, 98] width 134 height 23
paste input "988531"
type input "988531"
click at [26, 426] on link "SE PO Follow Up" at bounding box center [62, 427] width 112 height 13
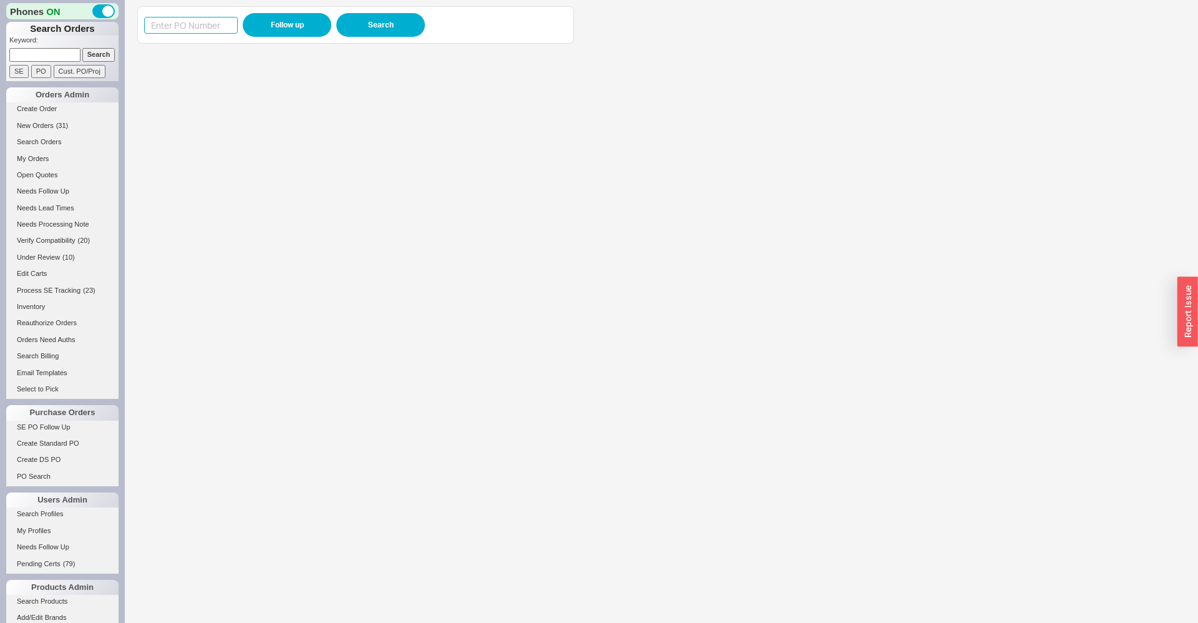
click at [221, 21] on input at bounding box center [191, 25] width 94 height 17
paste input "988531"
type input "988531"
click at [273, 21] on button "Follow up" at bounding box center [287, 25] width 89 height 24
click at [75, 59] on input at bounding box center [44, 54] width 71 height 13
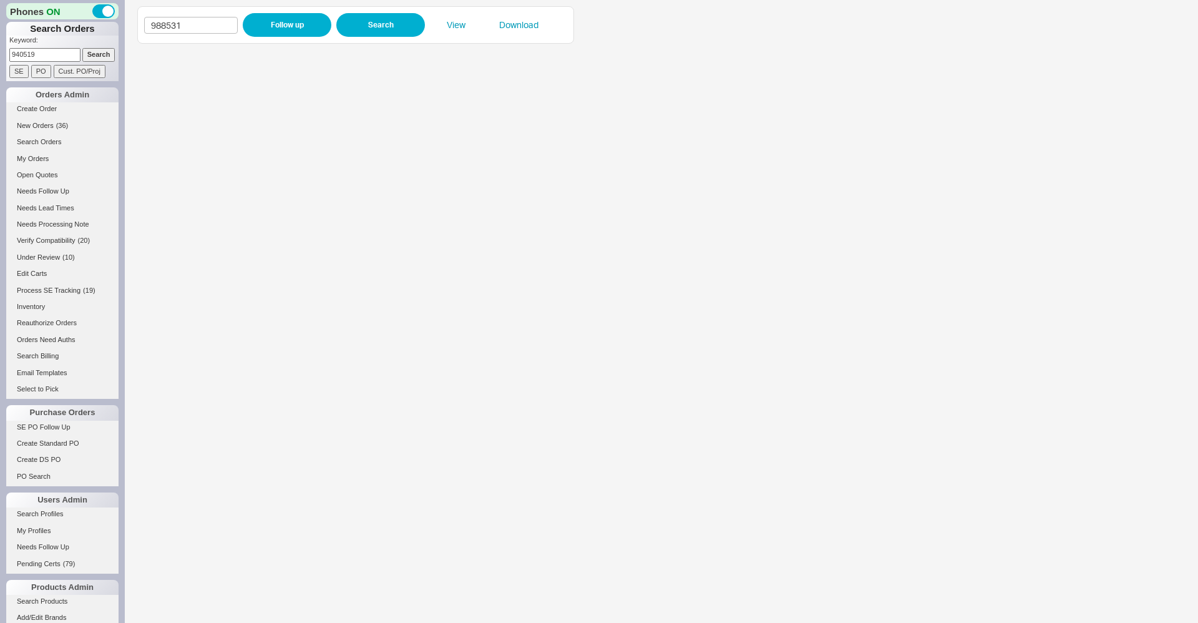
type input "940519"
click at [82, 48] on input "Search" at bounding box center [98, 54] width 33 height 13
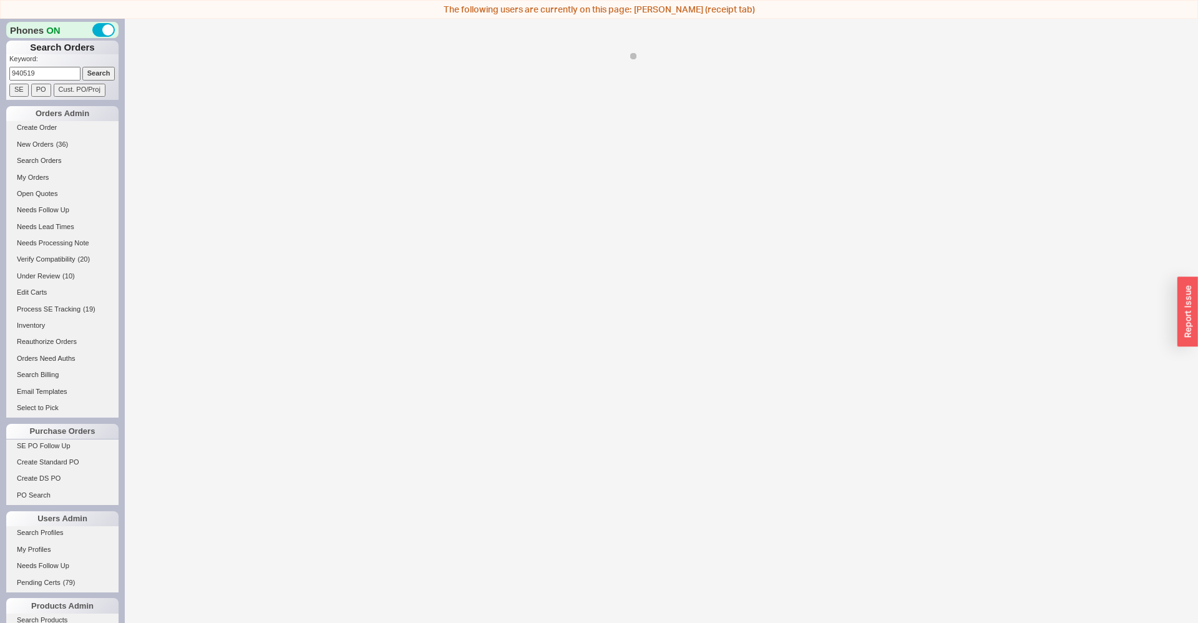
select select "*"
select select "LOW"
select select "3"
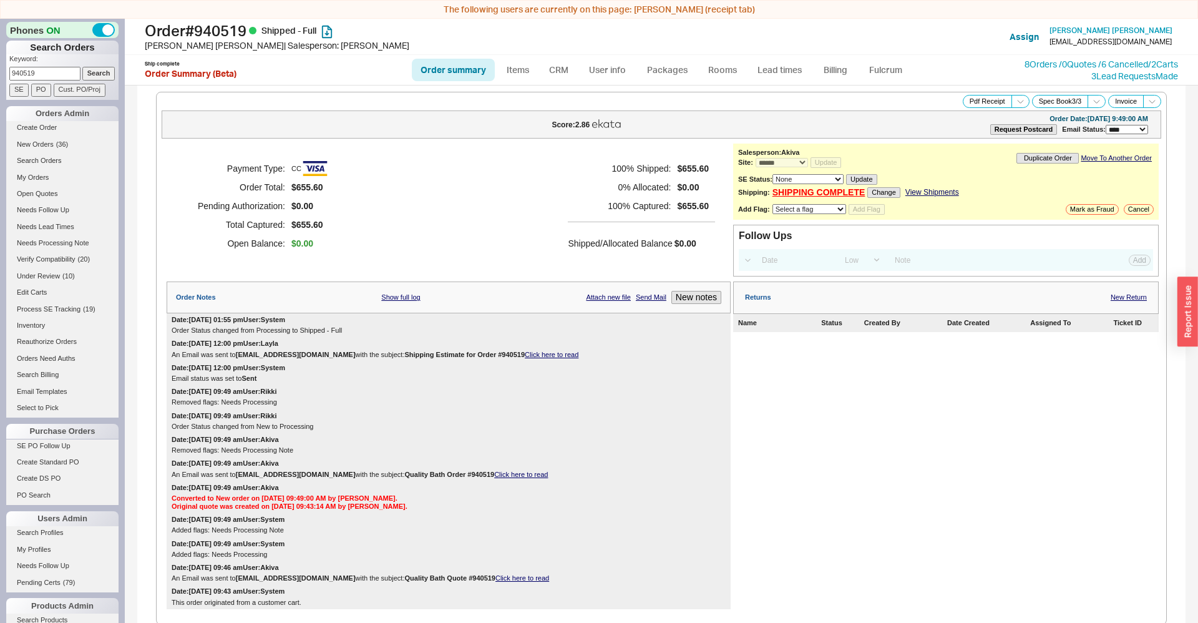
scroll to position [784, 0]
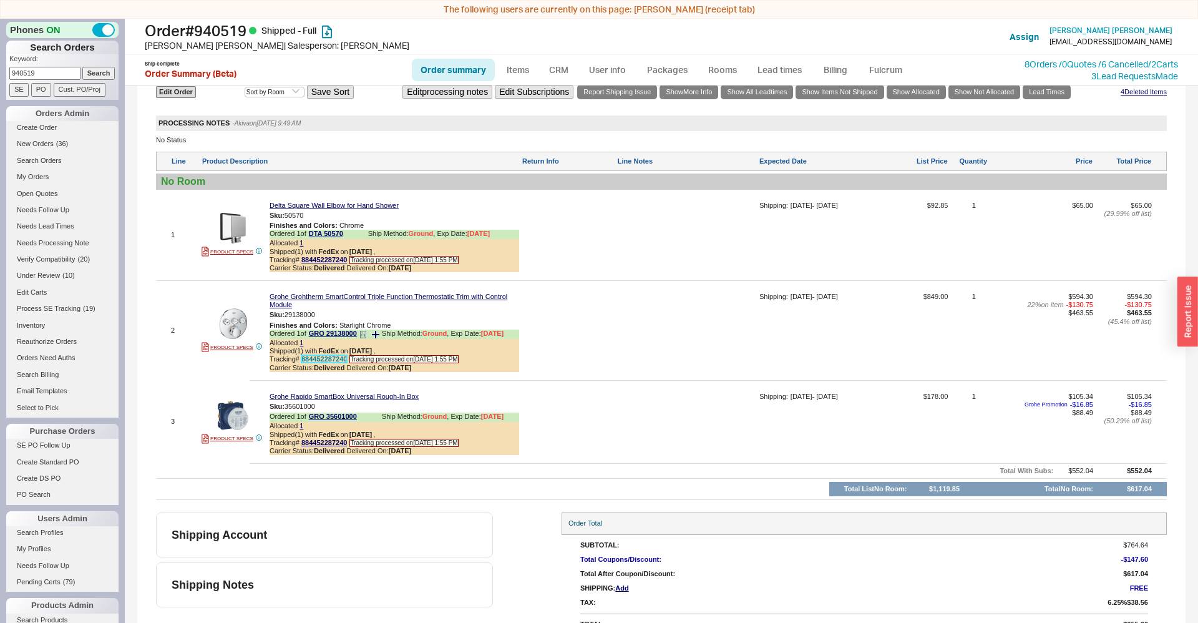
click at [328, 362] on link "884452287240" at bounding box center [324, 358] width 46 height 7
click at [323, 362] on link "884452287240" at bounding box center [324, 358] width 46 height 7
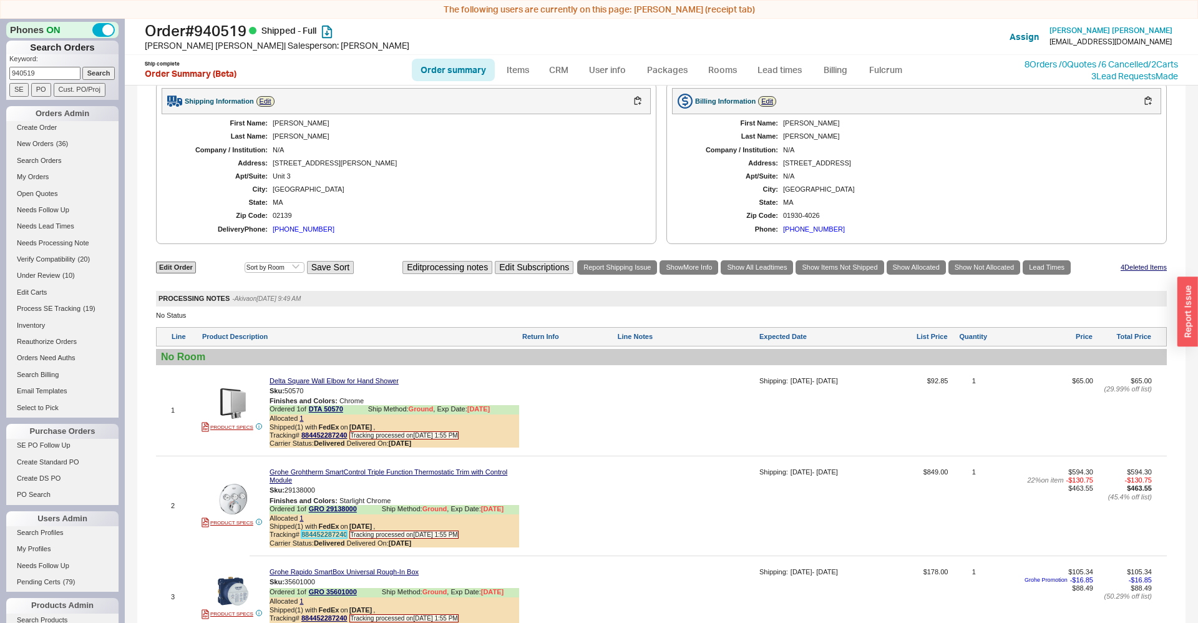
scroll to position [508, 0]
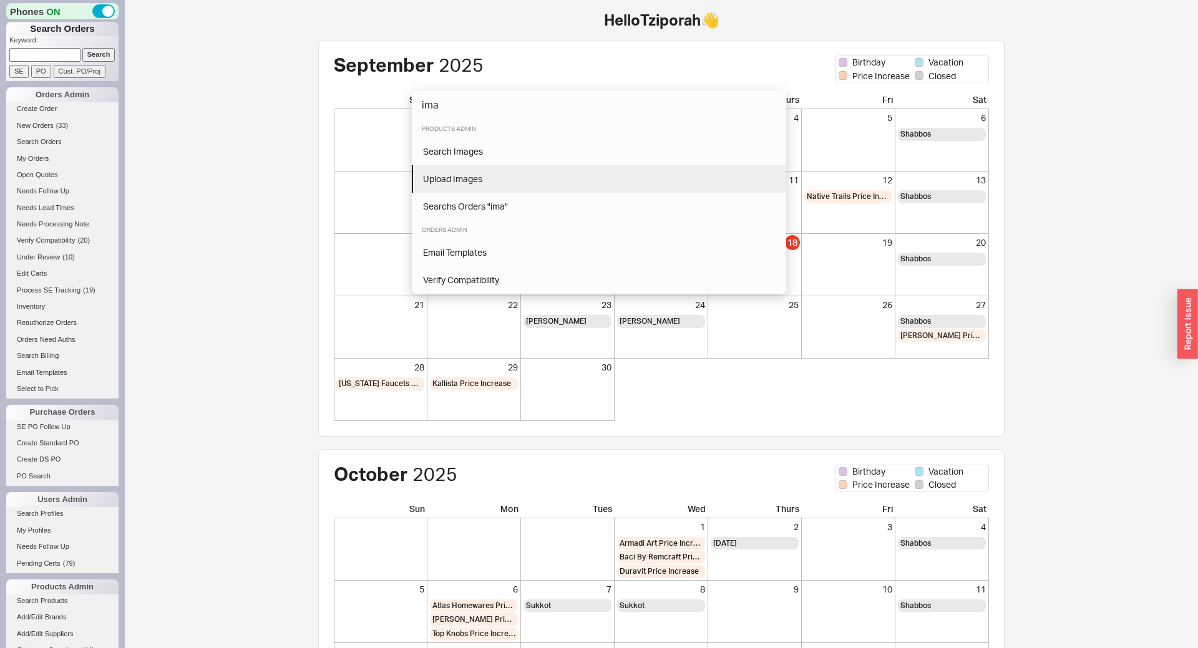
type input "ima"
click at [461, 175] on span "Upload Images" at bounding box center [452, 179] width 59 height 11
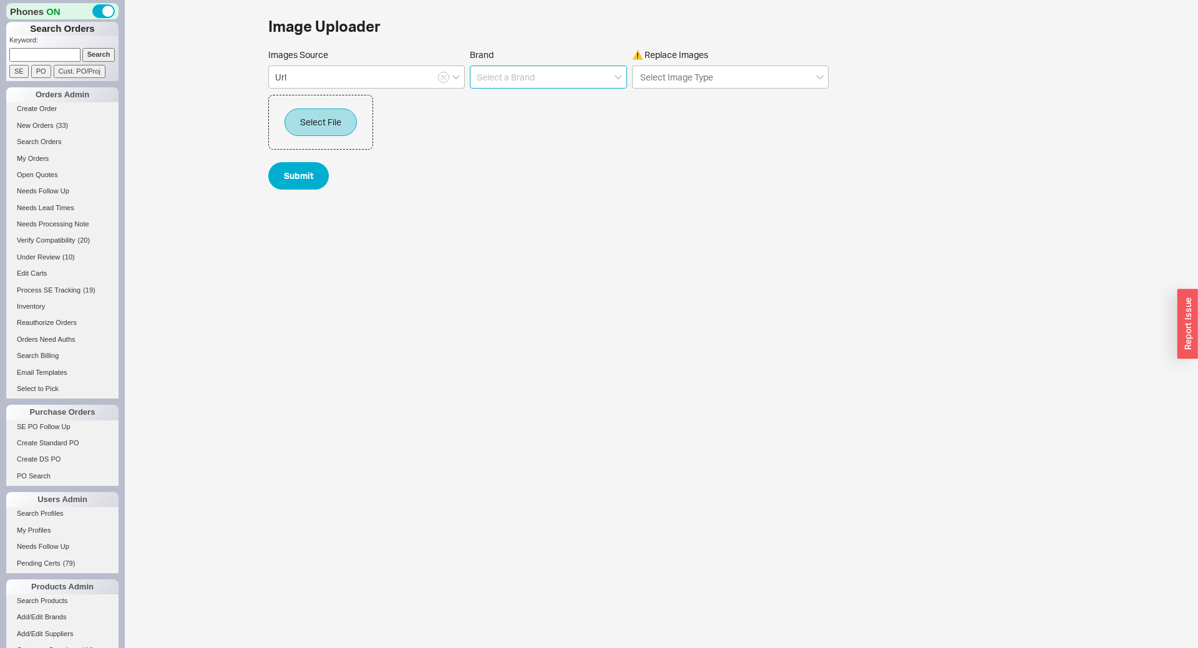
click at [516, 78] on input at bounding box center [548, 77] width 157 height 23
click at [485, 102] on div "Phylrich" at bounding box center [548, 103] width 156 height 22
type input "Phylrich"
click at [325, 117] on button "Select File" at bounding box center [320, 122] width 72 height 27
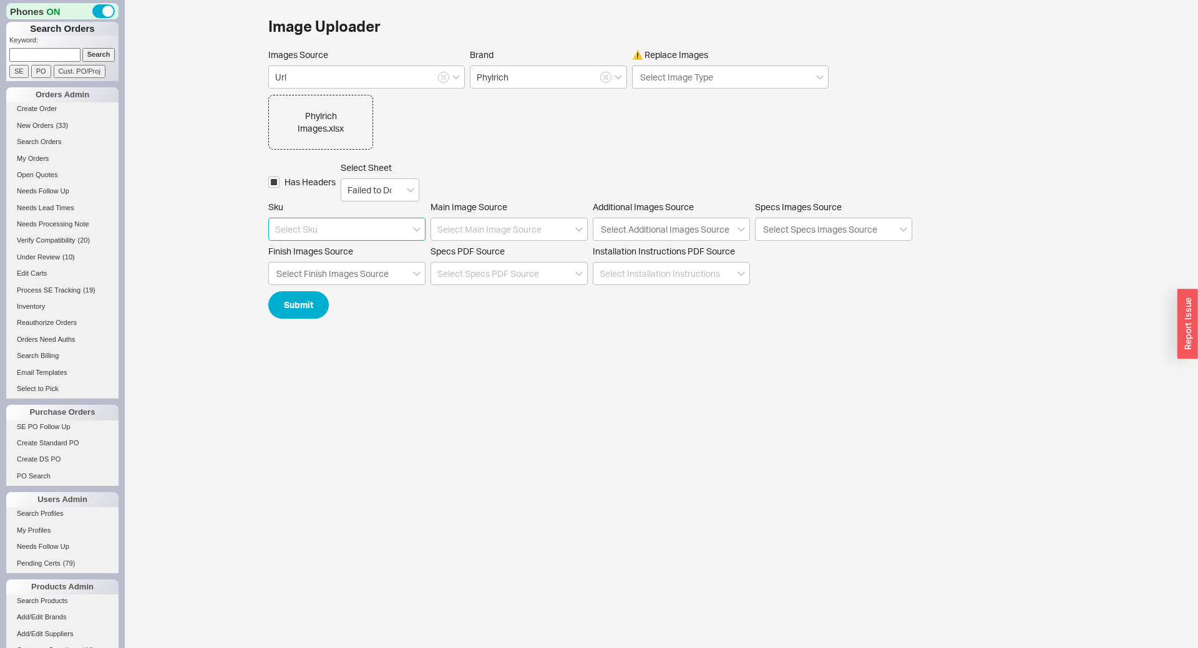
click at [356, 238] on input at bounding box center [346, 229] width 157 height 23
click at [341, 259] on div "Sku" at bounding box center [347, 255] width 156 height 22
type input "Sku"
click at [475, 234] on input at bounding box center [508, 229] width 157 height 23
click at [490, 303] on div "Image - correct" at bounding box center [509, 299] width 156 height 22
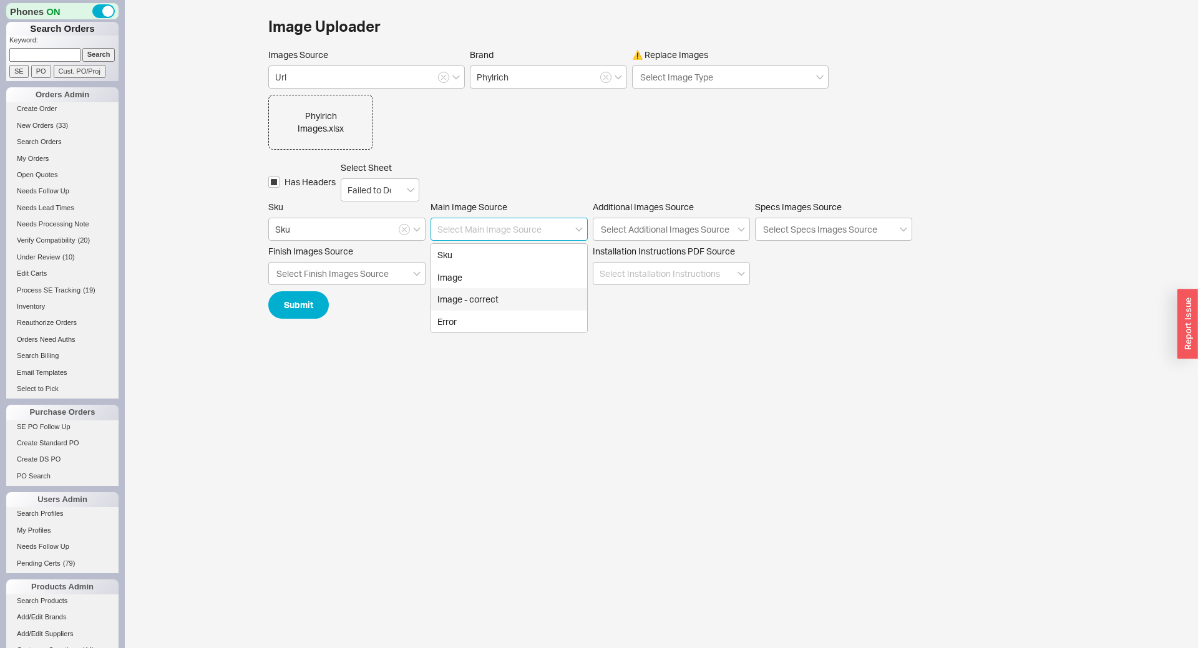
type input "Image - correct"
click at [308, 301] on button "Submit" at bounding box center [298, 304] width 61 height 27
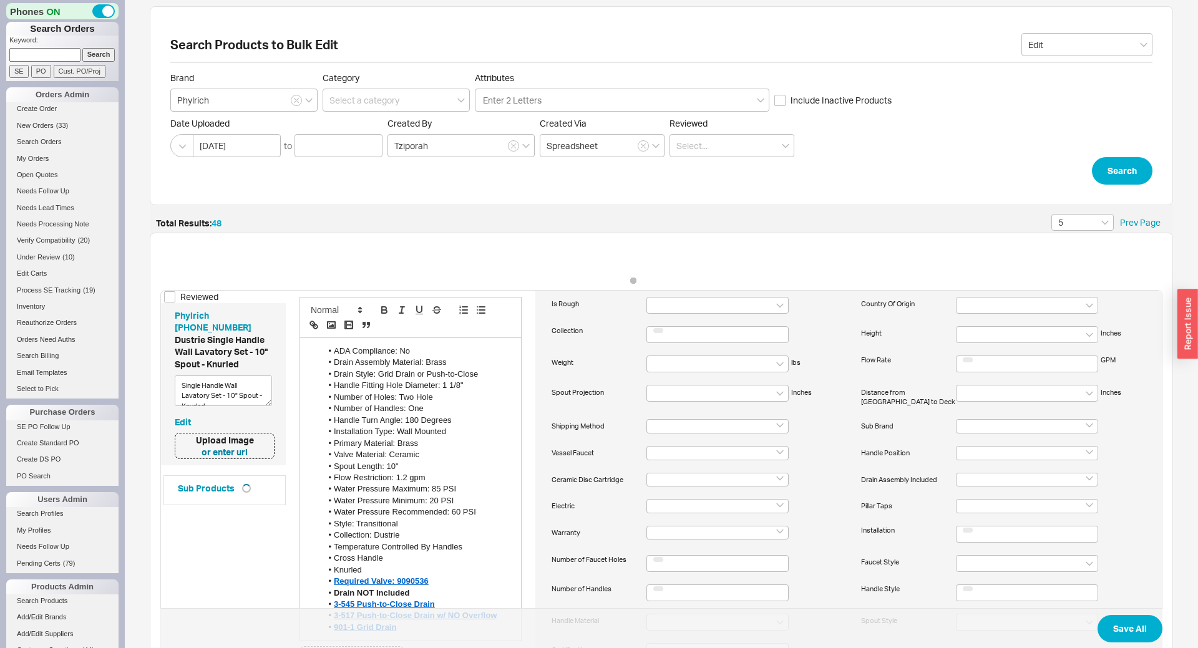
scroll to position [416, 0]
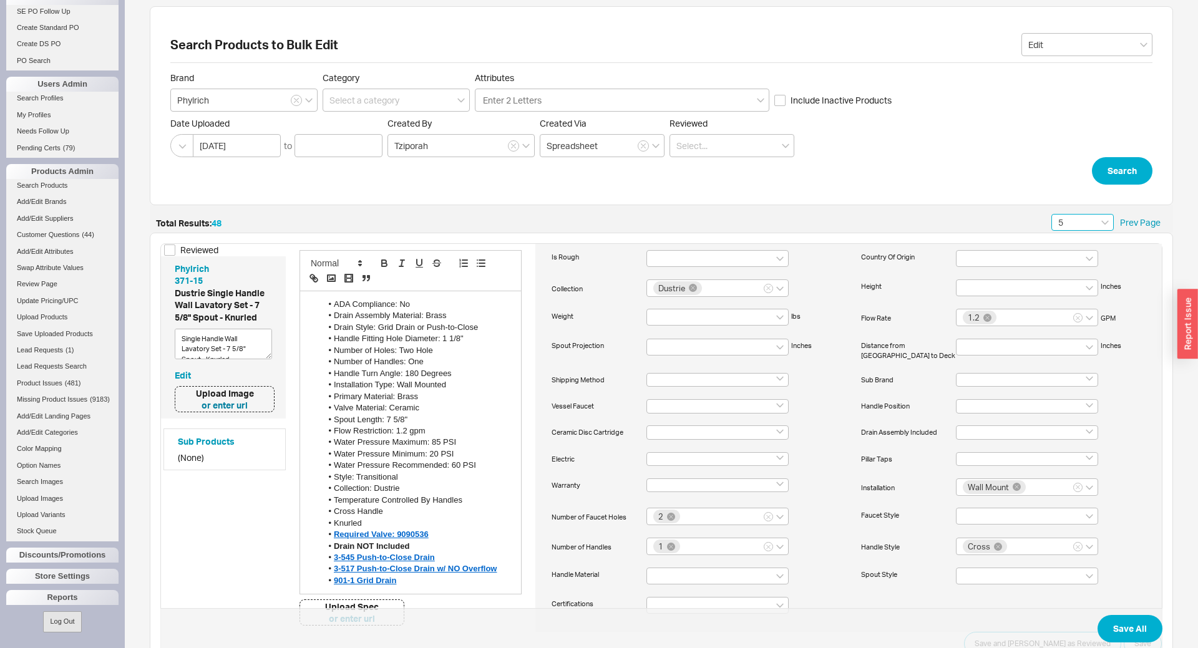
click at [1073, 225] on input "5" at bounding box center [1082, 222] width 62 height 17
click at [1069, 245] on div "1" at bounding box center [1082, 245] width 61 height 22
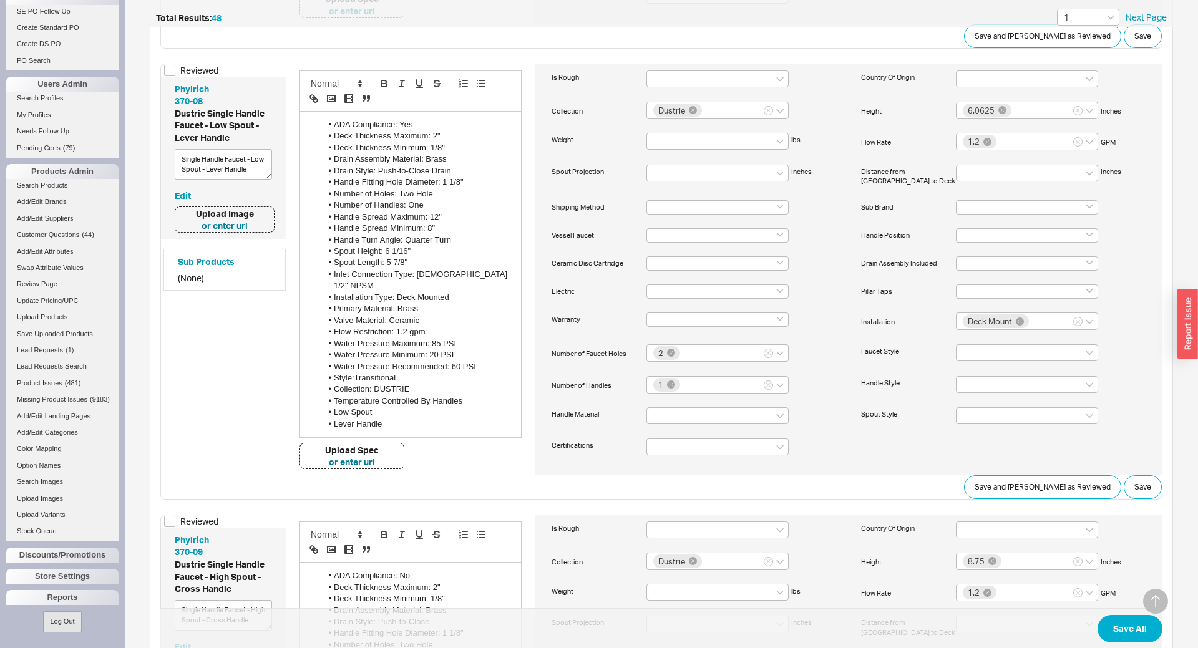
scroll to position [4083, 0]
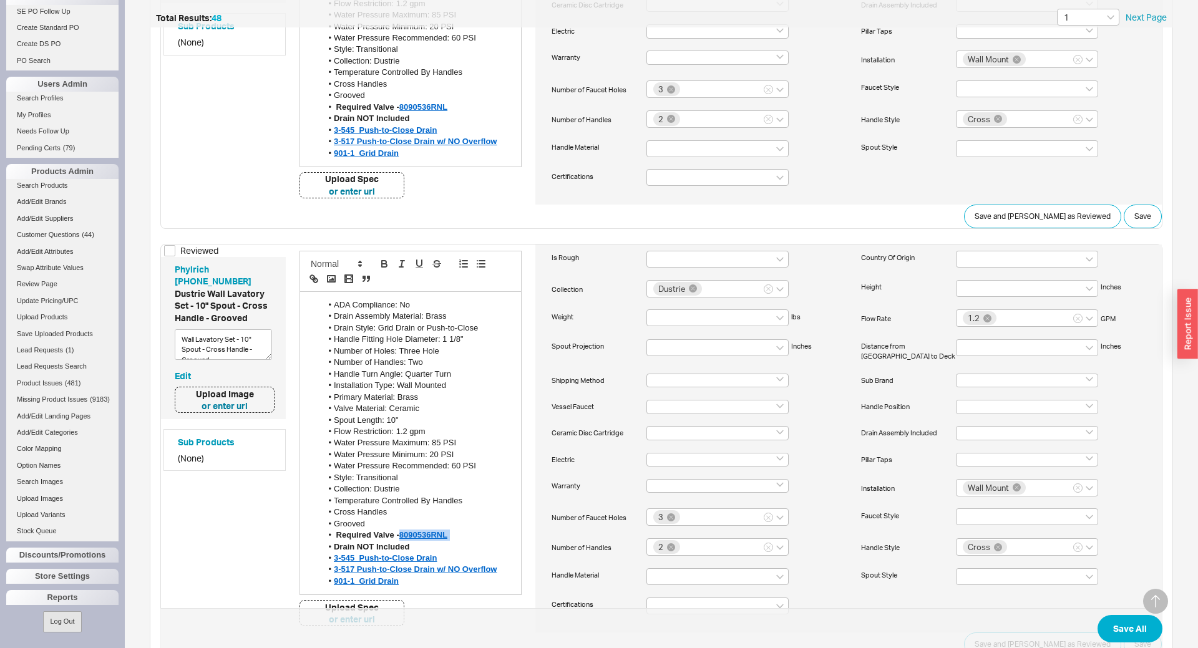
drag, startPoint x: 462, startPoint y: 446, endPoint x: 400, endPoint y: 444, distance: 61.8
copy li "8090536RNL"
click at [212, 436] on link "Sub Products" at bounding box center [206, 442] width 57 height 12
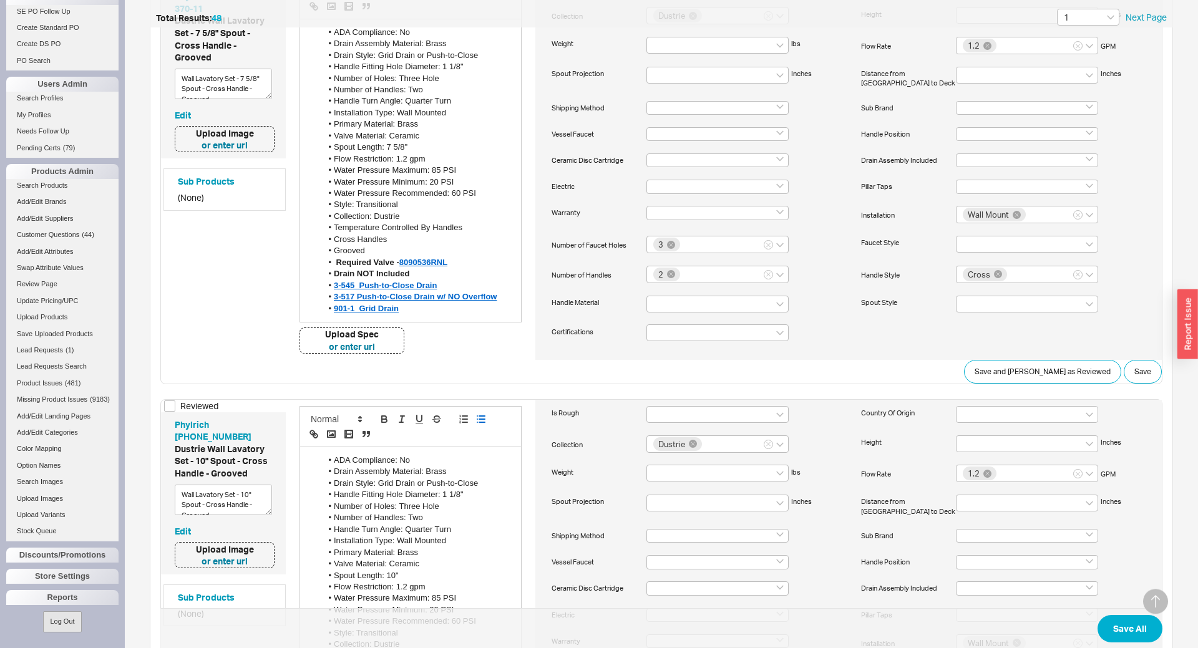
scroll to position [3808, 0]
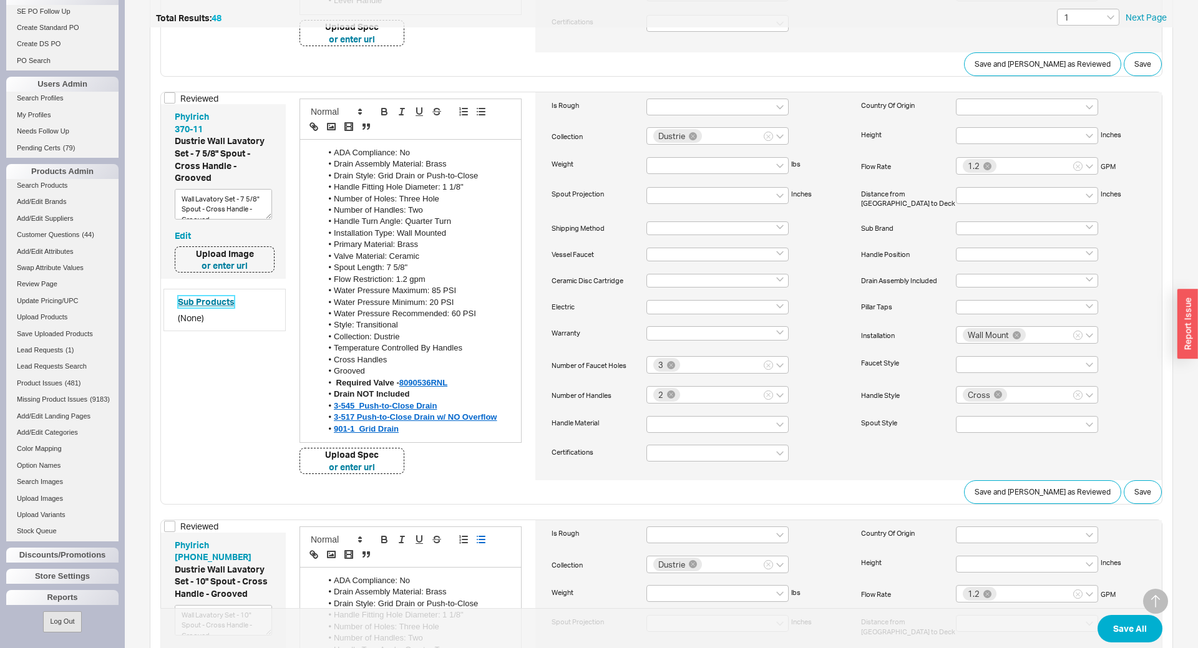
click at [215, 296] on link "Sub Products" at bounding box center [206, 302] width 57 height 12
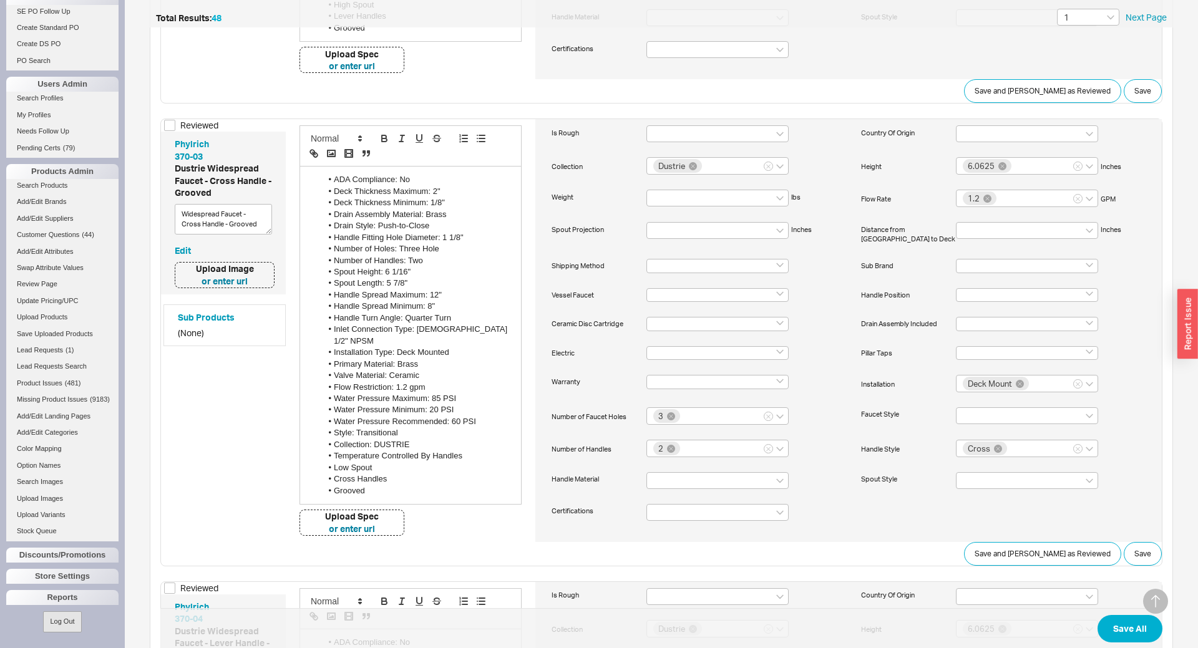
scroll to position [0, 0]
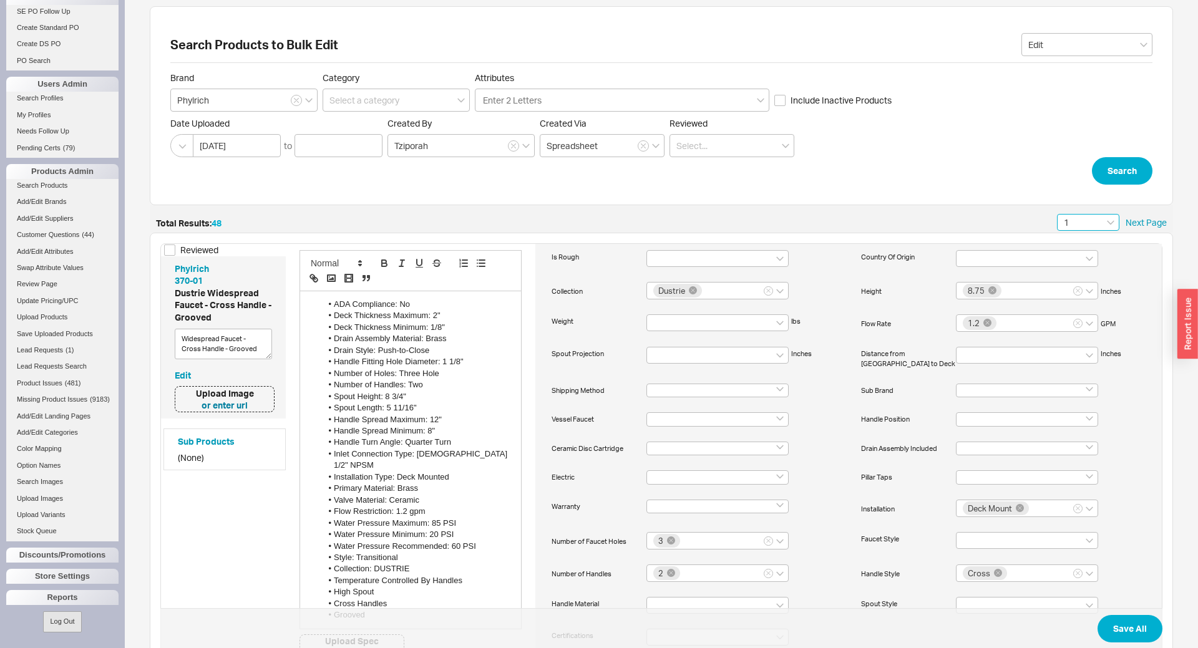
click at [1097, 224] on input "1" at bounding box center [1088, 222] width 62 height 17
click at [1089, 265] on div "2" at bounding box center [1088, 267] width 61 height 22
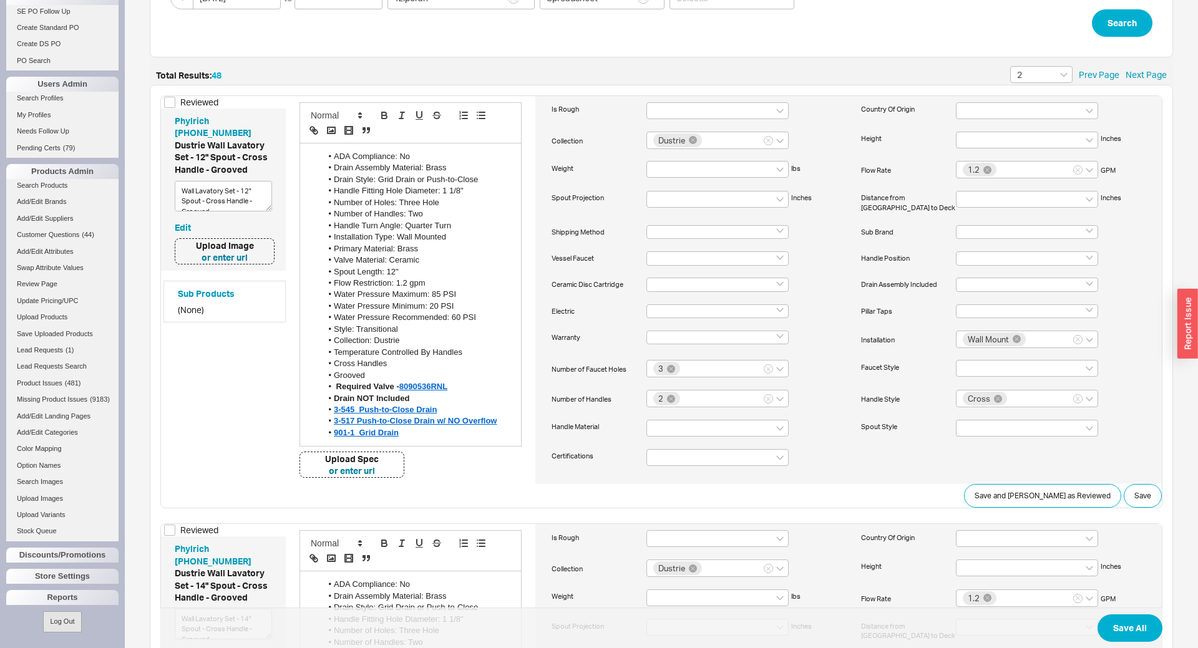
scroll to position [276, 0]
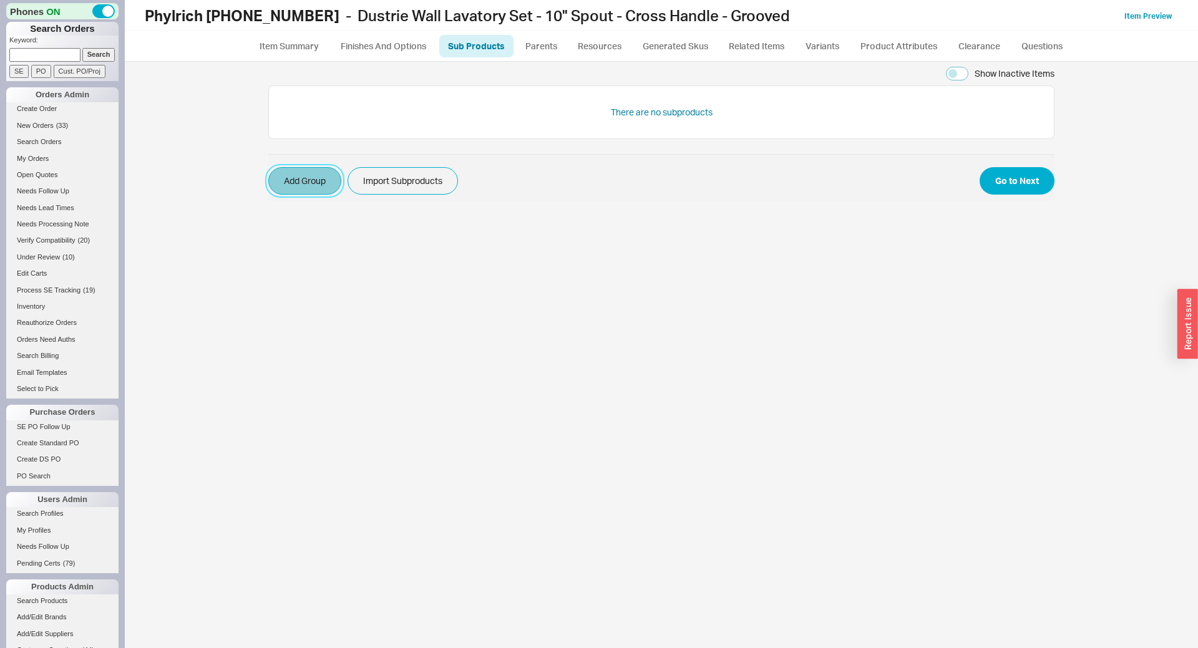
click at [309, 182] on button "Add Group" at bounding box center [304, 180] width 73 height 27
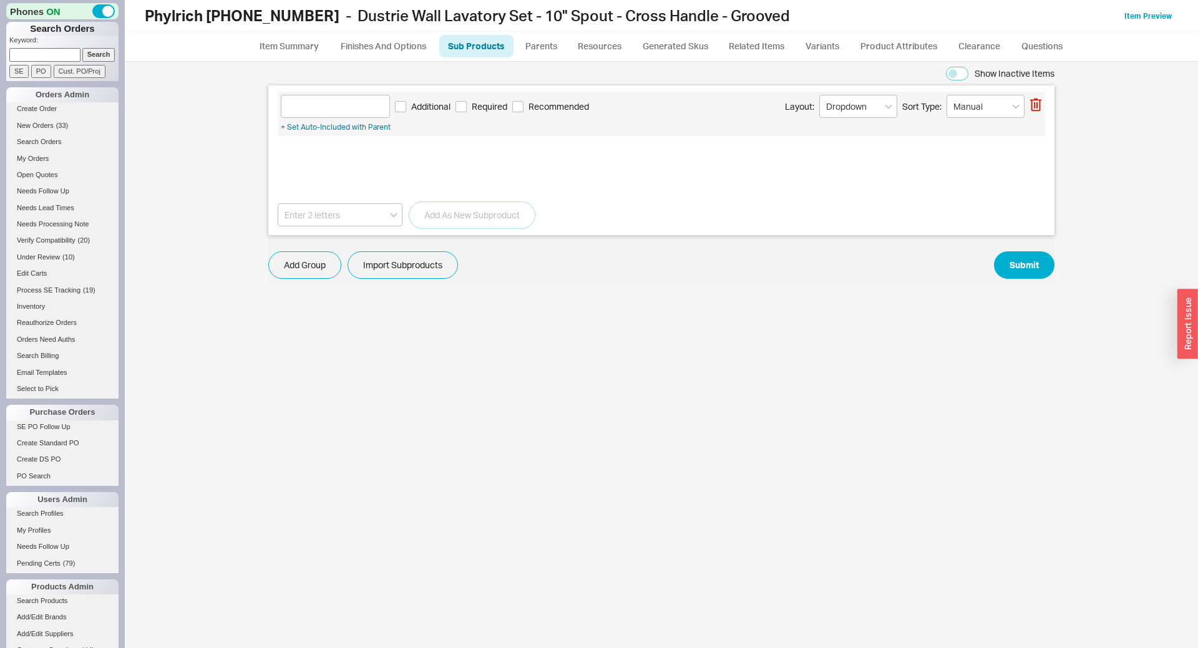
click at [368, 195] on div "Add As New Subproduct" at bounding box center [661, 209] width 767 height 40
click at [336, 215] on input at bounding box center [340, 214] width 125 height 23
paste input "8090536RNL"
click at [369, 236] on div "Phylrich 8090536RNL" at bounding box center [340, 241] width 124 height 22
type input "Phylrich 8090536RNL"
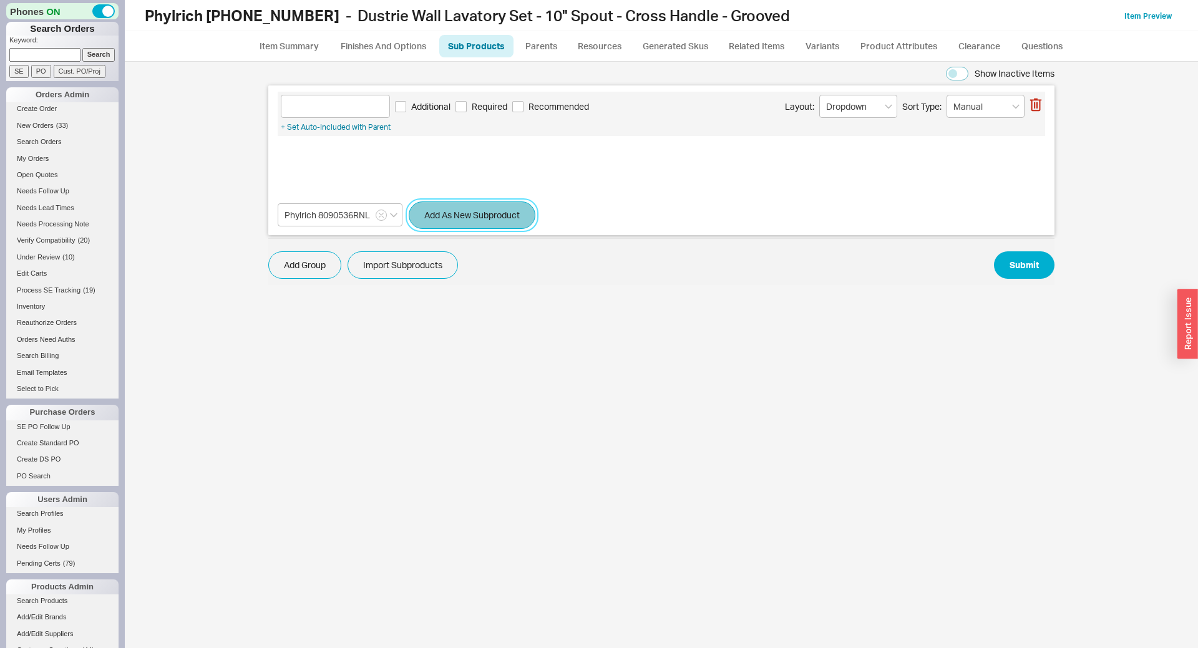
click at [437, 226] on button "Add As New Subproduct" at bounding box center [472, 215] width 127 height 27
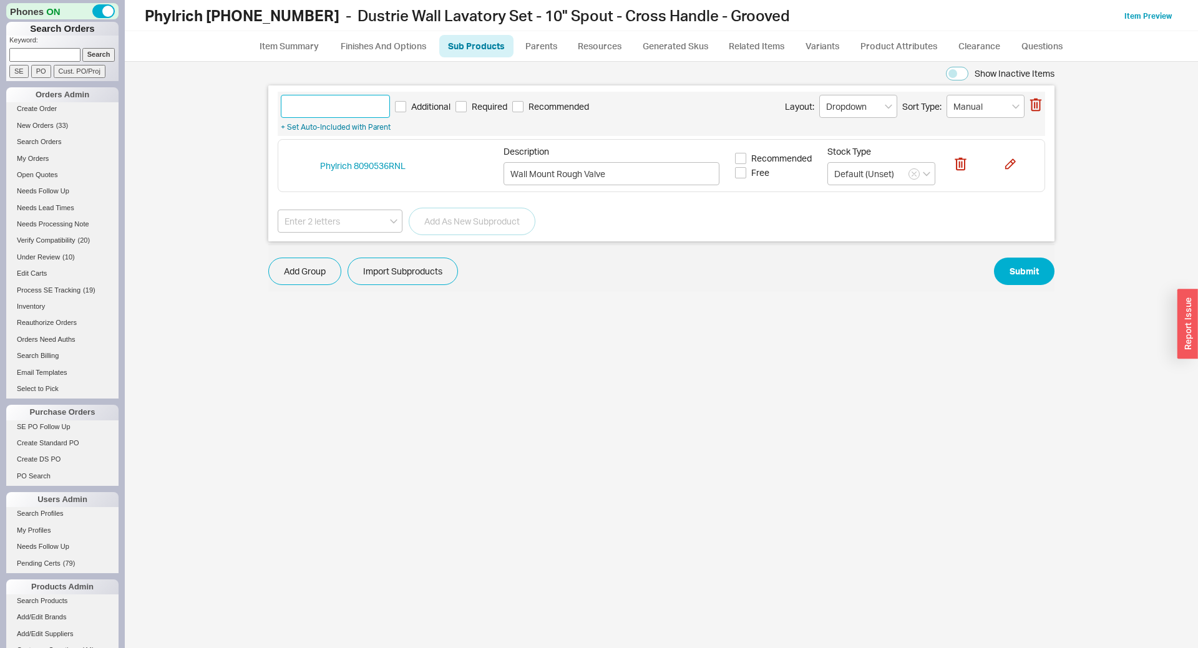
click at [344, 107] on input at bounding box center [335, 106] width 109 height 23
type input "E"
click at [491, 105] on span "Required" at bounding box center [490, 106] width 36 height 12
type input "Rough"
click at [467, 105] on input "Required" at bounding box center [460, 106] width 11 height 11
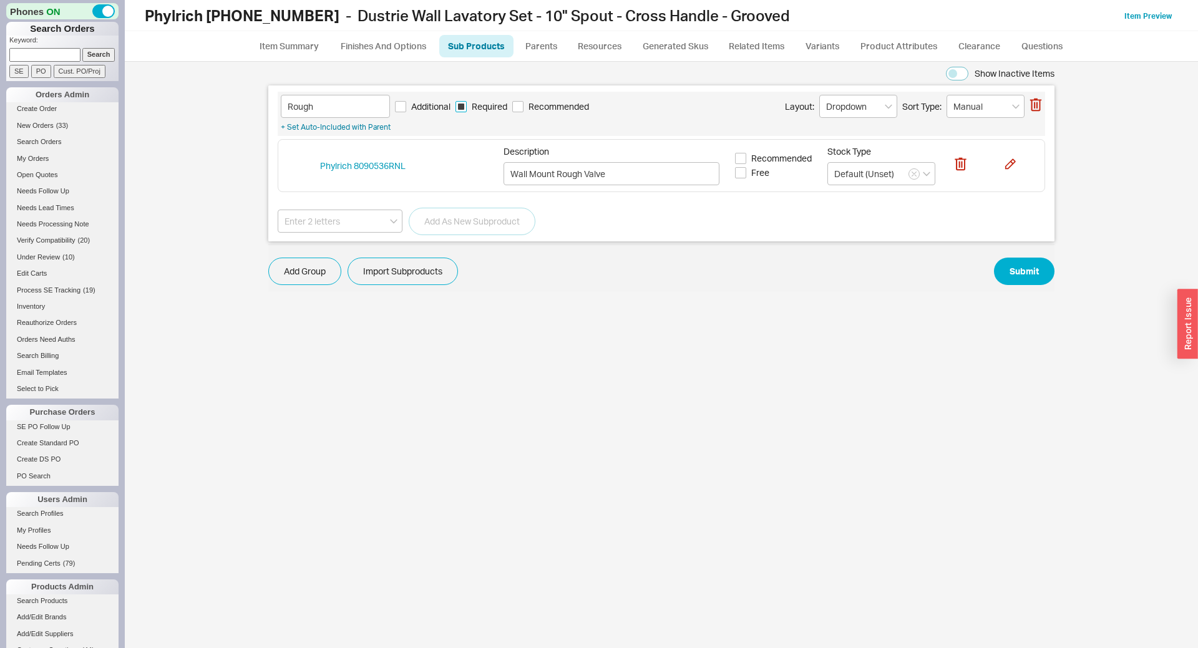
checkbox input "true"
click at [1039, 265] on button "Submit" at bounding box center [1024, 271] width 61 height 27
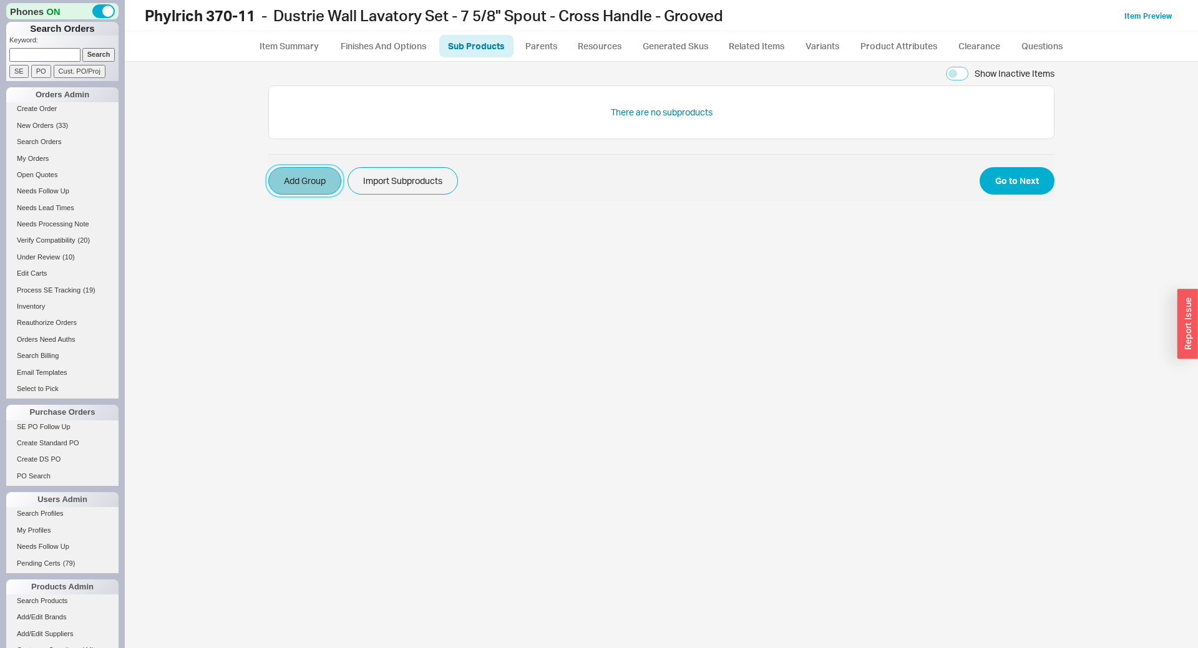
click at [304, 175] on button "Add Group" at bounding box center [304, 180] width 73 height 27
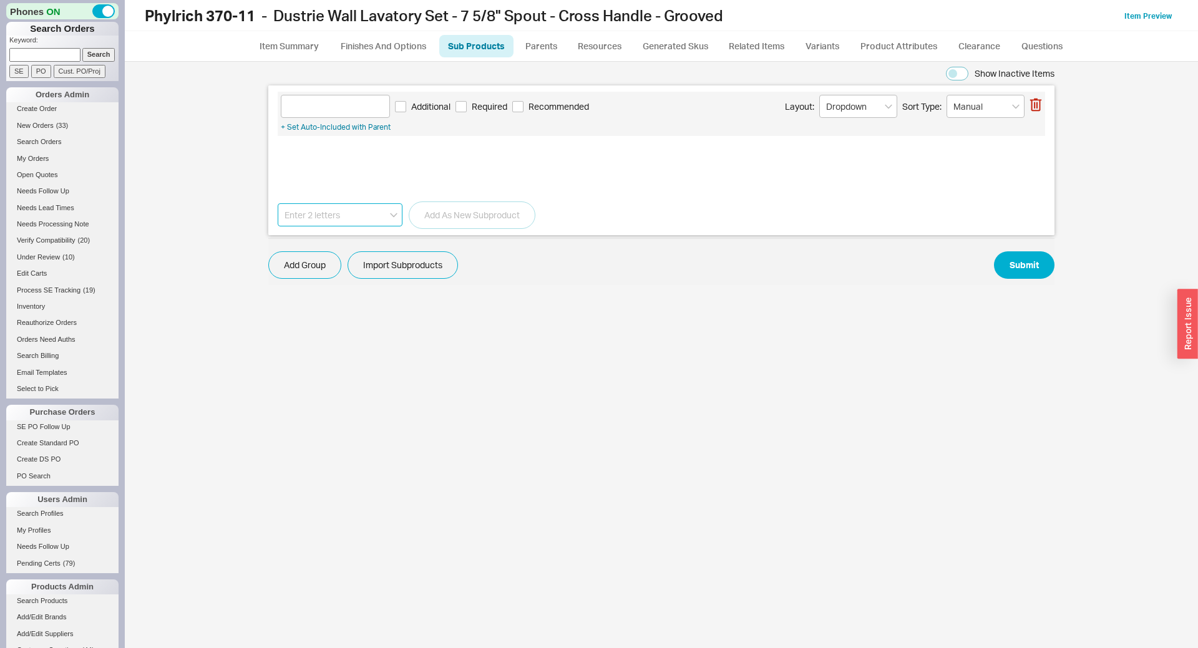
click at [356, 213] on input at bounding box center [340, 214] width 125 height 23
paste input "8090536RNL"
drag, startPoint x: 314, startPoint y: 212, endPoint x: 175, endPoint y: 200, distance: 139.6
click at [278, 203] on input "8090536RNL" at bounding box center [340, 214] width 125 height 23
click at [336, 210] on input "8090536RNL" at bounding box center [340, 214] width 125 height 23
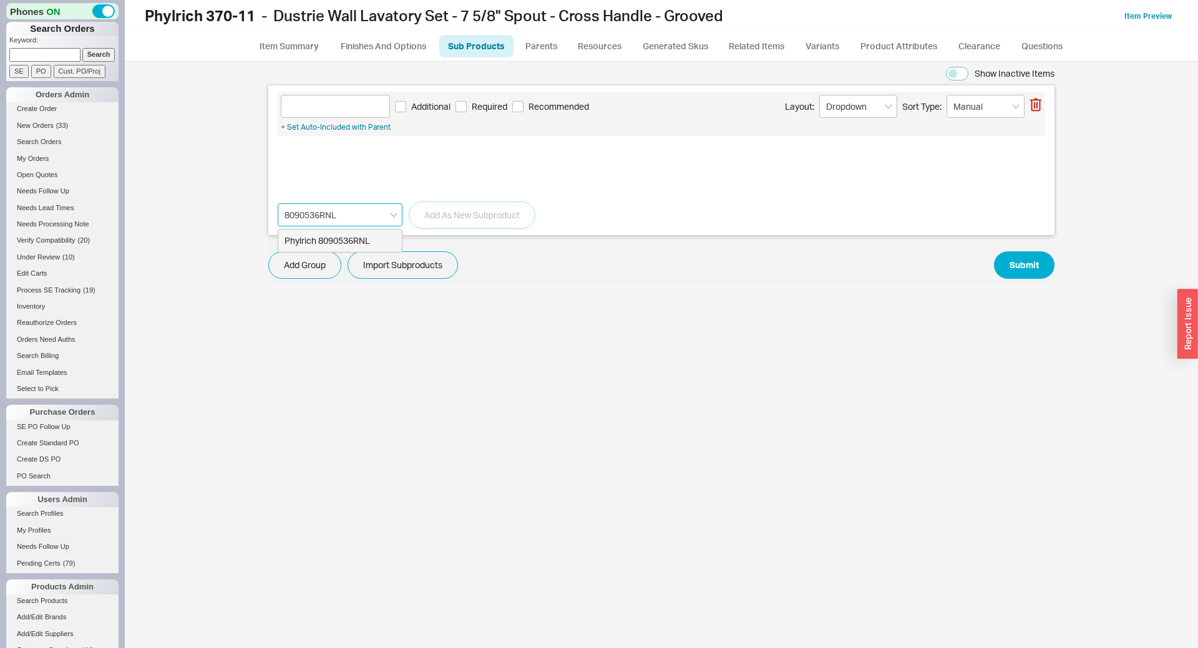
click at [345, 241] on div "Phylrich 8090536RNL" at bounding box center [340, 241] width 124 height 22
type input "Phylrich 8090536RNL"
click at [444, 214] on button "Add As New Subproduct" at bounding box center [472, 215] width 127 height 27
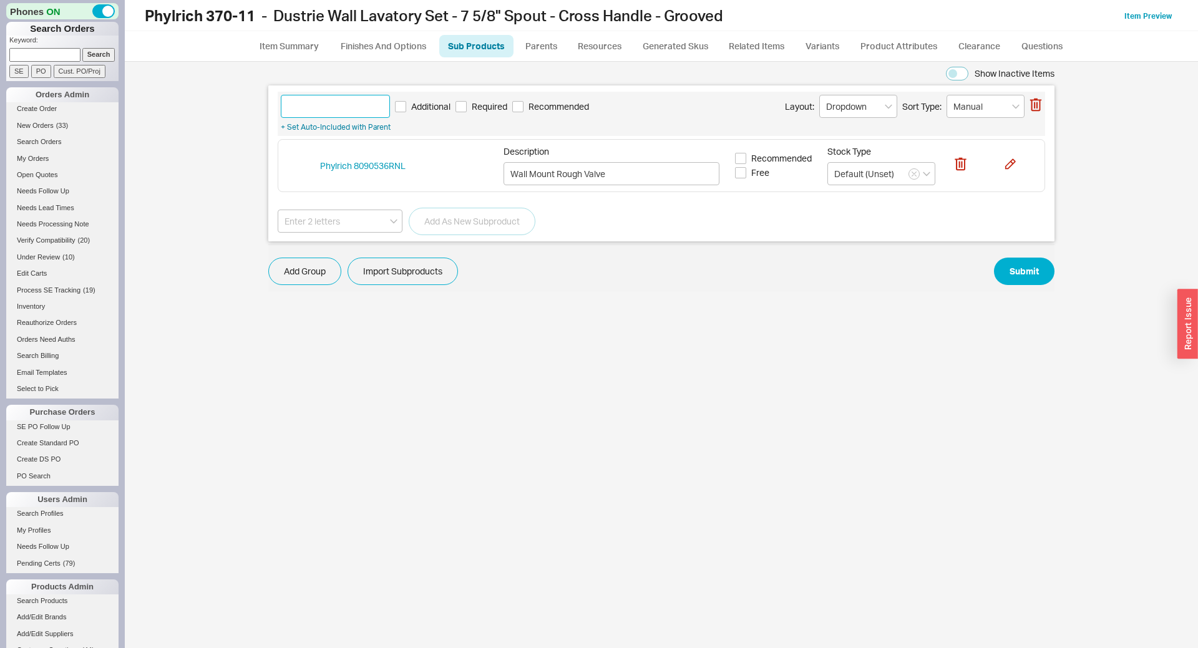
click at [334, 114] on input at bounding box center [335, 106] width 109 height 23
click at [299, 107] on input "Roigh" at bounding box center [335, 106] width 109 height 23
click at [449, 110] on span "Additional" at bounding box center [430, 106] width 39 height 12
type input "Rough"
click at [406, 110] on input "Additional" at bounding box center [400, 106] width 11 height 11
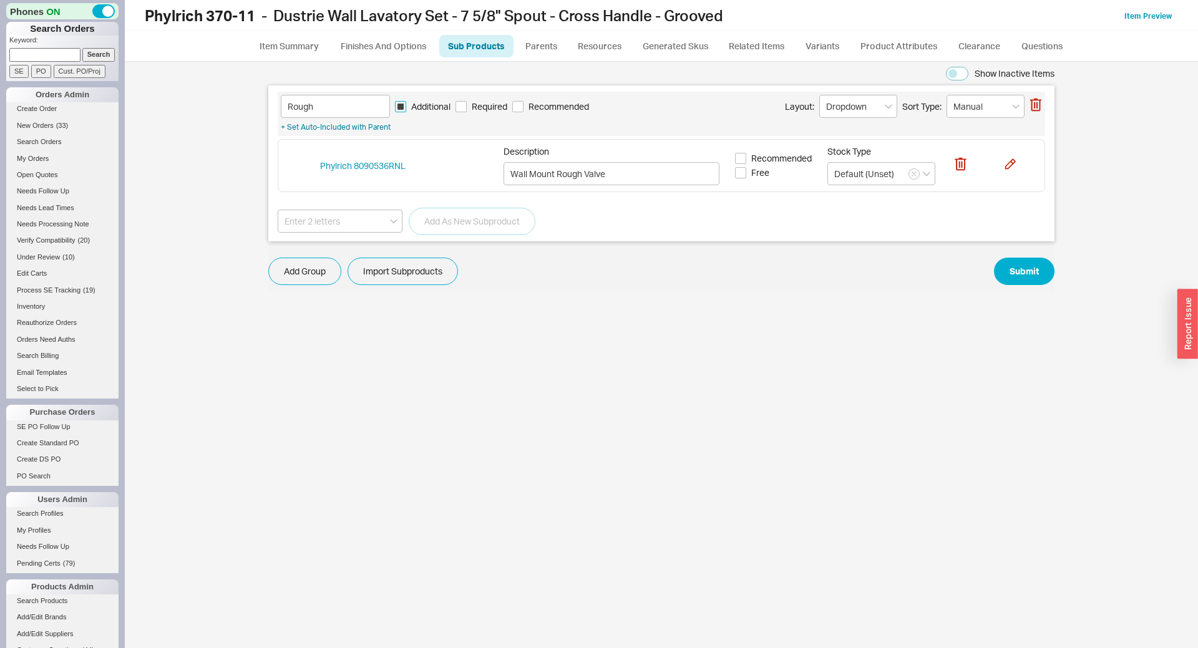
checkbox input "true"
click at [465, 104] on input "Required" at bounding box center [460, 106] width 11 height 11
click at [1008, 277] on button "Submit" at bounding box center [1024, 271] width 61 height 27
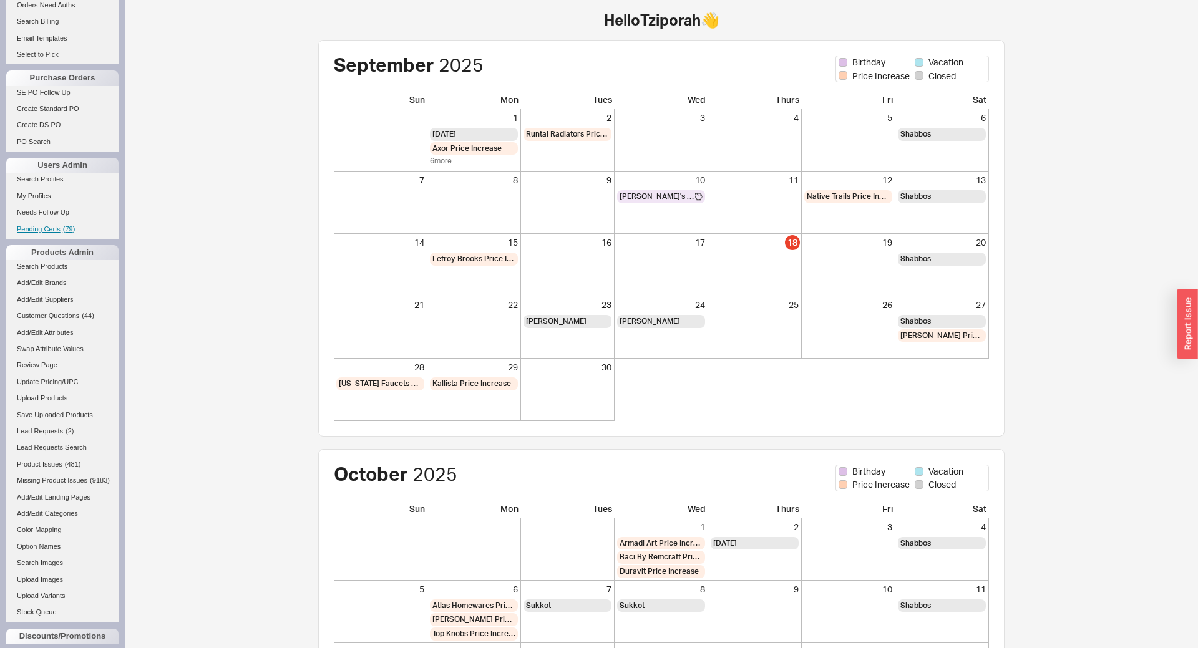
scroll to position [389, 0]
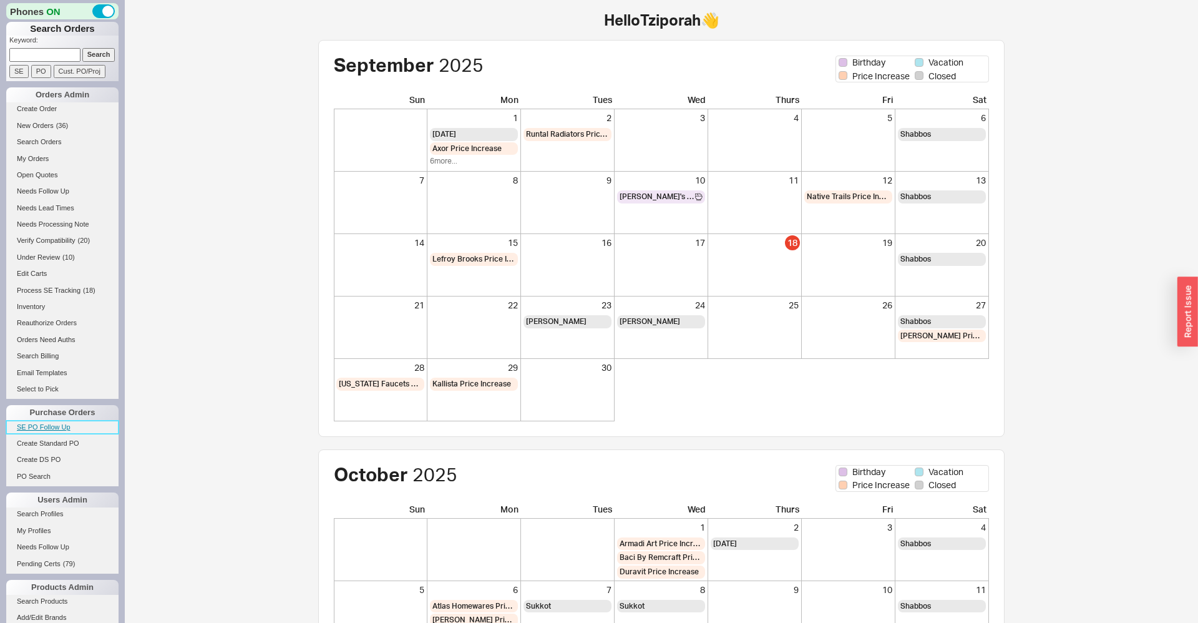
click at [17, 432] on link "SE PO Follow Up" at bounding box center [62, 427] width 112 height 13
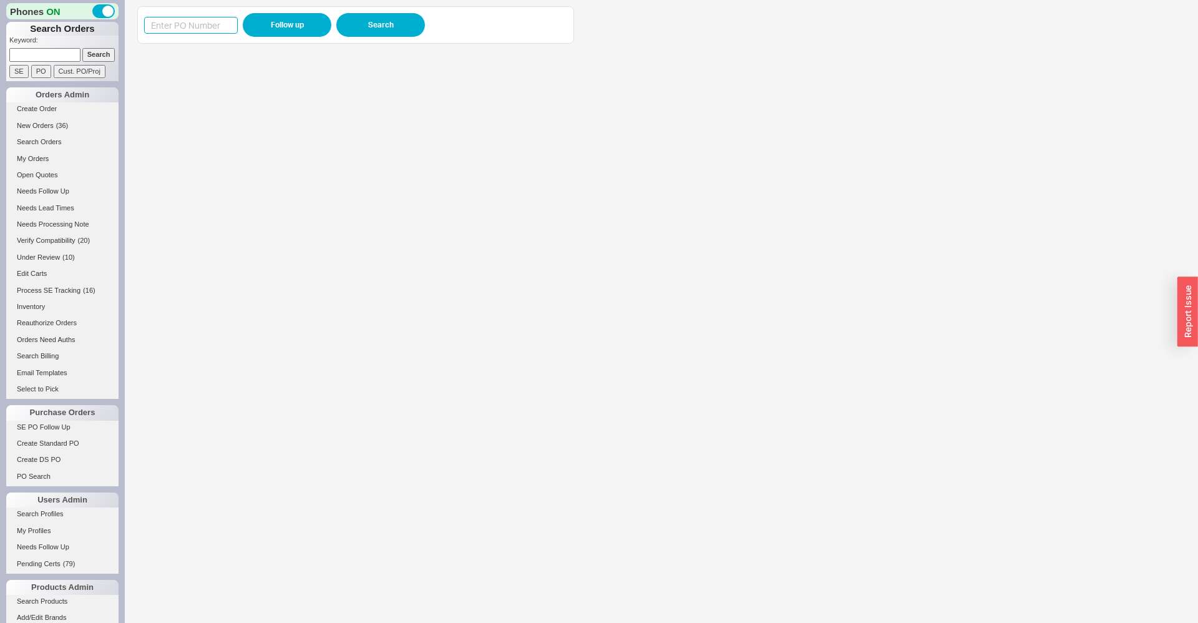
click at [190, 28] on input at bounding box center [191, 25] width 94 height 17
paste input "988522"
type input "988522"
click at [275, 30] on button "Follow up" at bounding box center [287, 25] width 89 height 24
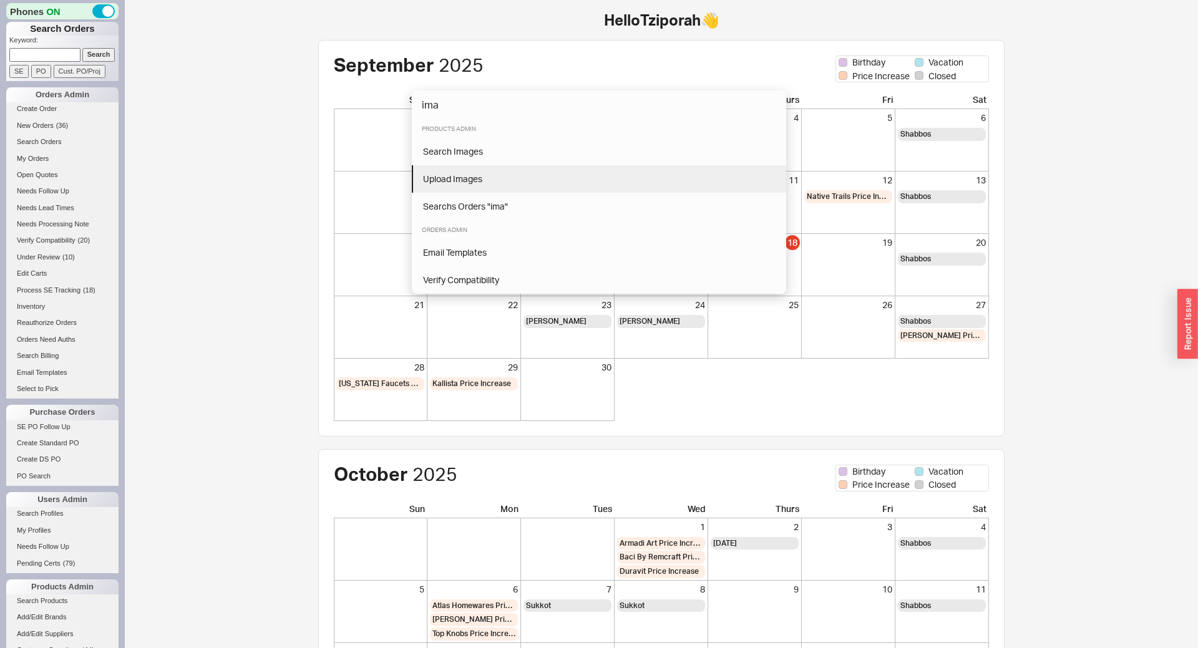
type input "ima"
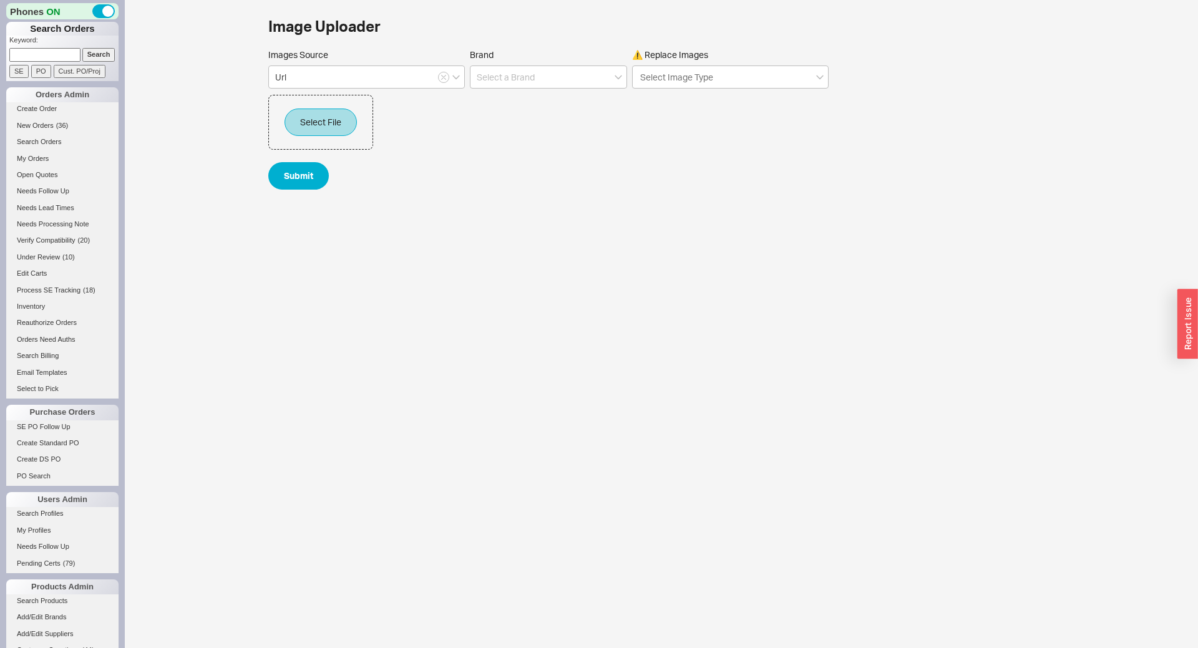
click at [604, 64] on div "Brand" at bounding box center [548, 68] width 157 height 39
click at [575, 72] on input at bounding box center [548, 77] width 157 height 23
click at [586, 98] on div "Phylrich" at bounding box center [548, 103] width 156 height 22
type input "Phylrich"
click at [339, 105] on div "Select File" at bounding box center [320, 122] width 105 height 55
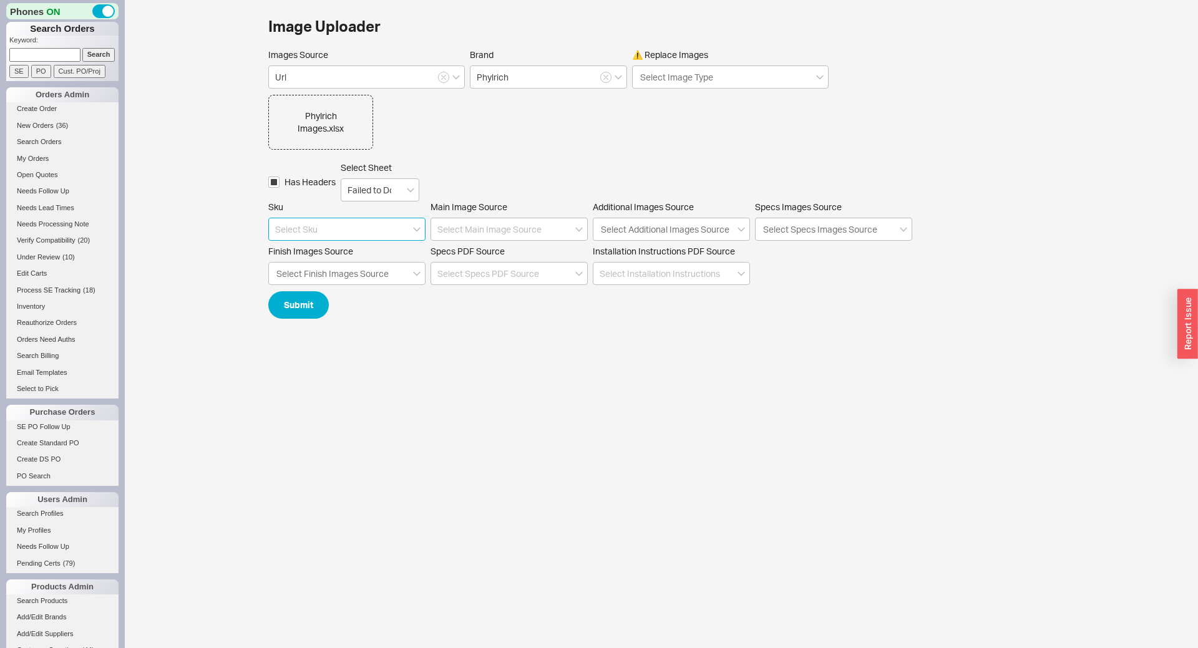
click at [305, 221] on input at bounding box center [346, 229] width 157 height 23
click at [316, 256] on div "Sku" at bounding box center [347, 255] width 156 height 22
type input "Sku"
click at [474, 231] on input at bounding box center [508, 229] width 157 height 23
click at [490, 301] on div "Image - correct" at bounding box center [509, 299] width 156 height 22
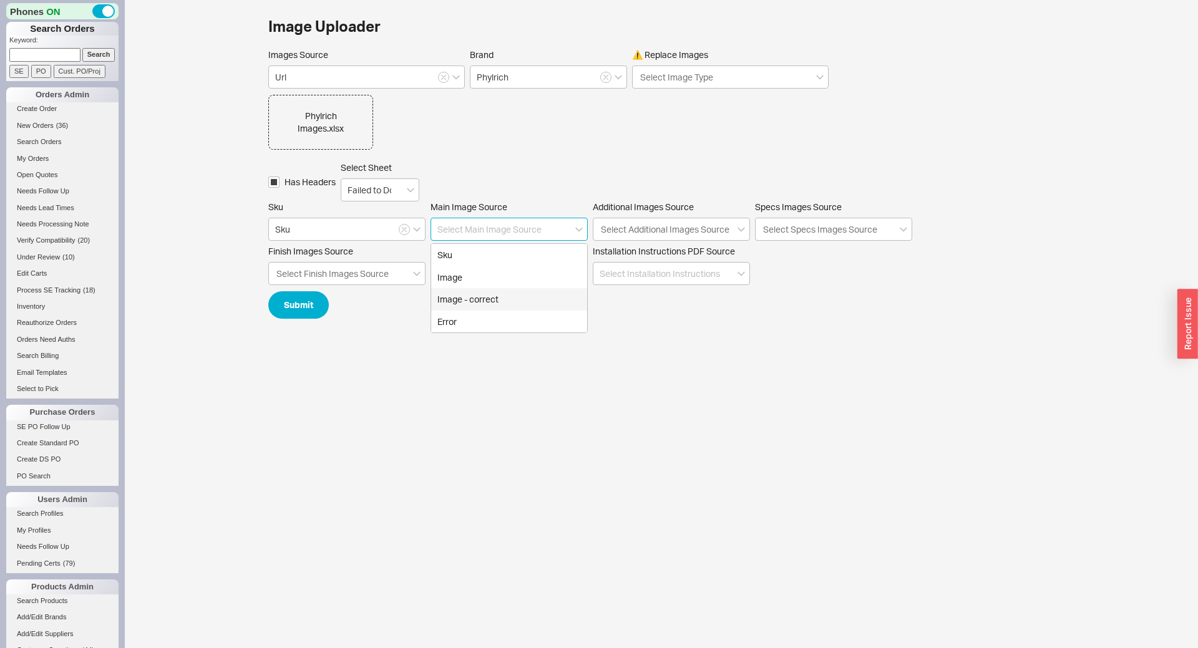
type input "Image - correct"
drag, startPoint x: 293, startPoint y: 308, endPoint x: 363, endPoint y: 210, distance: 120.2
click at [353, 221] on div "Images Source Url Brand Phylrich ⚠️ Replace Images Select Image Type Phylrich I…" at bounding box center [661, 184] width 786 height 270
click at [375, 187] on input "Failed to Download Image" at bounding box center [380, 189] width 79 height 23
click at [538, 133] on div "Phylrich Images.xlsx Has Headers Select Sheet Failed to Download Image Failed t…" at bounding box center [661, 190] width 786 height 190
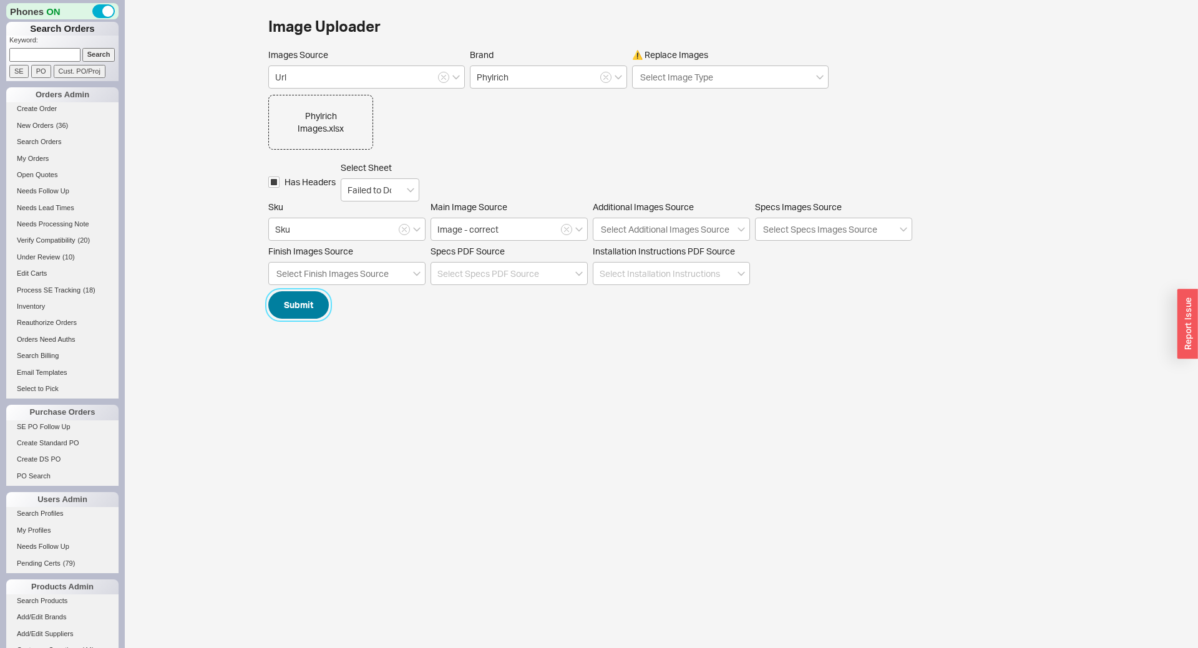
click at [309, 304] on button "Submit" at bounding box center [298, 304] width 61 height 27
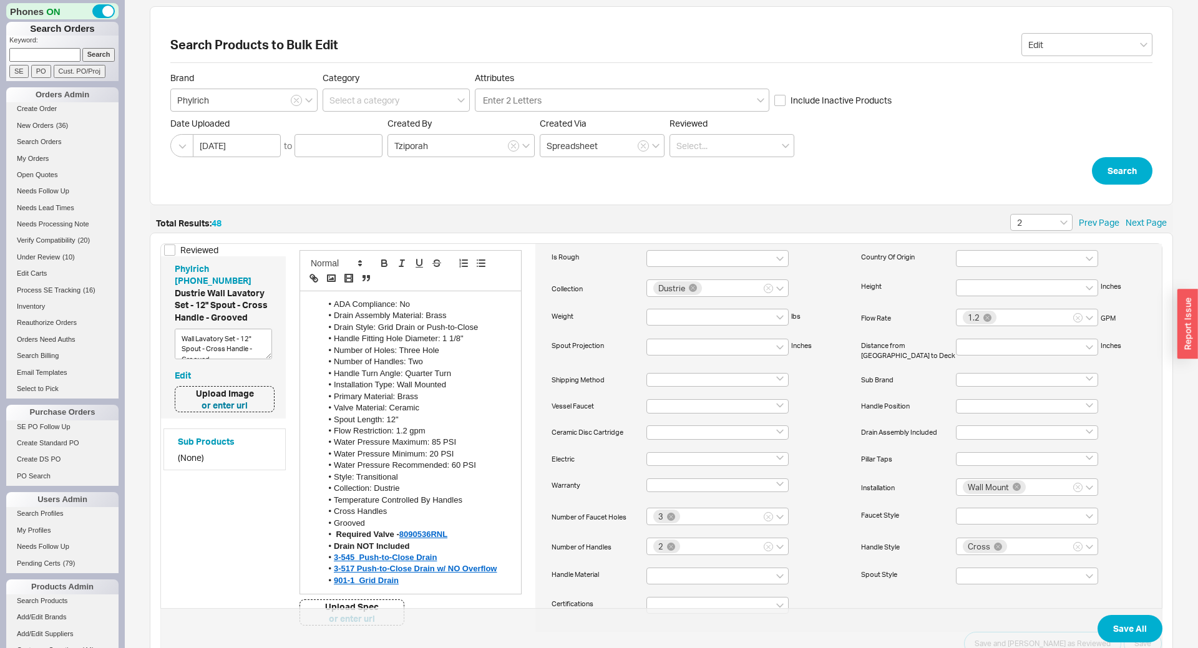
scroll to position [416, 0]
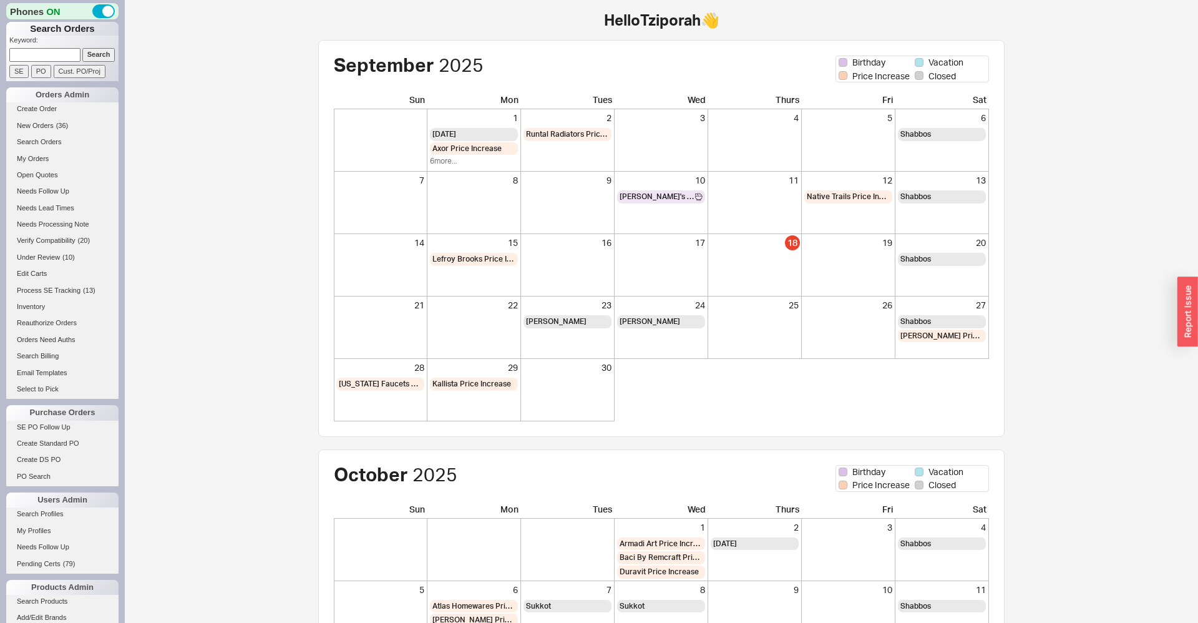
click at [220, 254] on div "Hello Tziporah 👋 [DEMOGRAPHIC_DATA] Birthday Vacation Price Increase Closed Sun…" at bounding box center [661, 429] width 1073 height 858
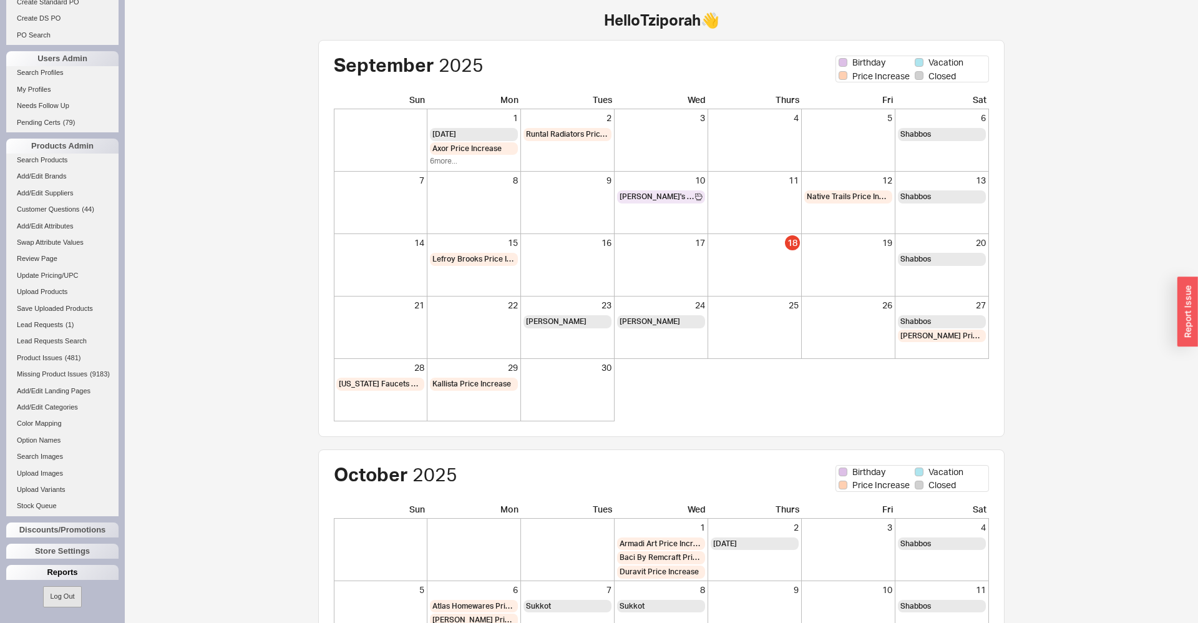
click at [62, 575] on div "Reports" at bounding box center [62, 572] width 112 height 15
